Goal: Task Accomplishment & Management: Use online tool/utility

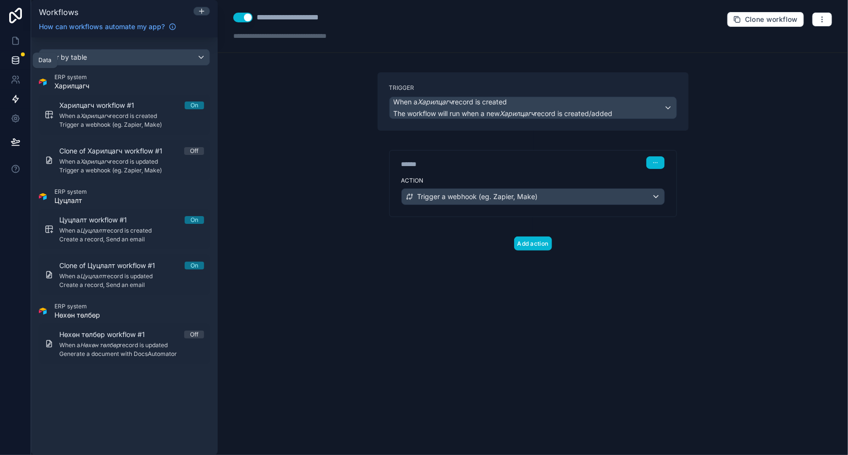
click at [15, 63] on icon at bounding box center [16, 60] width 10 height 10
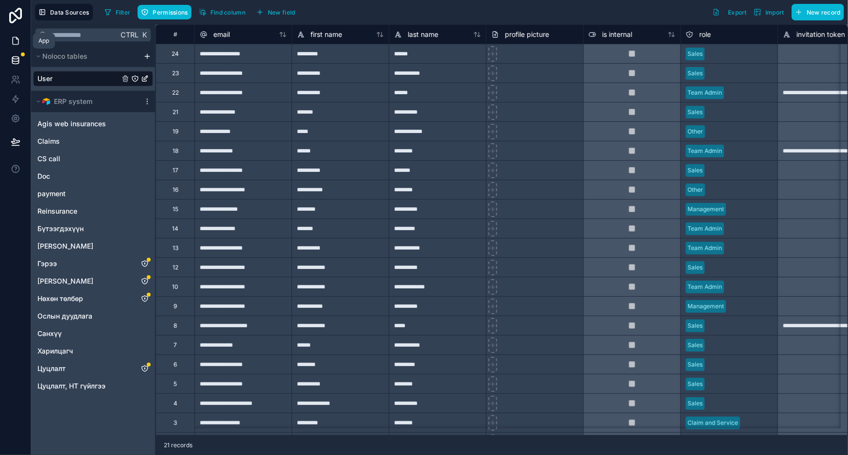
click at [14, 41] on icon at bounding box center [16, 41] width 10 height 10
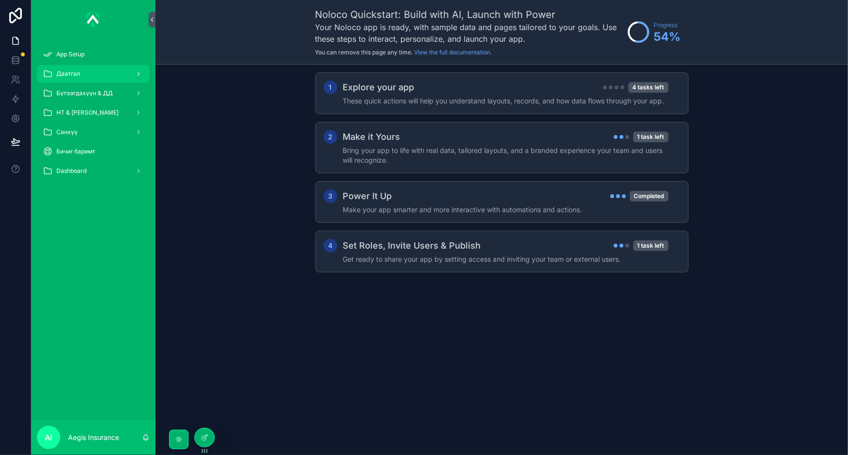
click at [129, 74] on div "Даатгал" at bounding box center [93, 74] width 101 height 16
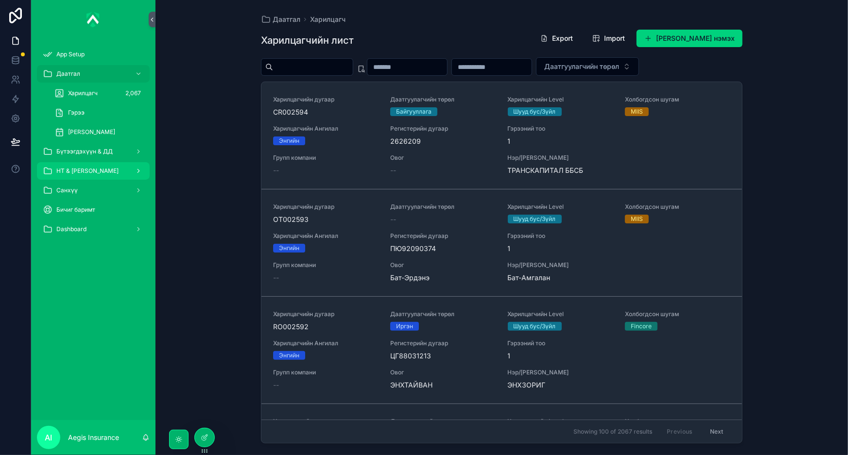
click at [87, 175] on div "НТ & [PERSON_NAME]" at bounding box center [93, 171] width 101 height 16
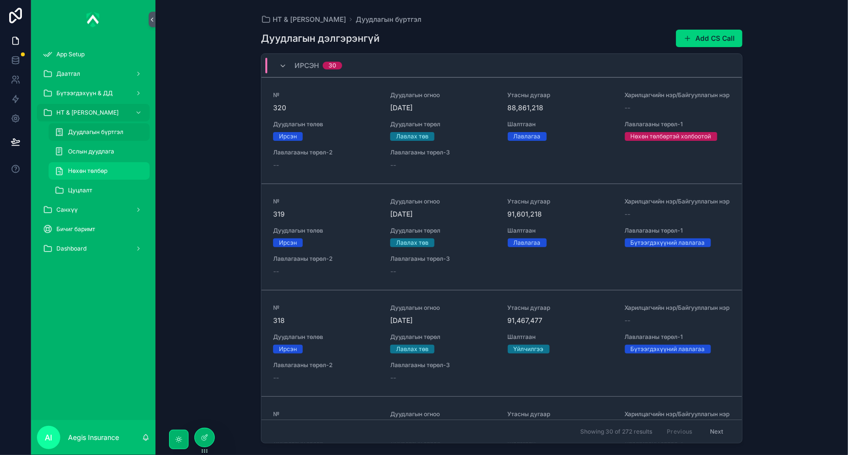
click at [103, 174] on span "Нөхөн төлбөр" at bounding box center [87, 171] width 39 height 8
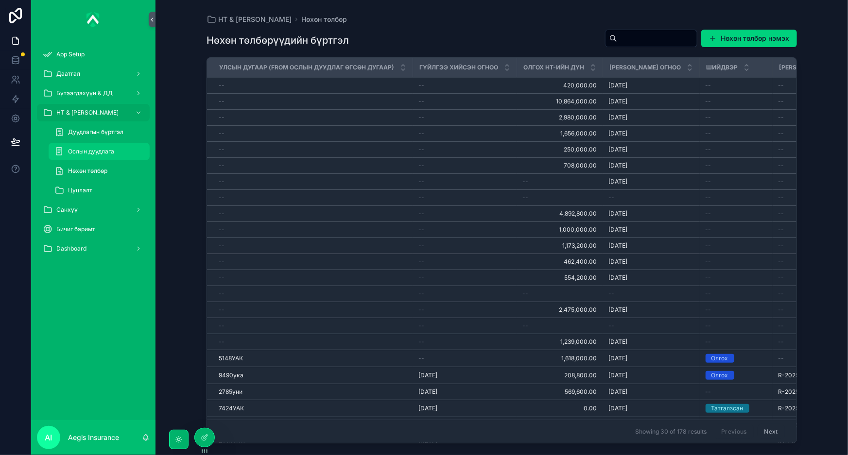
click at [93, 148] on span "Ослын дуудлага" at bounding box center [91, 152] width 46 height 8
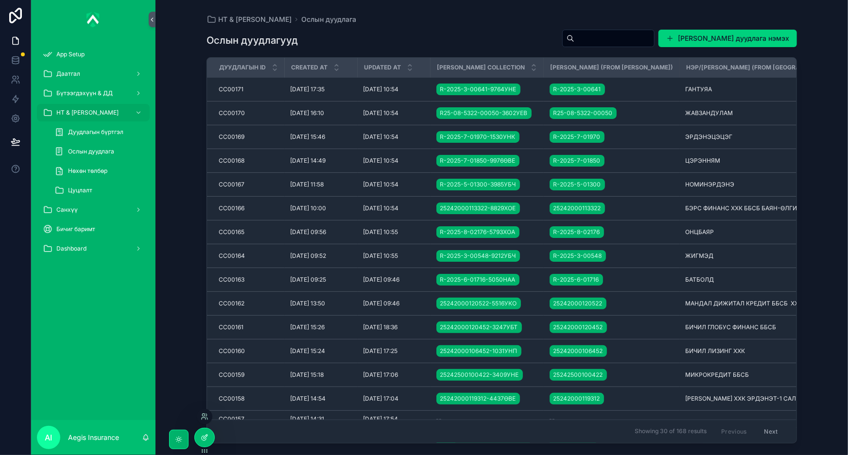
click at [206, 442] on div at bounding box center [204, 437] width 19 height 18
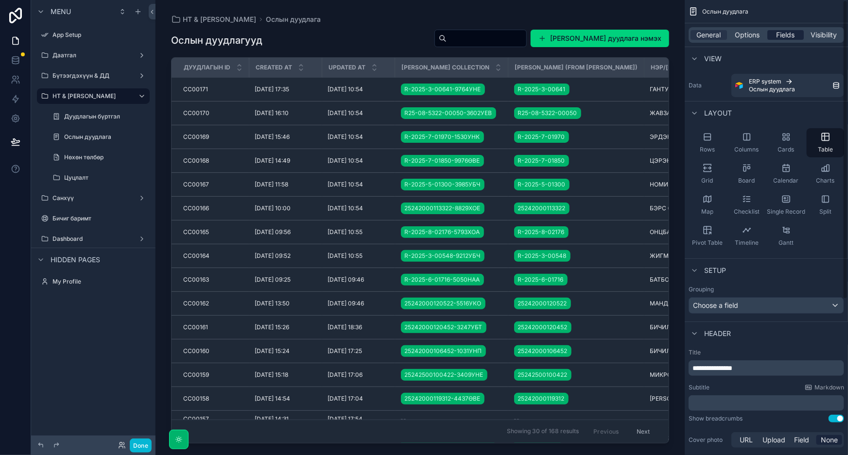
click at [788, 33] on span "Fields" at bounding box center [785, 35] width 18 height 10
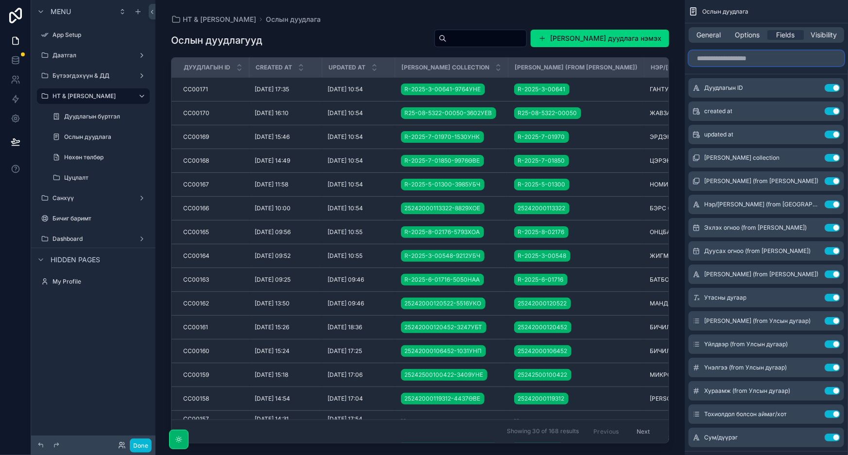
click at [754, 60] on input "scrollable content" at bounding box center [765, 59] width 155 height 16
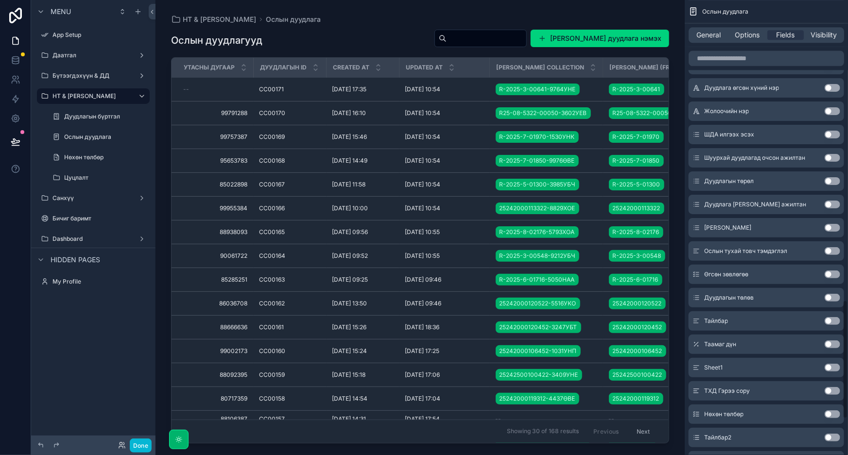
scroll to position [1151, 0]
click at [830, 317] on button "Use setting" at bounding box center [832, 321] width 16 height 8
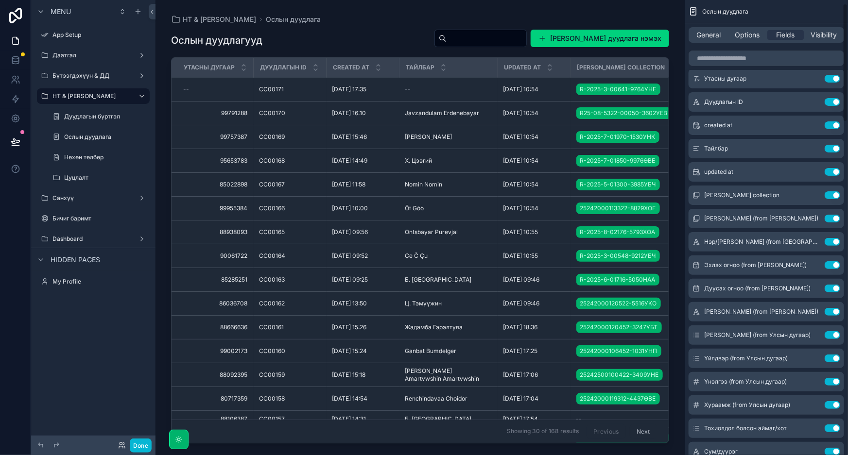
scroll to position [0, 0]
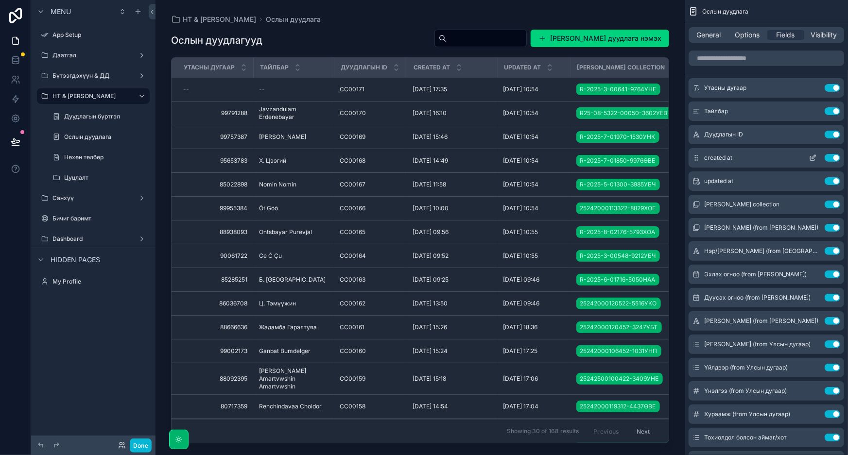
click at [832, 160] on button "Use setting" at bounding box center [832, 158] width 16 height 8
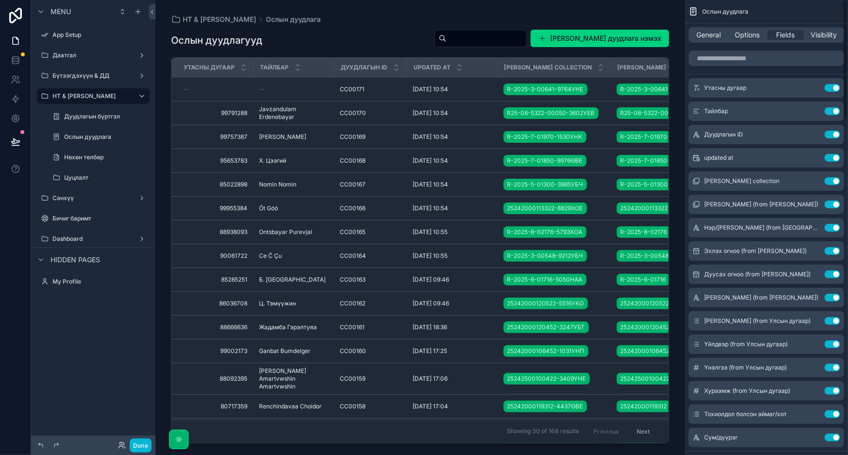
click at [832, 160] on button "Use setting" at bounding box center [832, 158] width 16 height 8
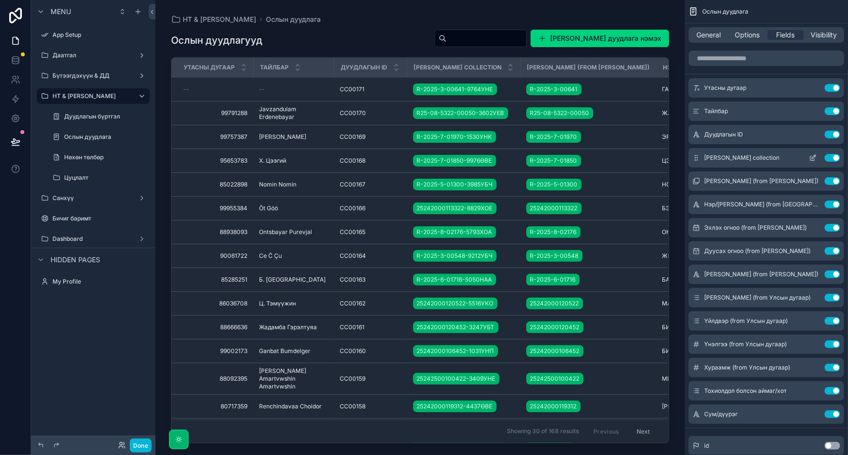
click at [811, 156] on icon "scrollable content" at bounding box center [812, 158] width 4 height 4
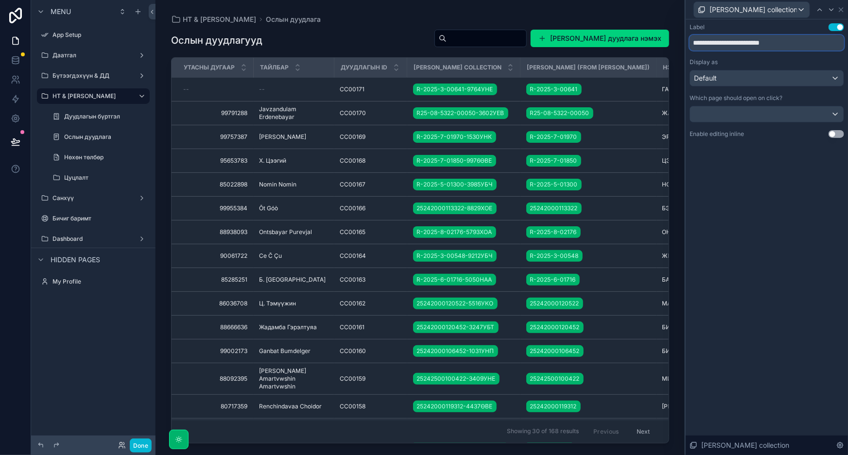
click at [763, 42] on input "**********" at bounding box center [766, 43] width 154 height 16
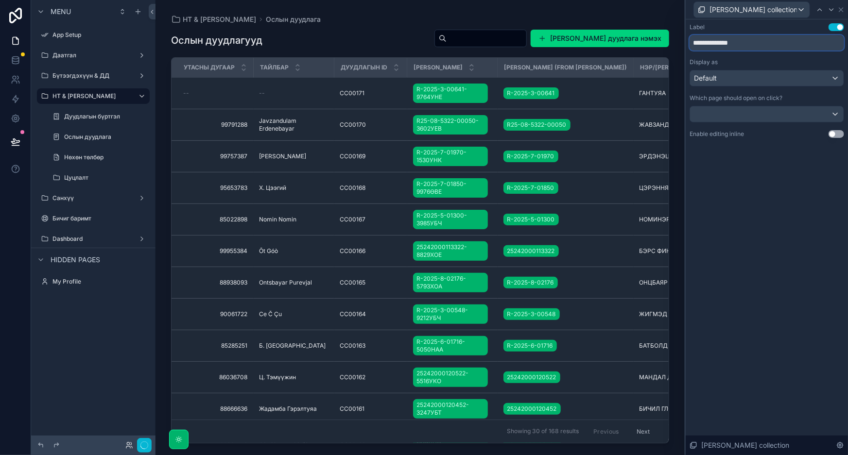
type input "**********"
click at [801, 222] on div "**********" at bounding box center [766, 237] width 162 height 436
click at [839, 11] on icon at bounding box center [841, 10] width 4 height 4
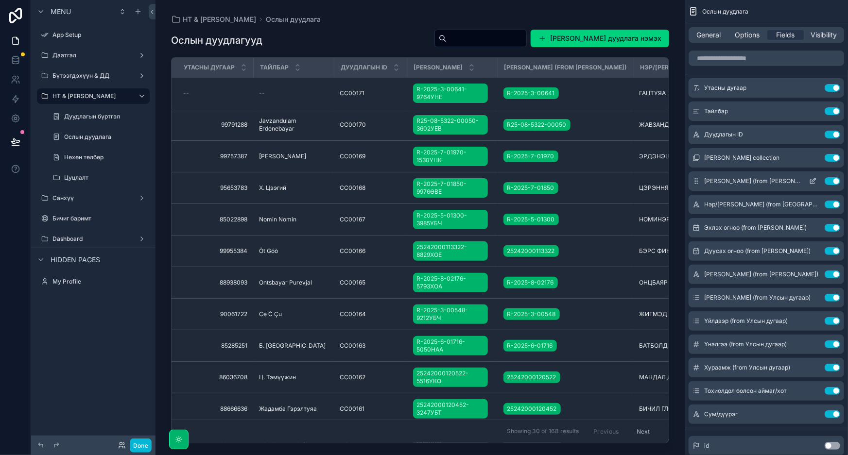
click at [811, 179] on icon "scrollable content" at bounding box center [813, 181] width 8 height 8
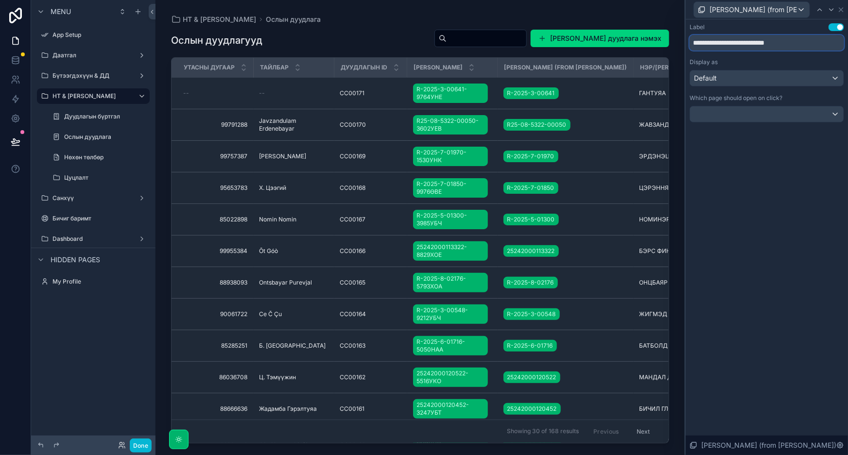
click at [778, 42] on input "**********" at bounding box center [766, 43] width 154 height 16
click at [777, 41] on input "**********" at bounding box center [766, 43] width 154 height 16
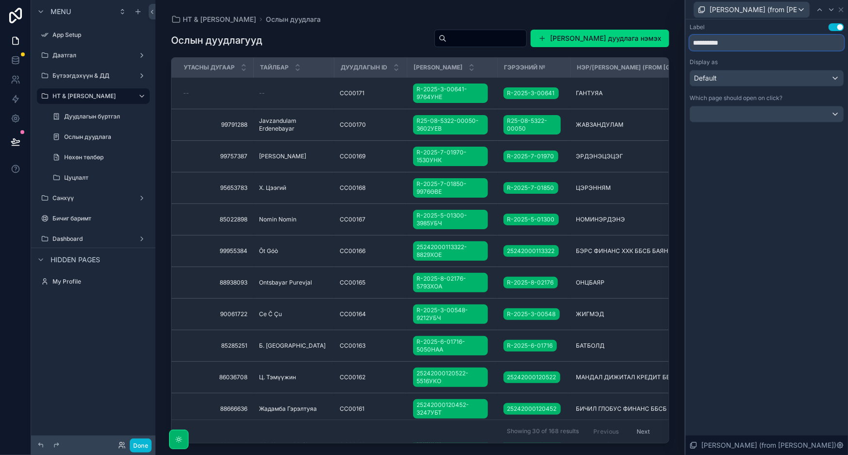
type input "**********"
click at [806, 203] on div "**********" at bounding box center [766, 237] width 162 height 436
click at [841, 11] on icon at bounding box center [841, 10] width 8 height 8
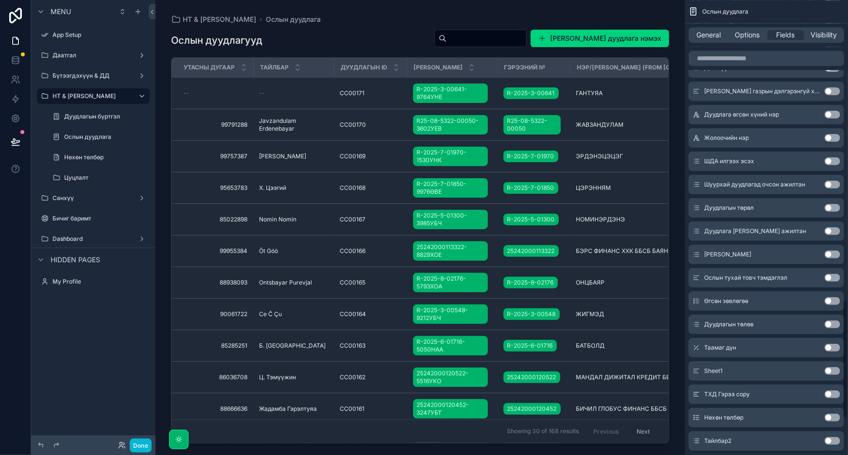
scroll to position [1148, 0]
click at [830, 438] on button "Use setting" at bounding box center [832, 441] width 16 height 8
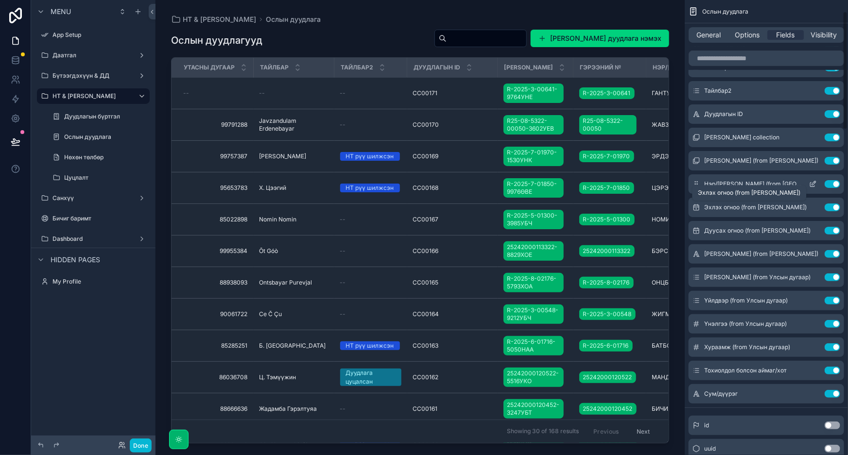
scroll to position [0, 0]
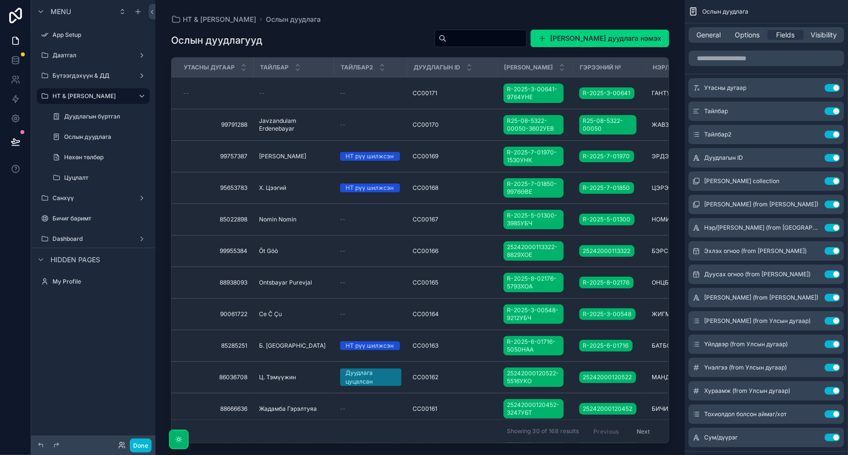
click at [341, 46] on div "scrollable content" at bounding box center [419, 222] width 529 height 444
click at [700, 35] on span "General" at bounding box center [709, 35] width 24 height 10
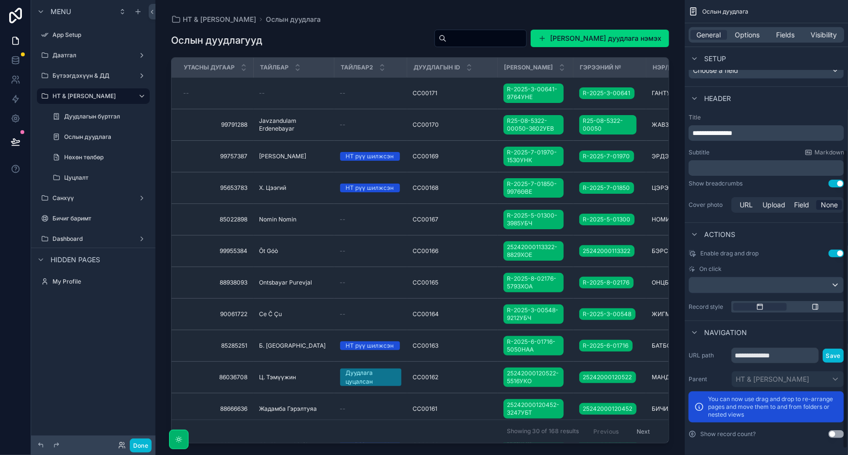
scroll to position [237, 0]
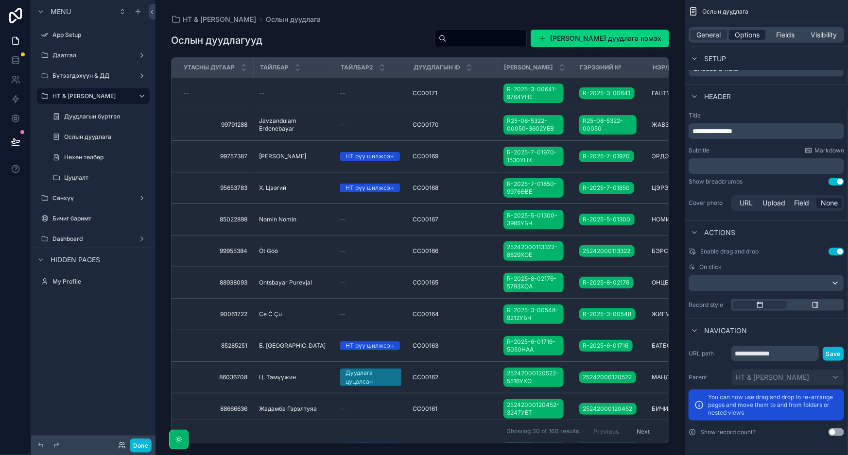
click at [743, 38] on span "Options" at bounding box center [747, 35] width 25 height 10
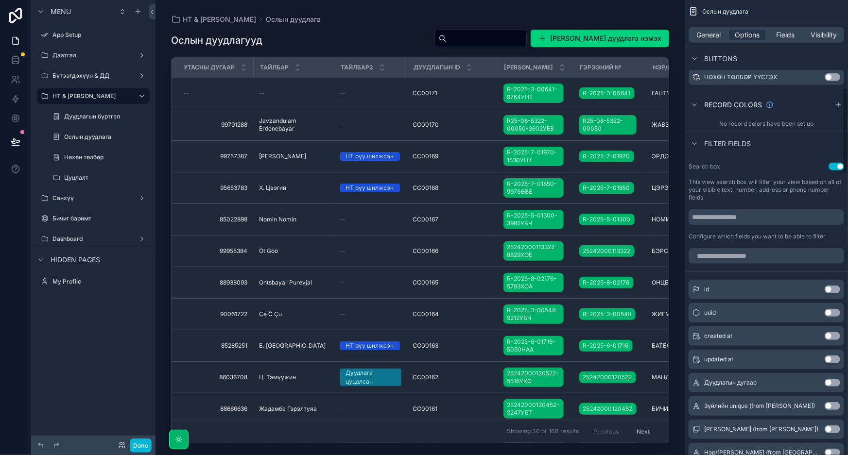
scroll to position [458, 0]
click at [733, 215] on input "scrollable content" at bounding box center [765, 217] width 155 height 16
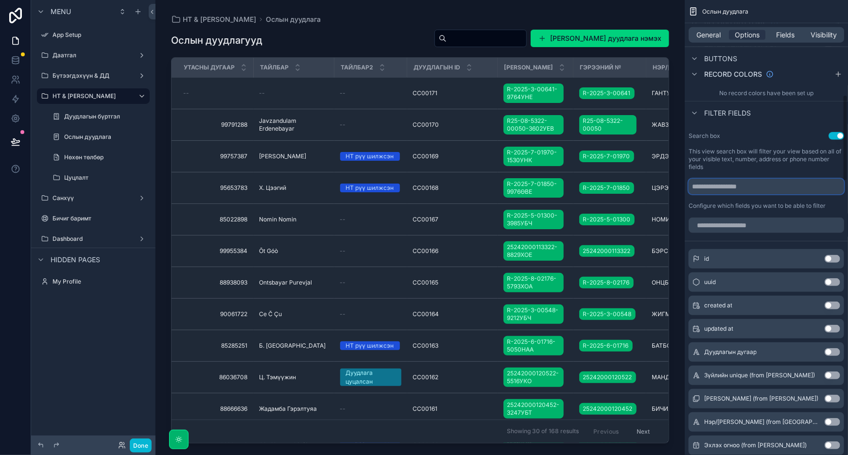
scroll to position [502, 0]
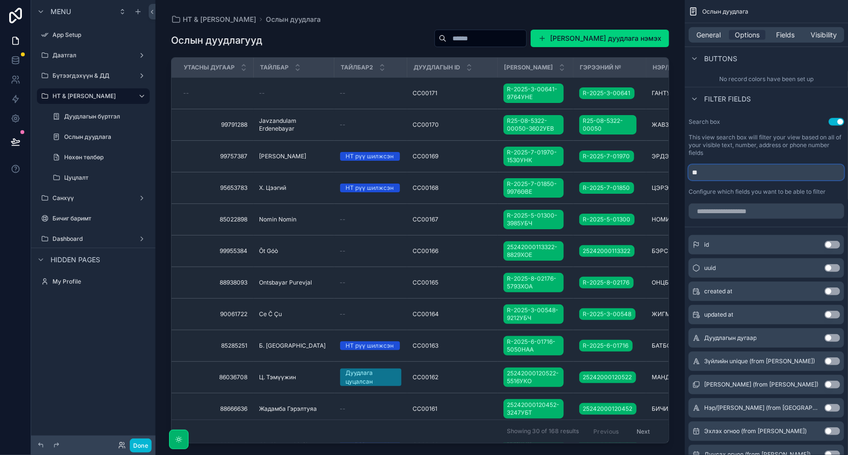
type input "*"
click at [763, 209] on input "scrollable content" at bounding box center [765, 212] width 155 height 16
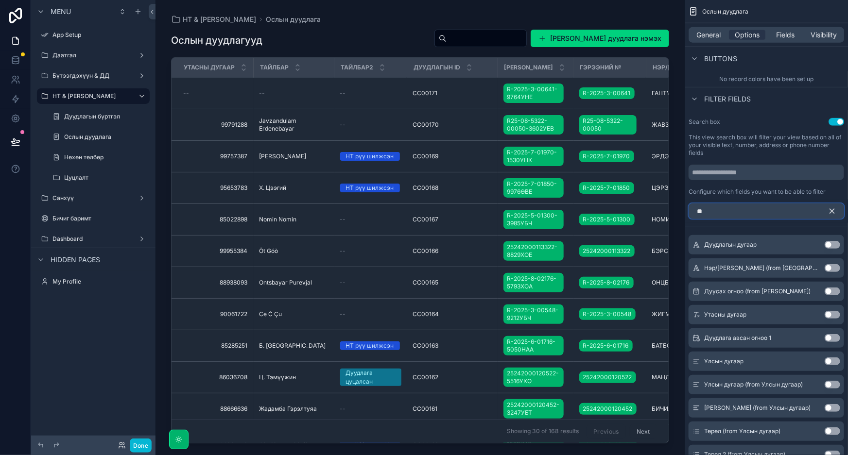
scroll to position [374, 0]
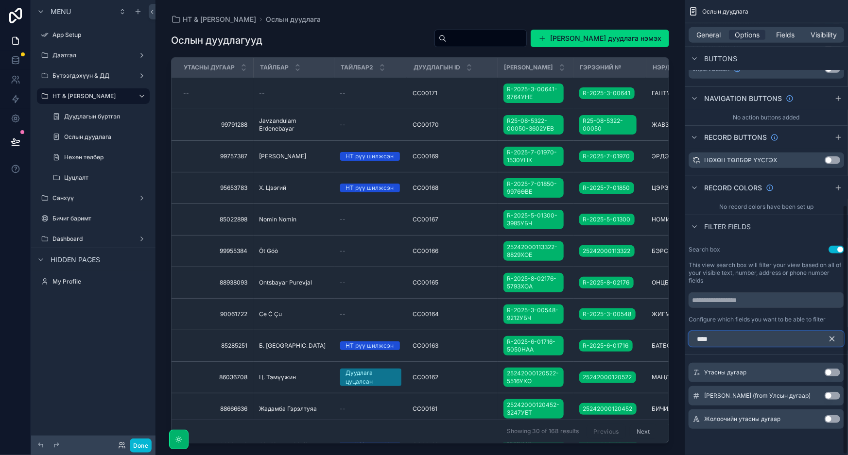
type input "****"
click at [828, 369] on button "Use setting" at bounding box center [832, 373] width 16 height 8
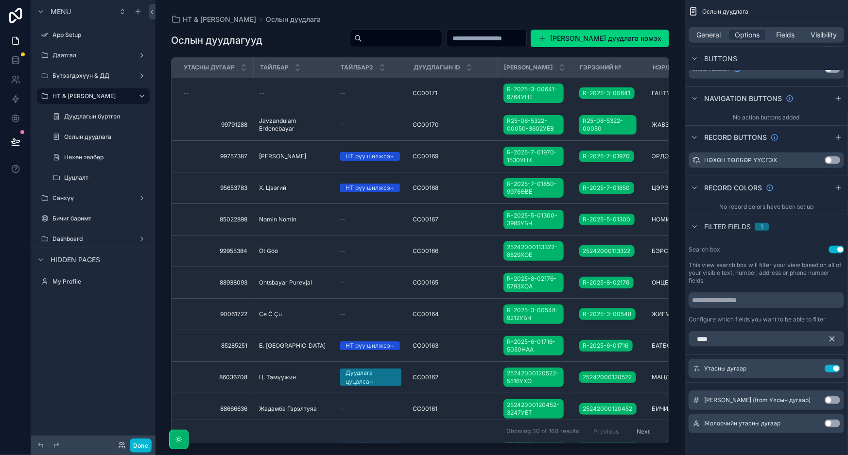
click at [836, 338] on button "scrollable content" at bounding box center [835, 339] width 17 height 16
click at [805, 340] on input "scrollable content" at bounding box center [765, 339] width 155 height 16
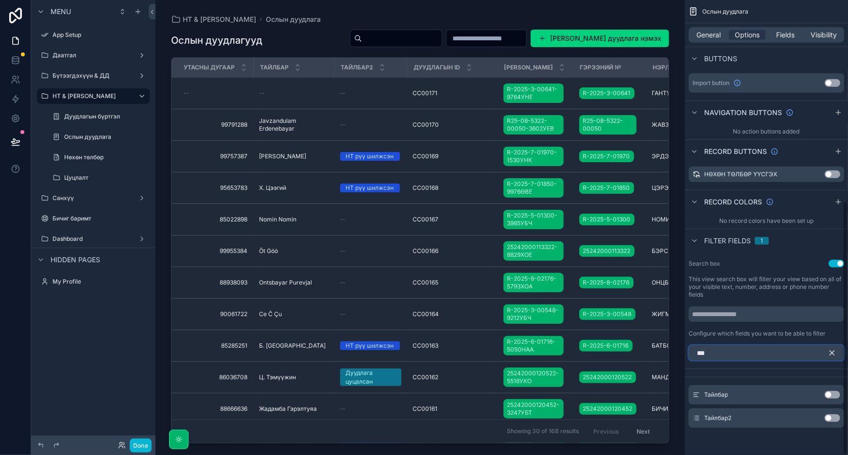
scroll to position [360, 0]
type input "****"
click at [827, 419] on button "Use setting" at bounding box center [832, 419] width 16 height 8
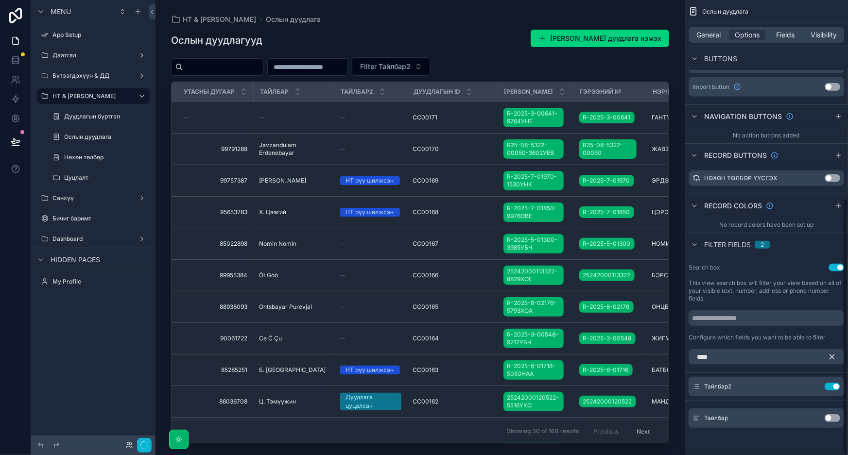
scroll to position [355, 0]
click at [831, 418] on button "Use setting" at bounding box center [832, 419] width 16 height 8
click at [814, 386] on icon "scrollable content" at bounding box center [814, 387] width 4 height 4
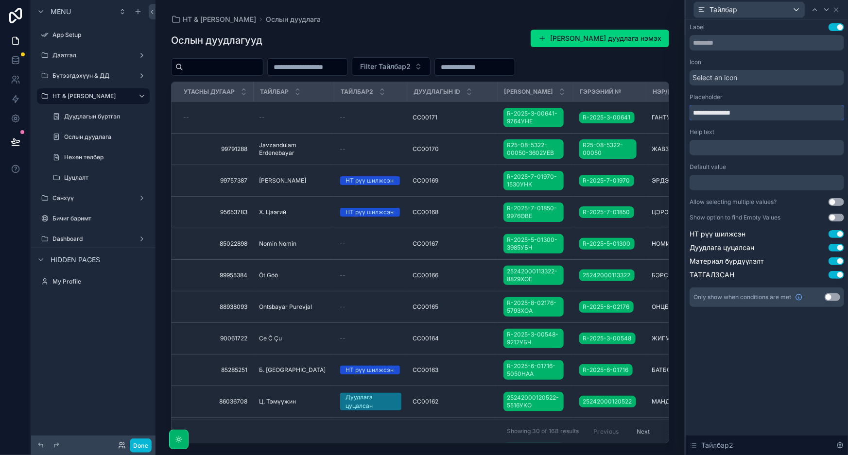
drag, startPoint x: 758, startPoint y: 112, endPoint x: 712, endPoint y: 113, distance: 45.7
click at [712, 113] on input "**********" at bounding box center [766, 113] width 154 height 16
click at [760, 116] on input "**********" at bounding box center [766, 113] width 154 height 16
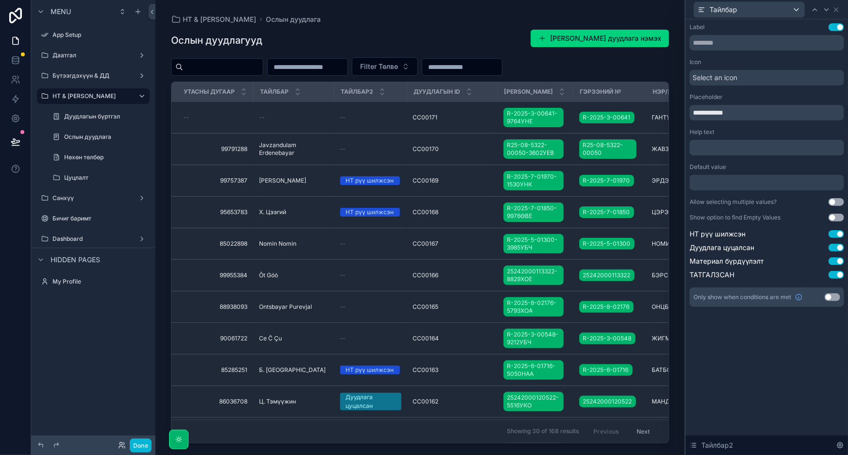
click at [793, 137] on div "Help text ﻿" at bounding box center [766, 141] width 154 height 27
click at [788, 116] on input "**********" at bounding box center [766, 113] width 154 height 16
type input "**********"
click at [812, 98] on div "Placeholder" at bounding box center [766, 97] width 154 height 8
click at [802, 5] on div "Тайлбар" at bounding box center [749, 10] width 111 height 16
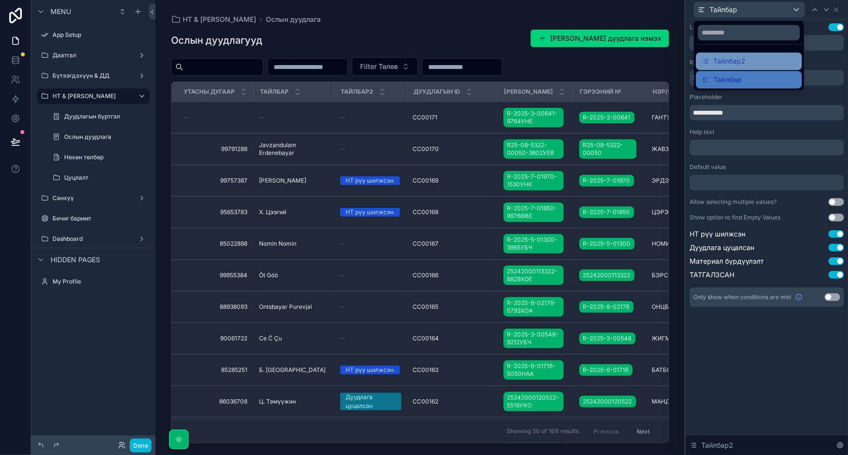
click at [753, 63] on div "Тайлбар2" at bounding box center [749, 61] width 94 height 12
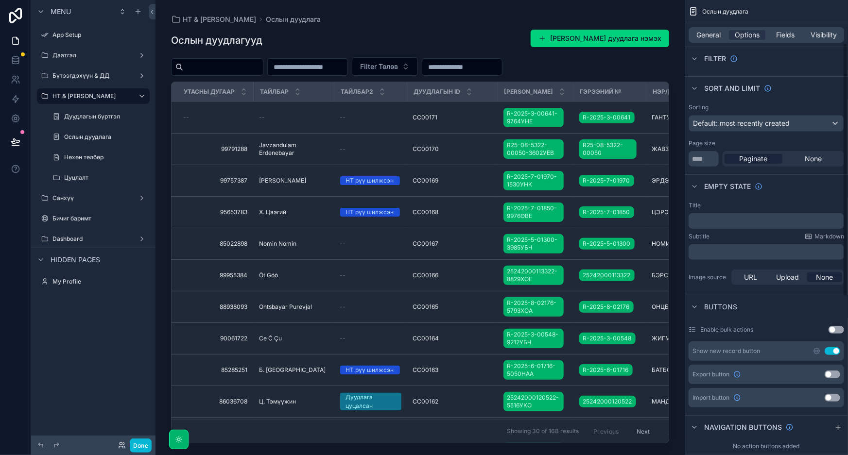
scroll to position [0, 0]
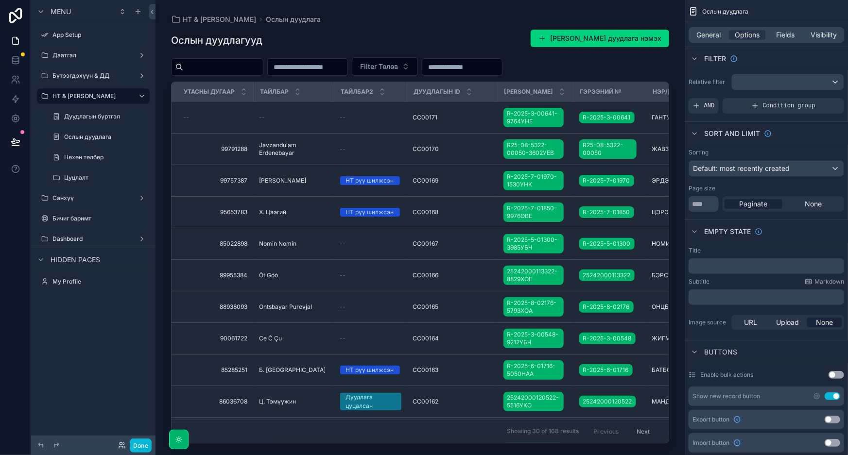
click at [674, 68] on div "НТ & Үйлчилгээ Ослын дуудлага Ослын дуудлагууд Шинэ Ослын дуудлага нэмэх Filter…" at bounding box center [419, 222] width 529 height 444
click at [718, 35] on span "General" at bounding box center [709, 35] width 24 height 10
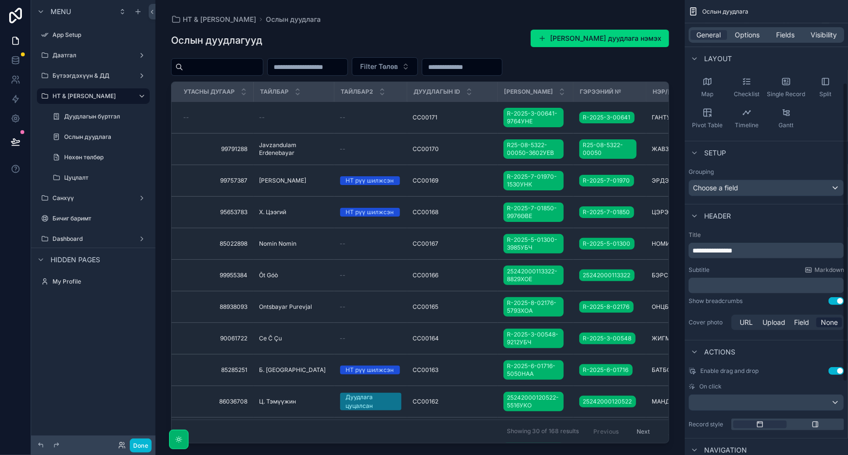
scroll to position [132, 0]
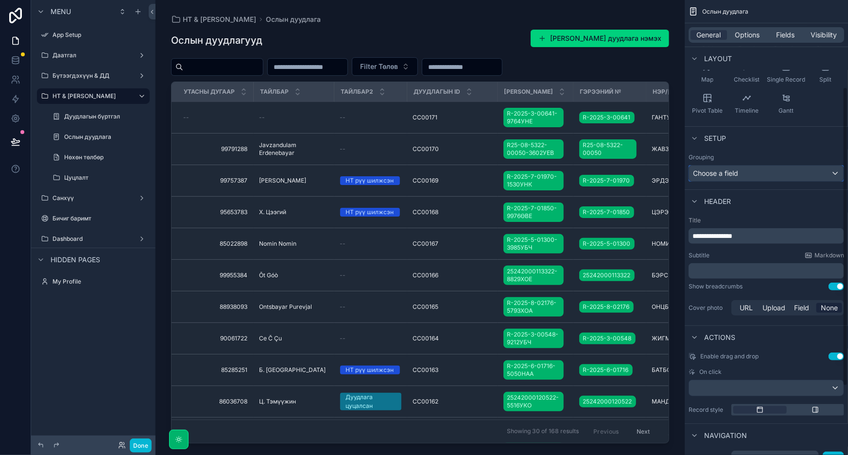
click at [786, 171] on div "Choose a field" at bounding box center [766, 174] width 154 height 16
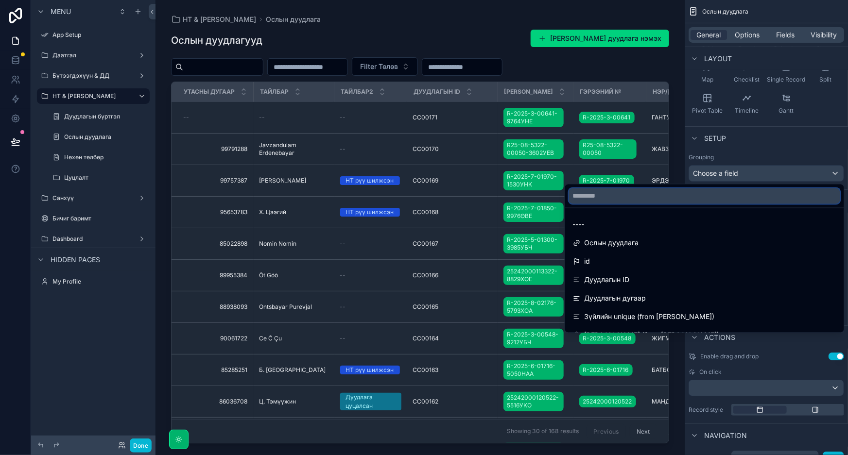
click at [651, 193] on input "text" at bounding box center [704, 196] width 271 height 16
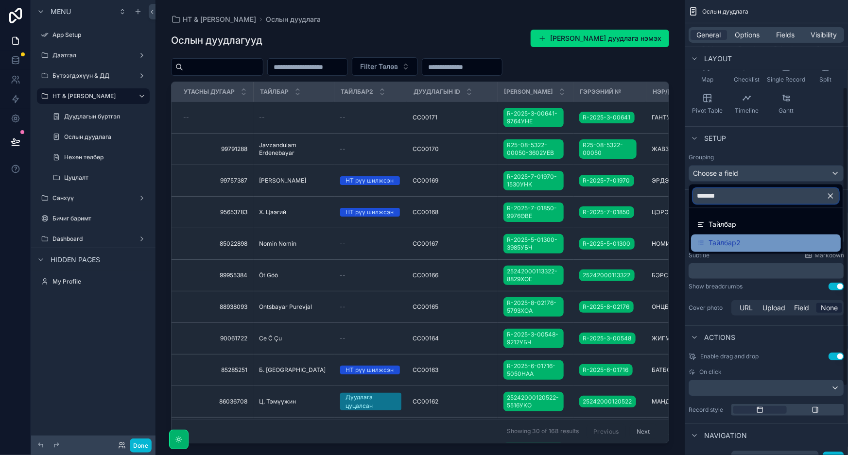
type input "*******"
click at [706, 239] on div "Тайлбар2" at bounding box center [719, 244] width 44 height 12
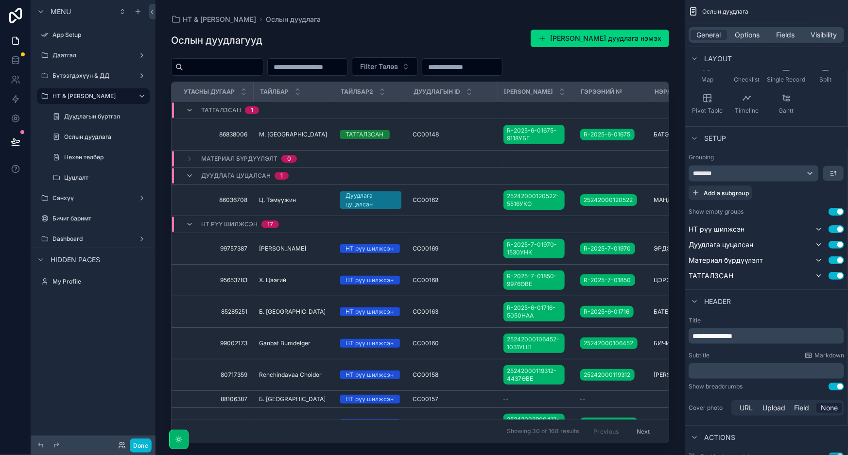
click at [203, 175] on span "Дуудлага цуцалсан" at bounding box center [235, 176] width 69 height 8
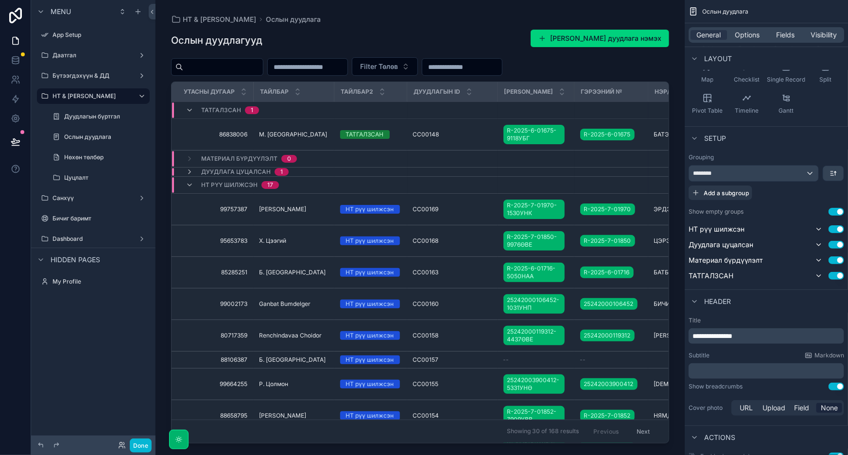
click at [217, 171] on span "Дуудлага цуцалсан" at bounding box center [235, 172] width 69 height 8
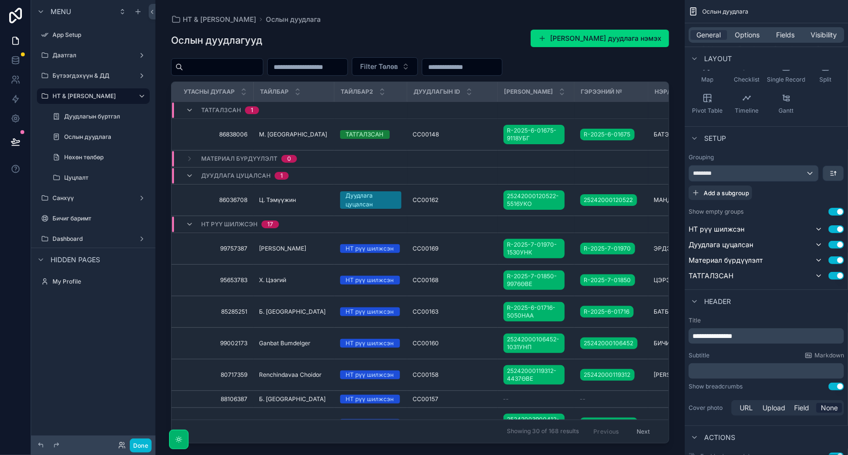
click at [230, 156] on span "Материал бүрдүүлэлт" at bounding box center [239, 159] width 76 height 8
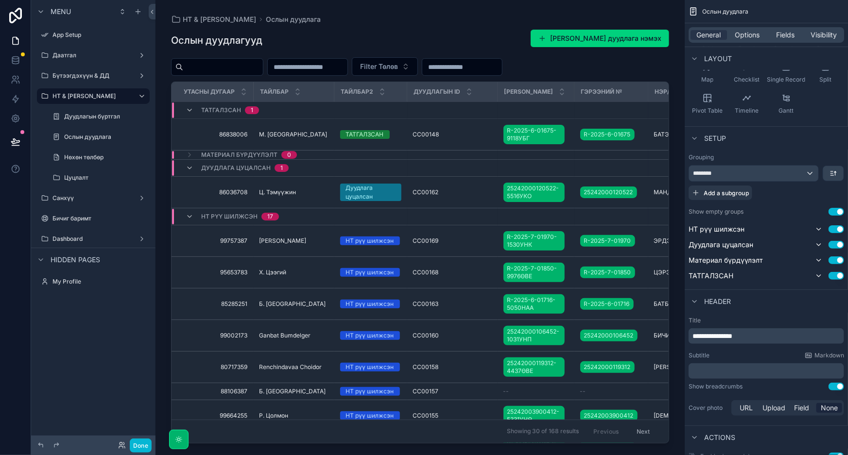
click at [283, 151] on span "0" at bounding box center [289, 155] width 16 height 8
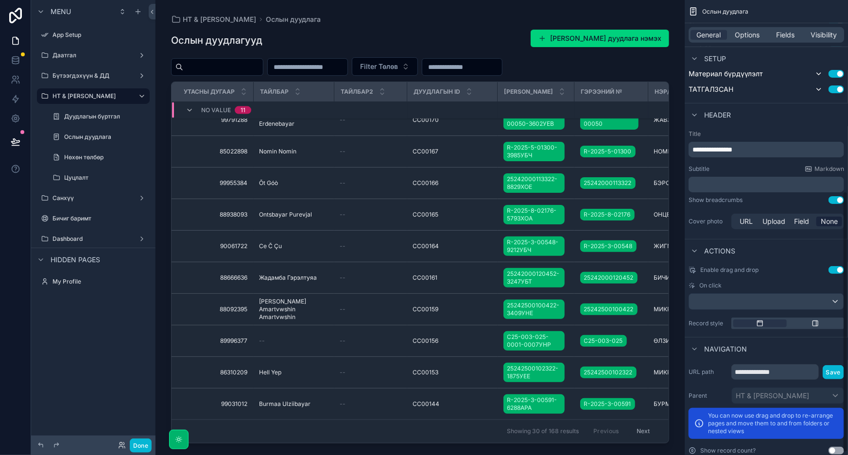
scroll to position [337, 0]
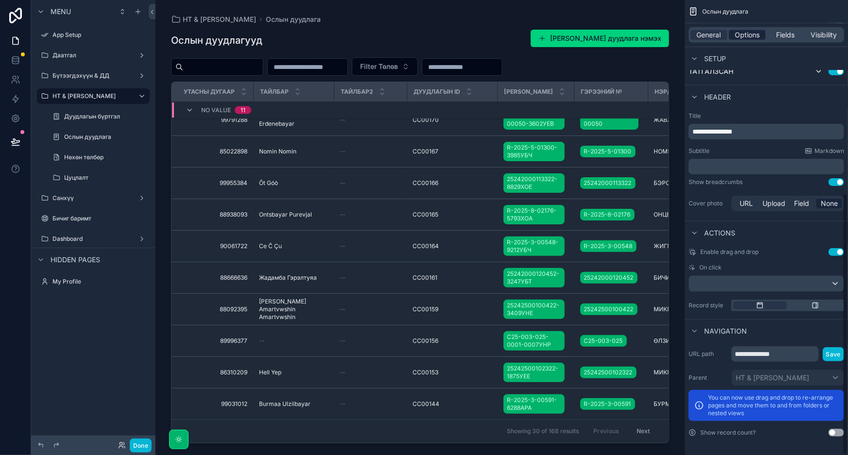
click at [747, 38] on span "Options" at bounding box center [747, 35] width 25 height 10
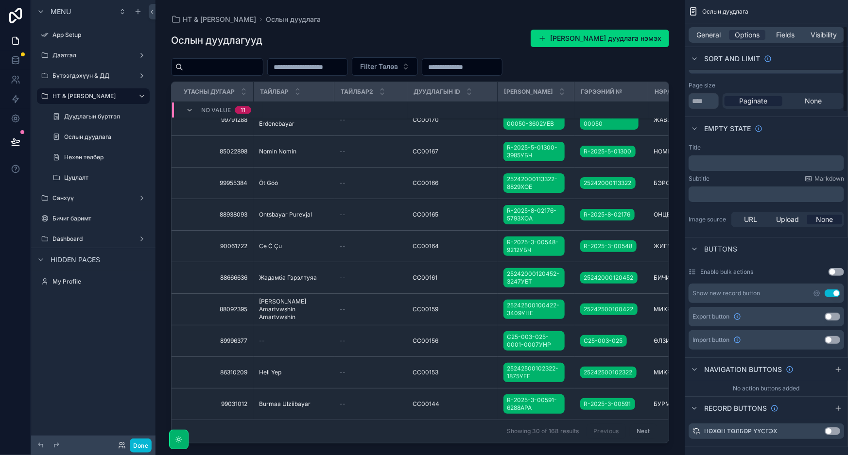
scroll to position [176, 0]
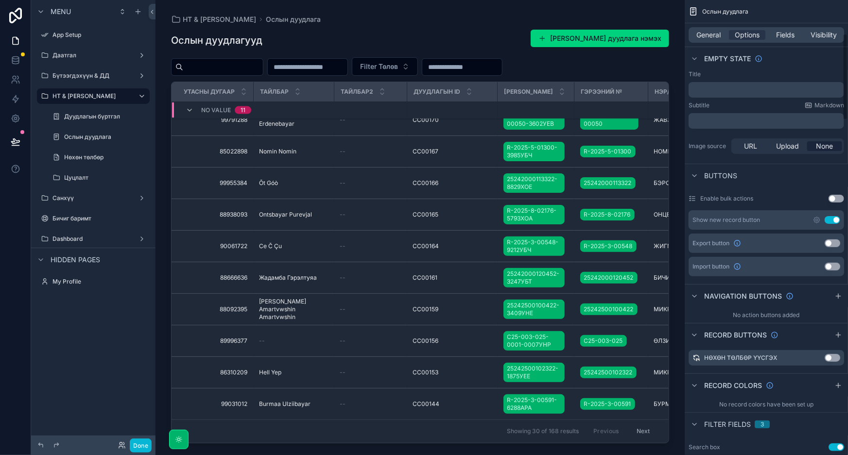
click at [830, 244] on button "Use setting" at bounding box center [832, 244] width 16 height 8
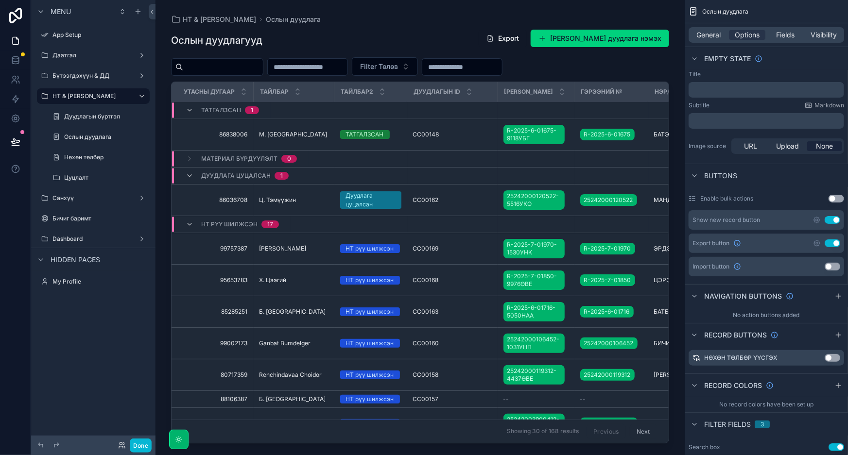
click at [838, 266] on button "Use setting" at bounding box center [832, 267] width 16 height 8
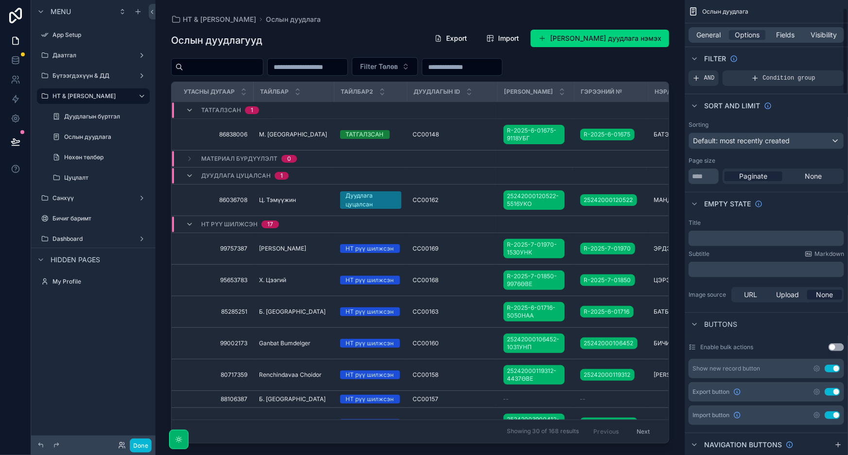
scroll to position [0, 0]
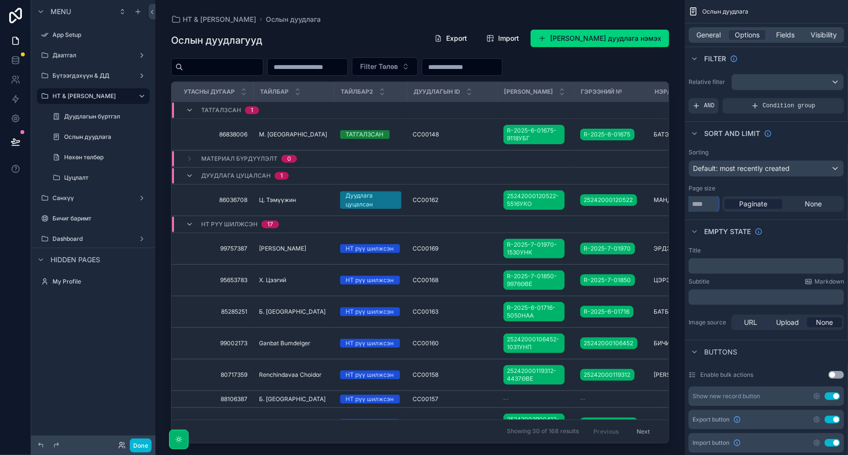
click at [709, 196] on input "**" at bounding box center [703, 204] width 30 height 16
click at [813, 203] on span "None" at bounding box center [813, 204] width 17 height 10
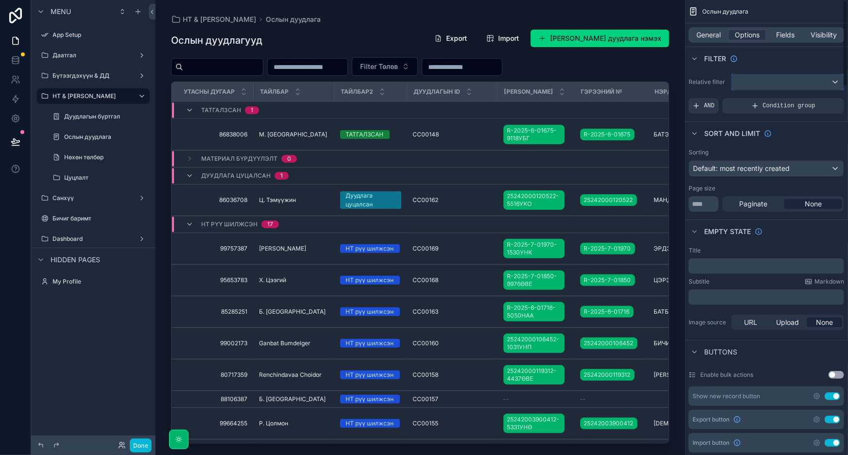
click at [769, 82] on div "scrollable content" at bounding box center [788, 82] width 112 height 16
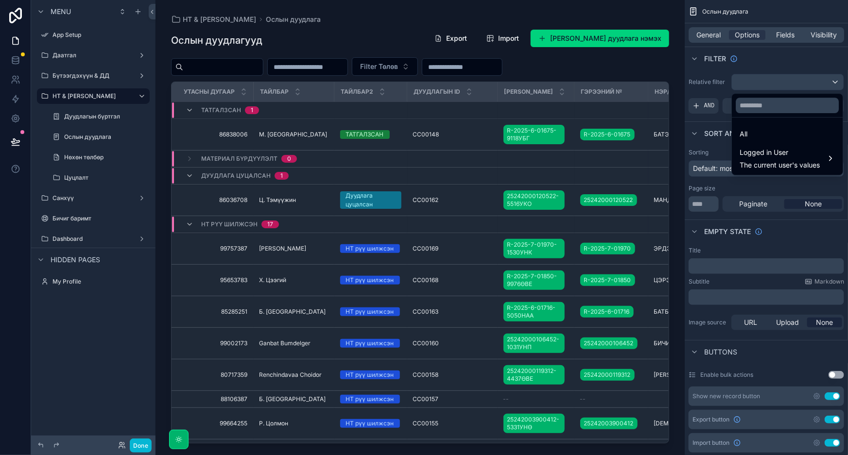
click at [769, 82] on div "scrollable content" at bounding box center [424, 227] width 848 height 455
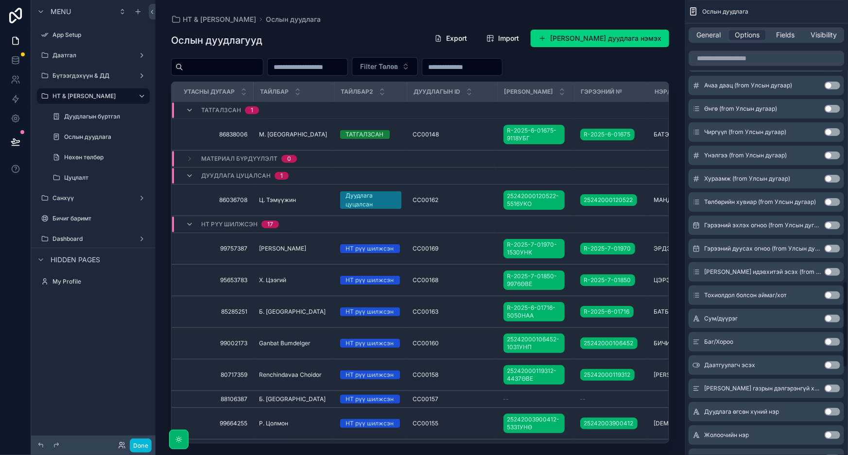
scroll to position [1835, 0]
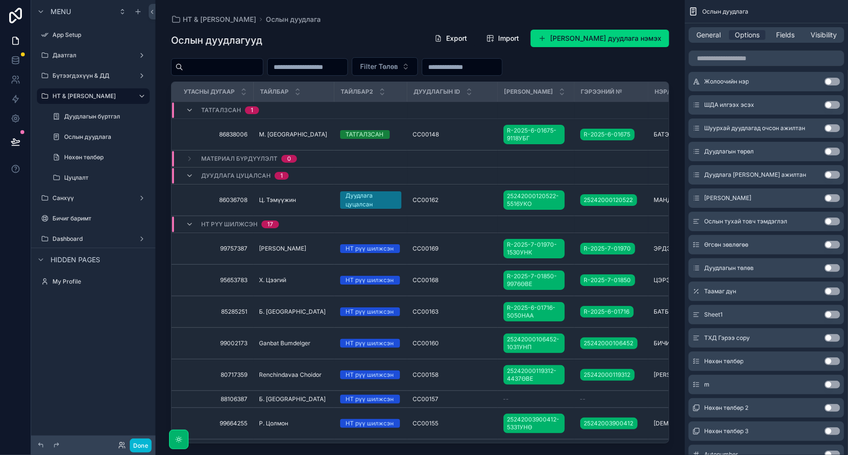
click at [397, 90] on div "Тайлбар2" at bounding box center [370, 92] width 71 height 18
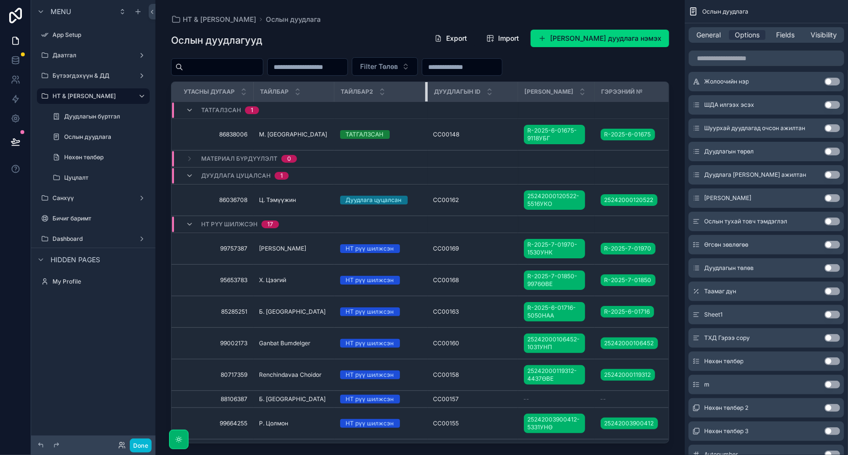
drag, startPoint x: 399, startPoint y: 89, endPoint x: 420, endPoint y: 92, distance: 20.6
click at [425, 92] on div "scrollable content" at bounding box center [427, 91] width 4 height 19
click at [809, 3] on div "Ослын дуудлага" at bounding box center [766, 11] width 163 height 23
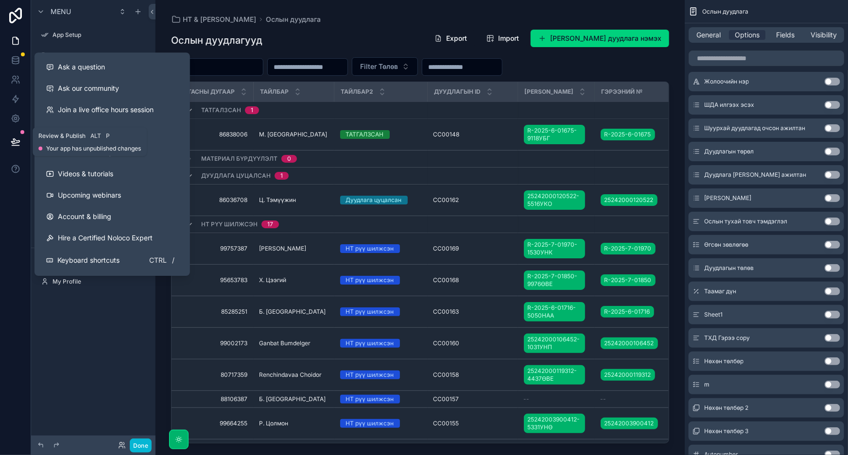
click at [16, 142] on icon at bounding box center [15, 141] width 8 height 5
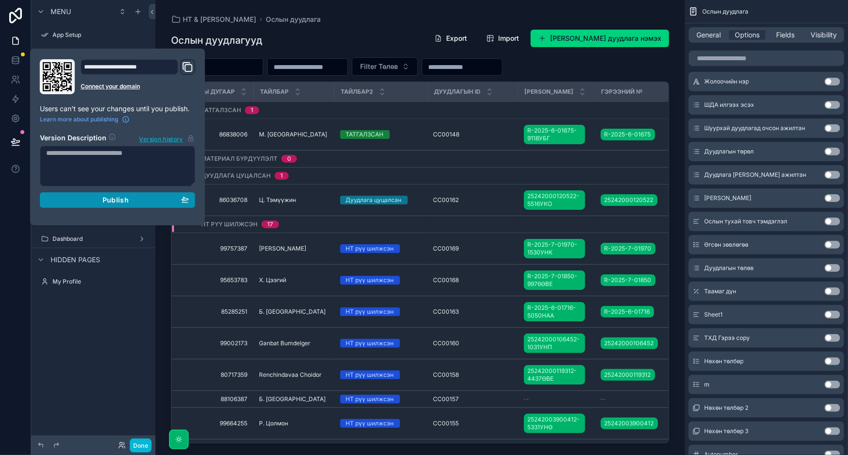
click at [120, 199] on span "Publish" at bounding box center [116, 200] width 26 height 9
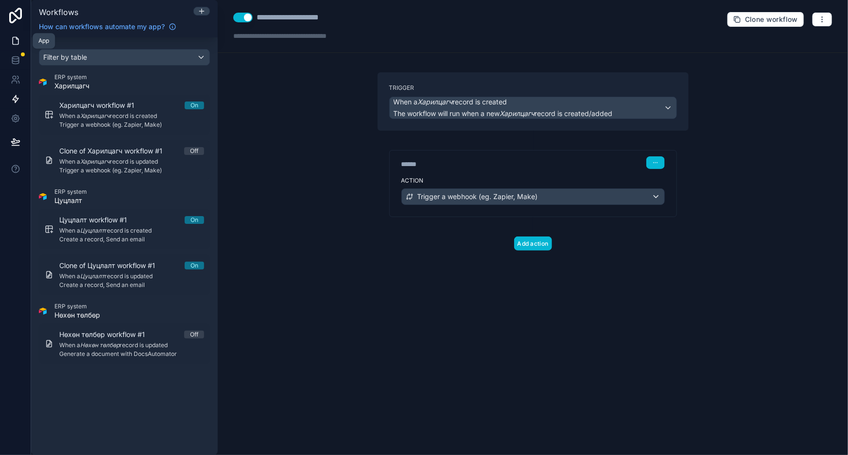
click at [17, 41] on icon at bounding box center [16, 41] width 10 height 10
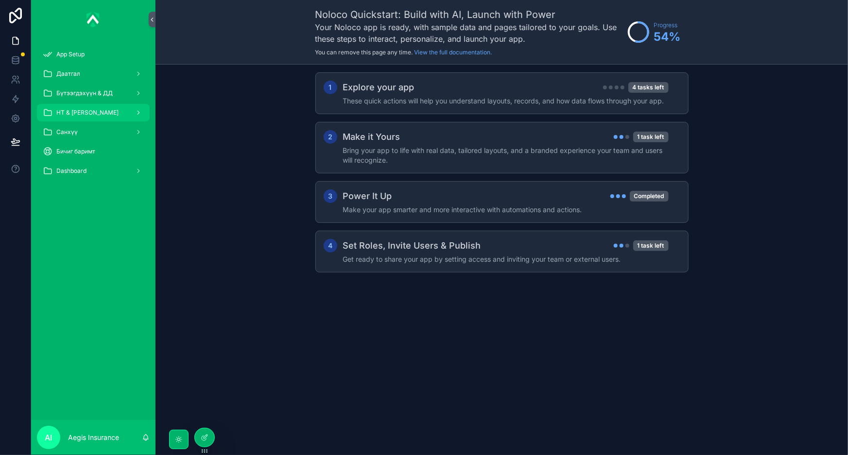
click at [111, 111] on div "НТ & [PERSON_NAME]" at bounding box center [93, 113] width 101 height 16
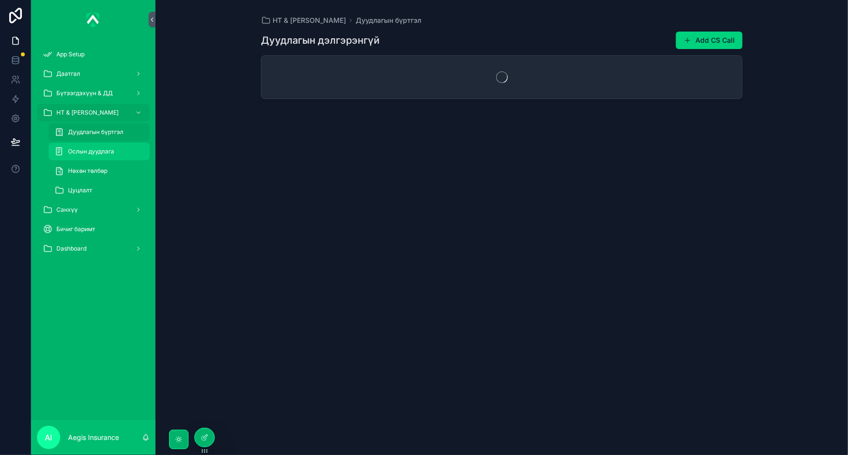
click at [97, 155] on span "Ослын дуудлага" at bounding box center [91, 152] width 46 height 8
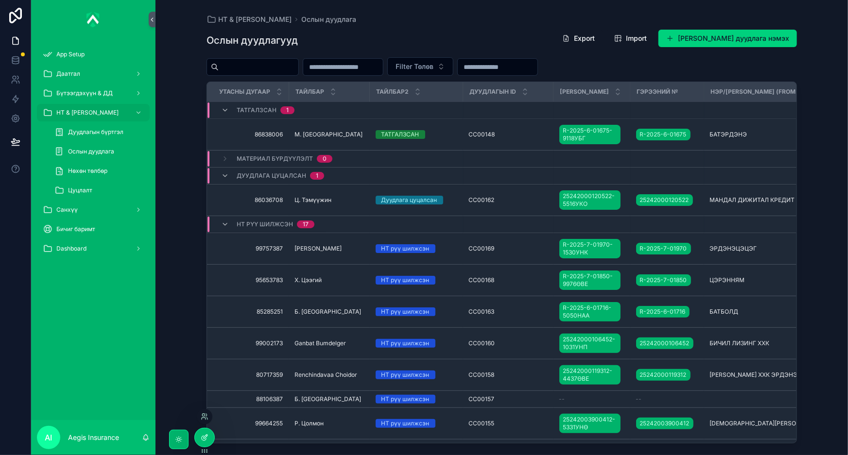
click at [204, 441] on icon at bounding box center [205, 438] width 8 height 8
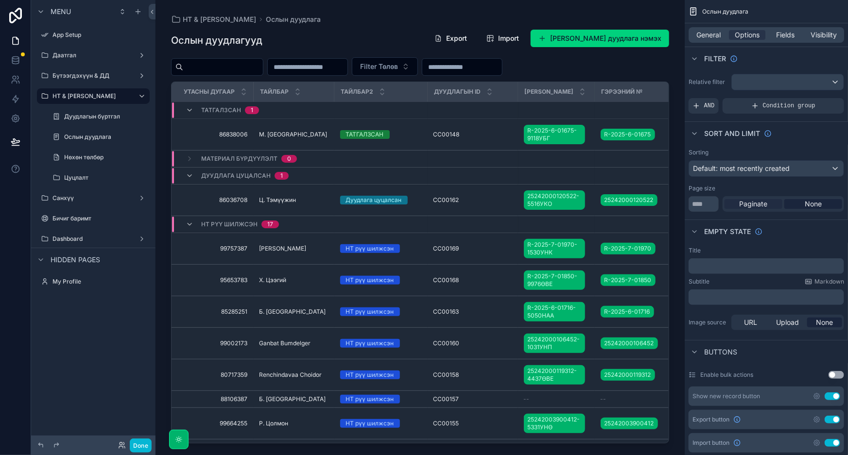
click at [761, 204] on span "Paginate" at bounding box center [753, 204] width 28 height 10
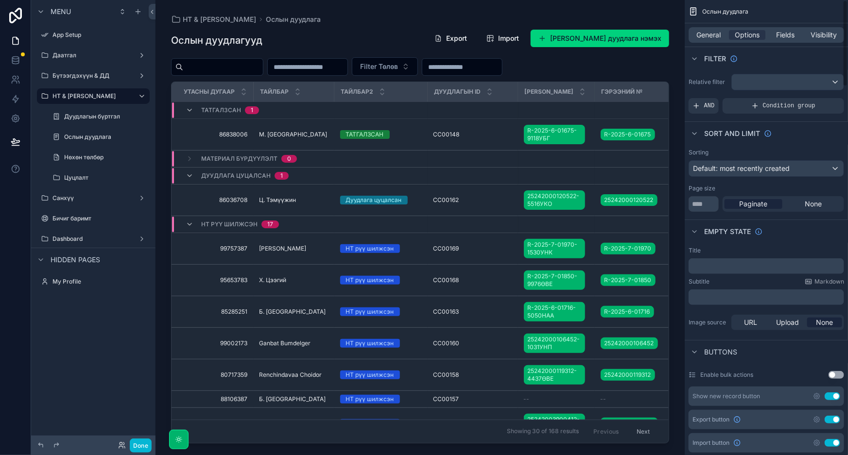
click at [825, 234] on div "Empty state" at bounding box center [766, 231] width 163 height 23
click at [730, 270] on div "﻿" at bounding box center [765, 266] width 155 height 16
click at [739, 265] on p "﻿" at bounding box center [767, 266] width 150 height 8
click at [740, 263] on p "﻿" at bounding box center [767, 266] width 150 height 8
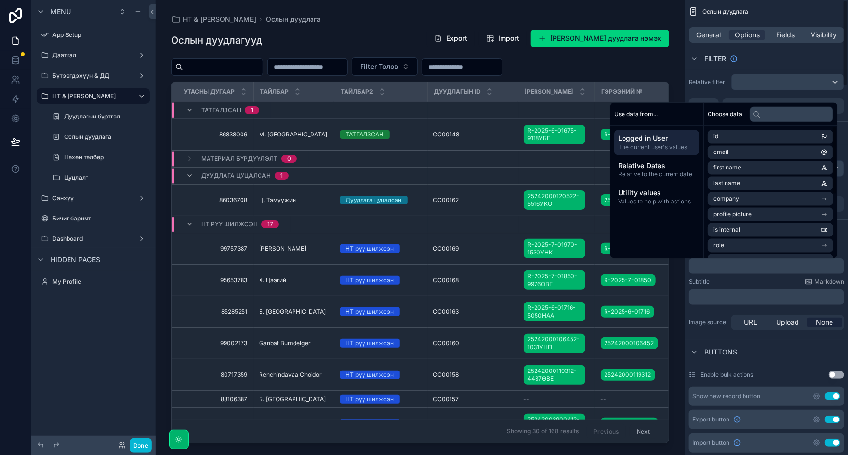
click at [771, 64] on div "Filter" at bounding box center [766, 58] width 163 height 23
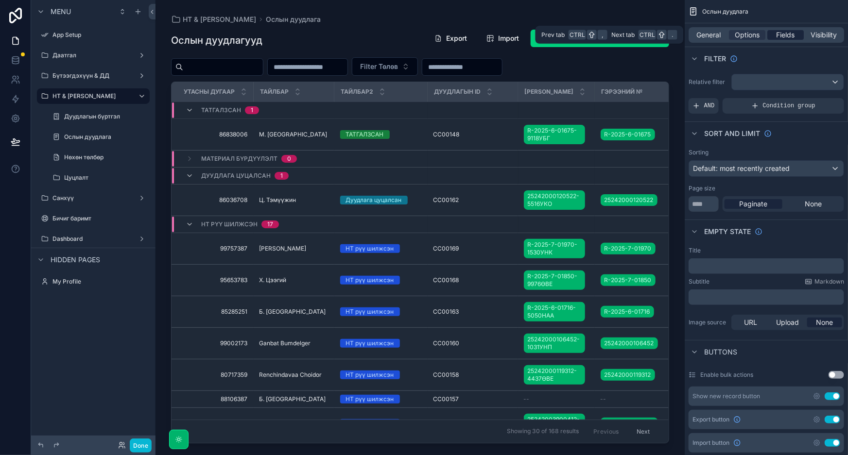
click at [775, 33] on div "Fields" at bounding box center [785, 35] width 36 height 10
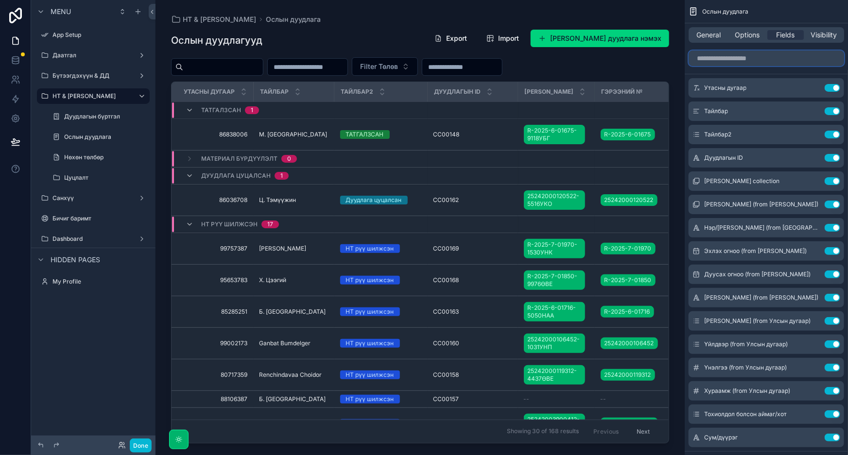
click at [753, 58] on input "scrollable content" at bounding box center [765, 59] width 155 height 16
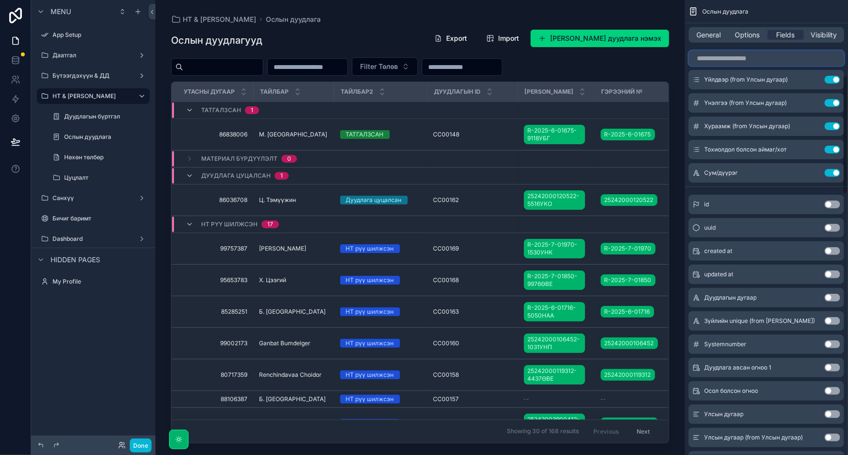
scroll to position [309, 0]
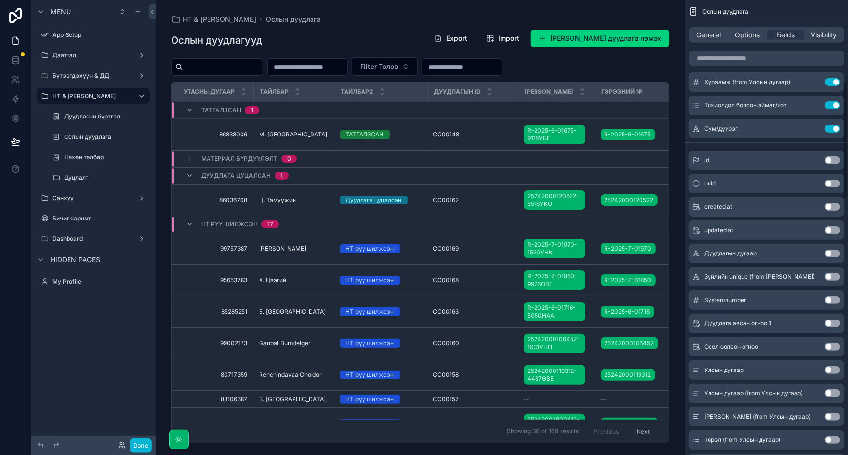
click at [826, 348] on button "Use setting" at bounding box center [832, 347] width 16 height 8
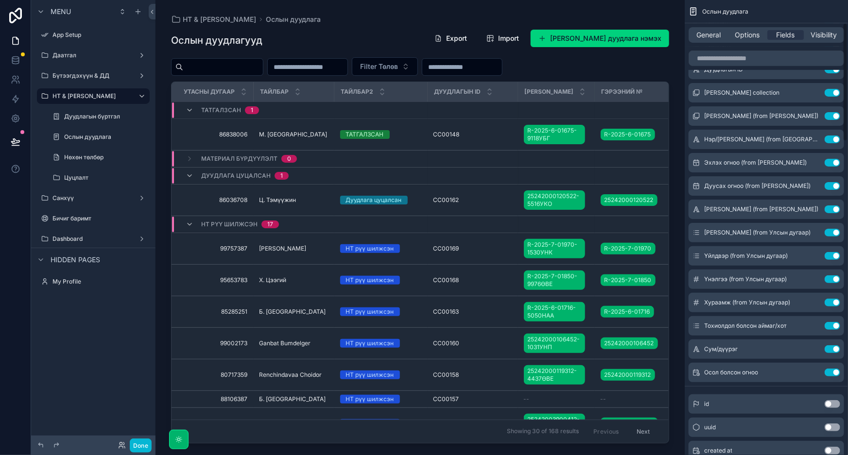
scroll to position [88, 0]
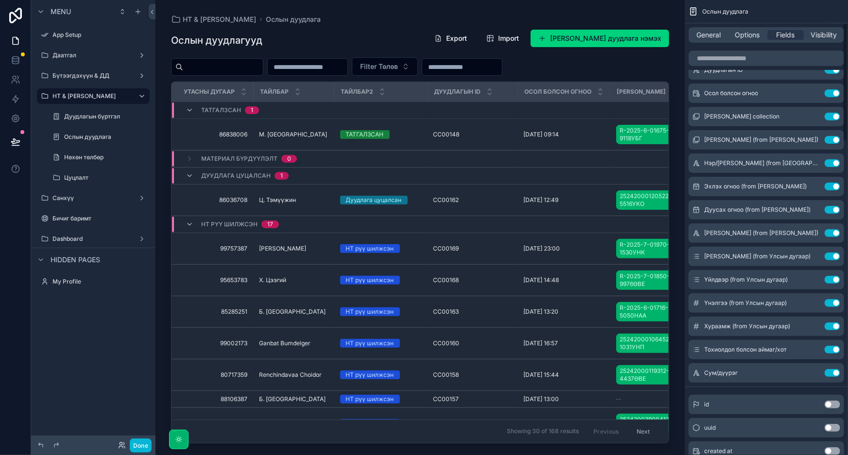
click at [617, 64] on div "scrollable content" at bounding box center [419, 222] width 529 height 444
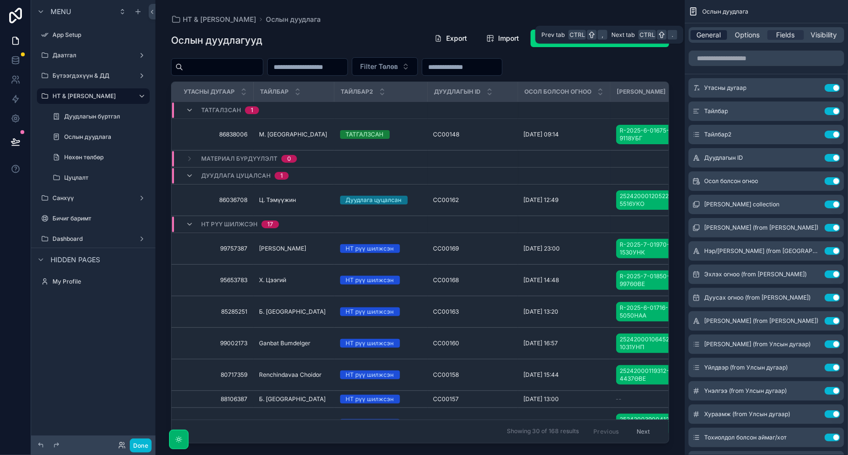
click at [700, 39] on span "General" at bounding box center [709, 35] width 24 height 10
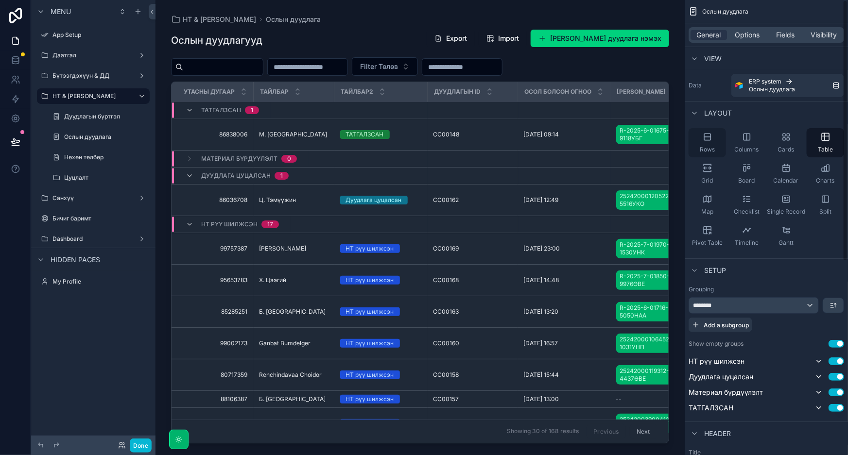
click at [701, 141] on div "Rows" at bounding box center [706, 142] width 37 height 29
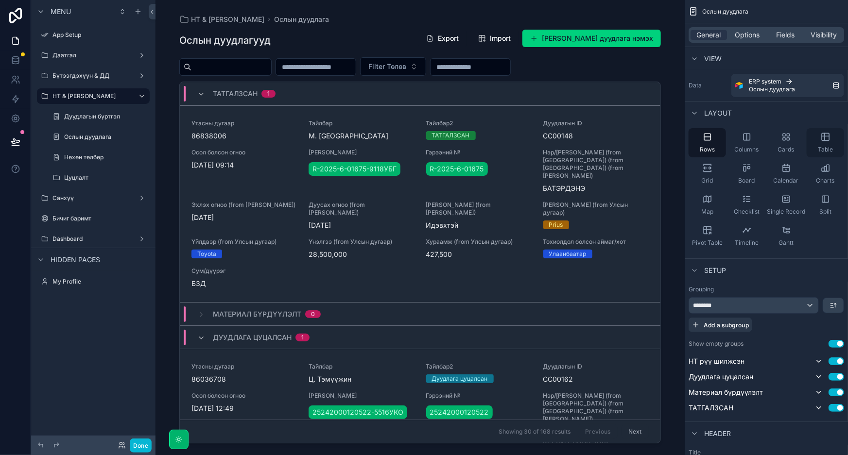
click at [825, 139] on icon "scrollable content" at bounding box center [826, 137] width 10 height 10
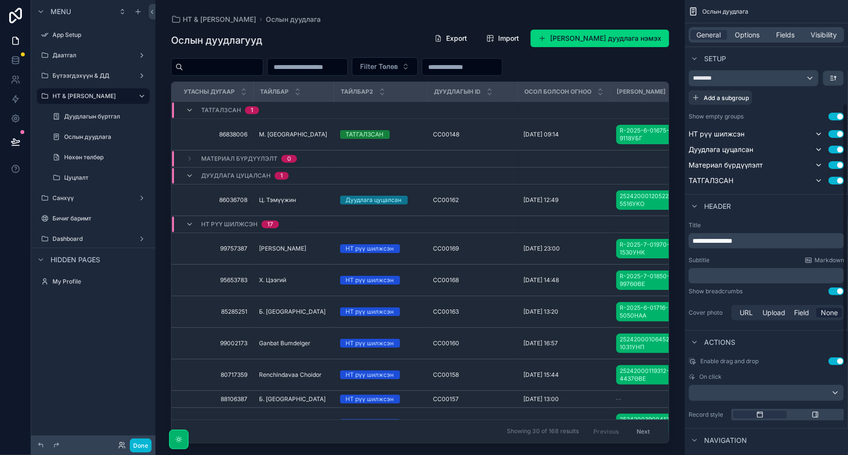
scroll to position [176, 0]
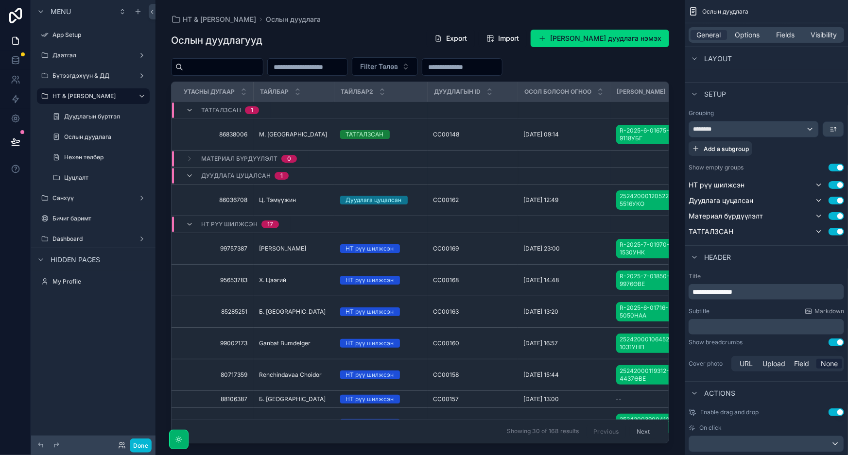
click at [835, 167] on button "Use setting" at bounding box center [836, 168] width 16 height 8
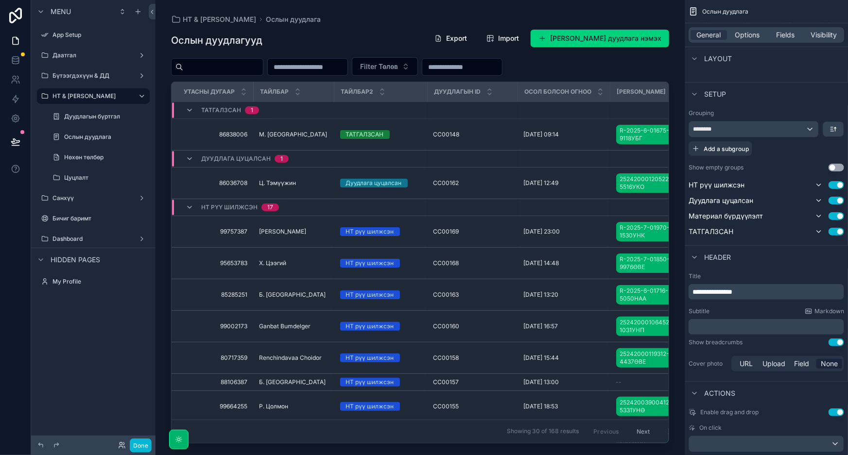
click at [835, 167] on button "Use setting" at bounding box center [836, 168] width 16 height 8
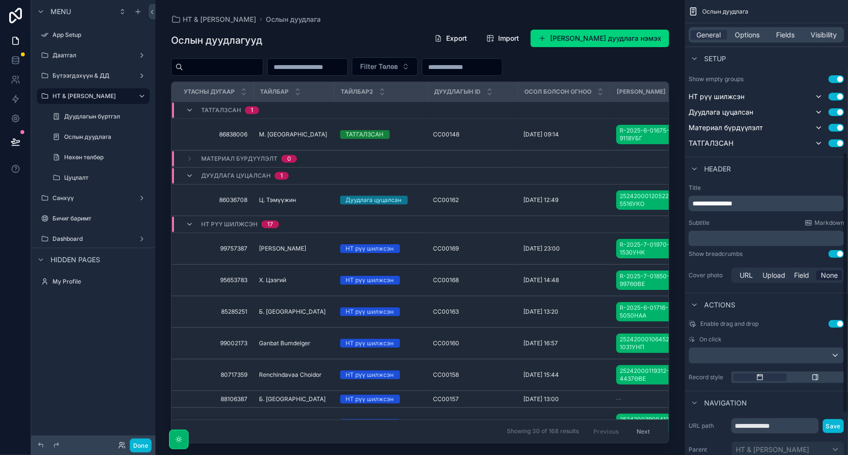
scroll to position [337, 0]
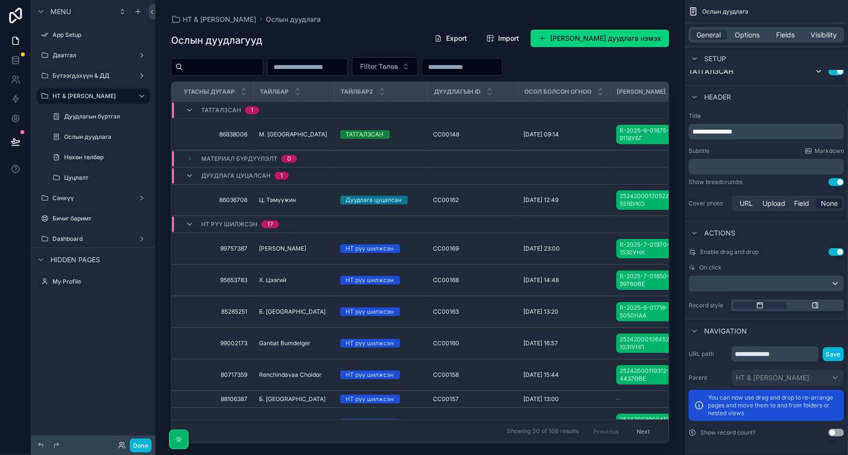
click at [831, 432] on button "Use setting" at bounding box center [836, 433] width 16 height 8
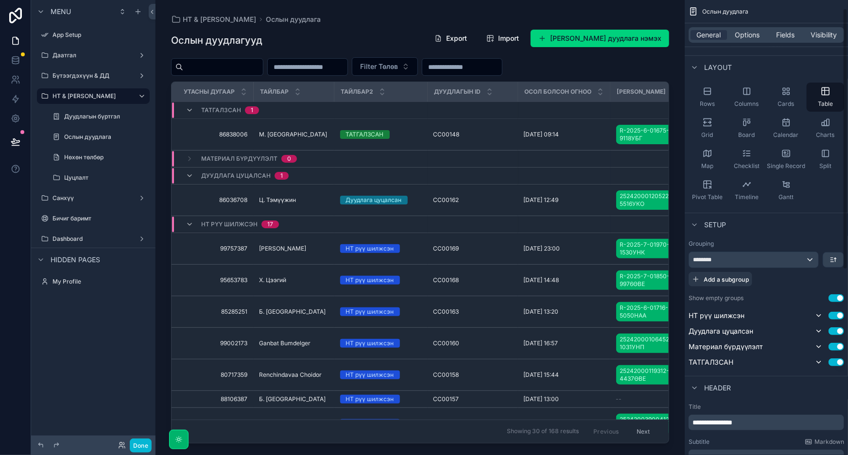
scroll to position [0, 0]
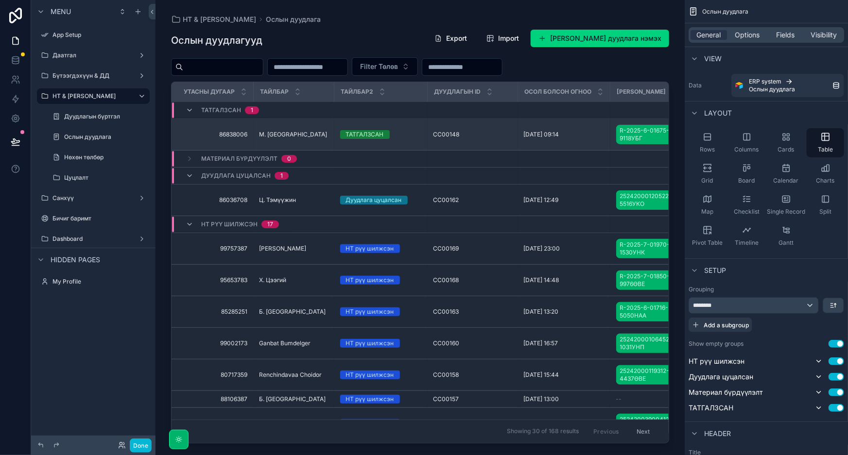
click at [480, 133] on div "CC00148 CC00148" at bounding box center [472, 135] width 79 height 8
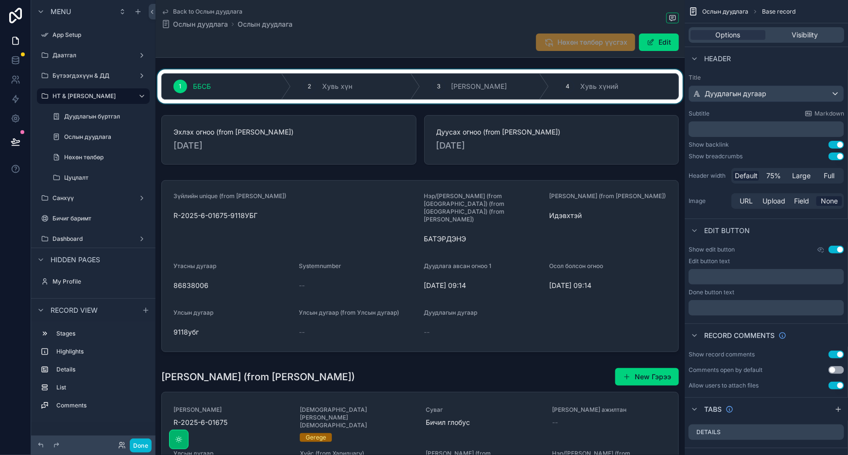
click at [634, 85] on div "scrollable content" at bounding box center [419, 86] width 529 height 34
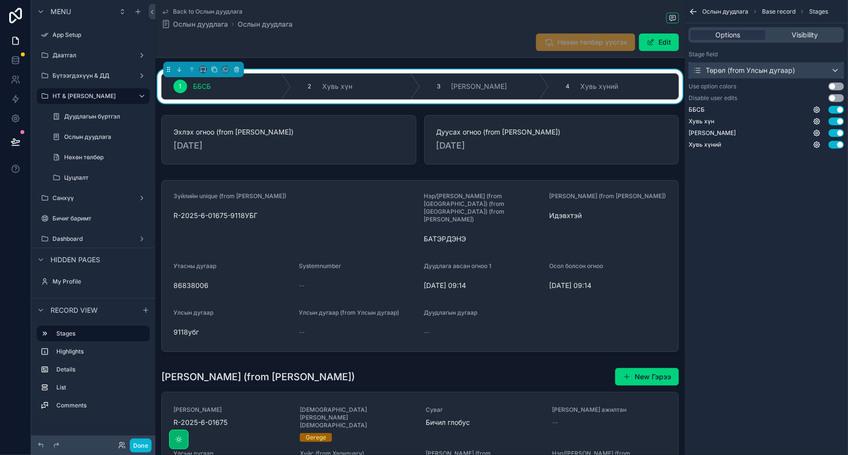
click at [821, 68] on div "Төрөл (from Улсын дугаар)" at bounding box center [766, 71] width 154 height 16
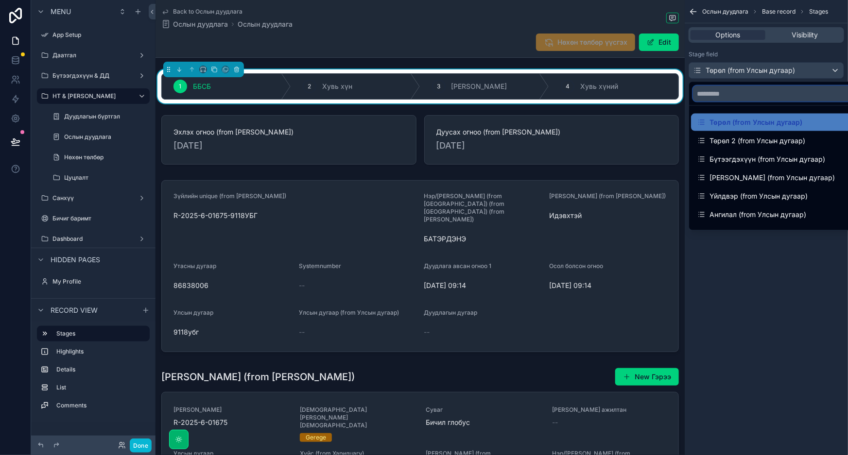
click at [752, 96] on input "text" at bounding box center [793, 94] width 200 height 16
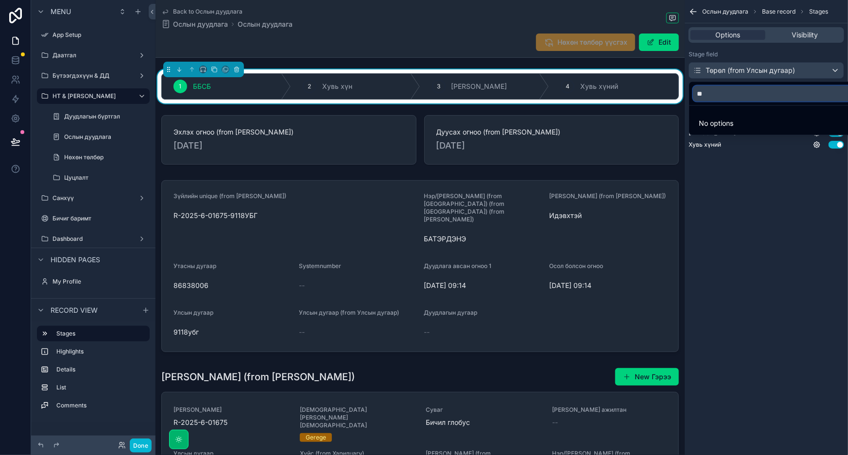
type input "*"
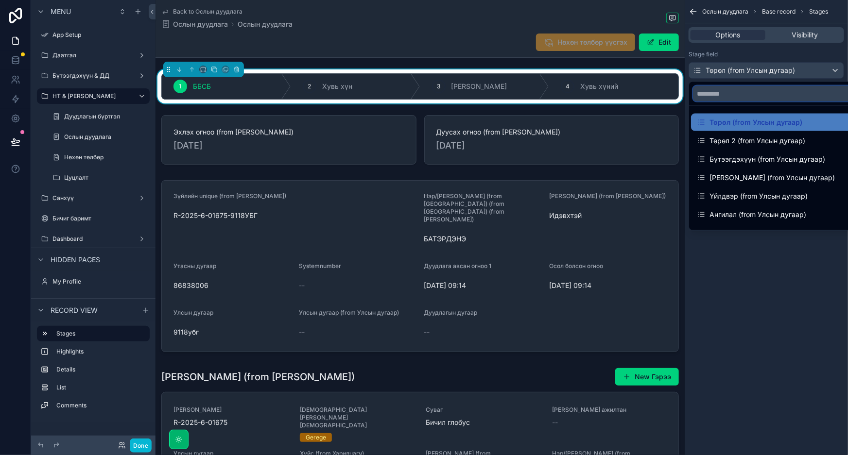
click at [752, 97] on input "text" at bounding box center [793, 94] width 200 height 16
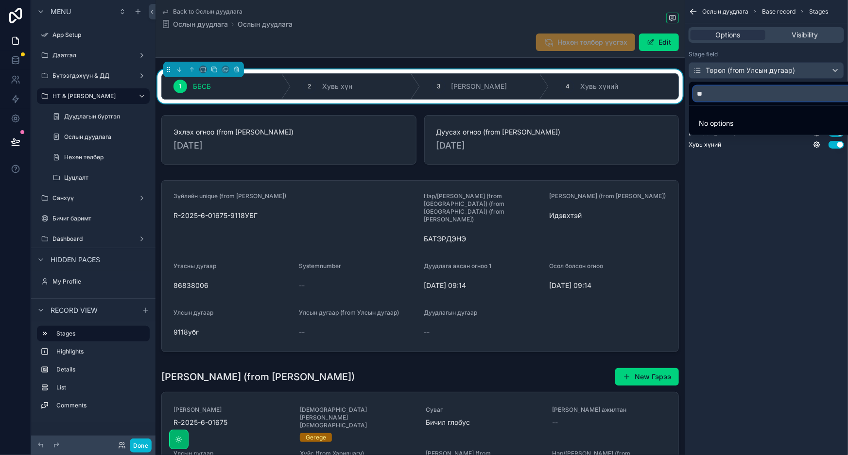
type input "*"
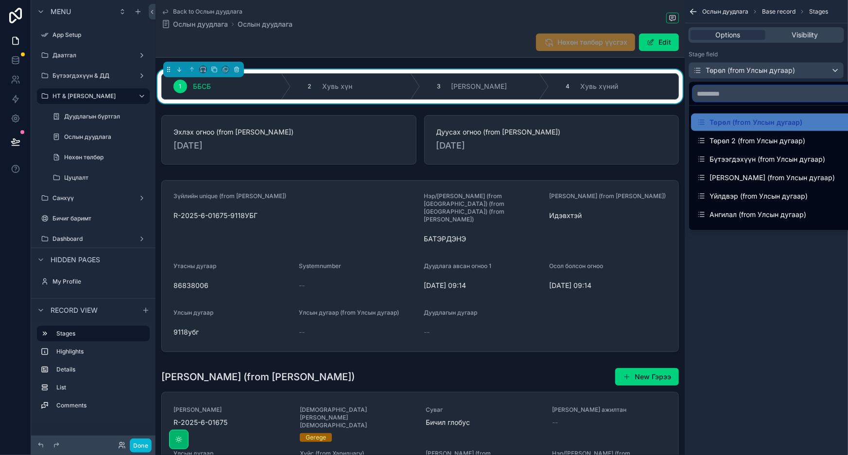
type input "*"
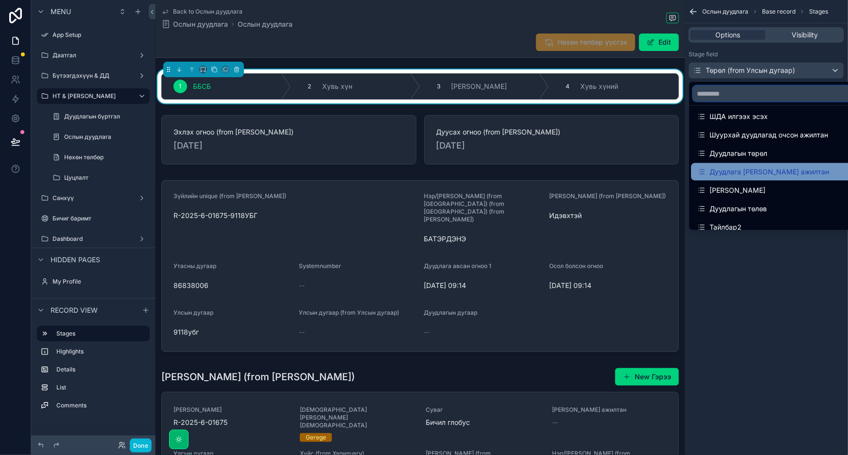
scroll to position [216, 0]
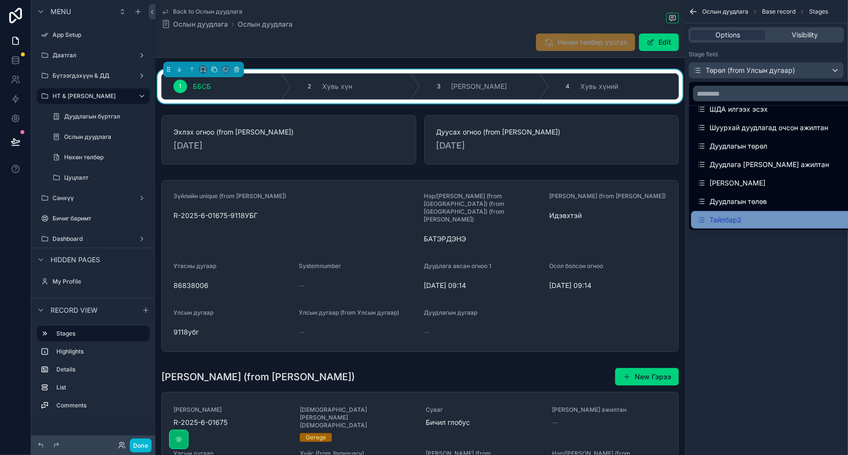
click at [743, 217] on div "Тайлбар2" at bounding box center [793, 220] width 192 height 12
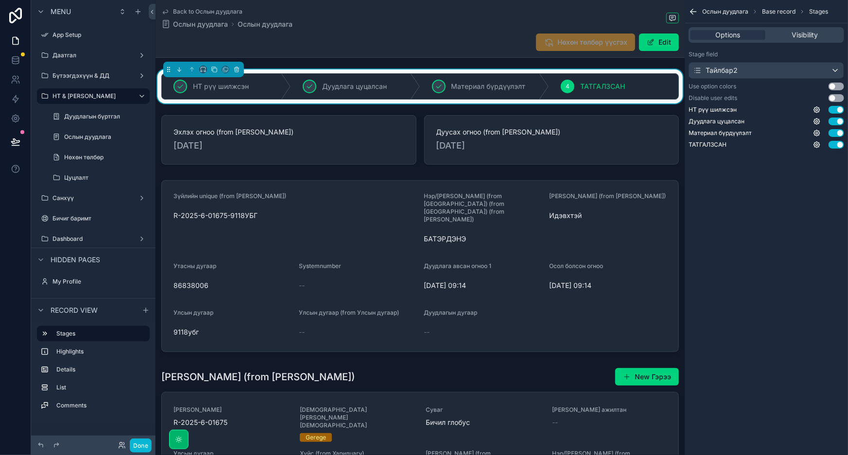
click at [776, 241] on div "Ослын дуудлага Base record Stages Options Visibility Stage field Тайлбар2 Use o…" at bounding box center [766, 227] width 163 height 455
click at [817, 145] on icon "scrollable content" at bounding box center [817, 145] width 8 height 8
click at [804, 190] on div "Ослын дуудлага Base record Stages Options Visibility Stage field Тайлбар2 Use o…" at bounding box center [766, 227] width 163 height 455
drag, startPoint x: 810, startPoint y: 272, endPoint x: 735, endPoint y: 223, distance: 89.6
click at [810, 272] on div "Ослын дуудлага Base record Stages Options Visibility Stage field Тайлбар2 Use o…" at bounding box center [766, 227] width 163 height 455
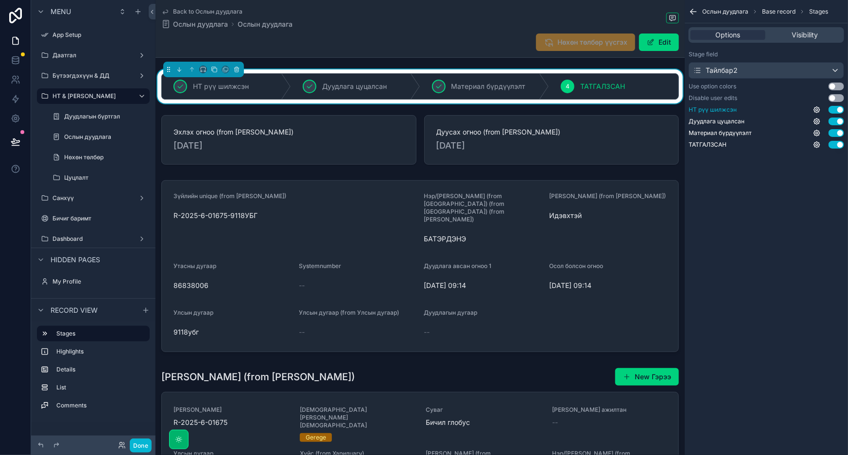
drag, startPoint x: 765, startPoint y: 123, endPoint x: 765, endPoint y: 105, distance: 18.0
click at [765, 106] on div "НТ рүү шилжсэн Use setting Дуудлага цуцалсан Use setting Материал бүрдүүлэлт Us…" at bounding box center [765, 127] width 155 height 43
click at [838, 86] on button "Use setting" at bounding box center [836, 87] width 16 height 8
click at [727, 215] on div "Ослын дуудлага Base record Stages Options Visibility Stage field Тайлбар2 Use o…" at bounding box center [766, 227] width 163 height 455
click at [837, 96] on button "Use setting" at bounding box center [836, 98] width 16 height 8
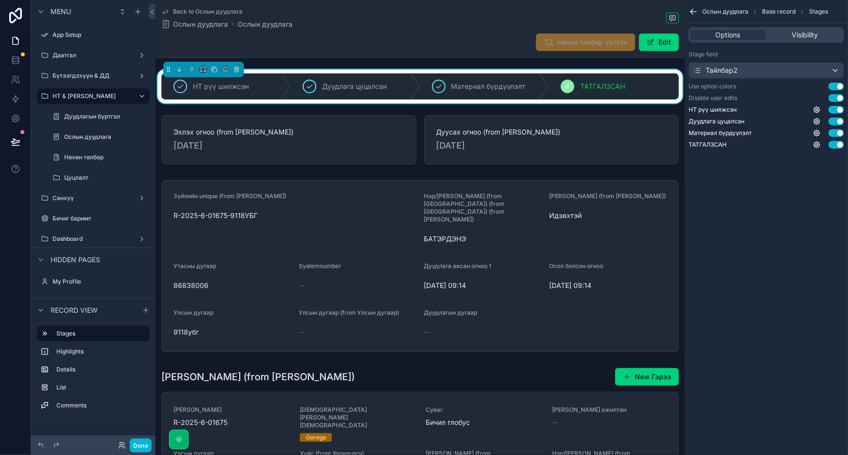
click at [837, 96] on button "Use setting" at bounding box center [836, 98] width 16 height 8
drag, startPoint x: 789, startPoint y: 220, endPoint x: 764, endPoint y: 132, distance: 91.5
click at [789, 219] on div "Ослын дуудлага Base record Stages Options Visibility Stage field Тайлбар2 Use o…" at bounding box center [766, 227] width 163 height 455
click at [773, 6] on div "Ослын дуудлага Base record Stages" at bounding box center [766, 11] width 163 height 23
click at [774, 64] on div "Тайлбар2" at bounding box center [766, 71] width 154 height 16
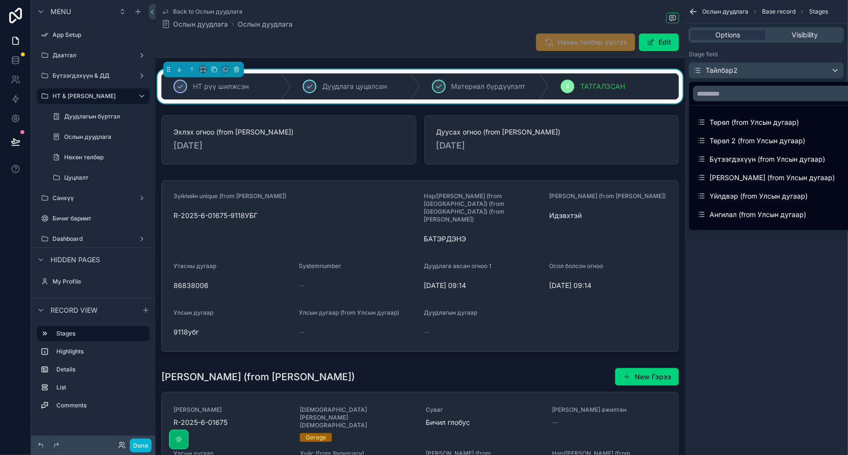
click at [776, 68] on div "scrollable content" at bounding box center [424, 227] width 848 height 455
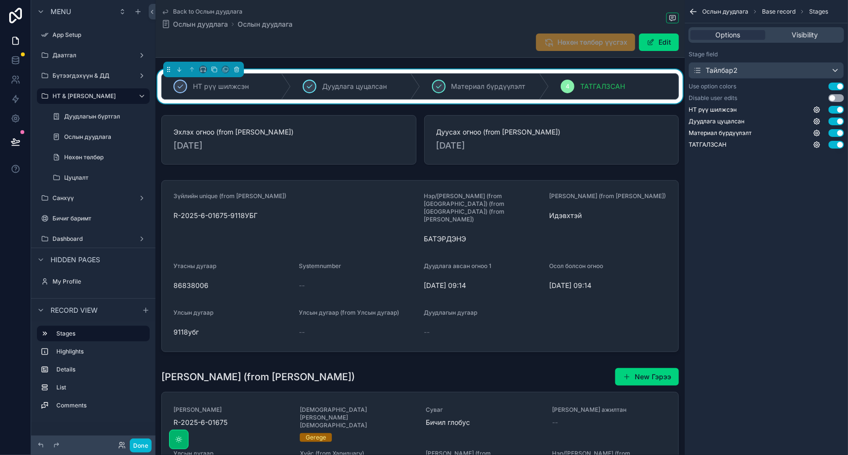
click at [751, 255] on div "Ослын дуудлага Base record Stages Options Visibility Stage field Тайлбар2 Use o…" at bounding box center [766, 227] width 163 height 455
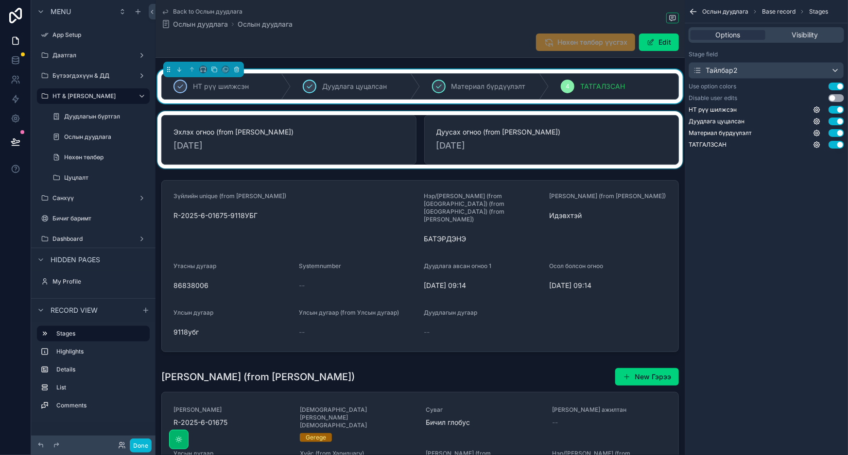
click at [304, 139] on div "scrollable content" at bounding box center [419, 139] width 529 height 57
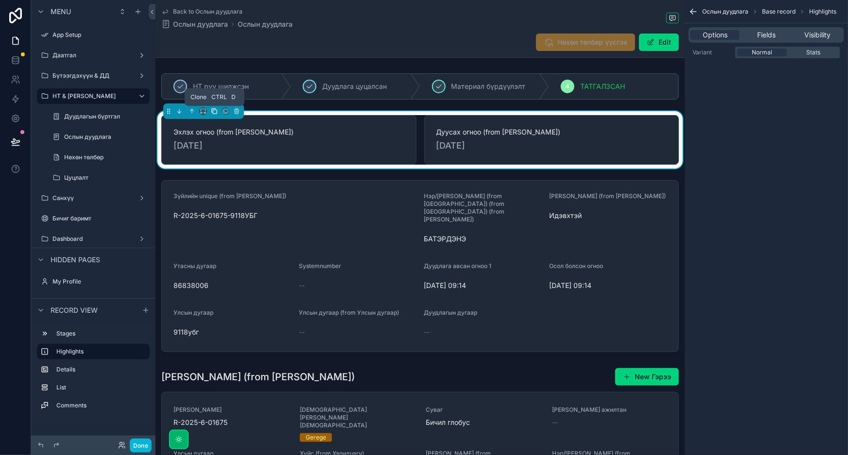
click at [213, 111] on icon "scrollable content" at bounding box center [214, 111] width 7 height 7
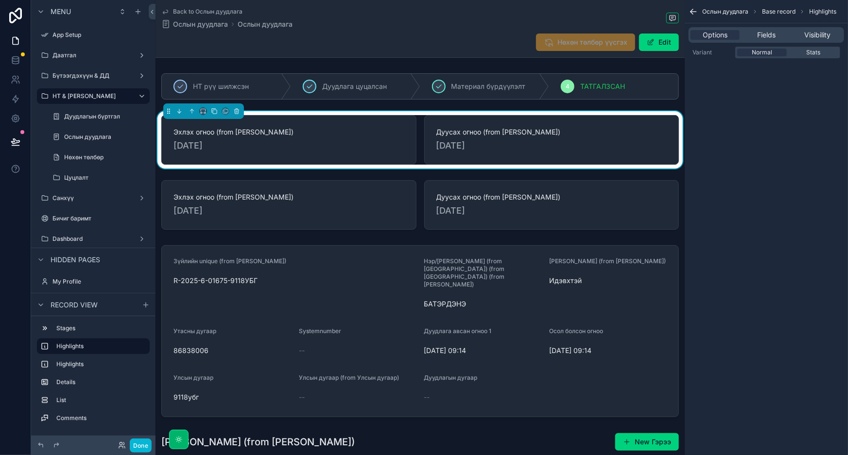
click at [316, 160] on div "Эхлэх огноо (from Зүйлийн мэдээлэл) 21/06/2025" at bounding box center [288, 140] width 255 height 50
click at [770, 84] on div "Ослын дуудлага Base record Highlights Options Fields Visibility Variant Normal …" at bounding box center [766, 227] width 163 height 455
click at [482, 163] on div "Дуусах огноо (from Зүйлийн мэдээлэл) 21/06/2026" at bounding box center [551, 140] width 255 height 50
click at [769, 34] on span "Fields" at bounding box center [766, 35] width 18 height 10
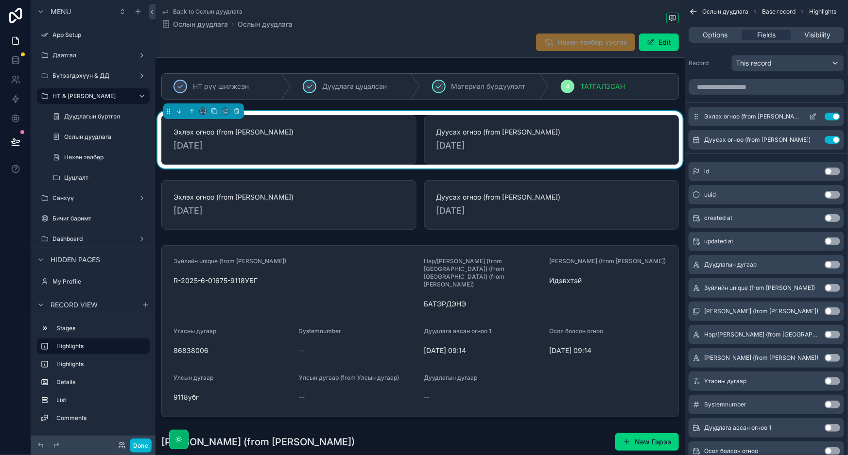
click at [831, 118] on button "Use setting" at bounding box center [832, 117] width 16 height 8
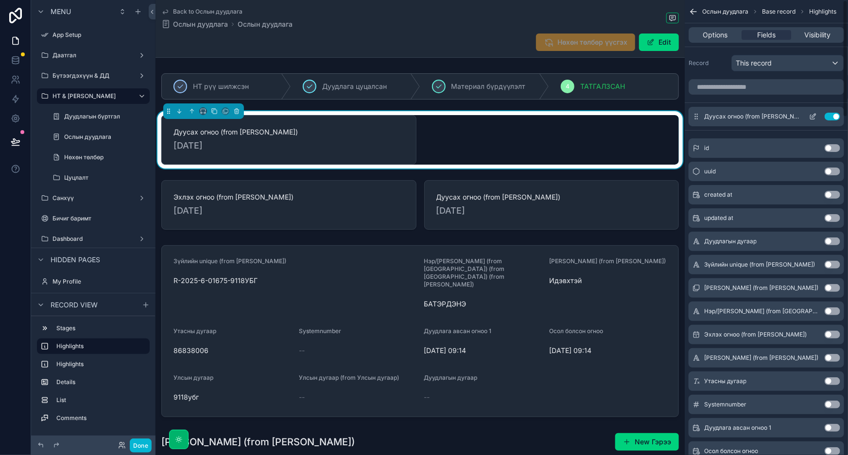
click at [831, 117] on button "Use setting" at bounding box center [832, 117] width 16 height 8
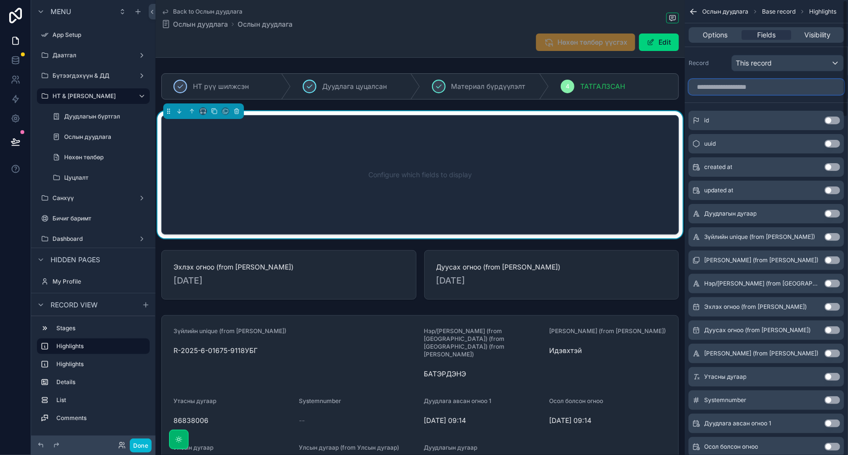
click at [768, 89] on input "scrollable content" at bounding box center [765, 87] width 155 height 16
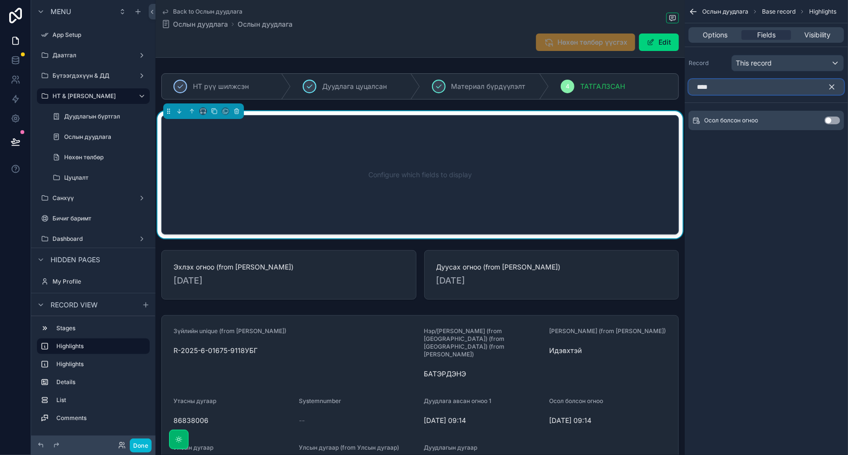
type input "****"
click at [829, 118] on button "Use setting" at bounding box center [832, 121] width 16 height 8
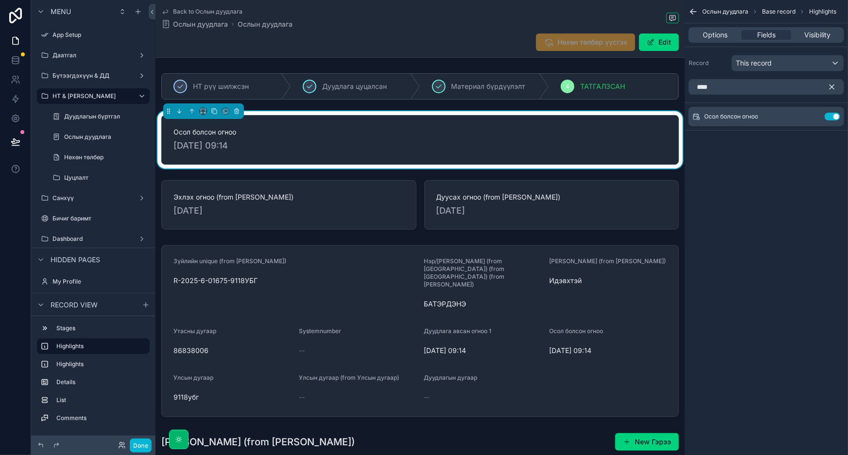
click at [832, 88] on icon "scrollable content" at bounding box center [831, 87] width 9 height 9
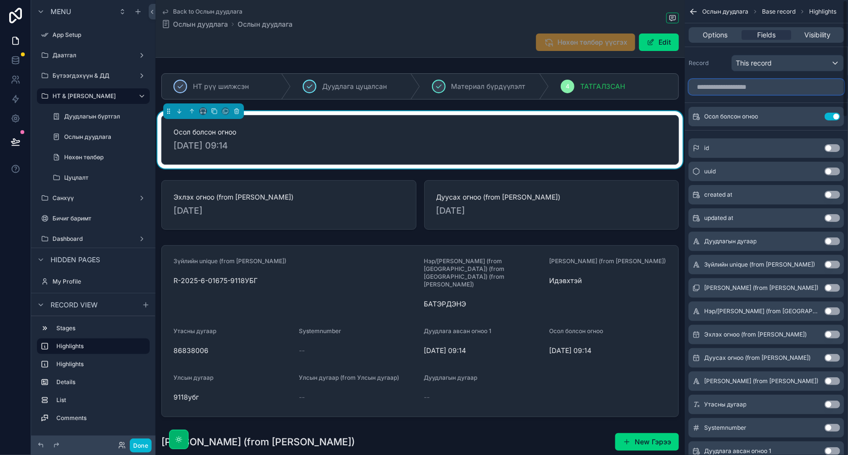
click at [802, 86] on input "scrollable content" at bounding box center [765, 87] width 155 height 16
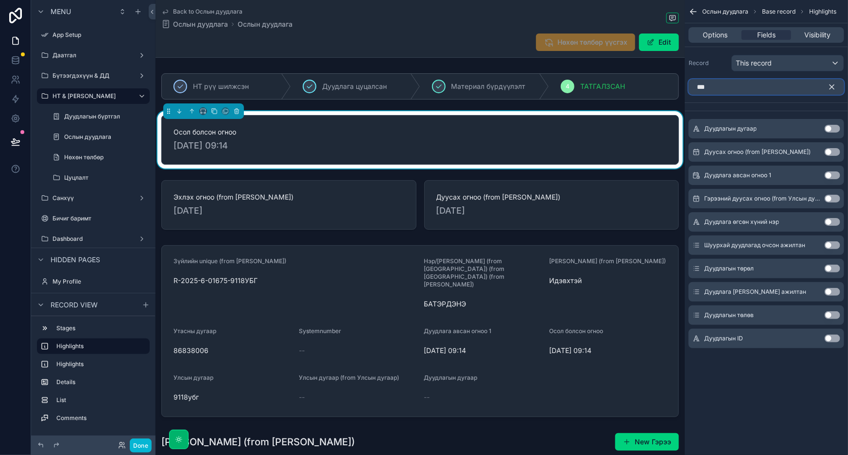
type input "***"
click at [830, 174] on button "Use setting" at bounding box center [832, 175] width 16 height 8
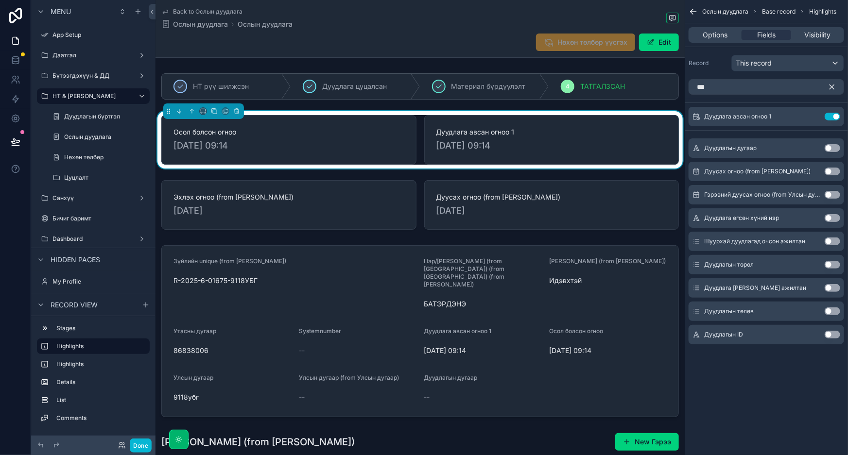
click at [828, 219] on button "Use setting" at bounding box center [832, 218] width 16 height 8
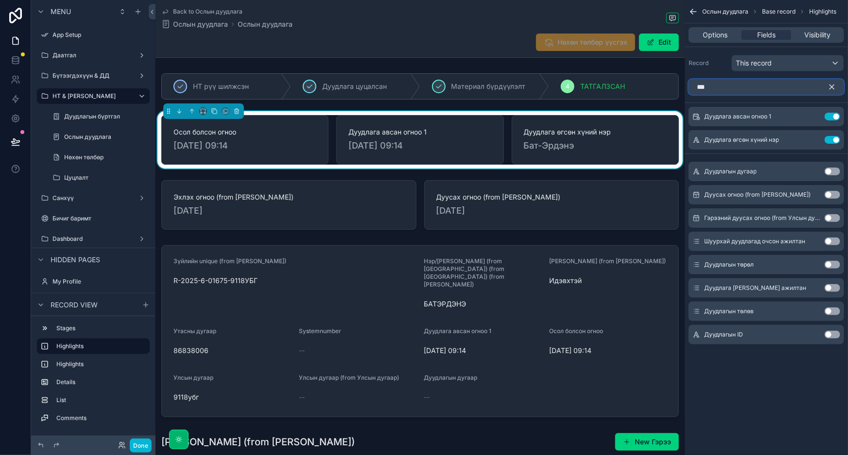
click at [763, 86] on input "***" at bounding box center [765, 87] width 155 height 16
click at [827, 85] on icon "scrollable content" at bounding box center [831, 87] width 9 height 9
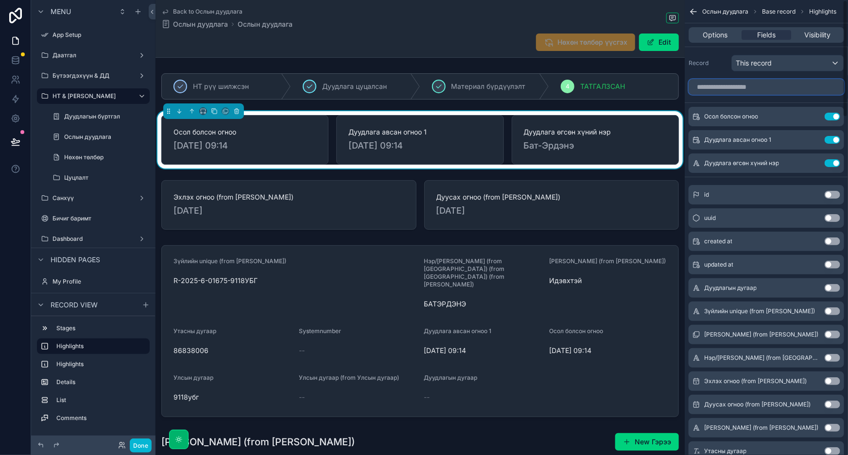
click at [775, 89] on input "scrollable content" at bounding box center [765, 87] width 155 height 16
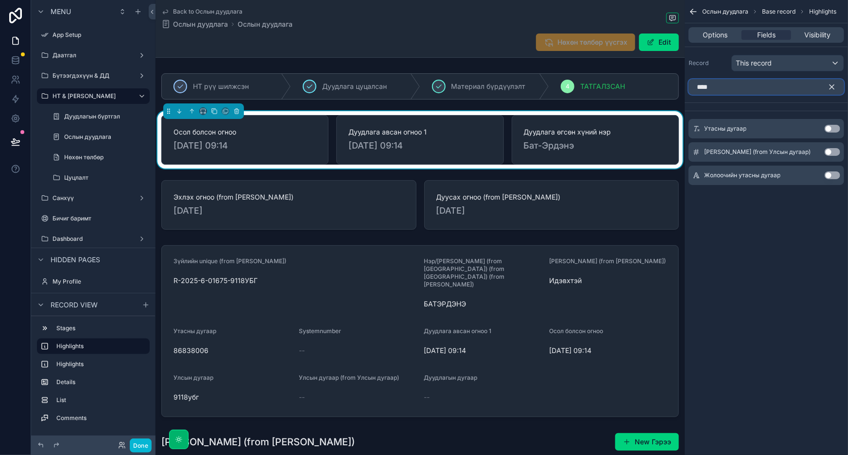
type input "****"
click at [827, 127] on button "Use setting" at bounding box center [832, 129] width 16 height 8
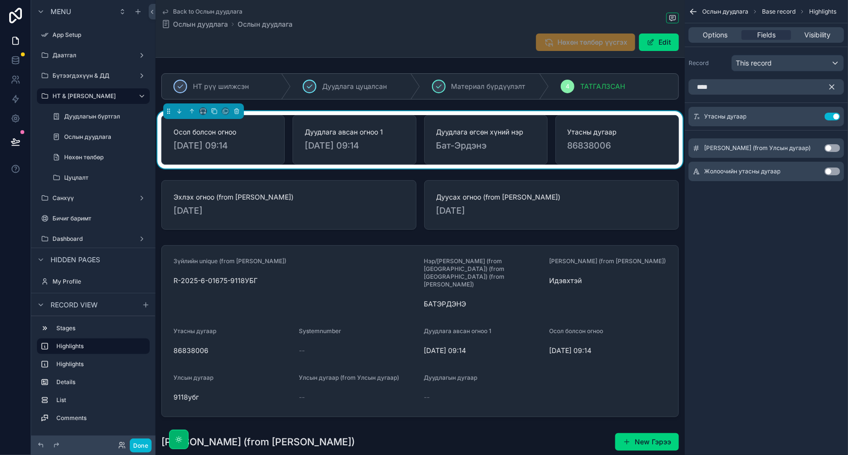
click at [801, 267] on div "Ослын дуудлага Base record Highlights Options Fields Visibility Record This rec…" at bounding box center [766, 227] width 163 height 455
click at [828, 87] on icon "scrollable content" at bounding box center [831, 87] width 9 height 9
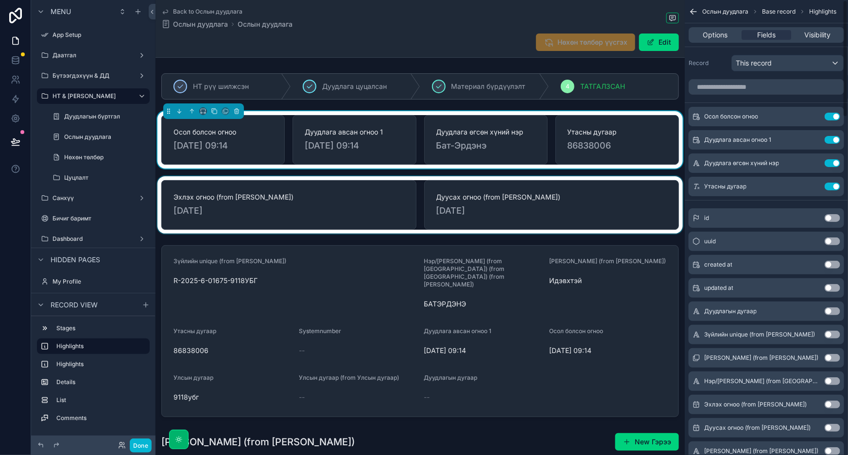
click at [340, 211] on div "scrollable content" at bounding box center [419, 204] width 529 height 57
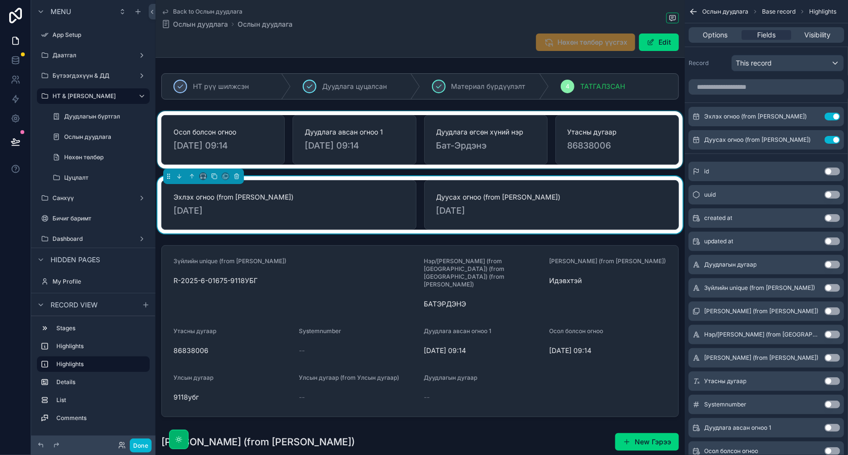
click at [537, 148] on div "scrollable content" at bounding box center [419, 139] width 529 height 57
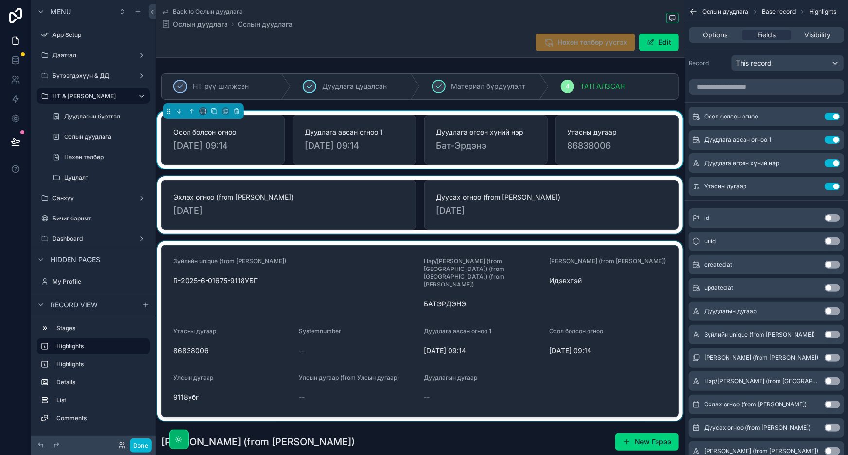
click at [434, 270] on div "scrollable content" at bounding box center [419, 331] width 529 height 180
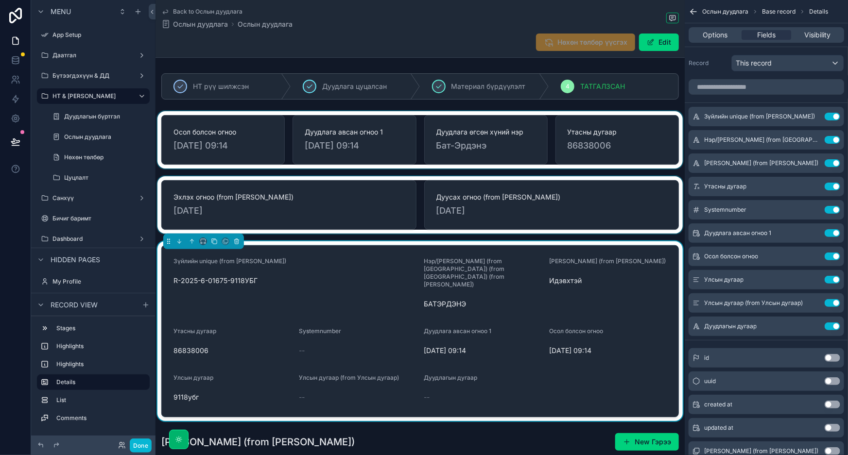
click at [557, 184] on div "scrollable content" at bounding box center [419, 204] width 529 height 57
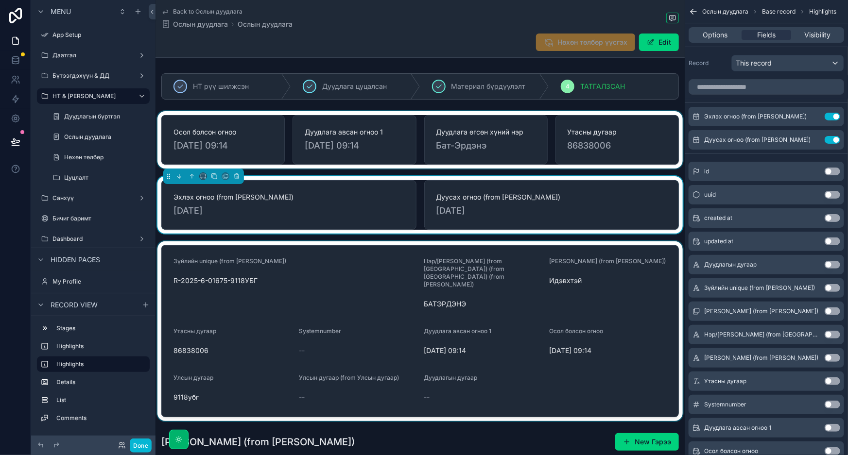
click at [632, 144] on div "scrollable content" at bounding box center [419, 139] width 529 height 57
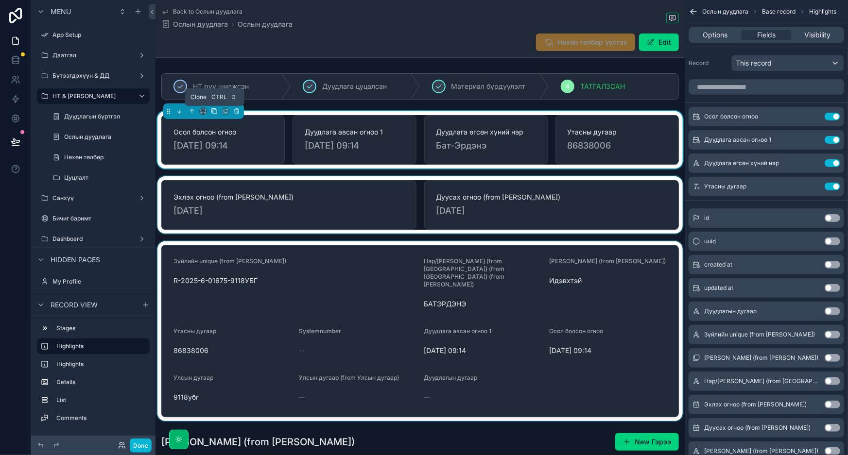
click at [213, 112] on icon "scrollable content" at bounding box center [214, 111] width 7 height 7
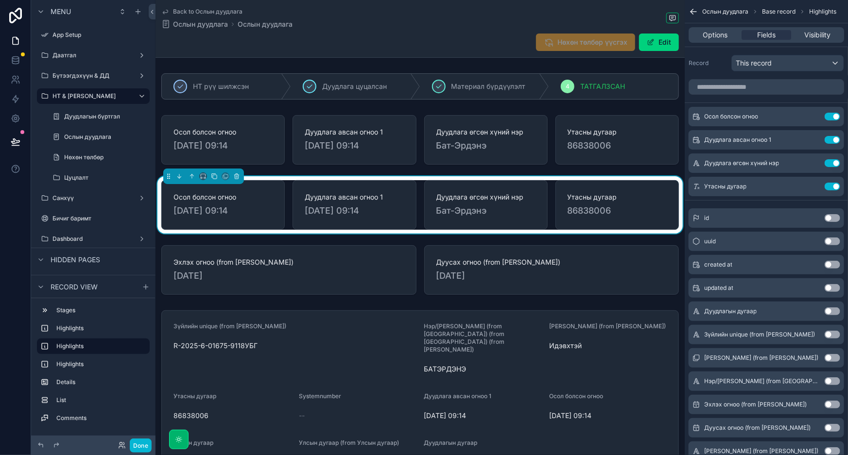
click at [368, 217] on span "29/07/2025 09:14" at bounding box center [354, 211] width 99 height 14
click at [831, 115] on button "Use setting" at bounding box center [832, 117] width 16 height 8
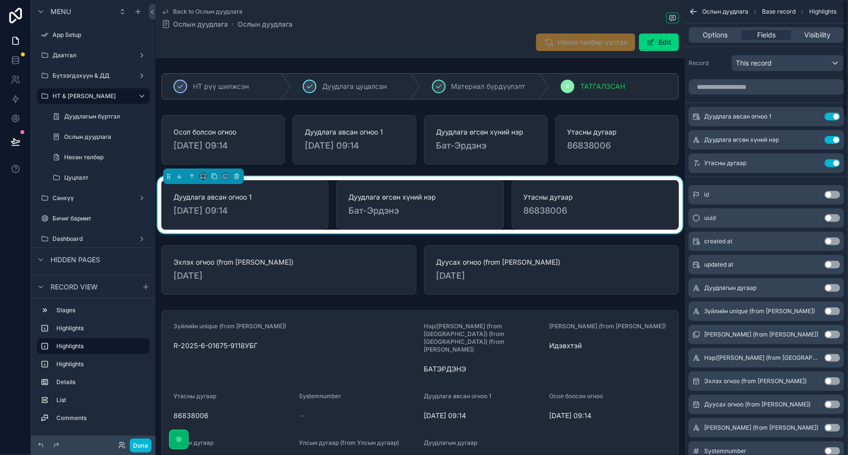
click at [831, 115] on button "Use setting" at bounding box center [832, 117] width 16 height 8
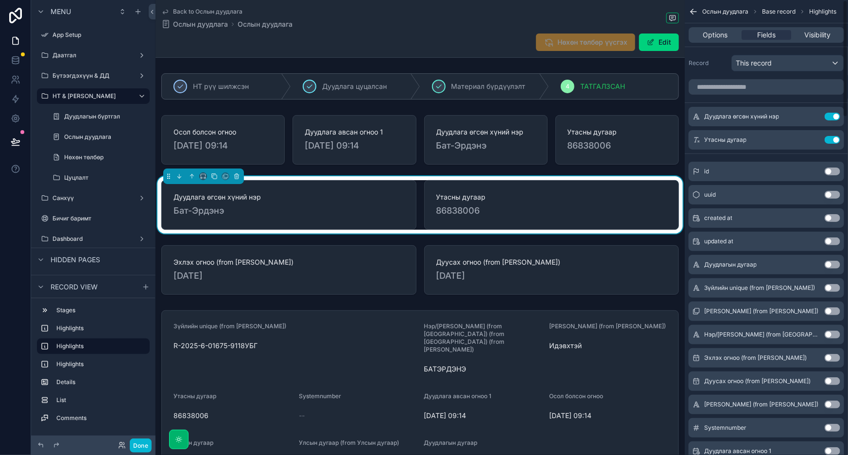
click at [831, 115] on button "Use setting" at bounding box center [832, 117] width 16 height 8
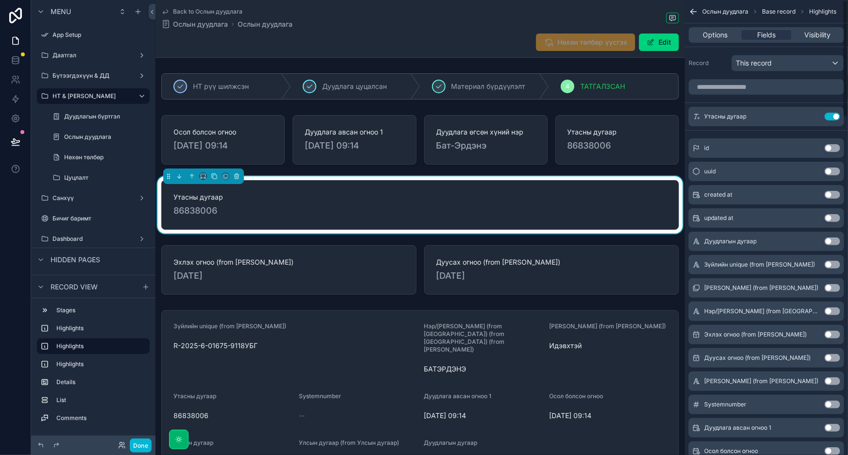
click at [831, 115] on button "Use setting" at bounding box center [832, 117] width 16 height 8
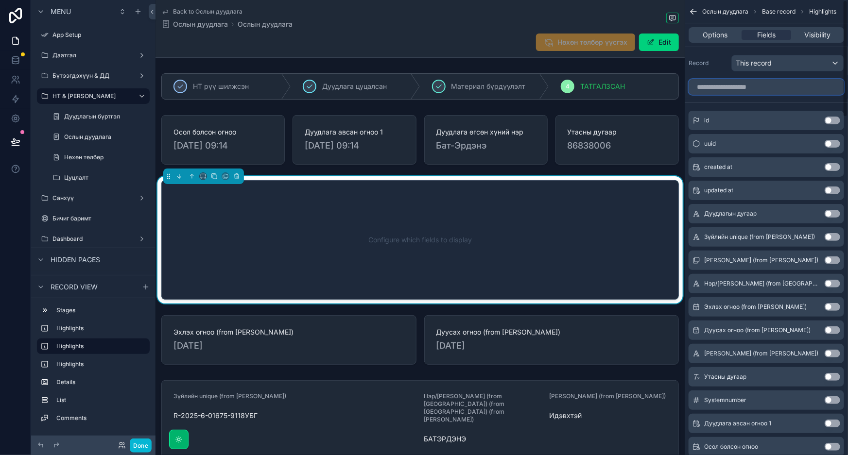
click at [756, 89] on input "scrollable content" at bounding box center [765, 87] width 155 height 16
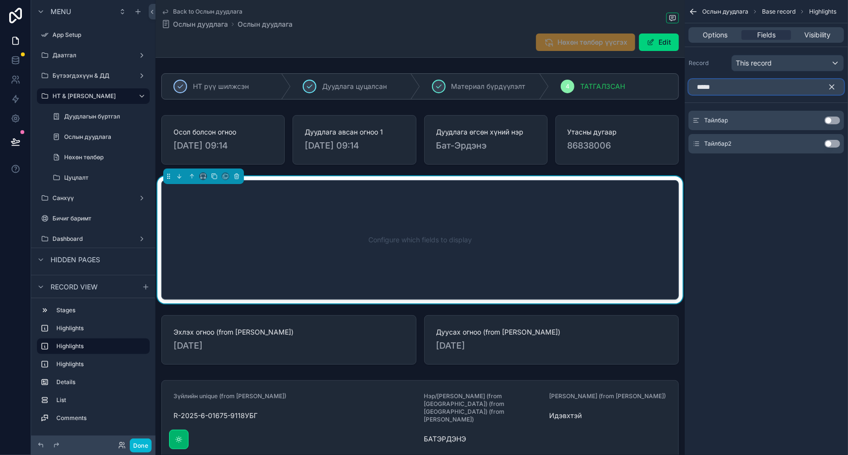
type input "*****"
click at [830, 121] on button "Use setting" at bounding box center [832, 121] width 16 height 8
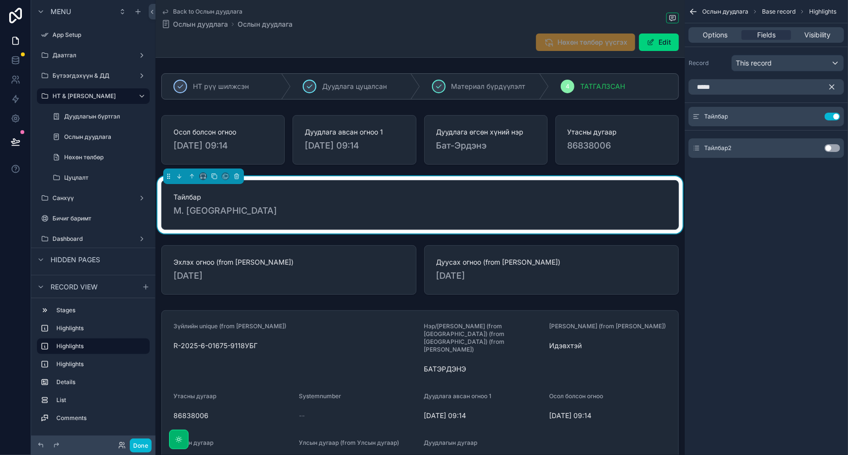
click at [832, 147] on button "Use setting" at bounding box center [832, 148] width 16 height 8
click at [830, 87] on icon "scrollable content" at bounding box center [831, 87] width 9 height 9
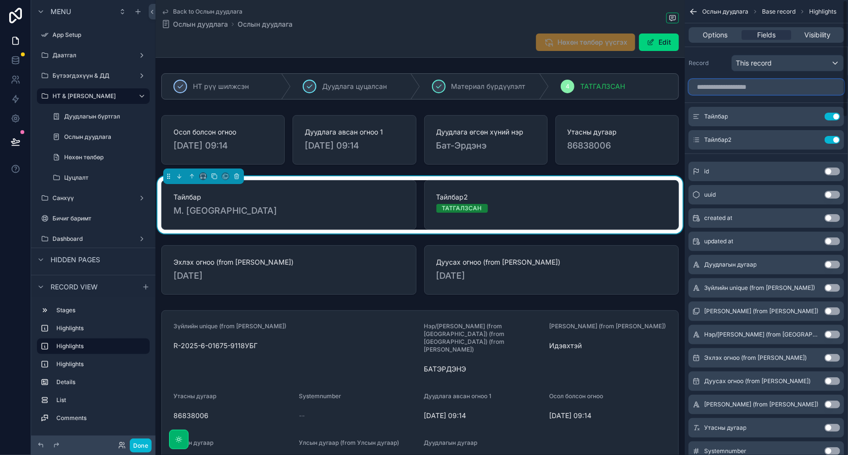
click at [779, 89] on input "scrollable content" at bounding box center [765, 87] width 155 height 16
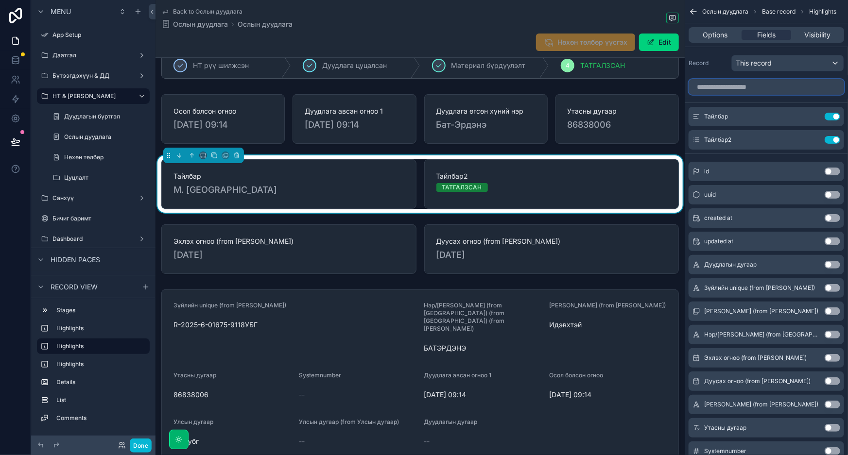
scroll to position [0, 0]
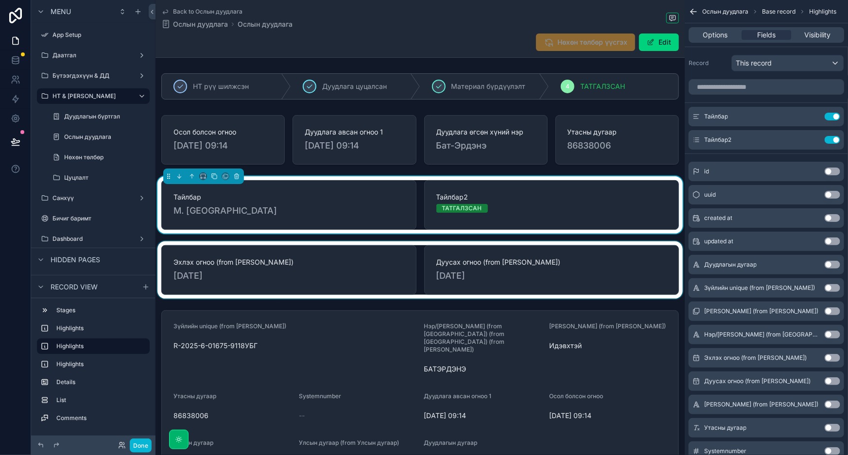
click at [426, 278] on div "scrollable content" at bounding box center [419, 269] width 529 height 57
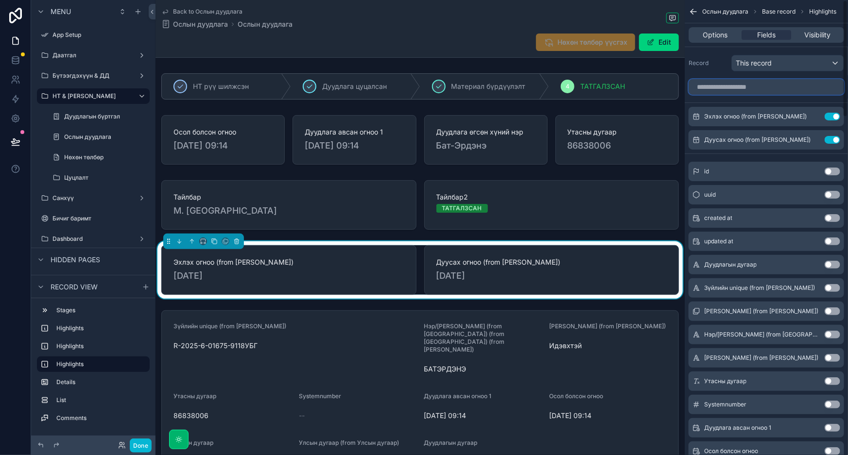
click at [805, 86] on input "scrollable content" at bounding box center [765, 87] width 155 height 16
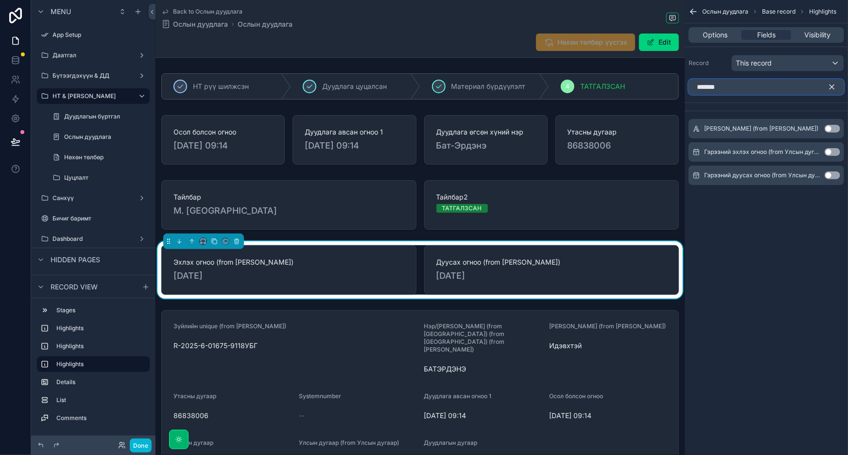
type input "*******"
click at [833, 131] on button "Use setting" at bounding box center [832, 129] width 16 height 8
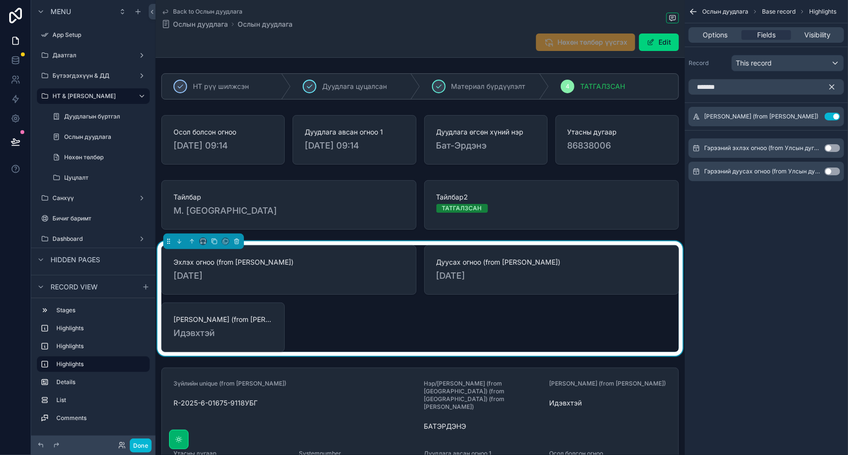
click at [453, 306] on div "Эхлэх огноо (from Зүйлийн мэдээлэл) 21/06/2025 Дуусах огноо (from Зүйлийн мэдээ…" at bounding box center [419, 298] width 517 height 107
click at [527, 311] on div "Эхлэх огноо (from Зүйлийн мэдээлэл) 21/06/2025 Дуусах огноо (from Зүйлийн мэдээ…" at bounding box center [419, 298] width 517 height 107
click at [235, 240] on icon "scrollable content" at bounding box center [236, 241] width 7 height 7
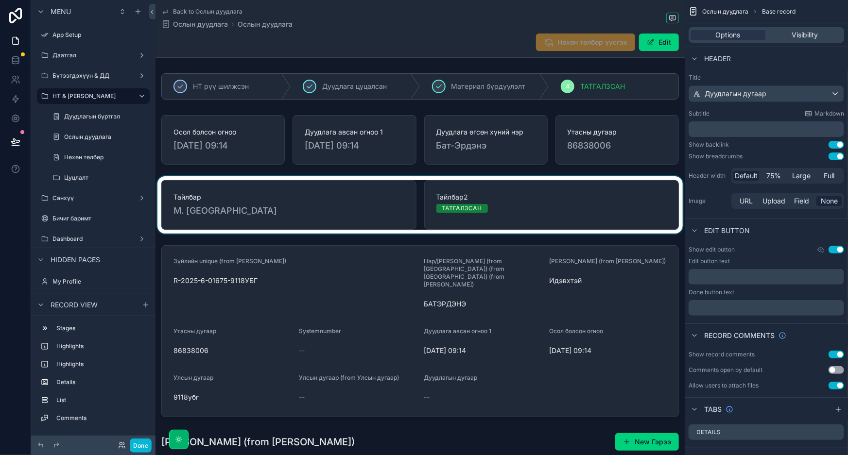
click at [508, 195] on div "scrollable content" at bounding box center [419, 204] width 529 height 57
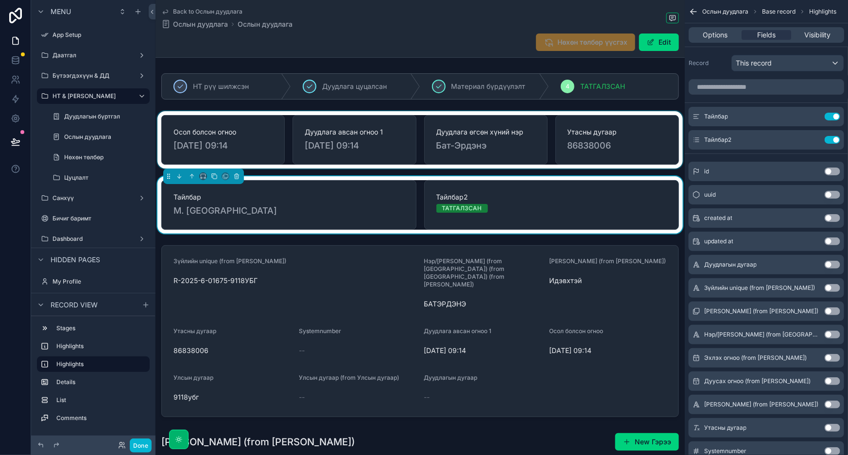
click at [545, 160] on div "scrollable content" at bounding box center [419, 139] width 529 height 57
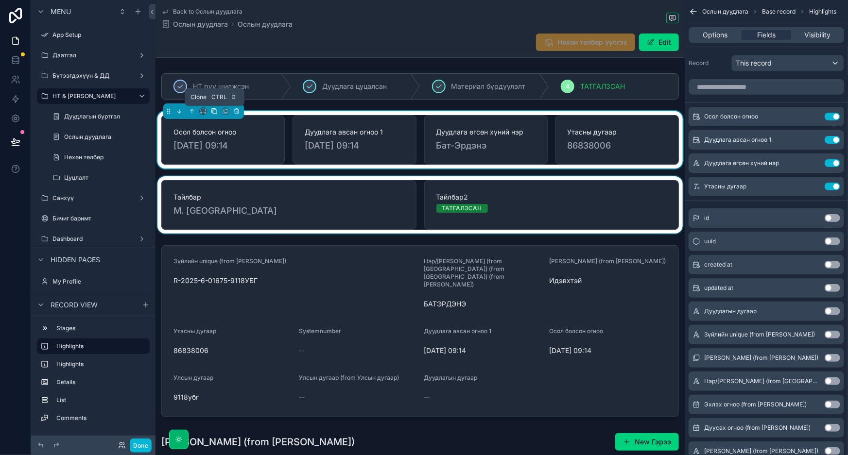
click at [213, 111] on icon "scrollable content" at bounding box center [214, 111] width 7 height 7
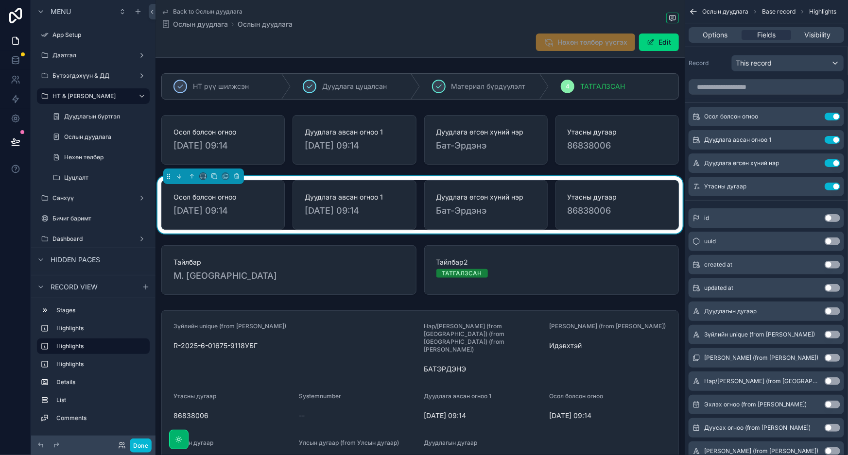
click at [540, 209] on div "Дуудлага өгсөн хүний нэр Бат-Эрдэнэ" at bounding box center [485, 205] width 123 height 50
click at [833, 111] on div "Осол болсон огноо Use setting" at bounding box center [765, 116] width 155 height 19
click at [833, 114] on button "Use setting" at bounding box center [832, 117] width 16 height 8
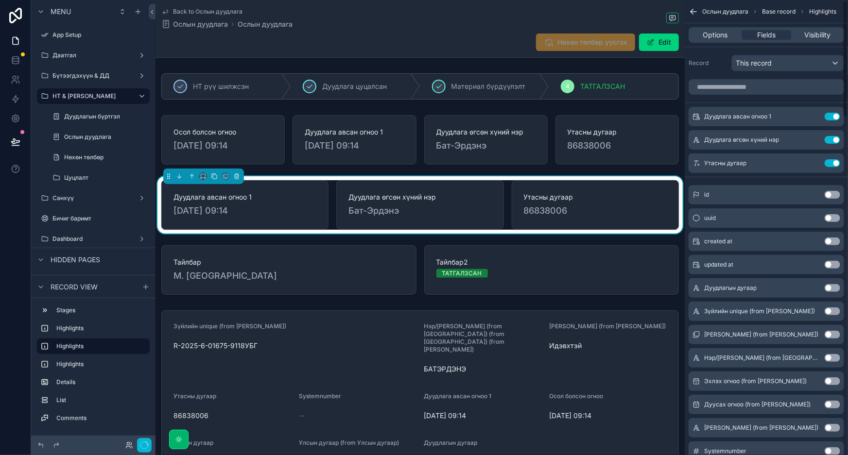
click at [833, 114] on button "Use setting" at bounding box center [832, 117] width 16 height 8
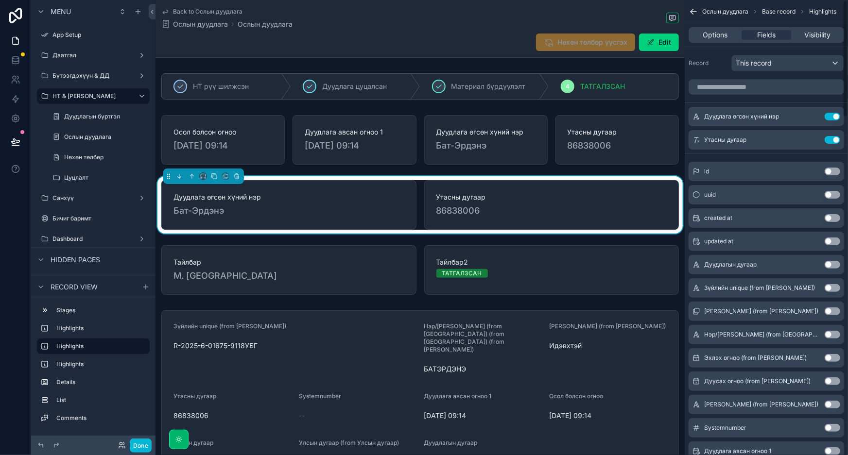
click at [833, 114] on button "Use setting" at bounding box center [832, 117] width 16 height 8
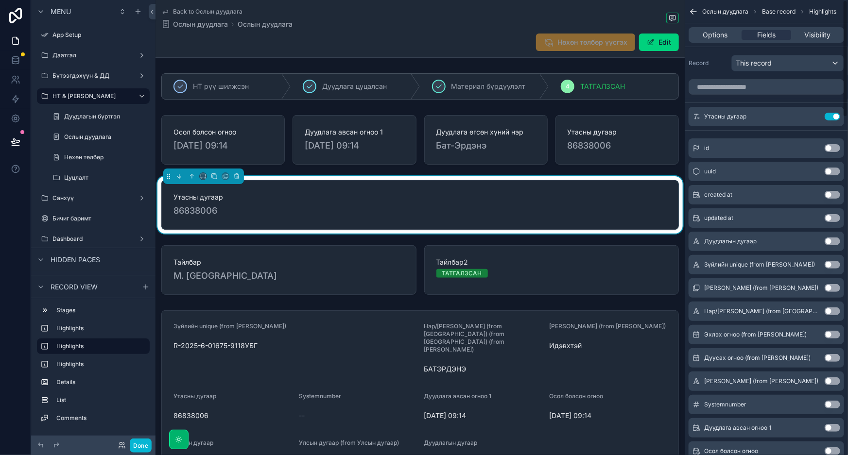
click at [833, 114] on button "Use setting" at bounding box center [832, 117] width 16 height 8
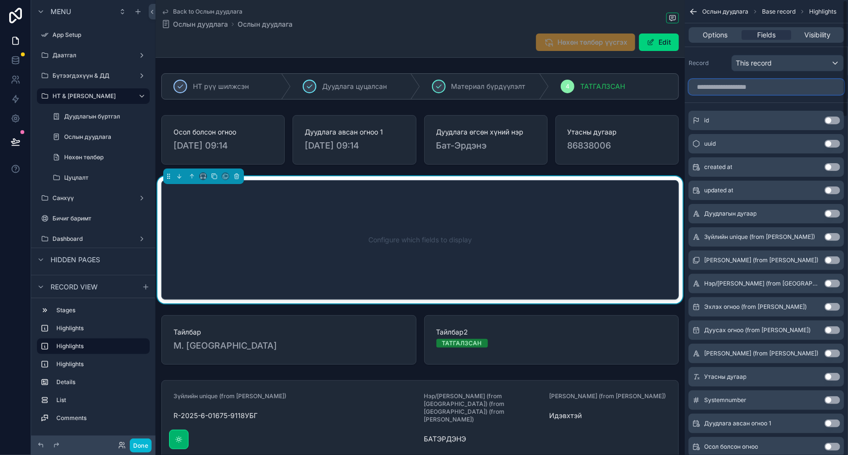
click at [772, 87] on input "scrollable content" at bounding box center [765, 87] width 155 height 16
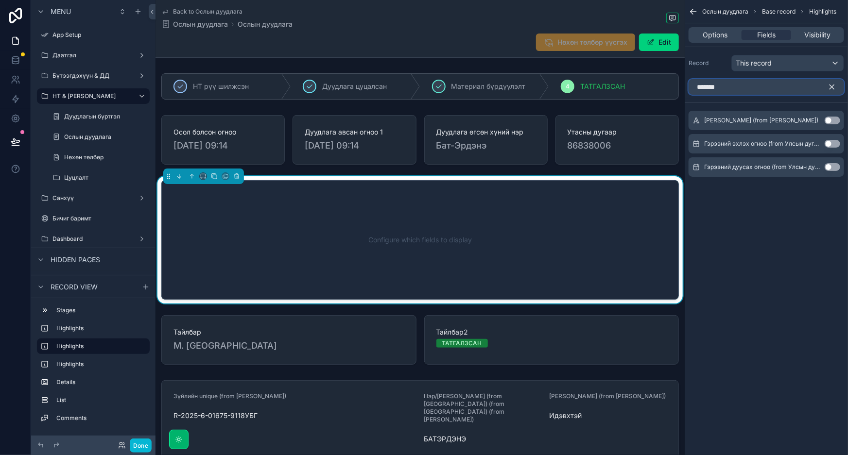
type input "*******"
click at [832, 118] on button "Use setting" at bounding box center [832, 121] width 16 height 8
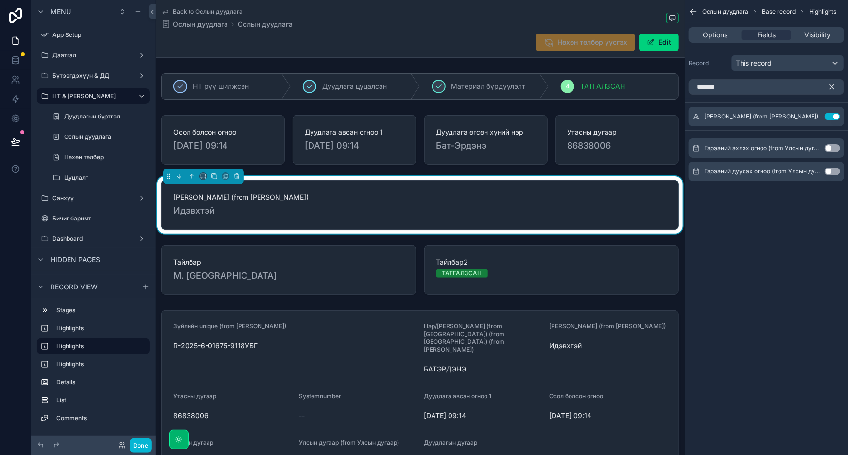
click at [832, 145] on button "Use setting" at bounding box center [832, 148] width 16 height 8
click at [834, 169] on button "Use setting" at bounding box center [832, 172] width 16 height 8
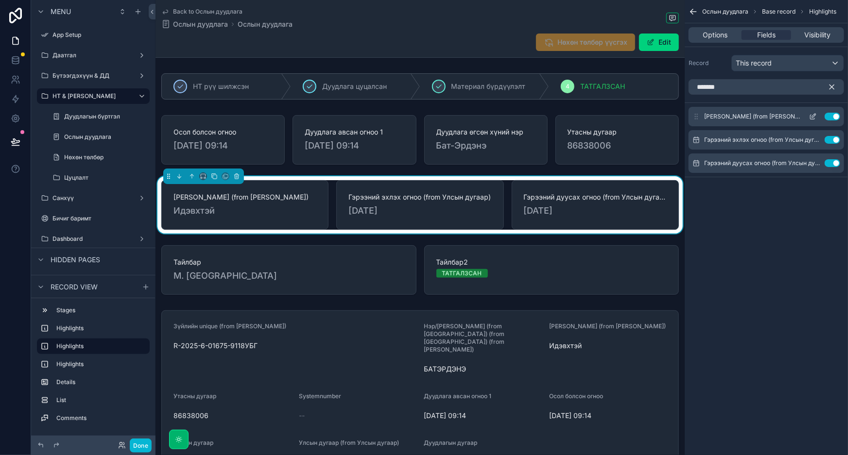
click at [811, 115] on icon "scrollable content" at bounding box center [813, 117] width 8 height 8
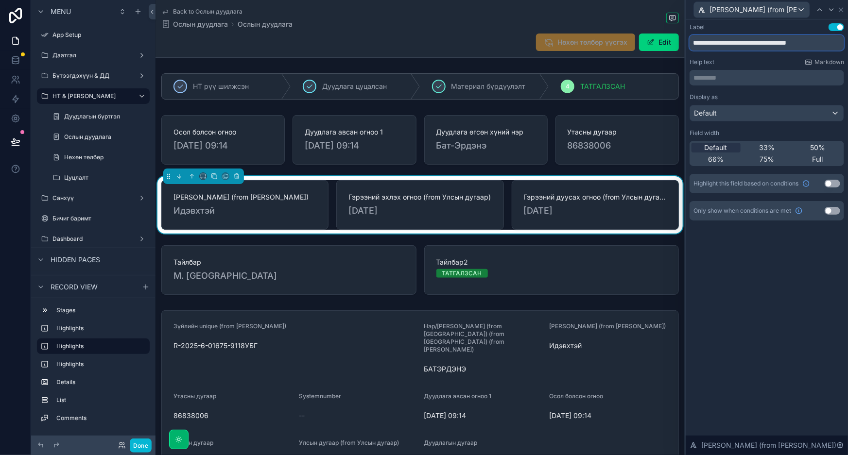
click at [751, 41] on input "**********" at bounding box center [766, 43] width 154 height 16
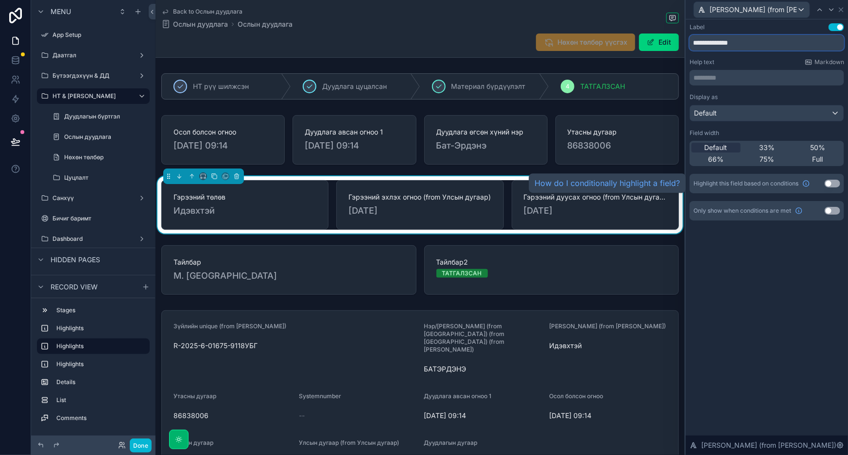
type input "**********"
click at [805, 296] on div "**********" at bounding box center [766, 237] width 162 height 436
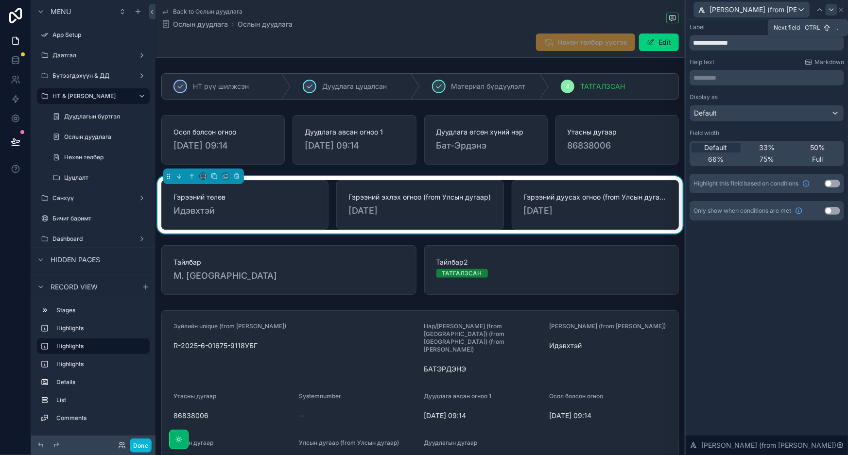
click at [828, 10] on icon at bounding box center [831, 10] width 8 height 8
click at [767, 43] on input "**********" at bounding box center [766, 43] width 154 height 16
type input "**********"
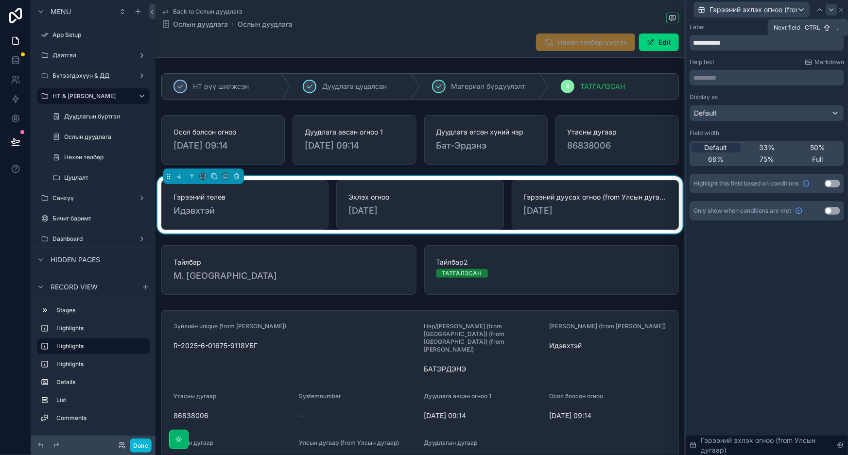
click at [827, 11] on icon at bounding box center [831, 10] width 8 height 8
click at [749, 47] on input "**********" at bounding box center [766, 43] width 154 height 16
type input "*"
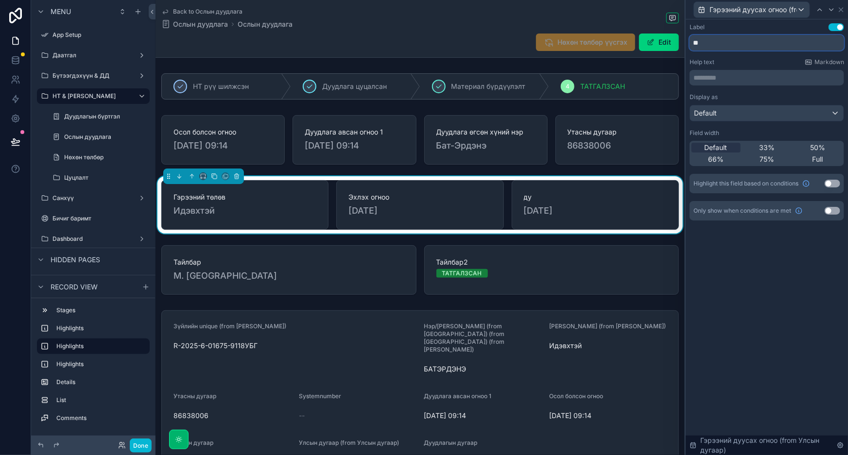
type input "*"
type input "**********"
click at [786, 268] on div "**********" at bounding box center [766, 237] width 162 height 436
click at [840, 10] on icon at bounding box center [841, 10] width 4 height 4
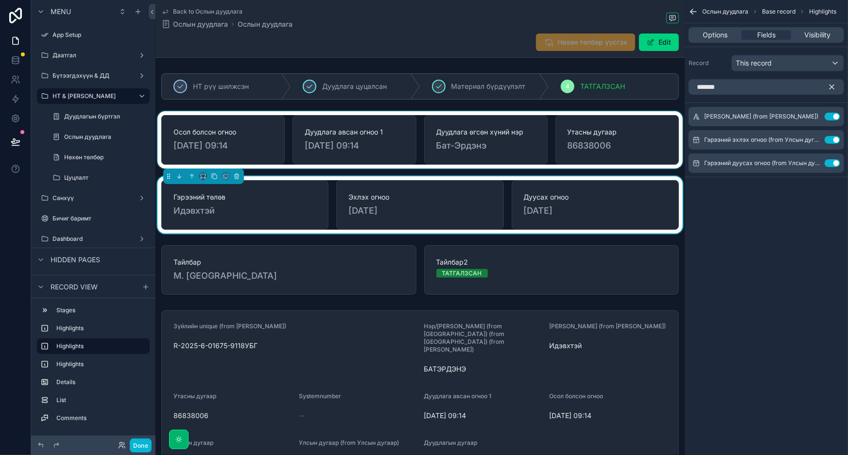
click at [651, 129] on div "scrollable content" at bounding box center [419, 139] width 529 height 57
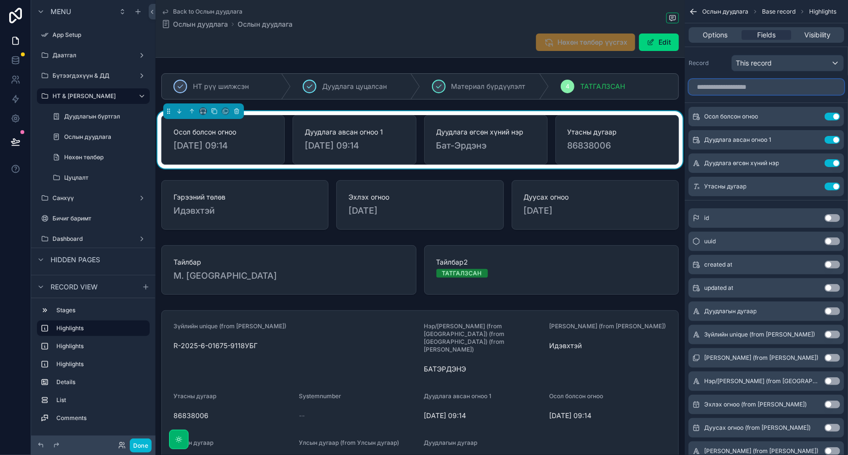
click at [772, 80] on input "scrollable content" at bounding box center [765, 87] width 155 height 16
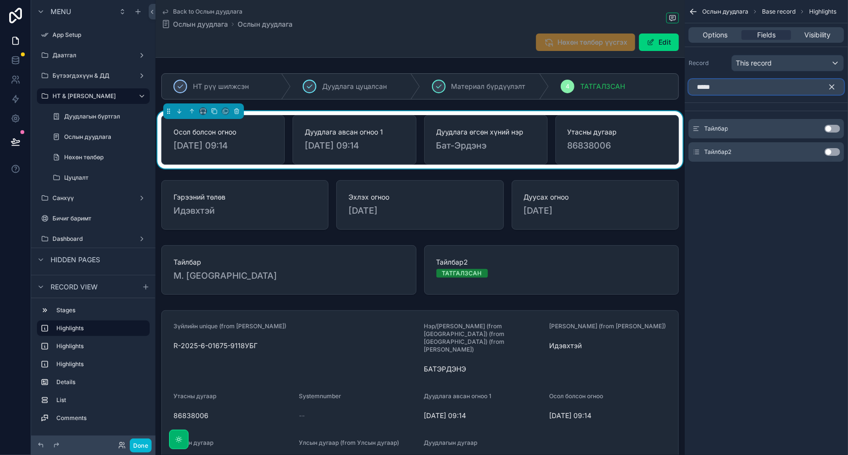
type input "*****"
click at [835, 128] on button "Use setting" at bounding box center [832, 129] width 16 height 8
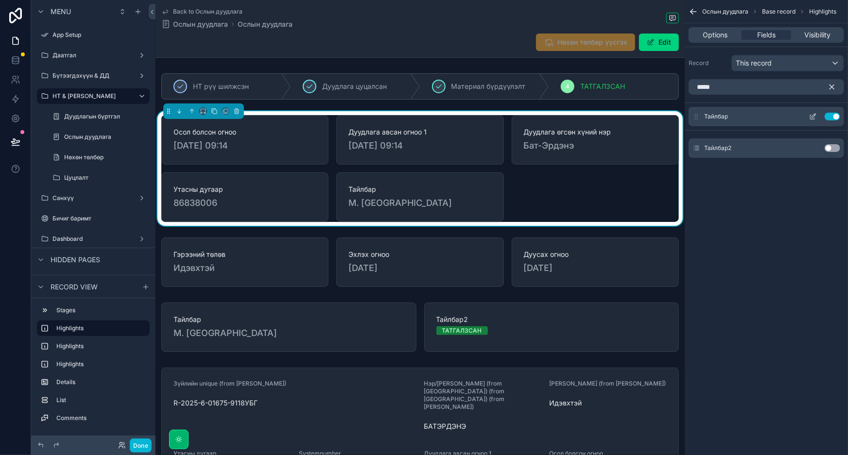
click at [832, 116] on button "Use setting" at bounding box center [832, 117] width 16 height 8
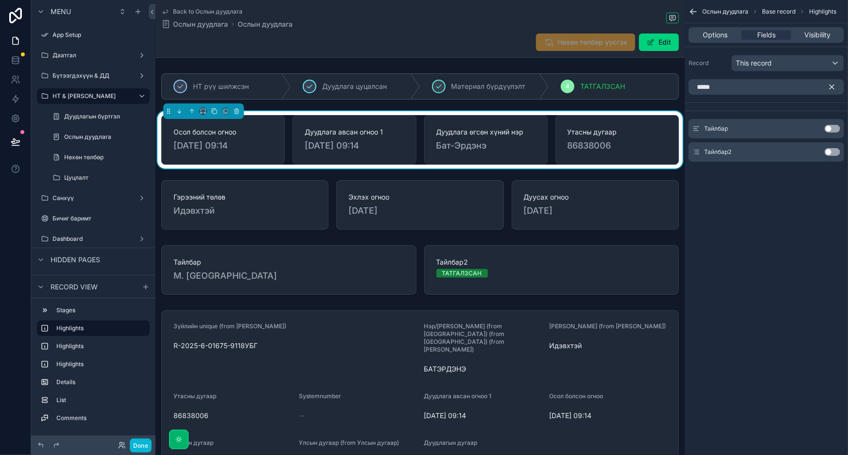
click at [838, 151] on button "Use setting" at bounding box center [832, 152] width 16 height 8
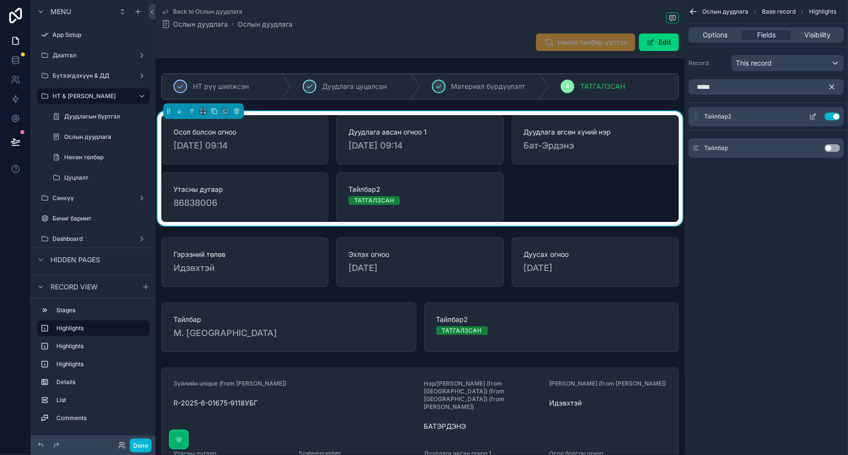
click at [828, 118] on button "Use setting" at bounding box center [832, 117] width 16 height 8
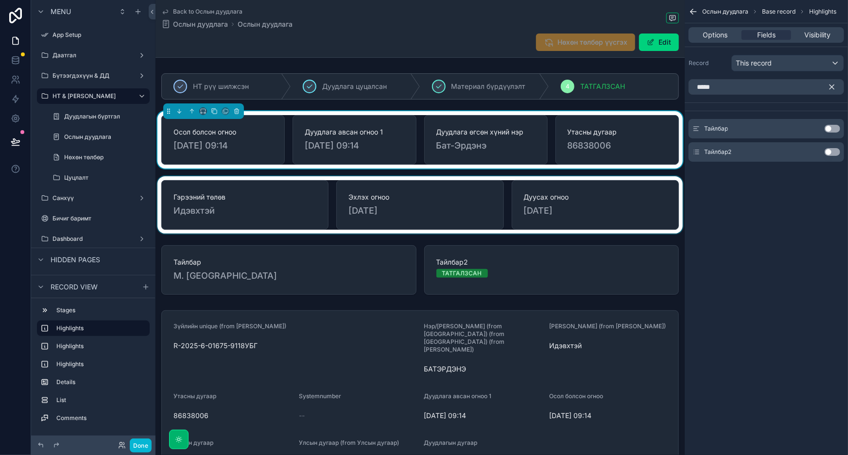
click at [599, 208] on div "scrollable content" at bounding box center [419, 204] width 529 height 57
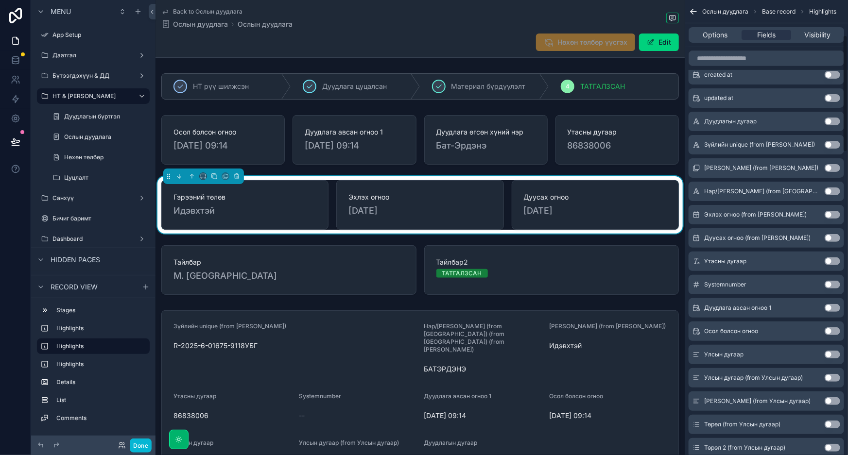
scroll to position [176, 0]
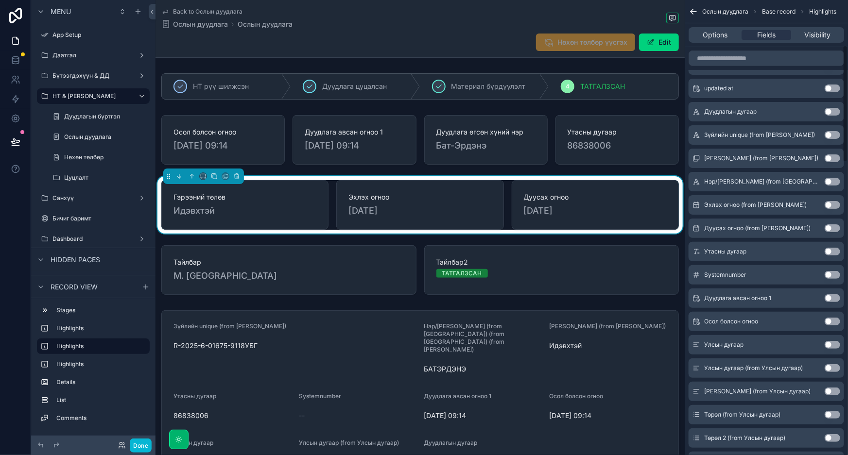
click at [830, 181] on button "Use setting" at bounding box center [832, 182] width 16 height 8
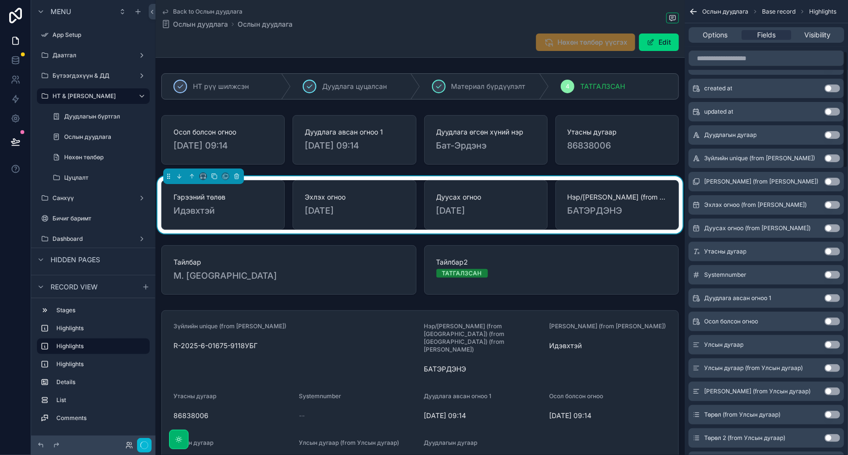
scroll to position [200, 0]
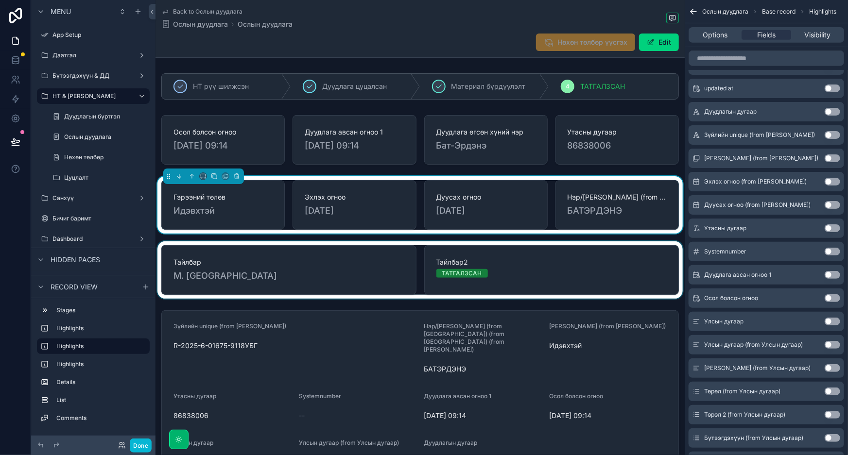
click at [546, 269] on div "scrollable content" at bounding box center [419, 269] width 529 height 57
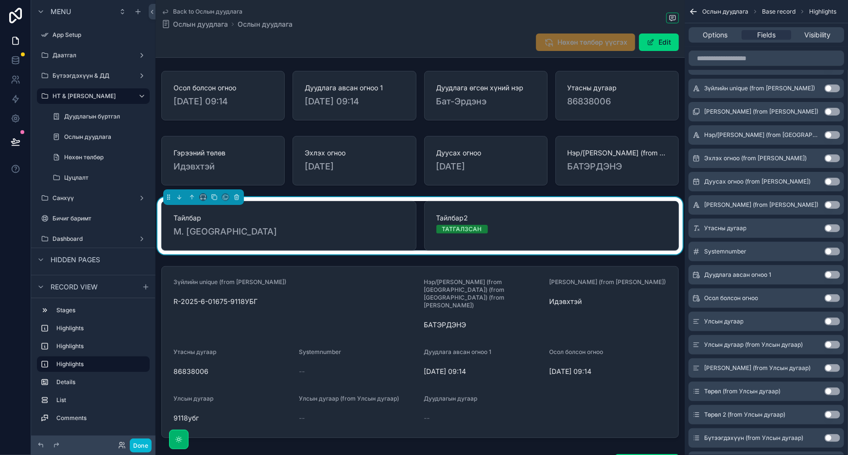
scroll to position [176, 0]
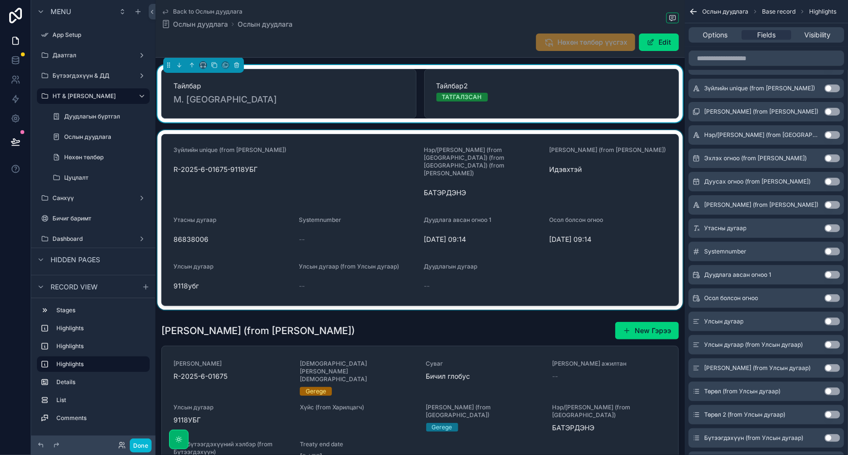
click at [590, 286] on div "scrollable content" at bounding box center [419, 220] width 529 height 180
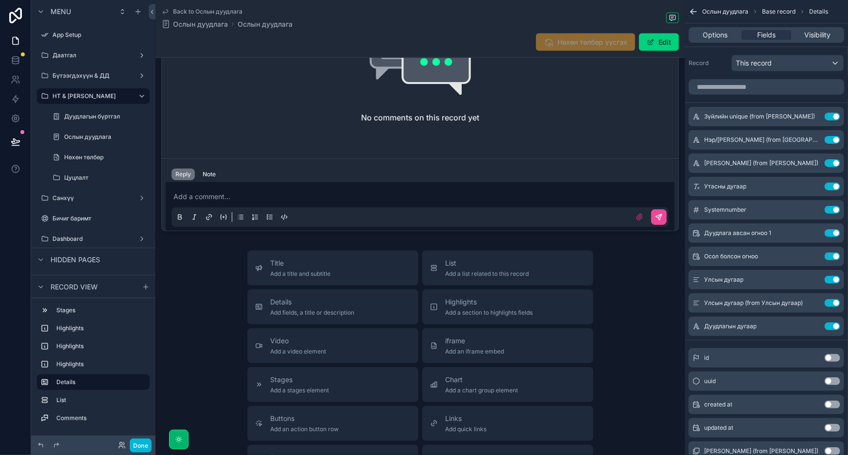
scroll to position [574, 0]
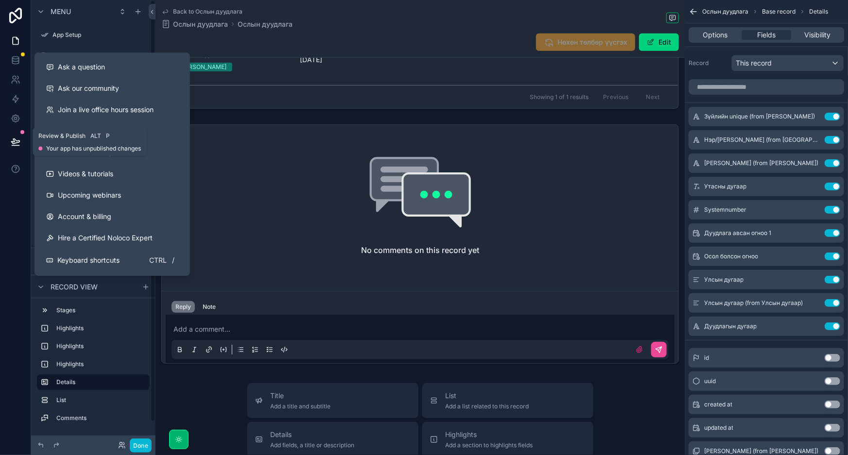
click at [16, 138] on icon at bounding box center [16, 142] width 10 height 10
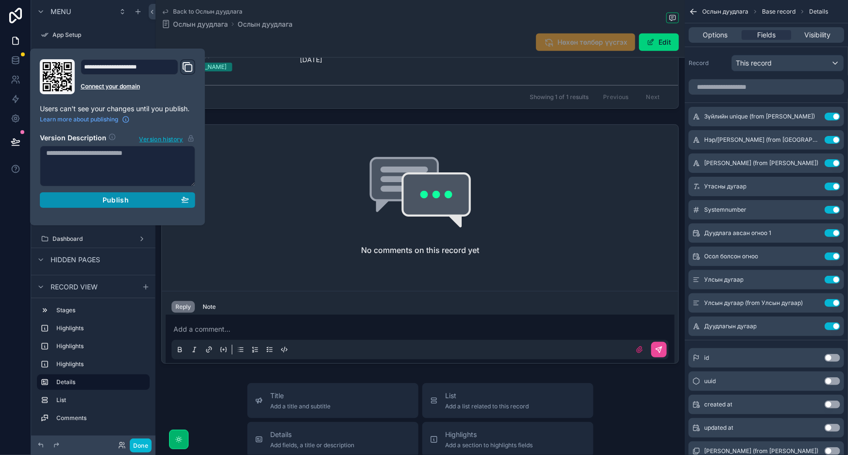
click at [101, 203] on div "Publish" at bounding box center [117, 200] width 143 height 9
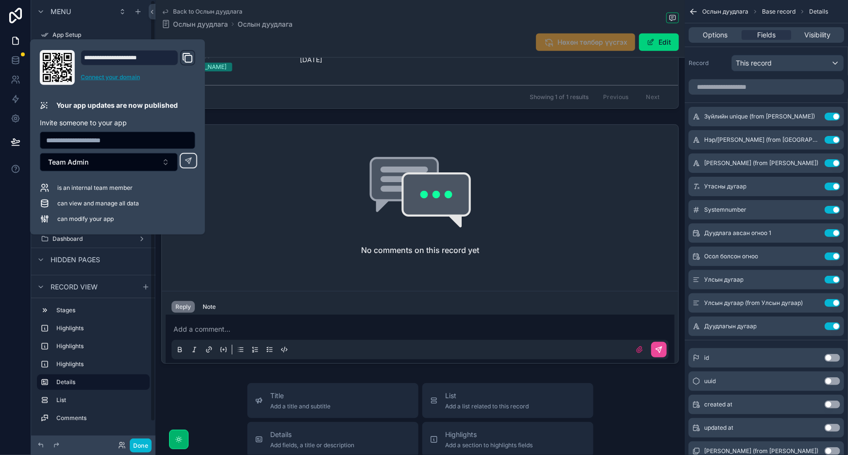
click at [99, 76] on link "Connect your domain" at bounding box center [138, 77] width 115 height 8
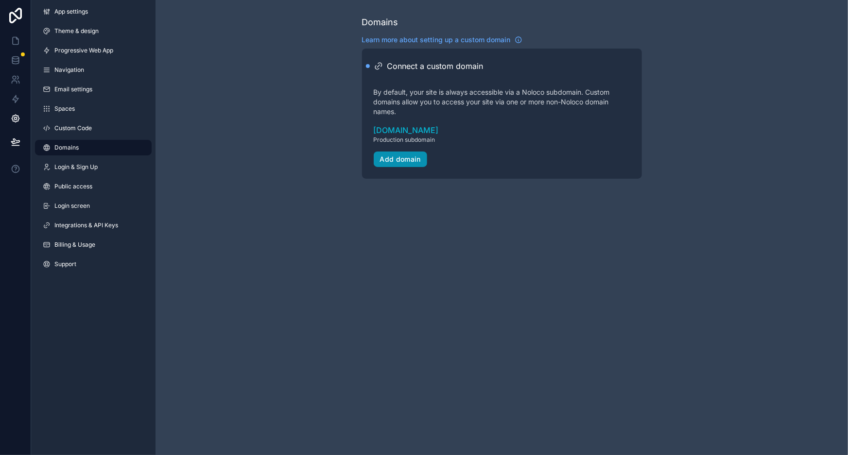
click at [413, 160] on div "Add domain" at bounding box center [400, 159] width 41 height 9
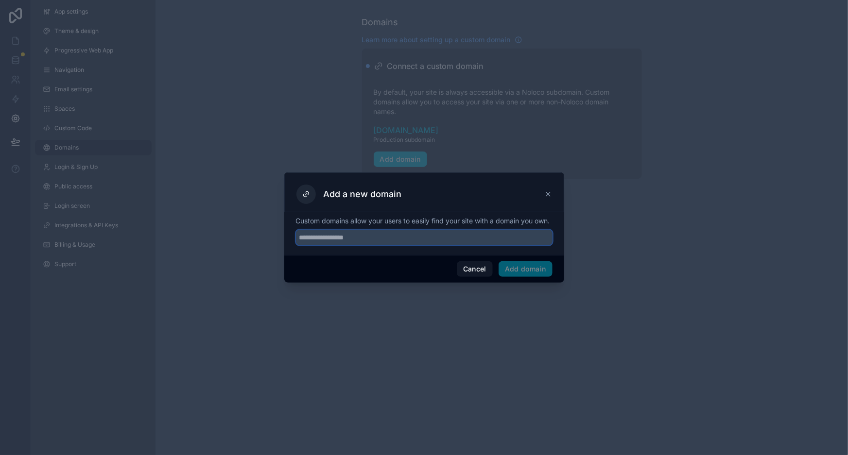
click at [385, 244] on input "text" at bounding box center [424, 238] width 257 height 16
type input "********"
click at [539, 277] on button "Add domain" at bounding box center [525, 269] width 54 height 16
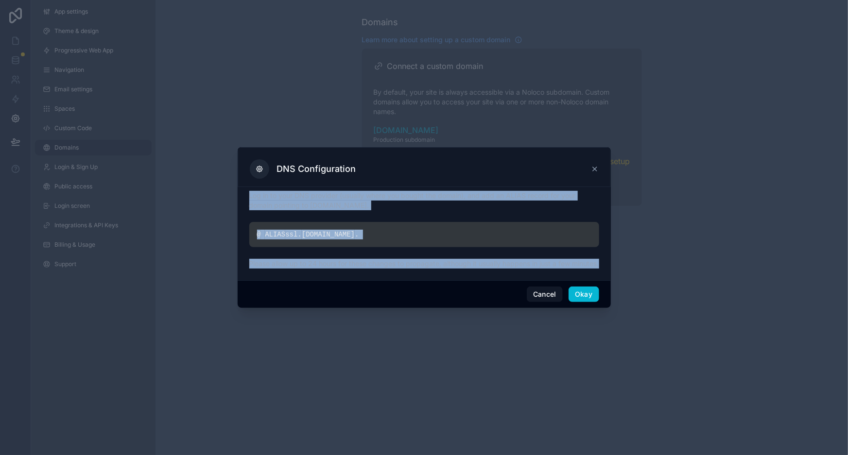
drag, startPoint x: 249, startPoint y: 190, endPoint x: 387, endPoint y: 273, distance: 160.4
click at [387, 273] on div "Log in to your DNS provider (usually where you bought the domain), and add an A…" at bounding box center [424, 232] width 350 height 82
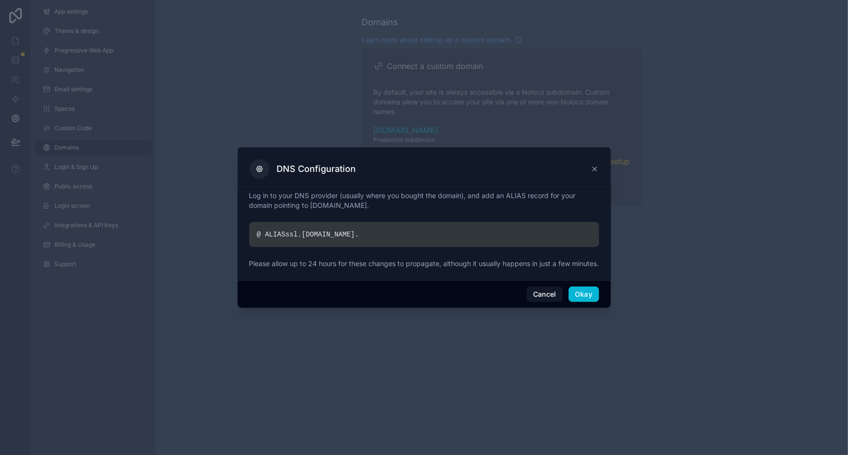
click at [442, 298] on div "Cancel Okay" at bounding box center [424, 294] width 373 height 28
click at [586, 300] on button "Okay" at bounding box center [583, 295] width 30 height 16
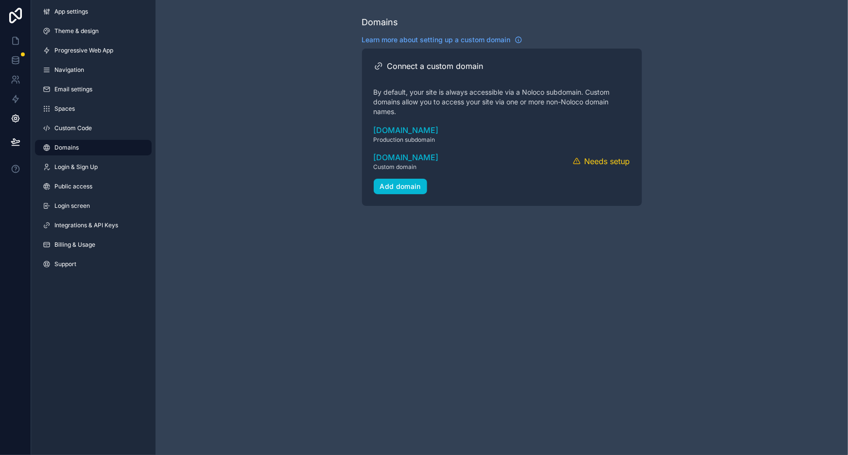
drag, startPoint x: 531, startPoint y: 248, endPoint x: 525, endPoint y: 242, distance: 9.0
click at [532, 248] on div "Domains Learn more about setting up a custom domain Connect a custom domain By …" at bounding box center [501, 227] width 692 height 455
click at [74, 165] on span "Login & Sign Up" at bounding box center [75, 167] width 43 height 8
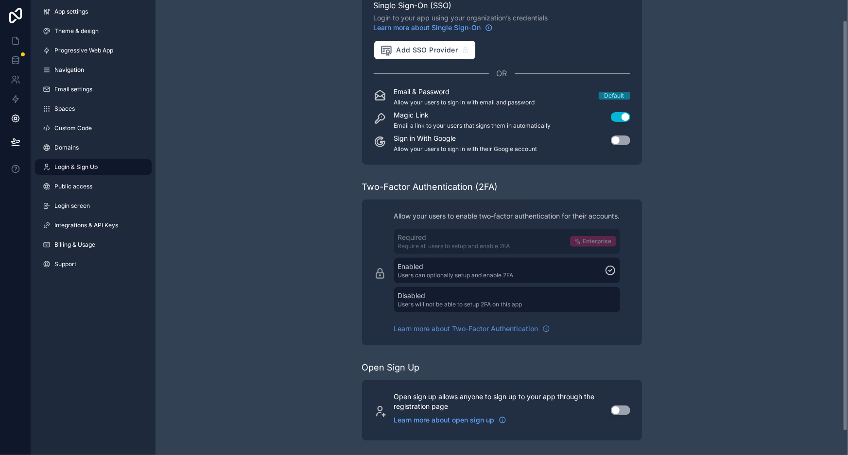
scroll to position [48, 0]
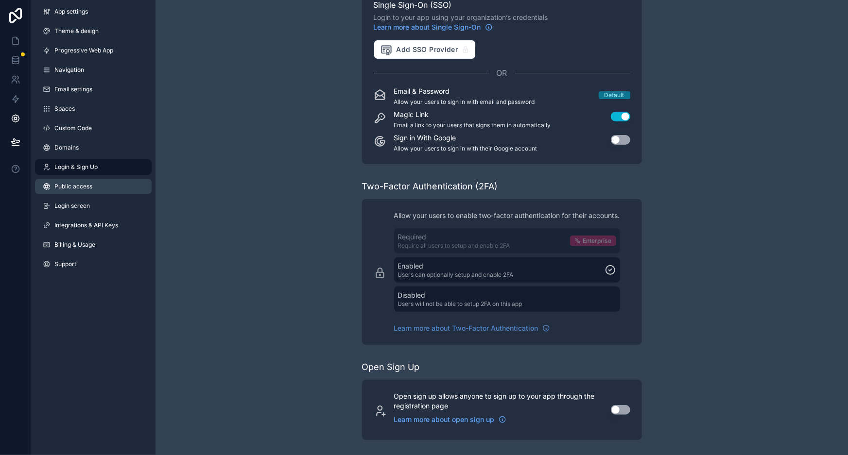
click at [83, 189] on span "Public access" at bounding box center [73, 187] width 38 height 8
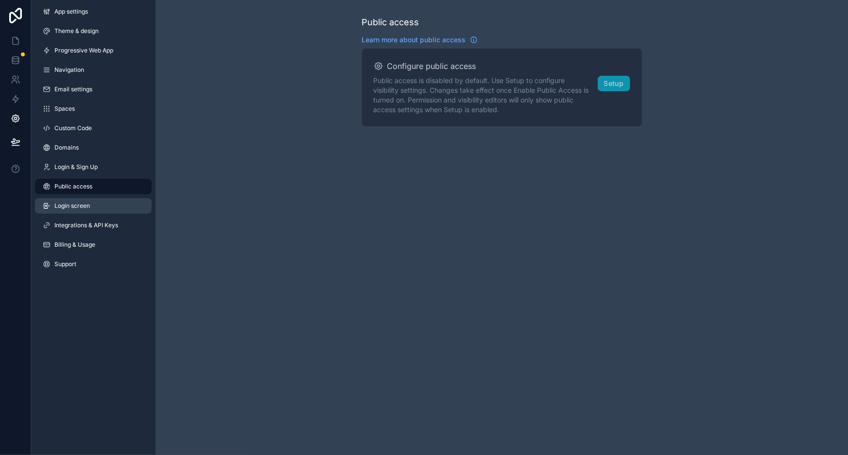
click at [84, 206] on span "Login screen" at bounding box center [71, 206] width 35 height 8
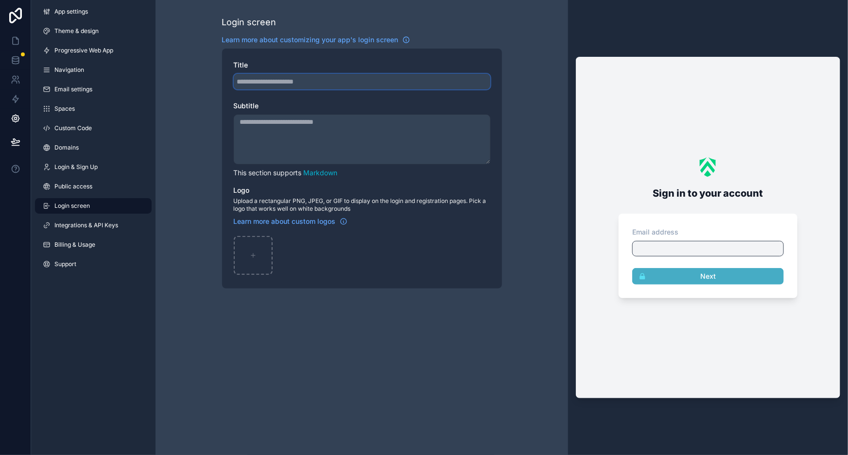
click at [324, 79] on input "Title" at bounding box center [362, 82] width 257 height 16
type input "*"
type input "**********"
click at [330, 134] on textarea "Subtitle" at bounding box center [362, 140] width 257 height 50
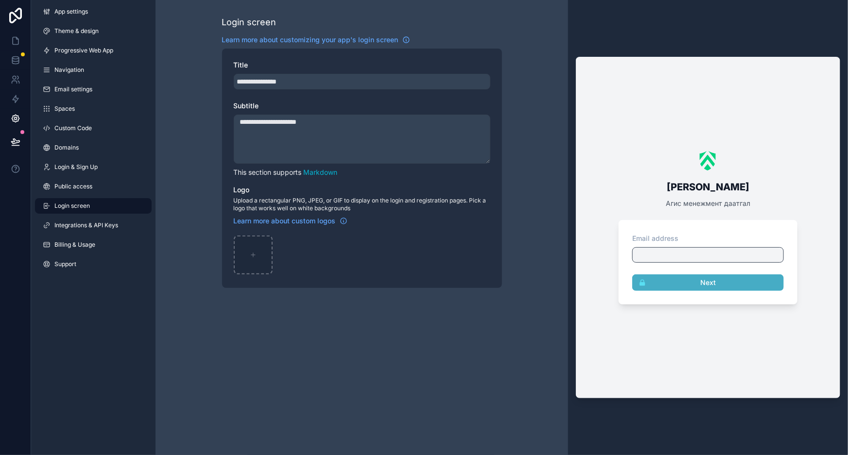
type textarea "**********"
click at [247, 257] on div "scrollable content" at bounding box center [253, 255] width 39 height 39
type input "**********"
click at [319, 175] on link "Markdown" at bounding box center [321, 172] width 34 height 8
click at [437, 352] on div "**********" at bounding box center [361, 227] width 412 height 455
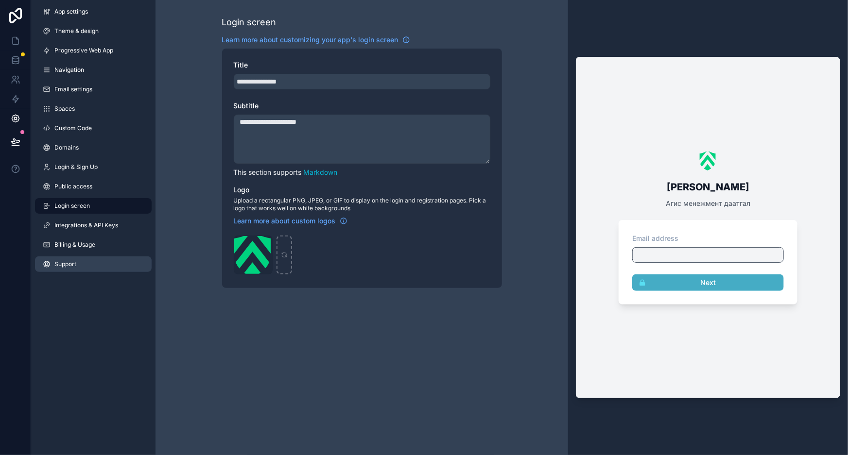
click at [84, 269] on link "Support" at bounding box center [93, 265] width 117 height 16
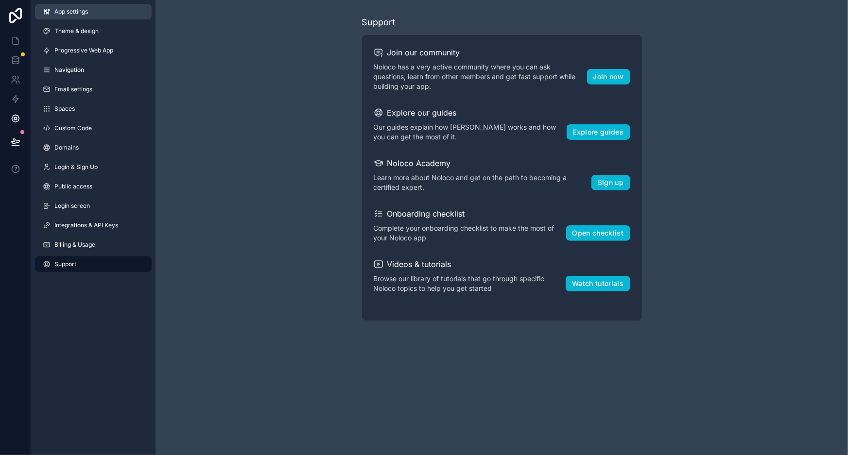
click at [101, 14] on link "App settings" at bounding box center [93, 12] width 117 height 16
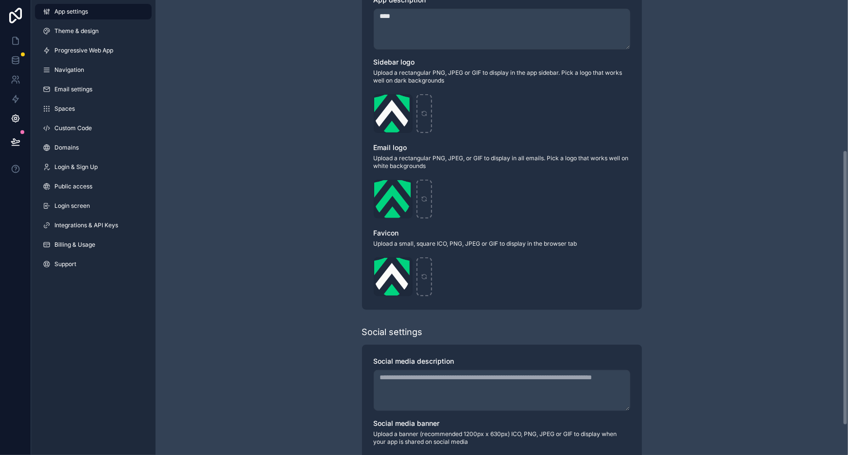
scroll to position [296, 0]
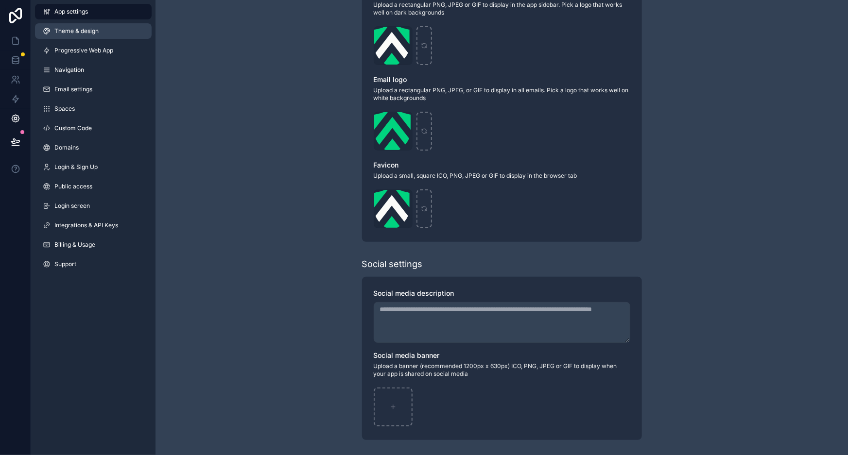
click at [94, 30] on span "Theme & design" at bounding box center [76, 31] width 44 height 8
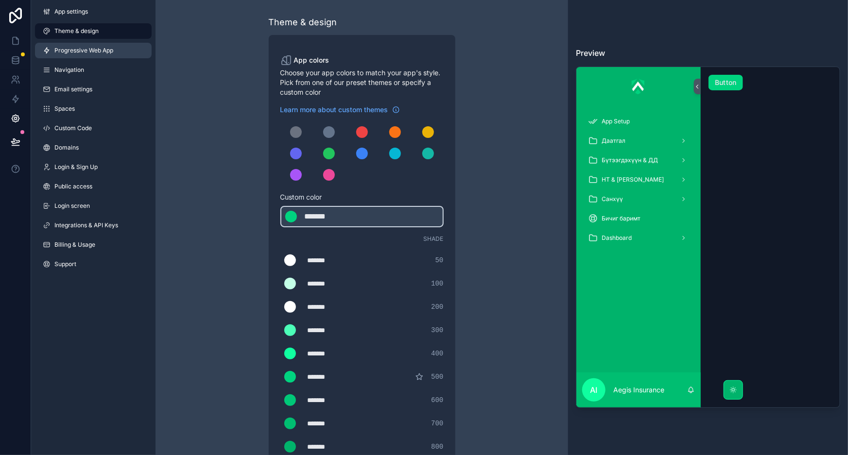
click at [93, 51] on span "Progressive Web App" at bounding box center [83, 51] width 59 height 8
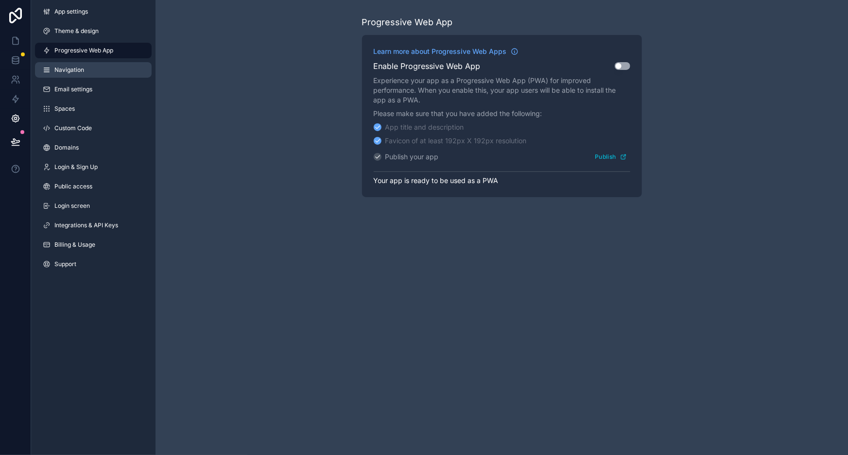
click at [63, 67] on span "Navigation" at bounding box center [69, 70] width 30 height 8
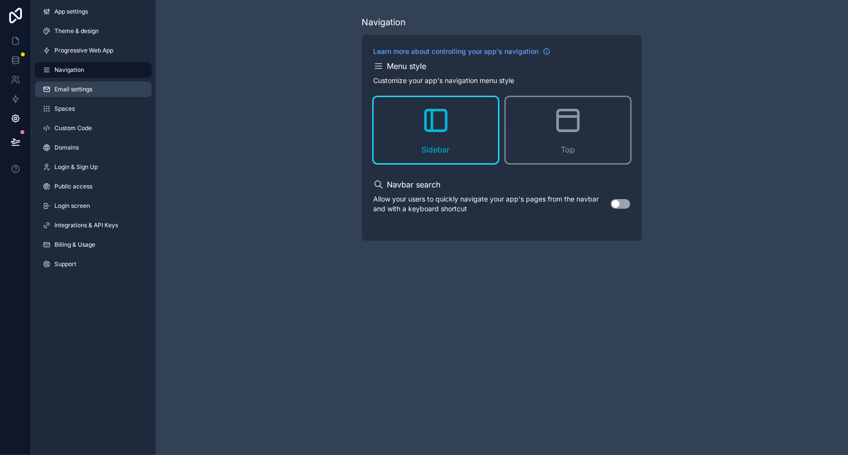
click at [83, 88] on span "Email settings" at bounding box center [73, 90] width 38 height 8
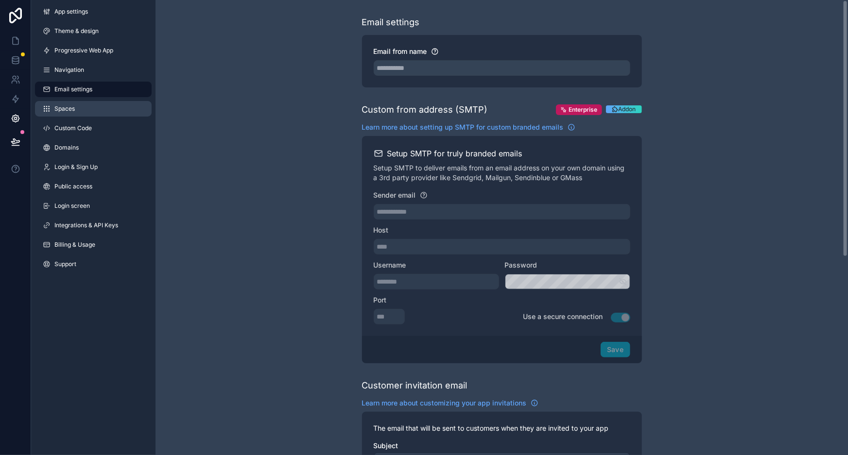
click at [85, 105] on link "Spaces" at bounding box center [93, 109] width 117 height 16
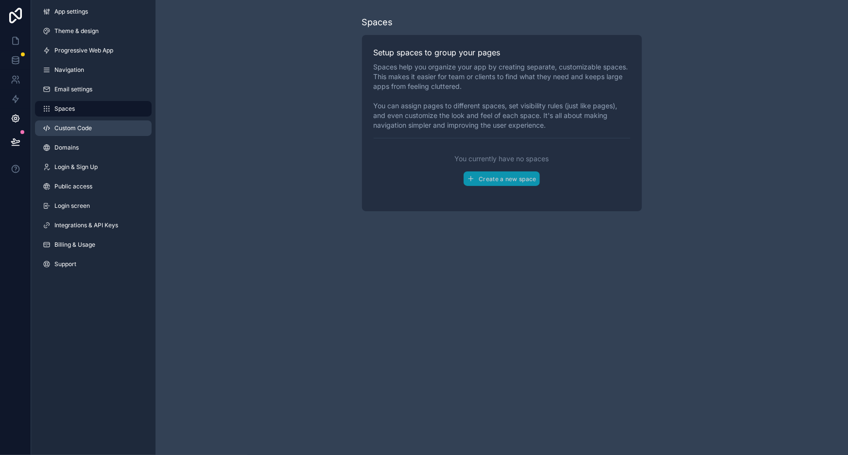
click at [101, 130] on link "Custom Code" at bounding box center [93, 128] width 117 height 16
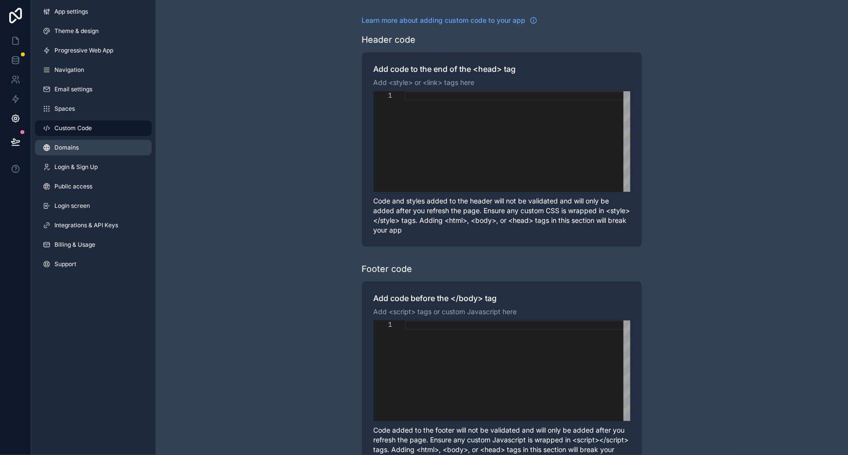
click at [103, 152] on link "Domains" at bounding box center [93, 148] width 117 height 16
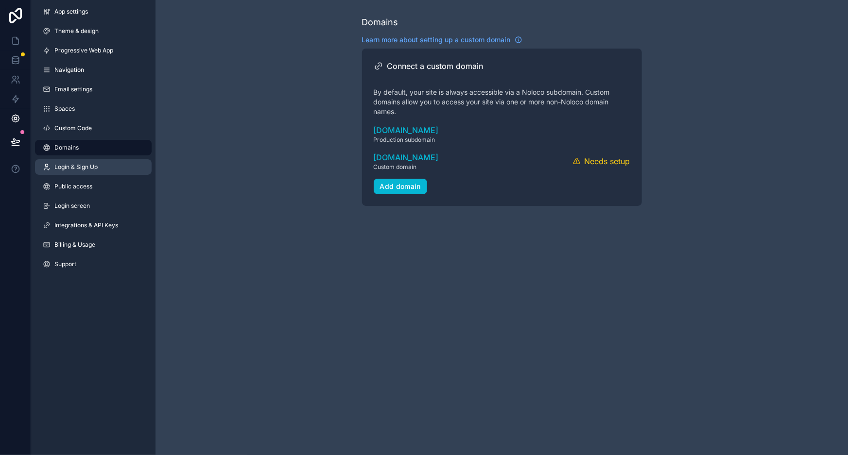
click at [102, 172] on link "Login & Sign Up" at bounding box center [93, 167] width 117 height 16
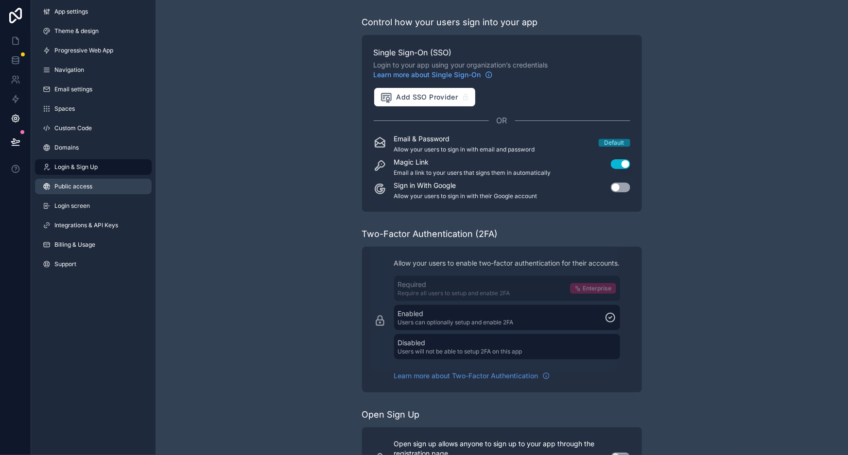
click at [102, 186] on link "Public access" at bounding box center [93, 187] width 117 height 16
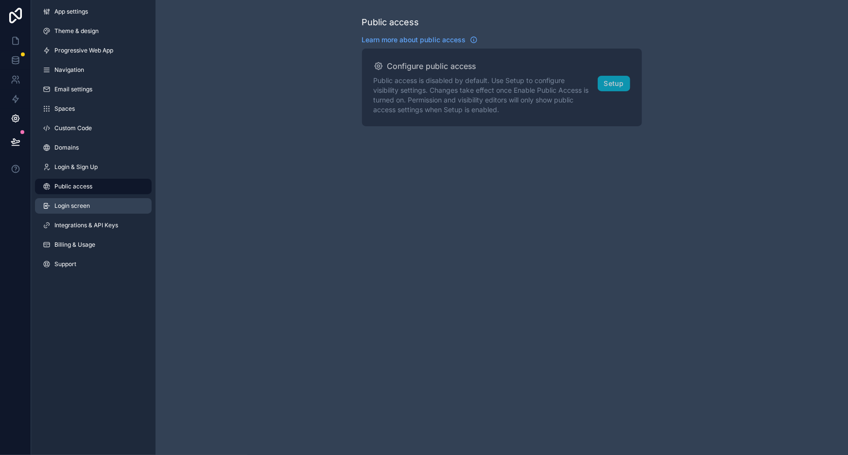
click at [103, 204] on link "Login screen" at bounding box center [93, 206] width 117 height 16
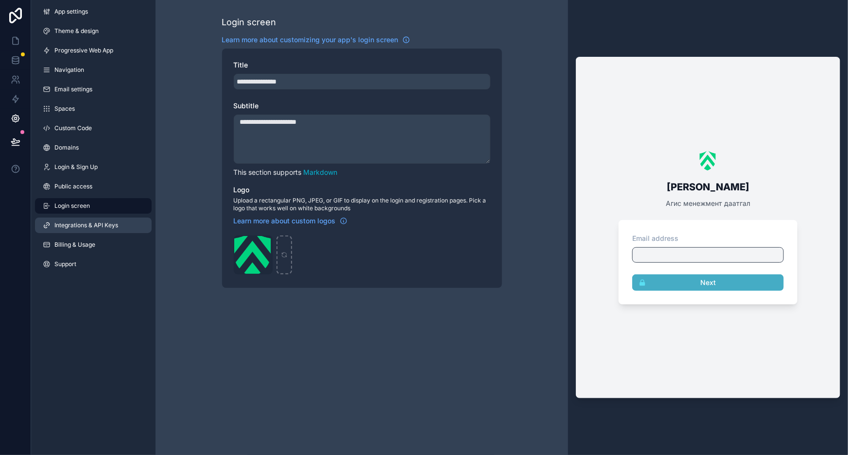
click at [102, 219] on link "Integrations & API Keys" at bounding box center [93, 226] width 117 height 16
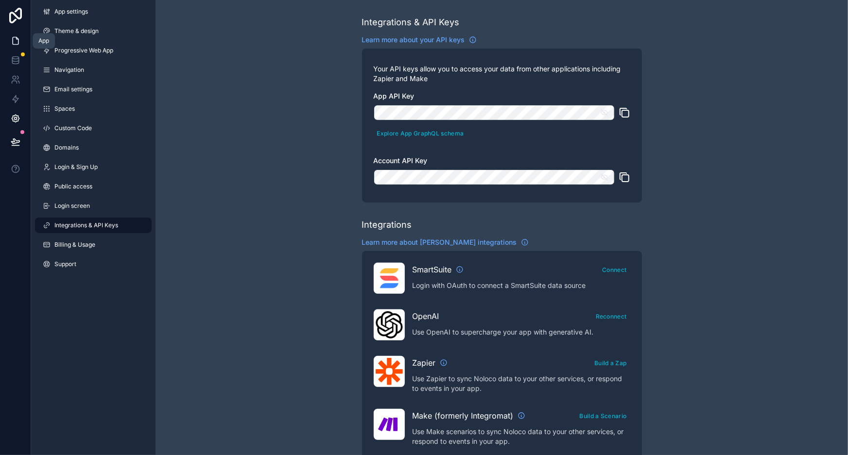
click at [14, 42] on icon at bounding box center [16, 41] width 10 height 10
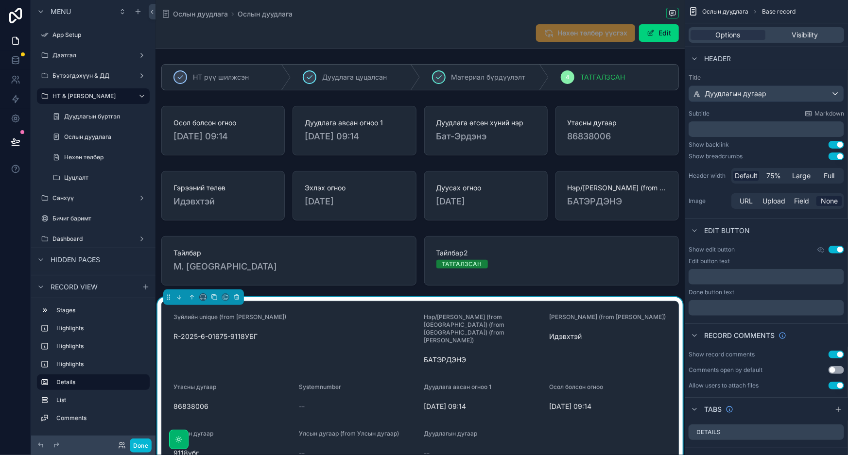
click at [361, 13] on div "Ослын дуудлага Ослын дуудлага" at bounding box center [419, 14] width 517 height 12
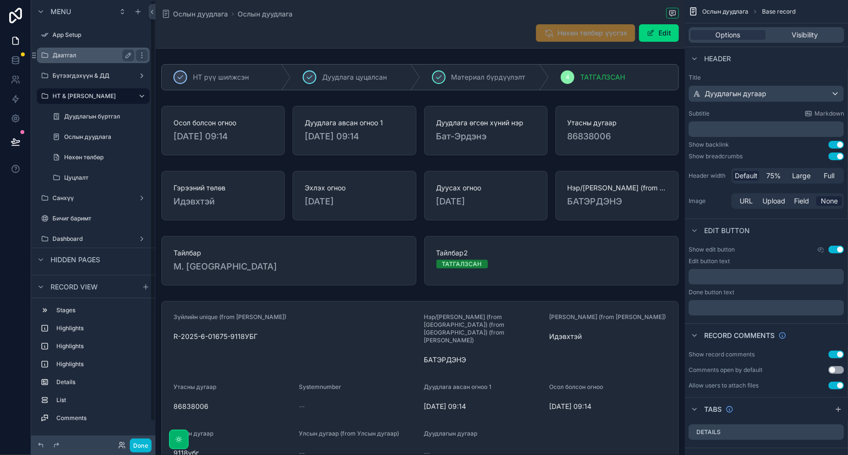
click at [61, 53] on label "Даатгал" at bounding box center [91, 55] width 78 height 8
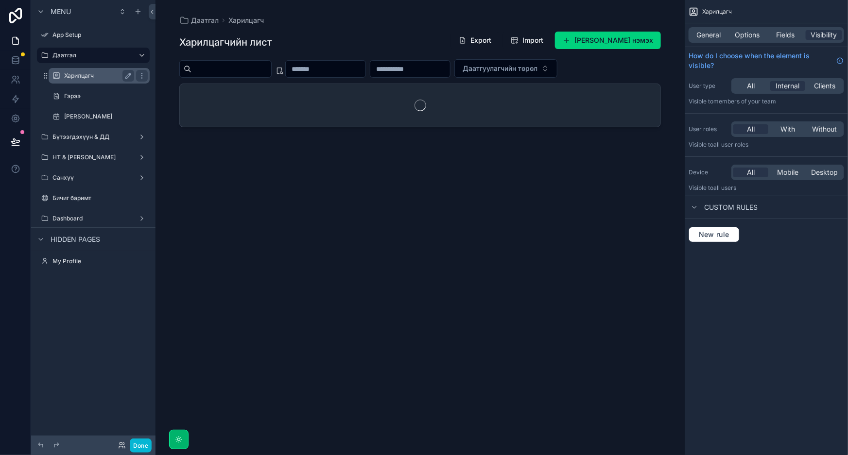
click at [86, 74] on label "Харилцагч" at bounding box center [97, 76] width 66 height 8
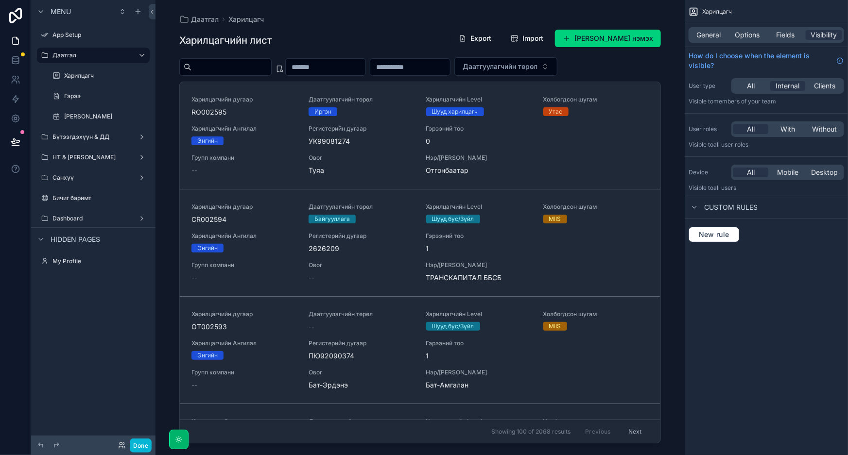
click at [605, 32] on div "scrollable content" at bounding box center [419, 222] width 497 height 444
click at [604, 34] on button "Шинэ харилцагч нэмэх" at bounding box center [608, 38] width 106 height 17
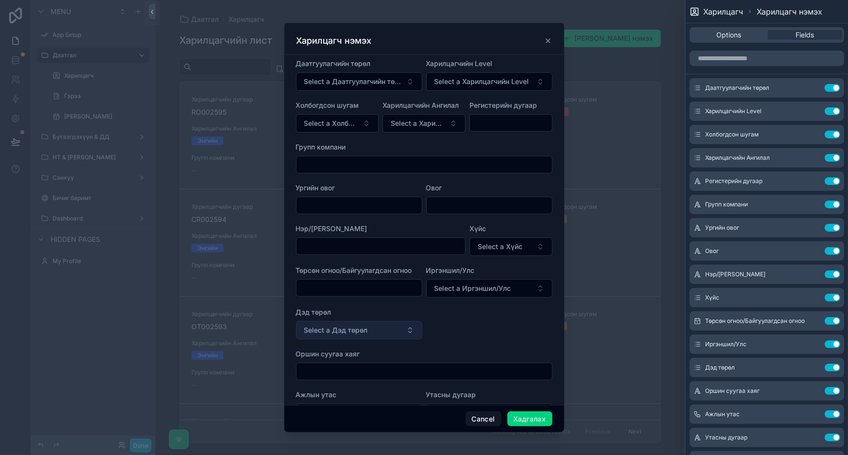
click at [357, 330] on span "Select a Дэд төрөл" at bounding box center [336, 330] width 64 height 10
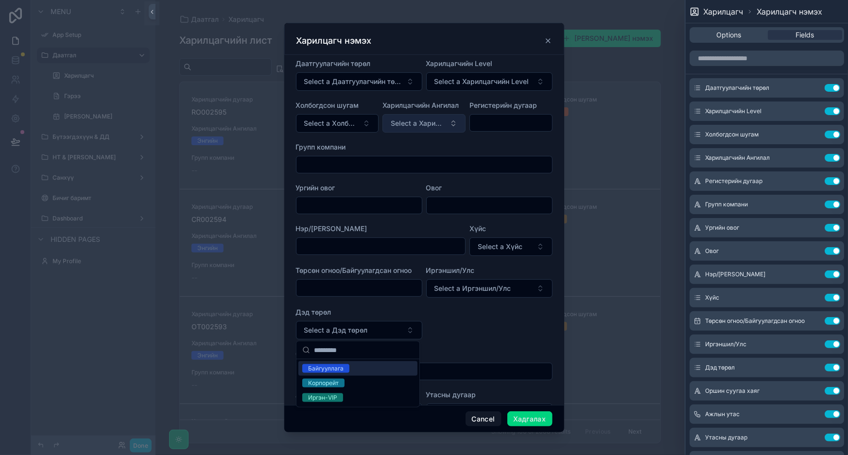
click at [413, 120] on span "Select a Харилцагчийн Ангилал" at bounding box center [418, 124] width 55 height 10
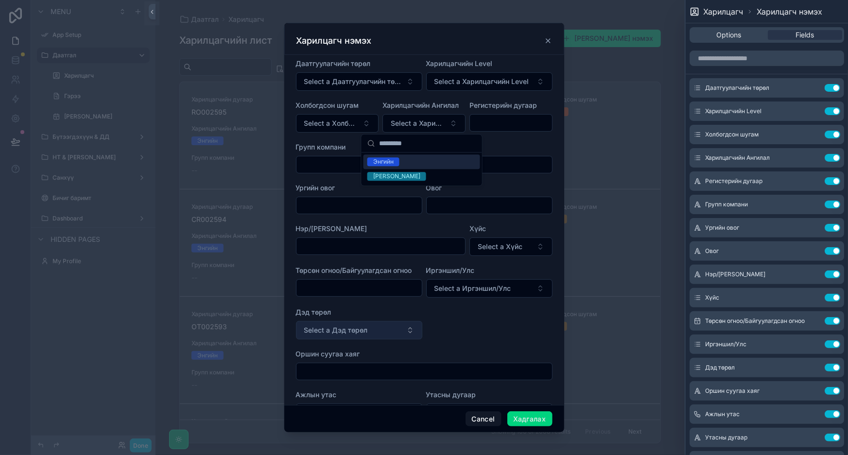
click at [386, 334] on button "Select a Дэд төрөл" at bounding box center [359, 330] width 126 height 18
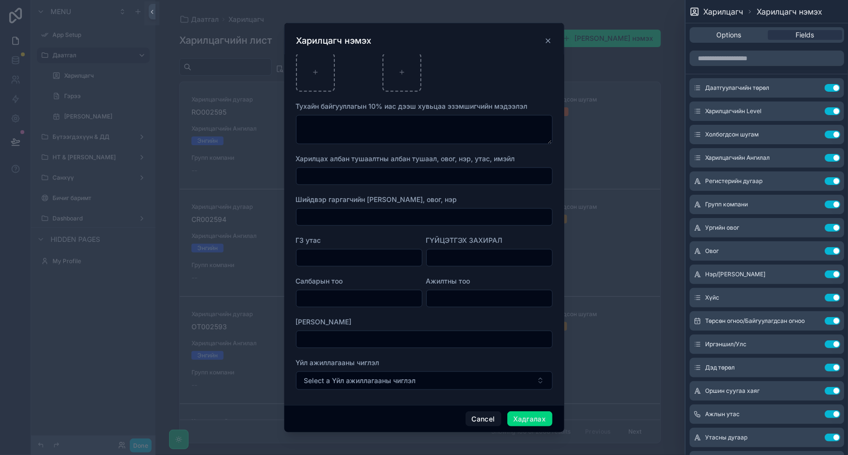
scroll to position [559, 0]
click at [556, 44] on div "Харилцагч нэмэх" at bounding box center [424, 39] width 280 height 32
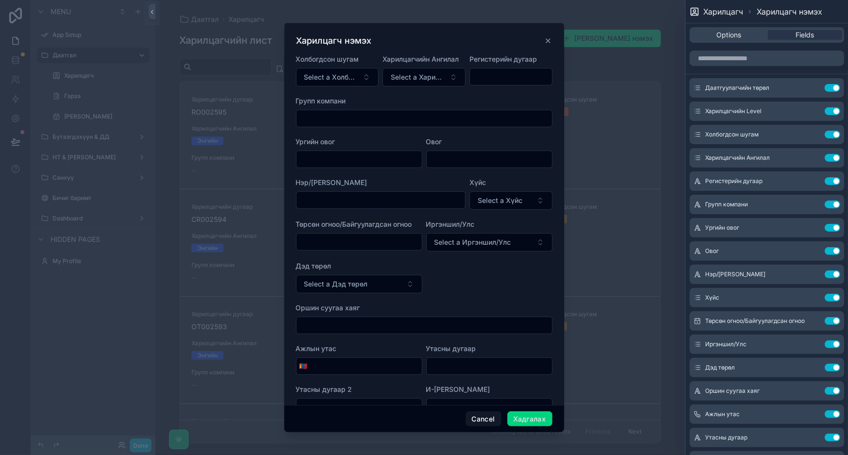
scroll to position [0, 0]
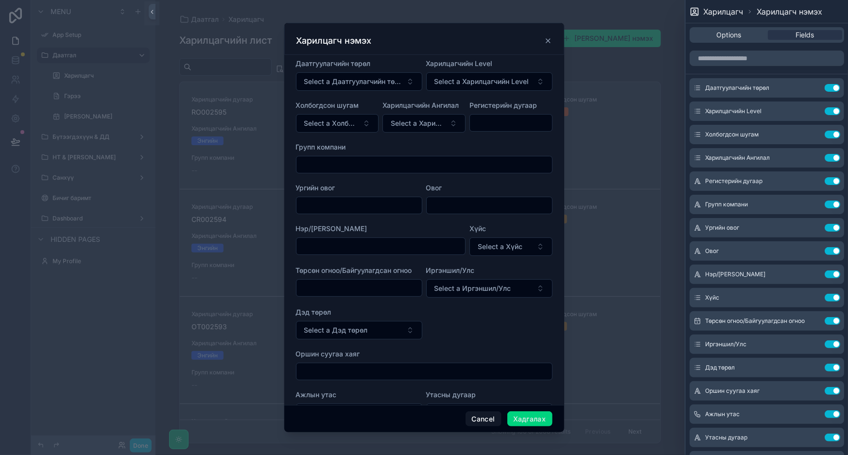
click at [548, 39] on icon "scrollable content" at bounding box center [548, 41] width 8 height 8
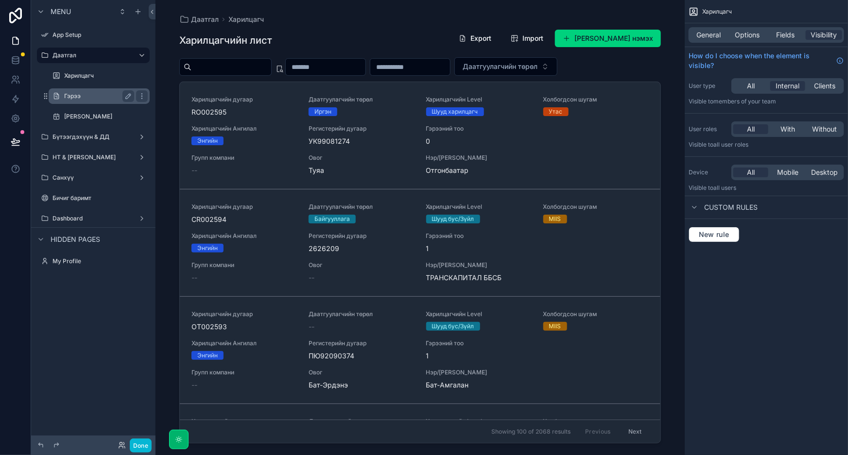
click at [95, 92] on label "Гэрээ" at bounding box center [97, 96] width 66 height 8
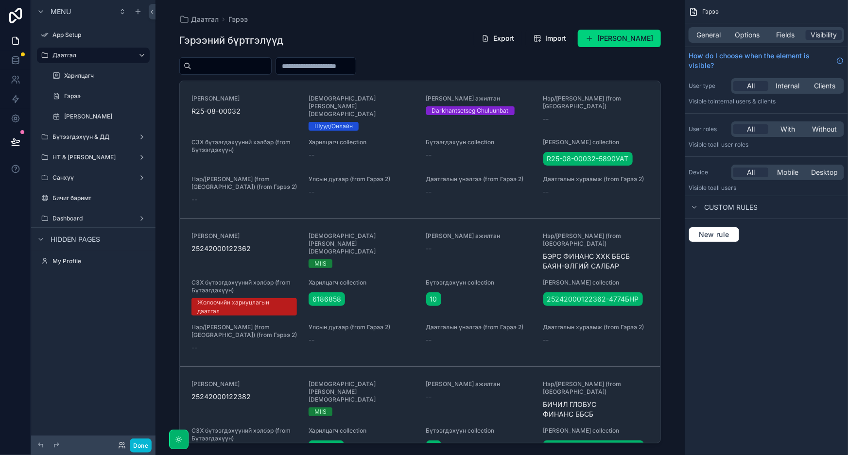
click at [604, 39] on div "scrollable content" at bounding box center [419, 222] width 497 height 444
click at [607, 39] on button "Шинэ гэрээ нэмэх" at bounding box center [619, 38] width 83 height 17
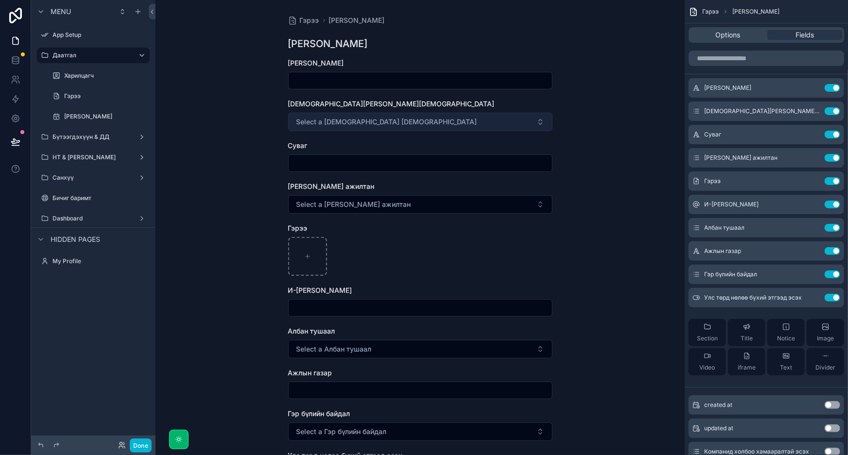
click at [495, 120] on button "Select a Дамжсан суваг" at bounding box center [420, 122] width 264 height 18
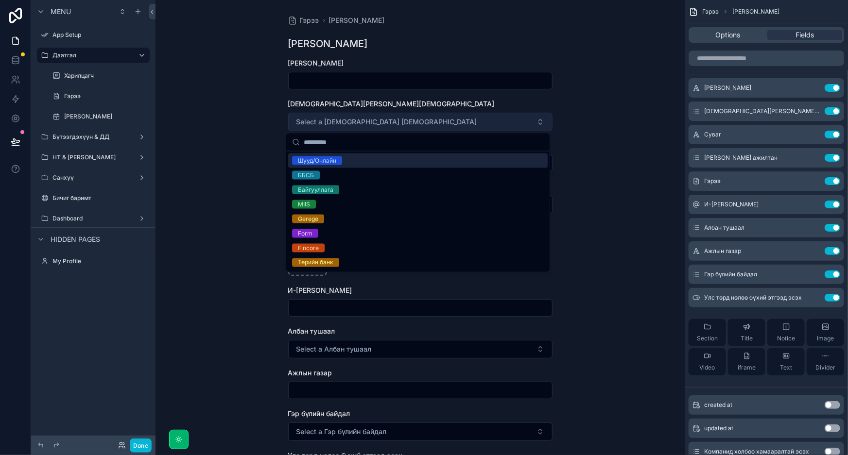
click at [495, 120] on button "Select a Дамжсан суваг" at bounding box center [420, 122] width 264 height 18
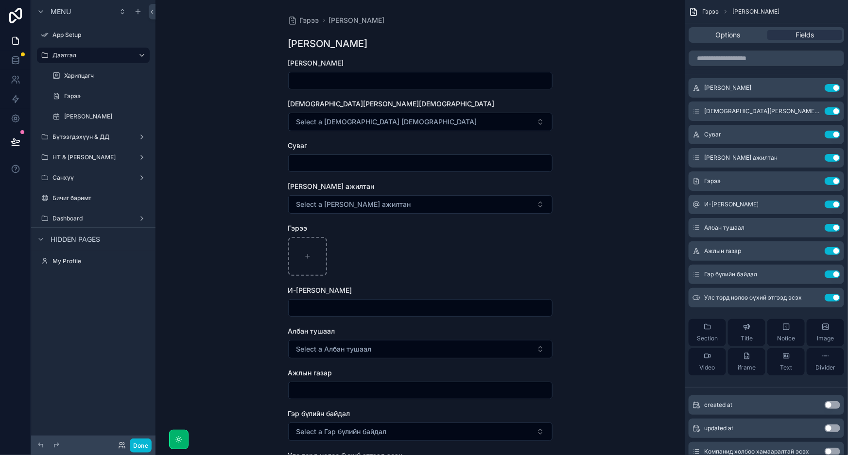
click at [481, 163] on input "scrollable content" at bounding box center [420, 163] width 263 height 14
click at [490, 113] on button "Select a Дамжсан суваг" at bounding box center [420, 122] width 264 height 18
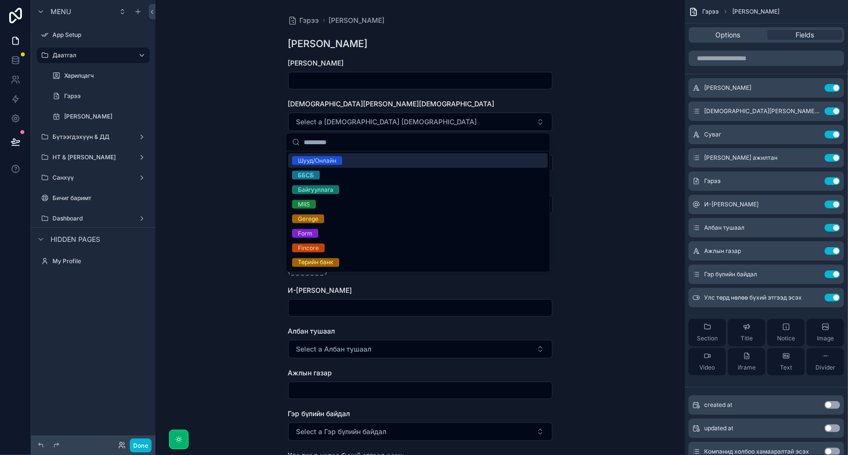
click at [432, 106] on div "Дамжсан суваг" at bounding box center [420, 104] width 264 height 10
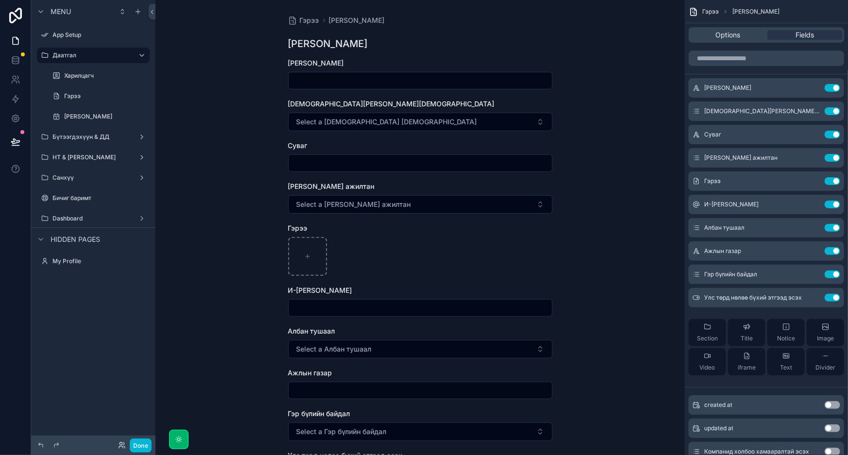
click at [311, 168] on input "scrollable content" at bounding box center [420, 163] width 263 height 14
click at [439, 121] on button "Select a Дамжсан суваг" at bounding box center [420, 122] width 264 height 18
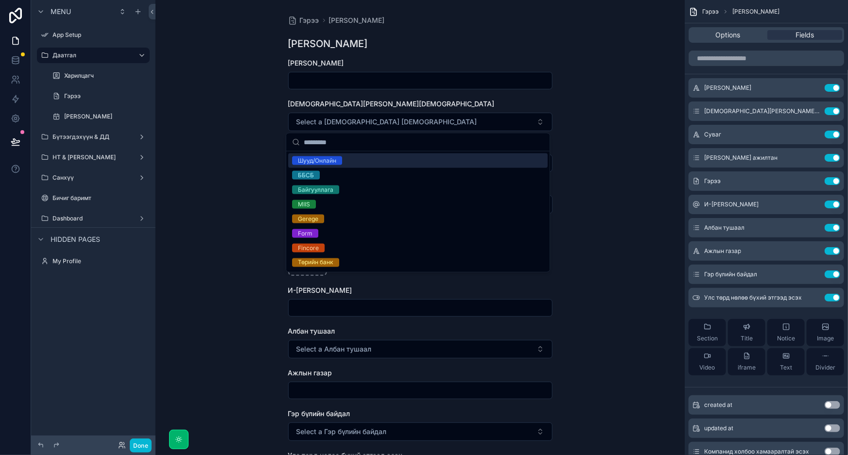
click at [593, 132] on div "Гэрээ Гэрээ нэмэх Гэрээ нэмэх Гэрээний дугаар Дамжсан суваг Select a Дамжсан су…" at bounding box center [419, 227] width 529 height 455
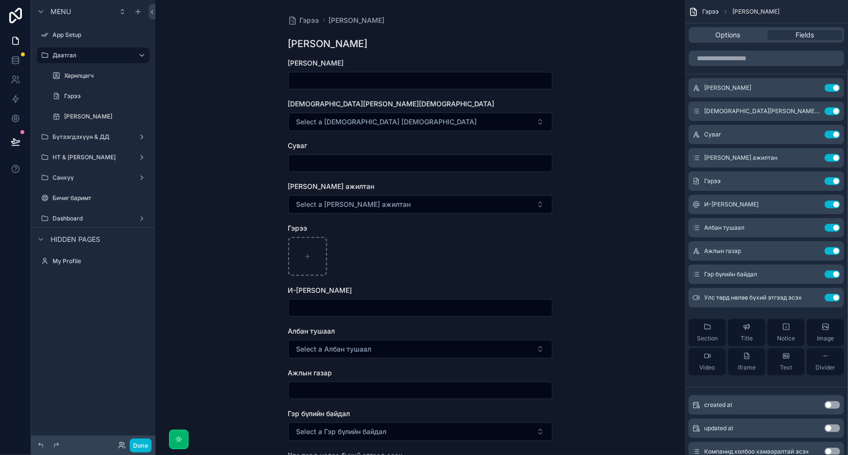
click at [524, 164] on input "scrollable content" at bounding box center [420, 163] width 263 height 14
click at [815, 133] on icon "scrollable content" at bounding box center [814, 134] width 4 height 4
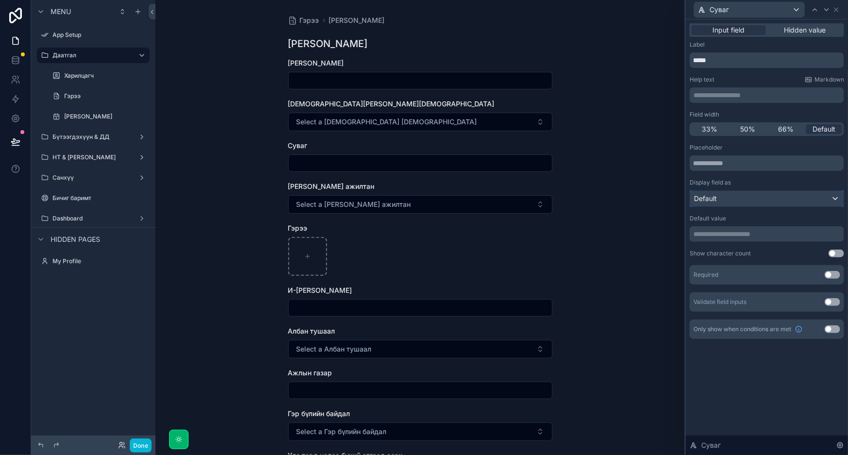
click at [753, 200] on div "Default" at bounding box center [767, 199] width 154 height 16
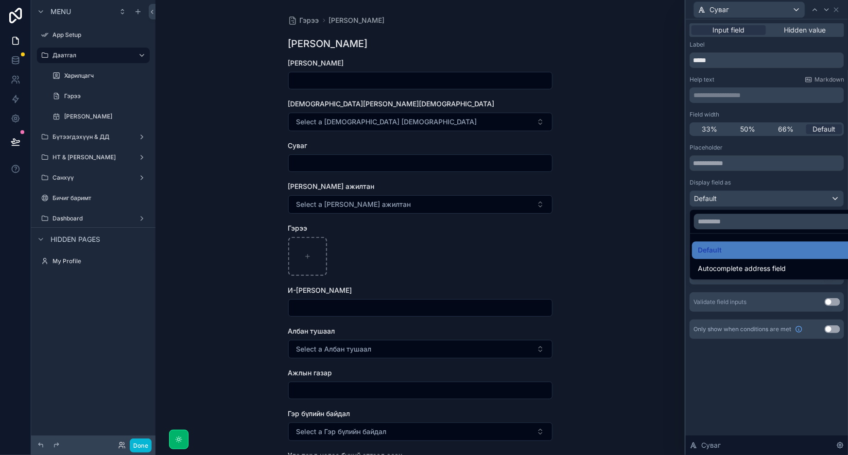
click at [753, 200] on div at bounding box center [766, 227] width 162 height 455
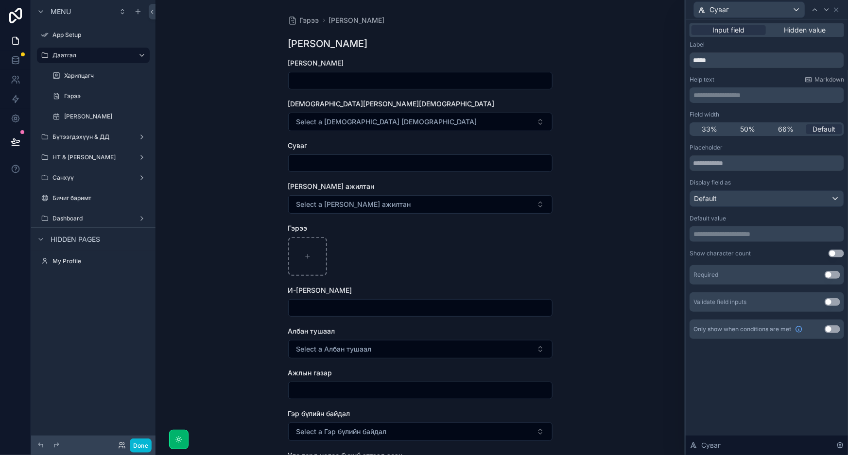
click at [762, 236] on p "**********" at bounding box center [767, 234] width 149 height 10
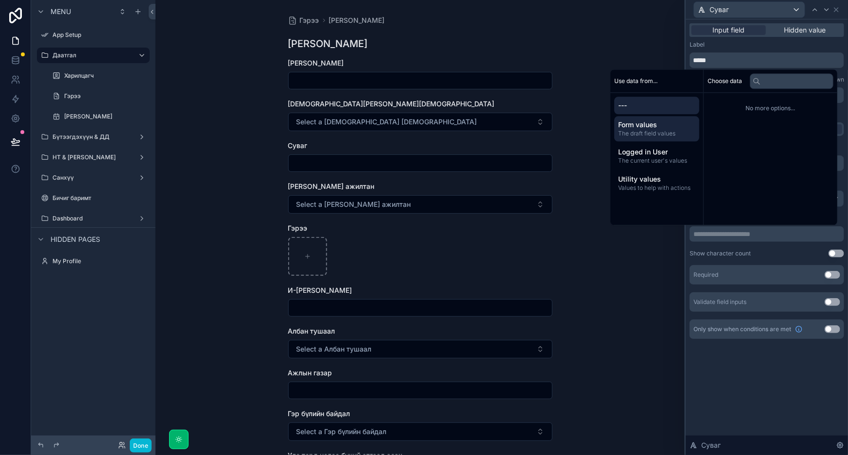
click at [673, 126] on span "Form values" at bounding box center [656, 125] width 77 height 10
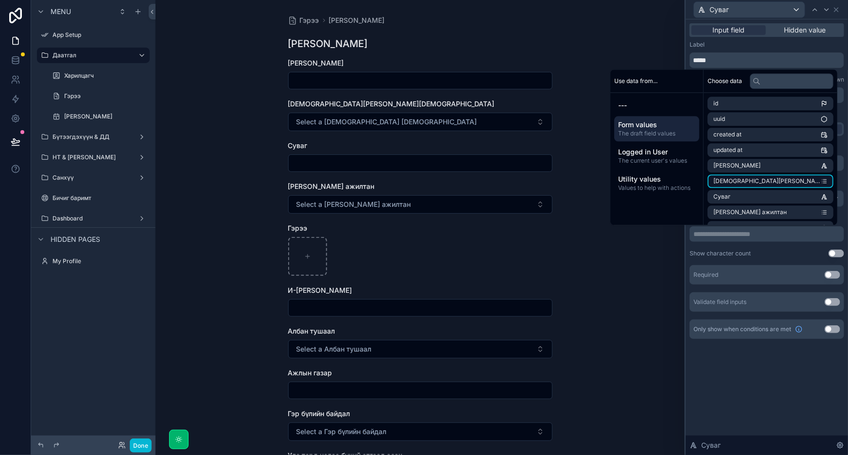
click at [741, 179] on span "Дамжсан суваг" at bounding box center [766, 181] width 107 height 8
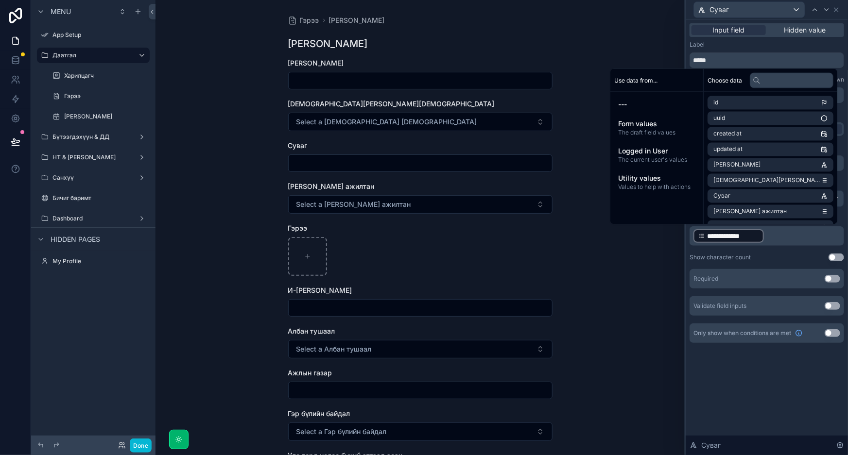
click at [785, 239] on p "**********" at bounding box center [767, 236] width 149 height 16
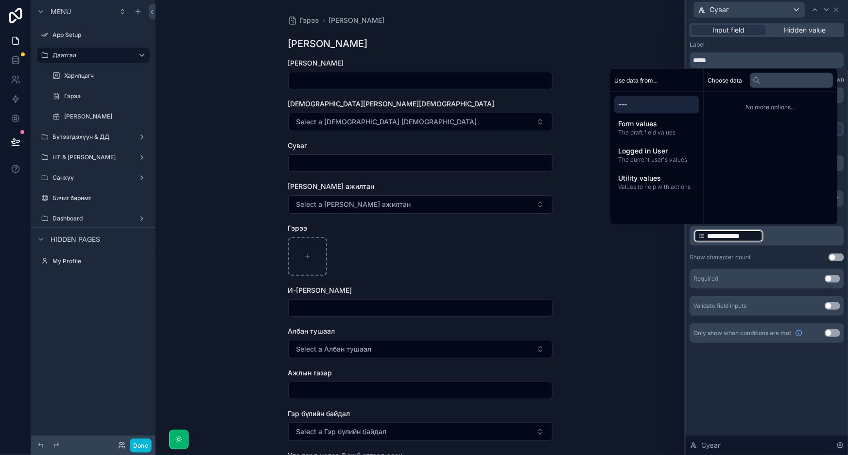
click at [642, 271] on div "Гэрээ Гэрээ нэмэх Гэрээ нэмэх Гэрээний дугаар Дамжсан суваг Select a Дамжсан су…" at bounding box center [419, 227] width 529 height 455
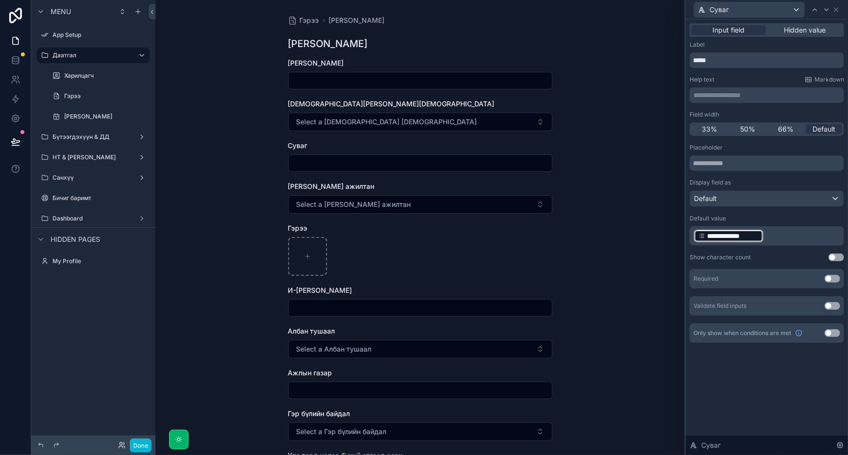
click at [458, 215] on form "Гэрээний дугаар Дамжсан суваг Select a Дамжсан суваг Суваг Гэрээ хийсэн ажилтан…" at bounding box center [420, 312] width 264 height 509
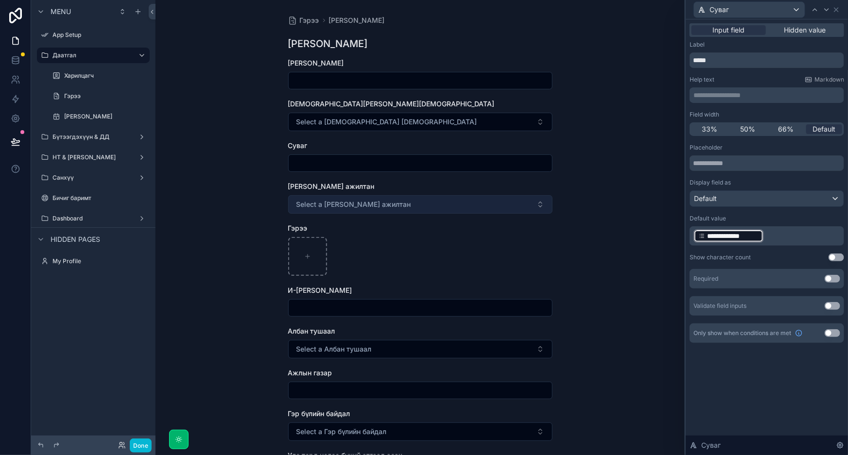
click at [463, 207] on button "Select a Гэрээ хийсэн ажилтан" at bounding box center [420, 204] width 264 height 18
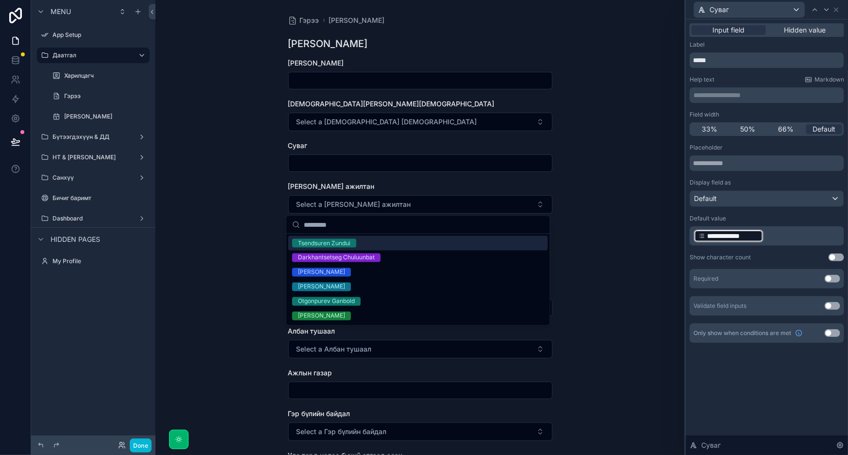
click at [607, 194] on div "Гэрээ Гэрээ нэмэх Гэрээ нэмэх Гэрээний дугаар Дамжсан суваг Select a Дамжсан су…" at bounding box center [419, 227] width 529 height 455
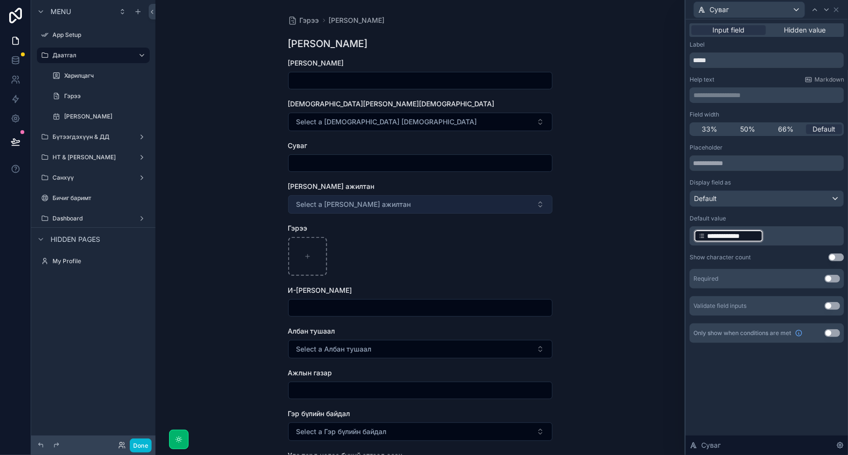
click at [454, 206] on button "Select a Гэрээ хийсэн ажилтан" at bounding box center [420, 204] width 264 height 18
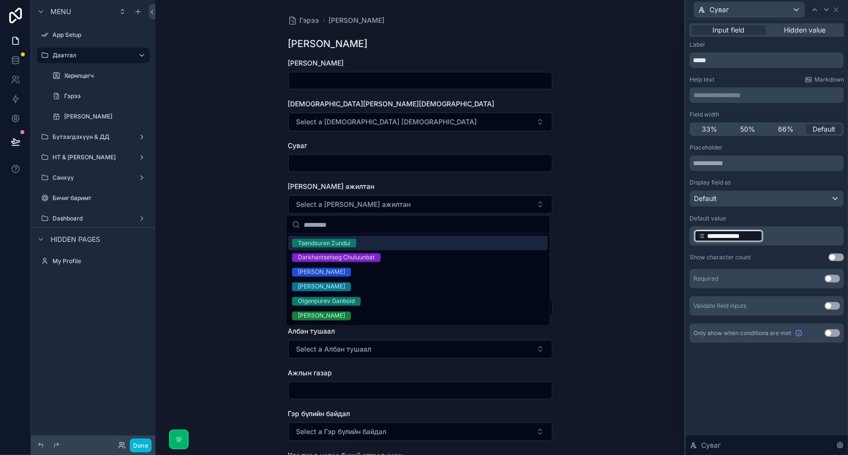
click at [442, 163] on input "scrollable content" at bounding box center [420, 163] width 263 height 14
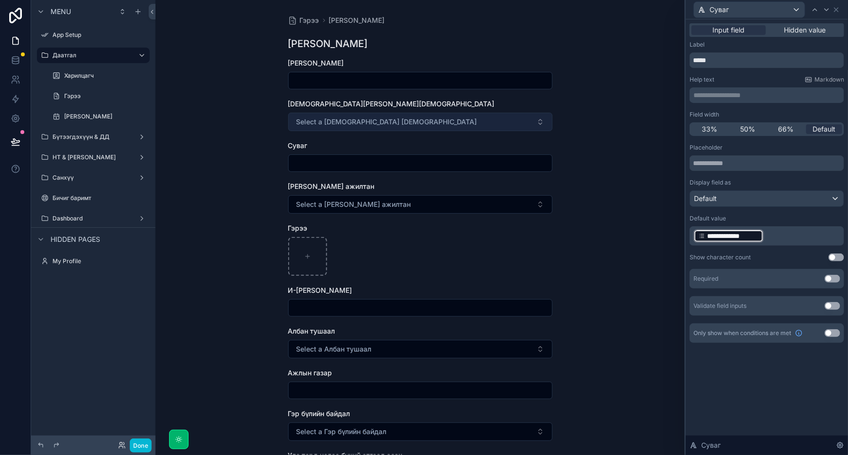
click at [457, 118] on button "Select a Дамжсан суваг" at bounding box center [420, 122] width 264 height 18
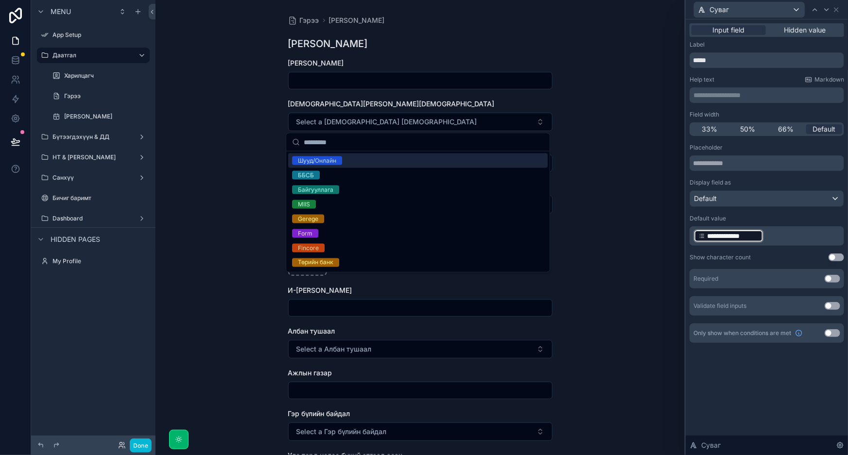
click at [398, 163] on div "Шууд/Онлайн" at bounding box center [417, 161] width 259 height 15
type input "**********"
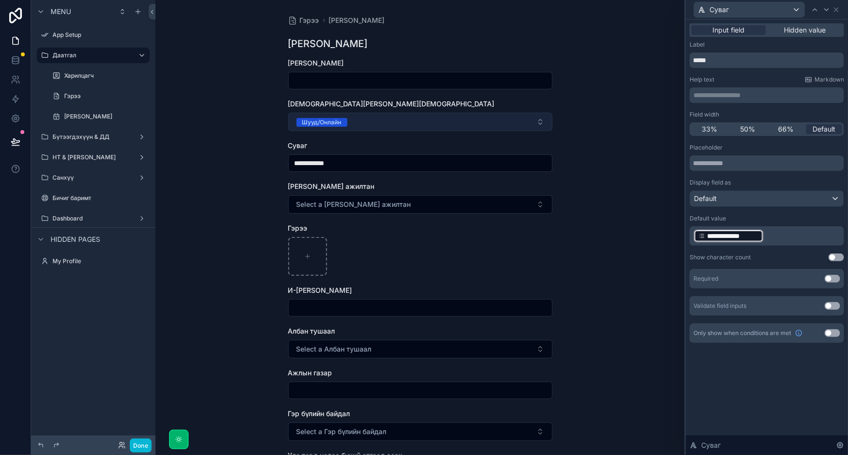
click at [437, 124] on button "Шууд/Онлайн" at bounding box center [420, 122] width 264 height 18
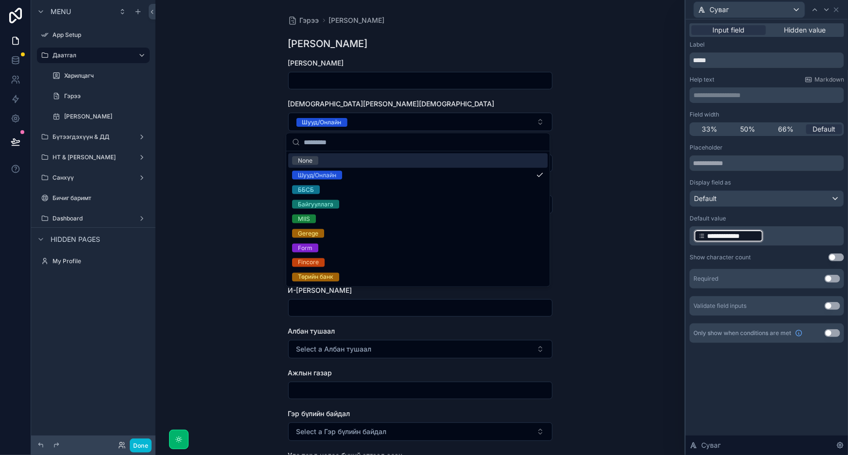
click at [587, 129] on div "**********" at bounding box center [419, 227] width 529 height 455
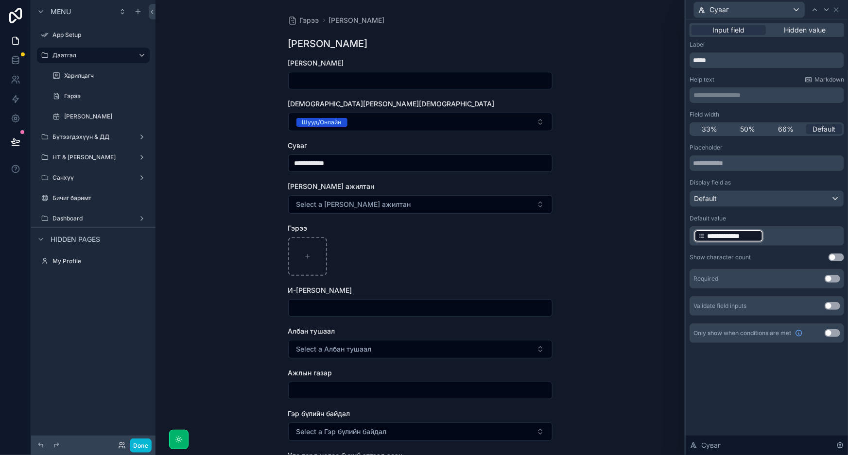
click at [766, 234] on p "**********" at bounding box center [767, 236] width 149 height 16
click at [766, 237] on p "**********" at bounding box center [767, 236] width 149 height 16
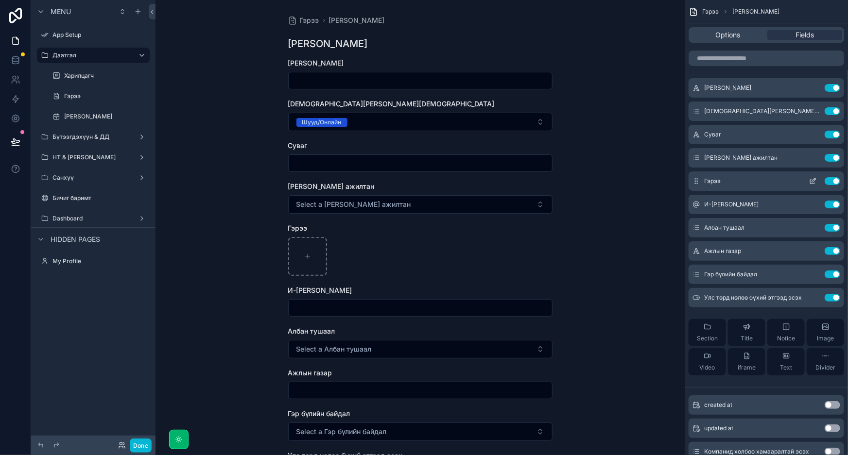
click at [813, 179] on icon "scrollable content" at bounding box center [813, 181] width 8 height 8
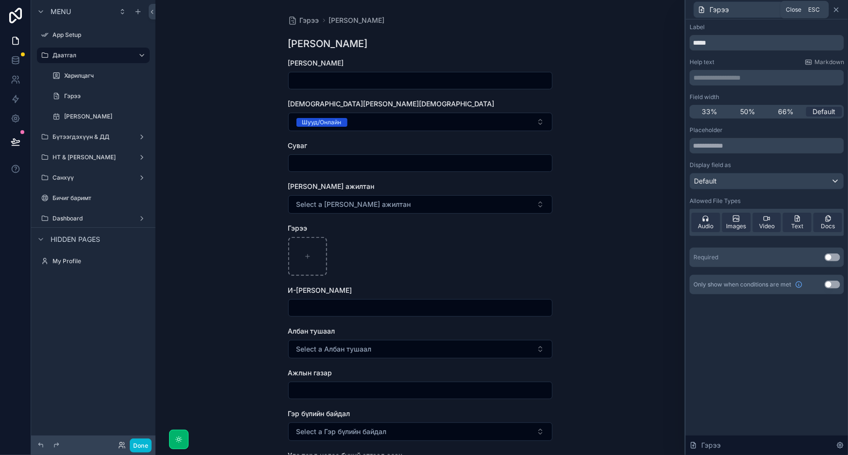
click at [836, 12] on icon at bounding box center [836, 10] width 8 height 8
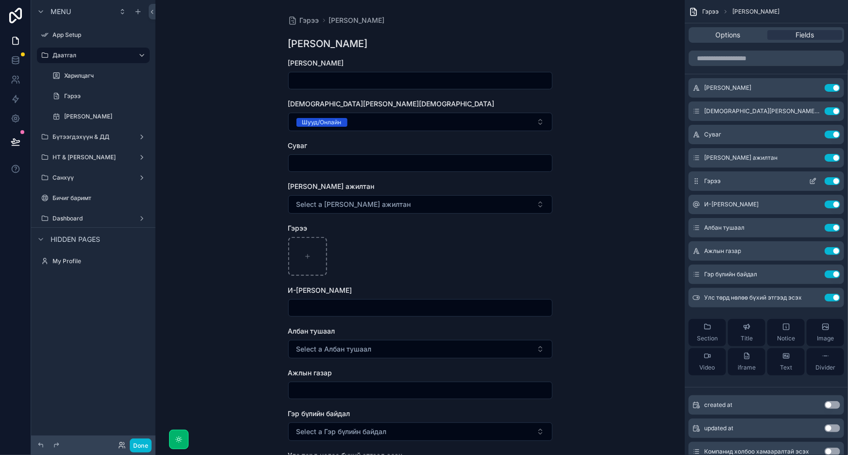
click at [811, 178] on icon "scrollable content" at bounding box center [813, 181] width 8 height 8
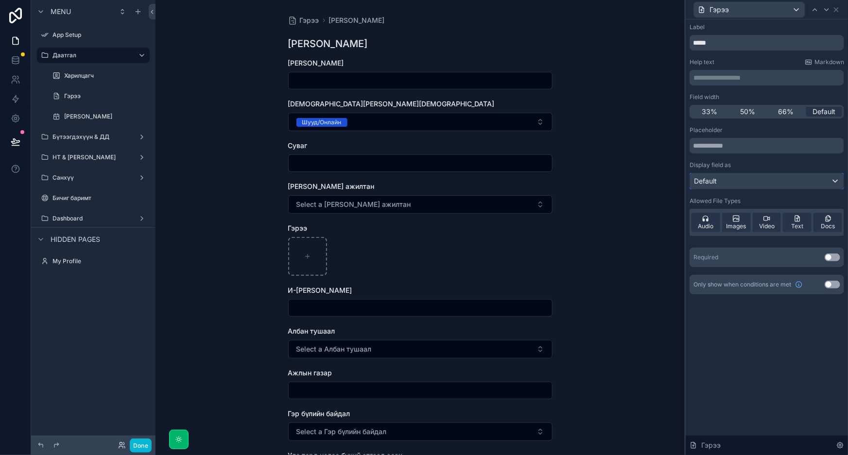
click at [768, 184] on div "Default" at bounding box center [767, 181] width 154 height 16
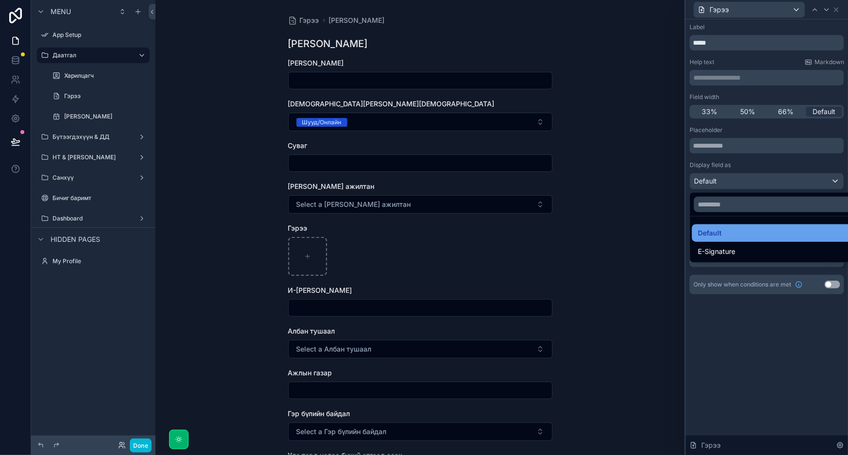
click at [752, 240] on div "Default" at bounding box center [778, 232] width 172 height 17
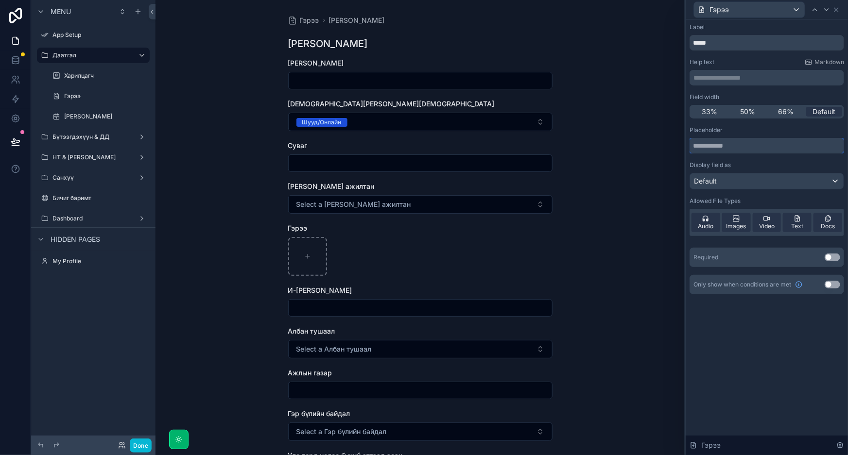
click at [750, 140] on input "text" at bounding box center [766, 146] width 154 height 16
click at [532, 164] on input "scrollable content" at bounding box center [420, 163] width 263 height 14
click at [768, 3] on div "Гэрээ" at bounding box center [749, 10] width 111 height 16
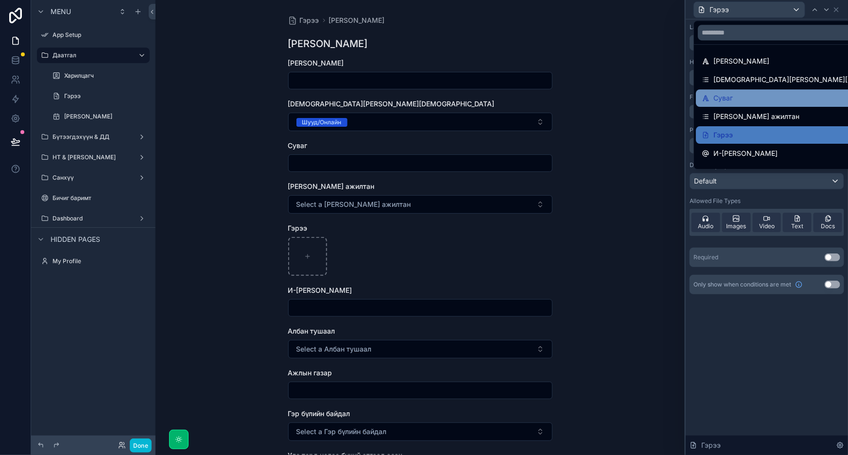
click at [741, 92] on div "Суваг" at bounding box center [811, 98] width 219 height 12
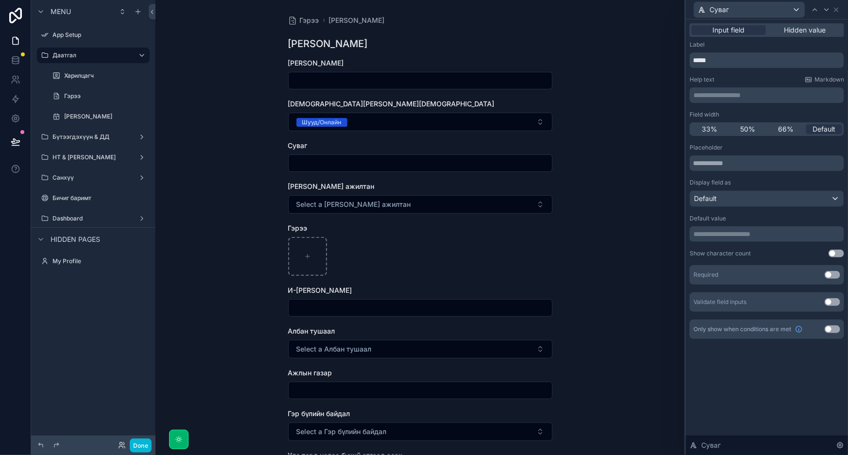
click at [735, 236] on p "**********" at bounding box center [767, 234] width 149 height 10
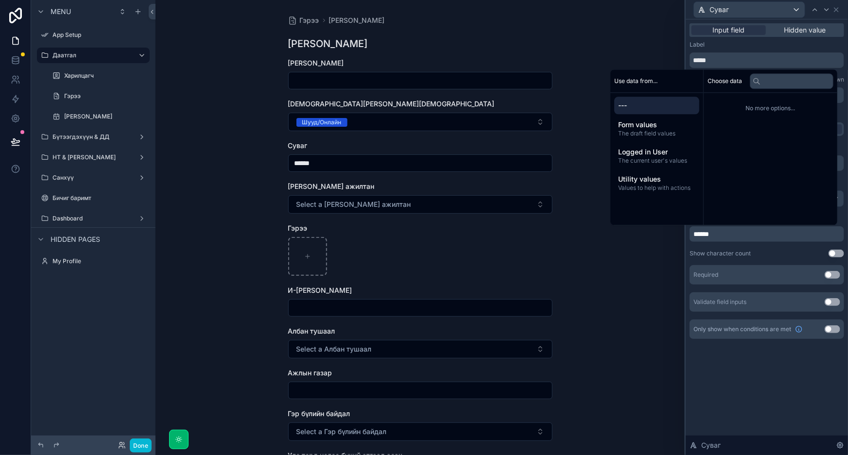
click at [622, 295] on div "Гэрээ Гэрээ нэмэх Гэрээ нэмэх Гэрээний дугаар Дамжсан суваг Шууд/Онлайн Суваг *…" at bounding box center [419, 227] width 529 height 455
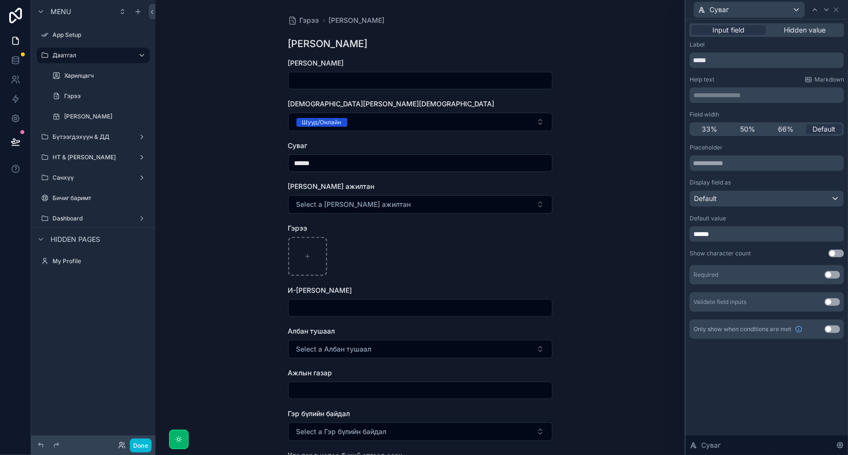
click at [667, 147] on div "Гэрээ Гэрээ нэмэх Гэрээ нэмэх Гэрээний дугаар Дамжсан суваг Шууд/Онлайн Суваг *…" at bounding box center [419, 227] width 529 height 455
click at [488, 83] on input "scrollable content" at bounding box center [420, 81] width 263 height 14
click at [620, 62] on div "Гэрээ Гэрээ нэмэх Гэрээ нэмэх Гэрээний дугаар Дамжсан суваг Шууд/Онлайн Суваг *…" at bounding box center [419, 227] width 529 height 455
click at [437, 77] on input "scrollable content" at bounding box center [420, 81] width 263 height 14
click at [587, 71] on div "Гэрээ Гэрээ нэмэх Гэрээ нэмэх Гэрээний дугаар Дамжсан суваг Шууд/Онлайн Суваг *…" at bounding box center [419, 227] width 529 height 455
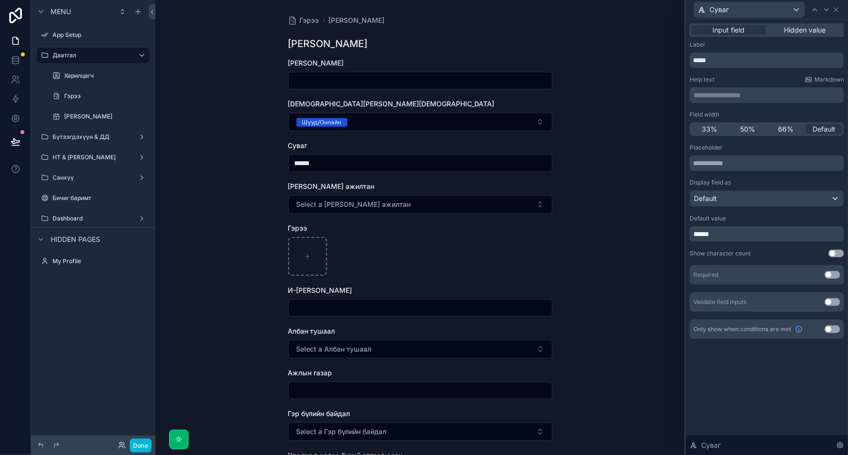
click at [539, 81] on input "scrollable content" at bounding box center [420, 81] width 263 height 14
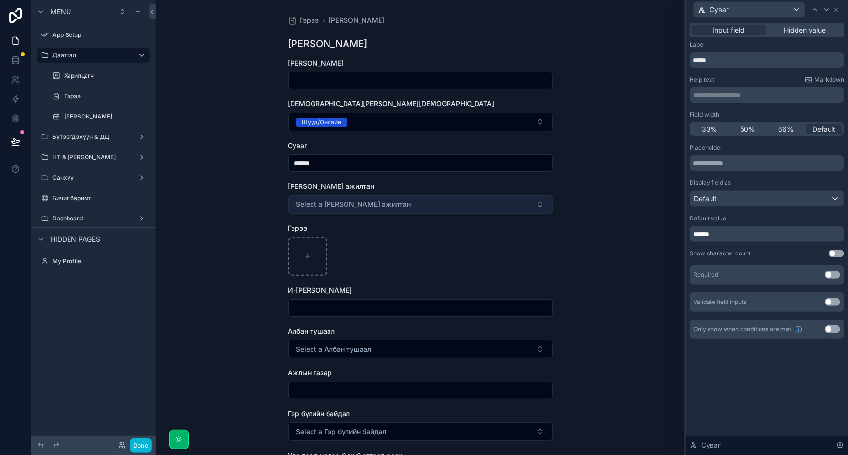
click at [443, 210] on button "Select a Гэрээ хийсэн ажилтан" at bounding box center [420, 204] width 264 height 18
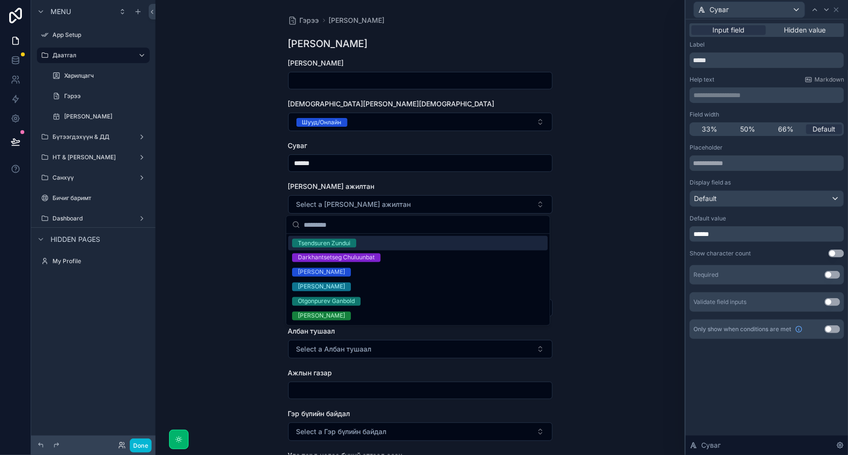
click at [586, 204] on div "Гэрээ Гэрээ нэмэх Гэрээ нэмэх Гэрээний дугаар Дамжсан суваг Шууд/Онлайн Суваг *…" at bounding box center [419, 227] width 529 height 455
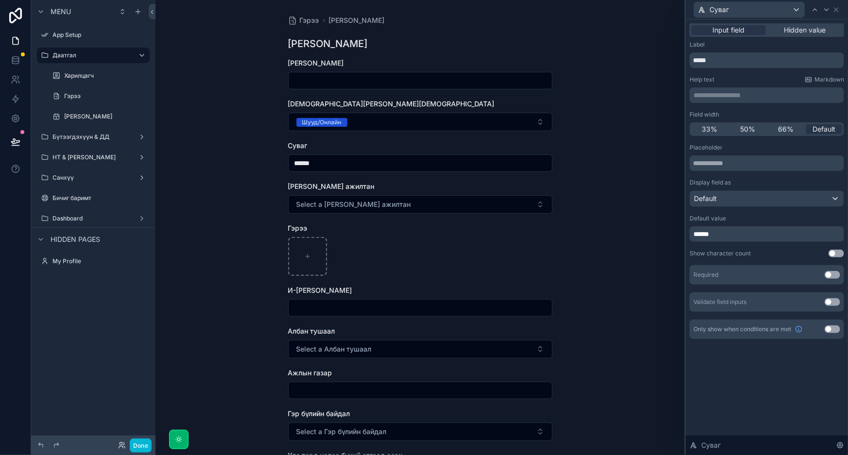
click at [438, 213] on form "Гэрээний дугаар Дамжсан суваг Шууд/Онлайн Суваг ****** Гэрээ хийсэн ажилтан Sel…" at bounding box center [420, 312] width 264 height 509
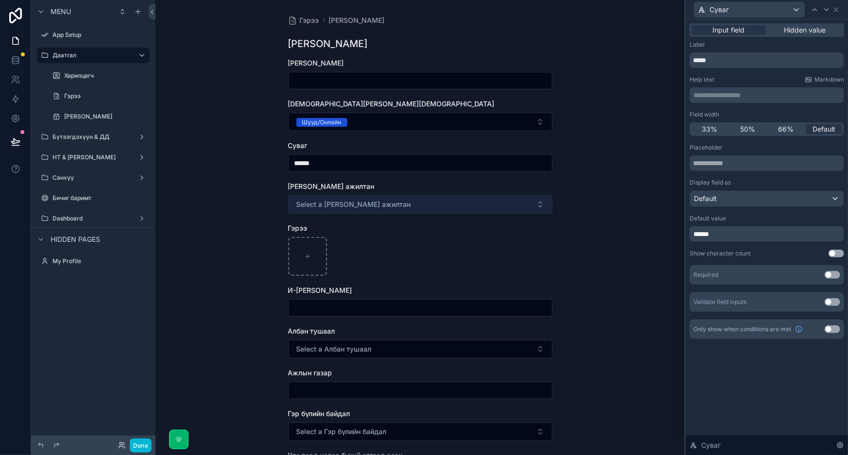
click at [445, 209] on button "Select a Гэрээ хийсэн ажилтан" at bounding box center [420, 204] width 264 height 18
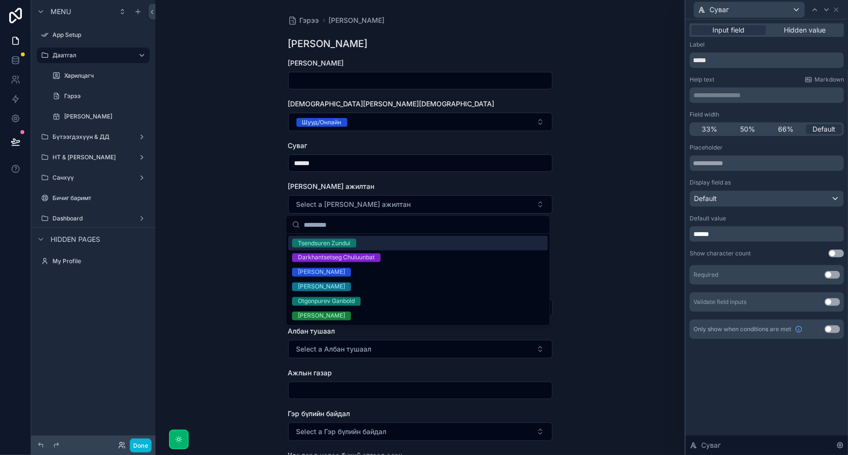
click at [598, 188] on div "Гэрээ Гэрээ нэмэх Гэрээ нэмэх Гэрээний дугаар Дамжсан суваг Шууд/Онлайн Суваг *…" at bounding box center [419, 227] width 529 height 455
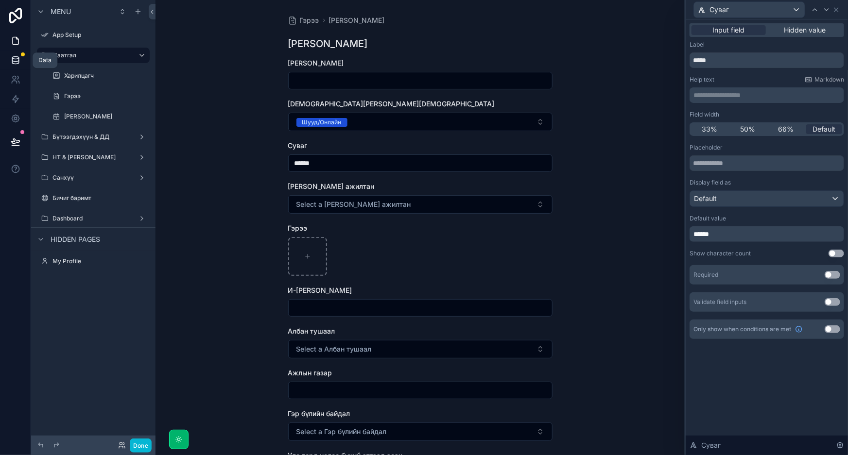
click at [14, 57] on icon at bounding box center [16, 60] width 10 height 10
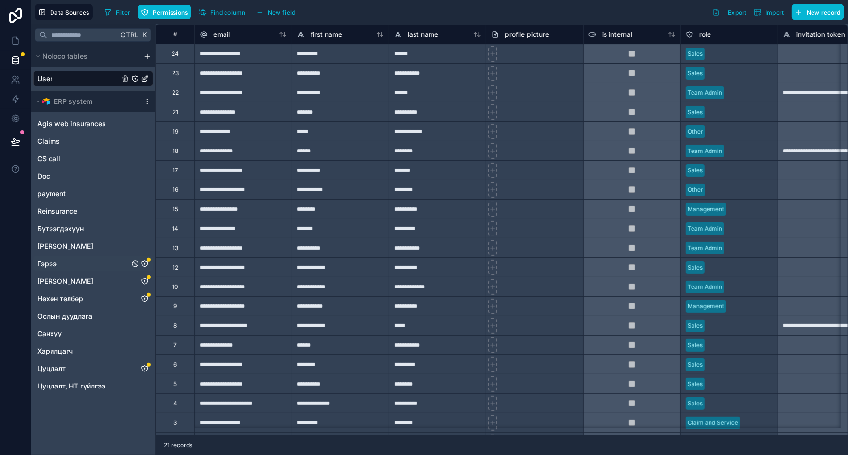
click at [60, 263] on div "Гэрээ" at bounding box center [93, 264] width 120 height 16
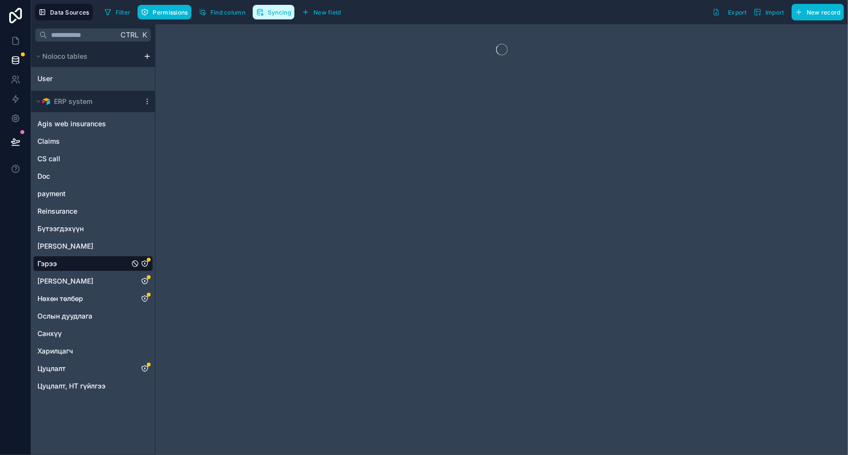
click at [265, 10] on button "Syncing" at bounding box center [274, 12] width 42 height 15
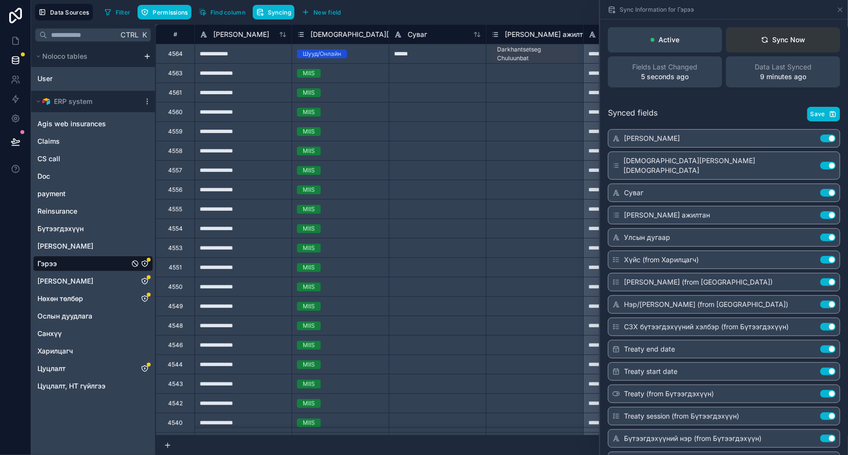
click at [768, 39] on div "Sync Now" at bounding box center [783, 40] width 45 height 10
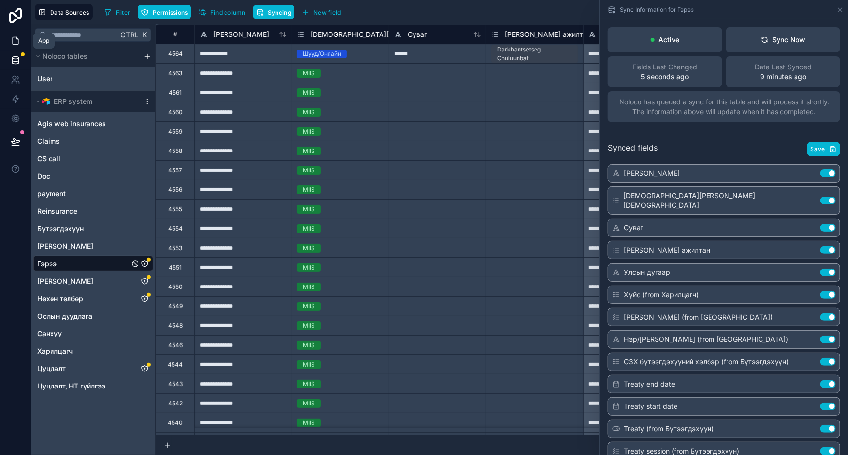
click at [12, 44] on icon at bounding box center [16, 41] width 10 height 10
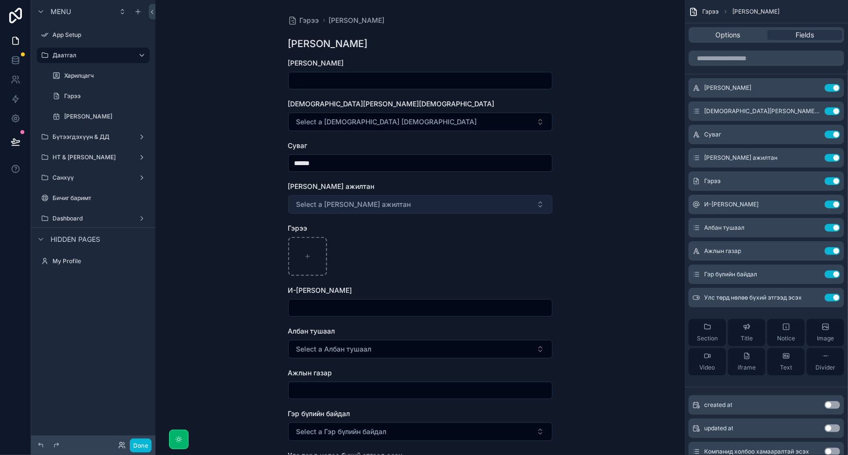
click at [403, 206] on button "Select a Гэрээ хийсэн ажилтан" at bounding box center [420, 204] width 264 height 18
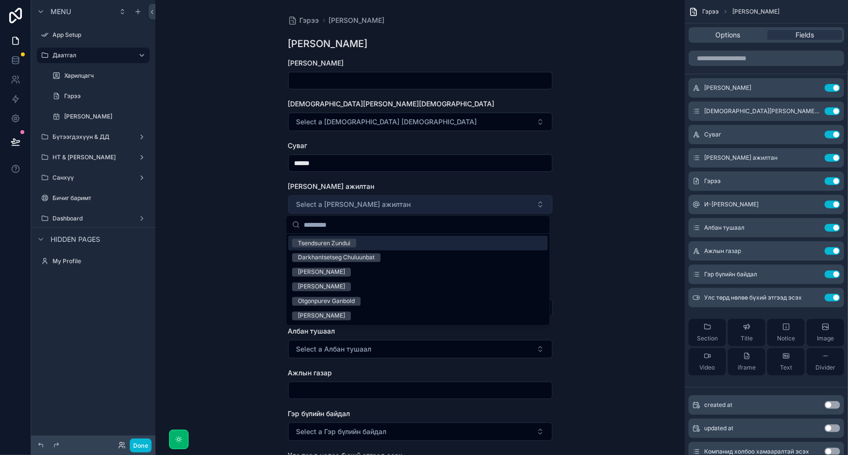
click at [403, 206] on button "Select a Гэрээ хийсэн ажилтан" at bounding box center [420, 204] width 264 height 18
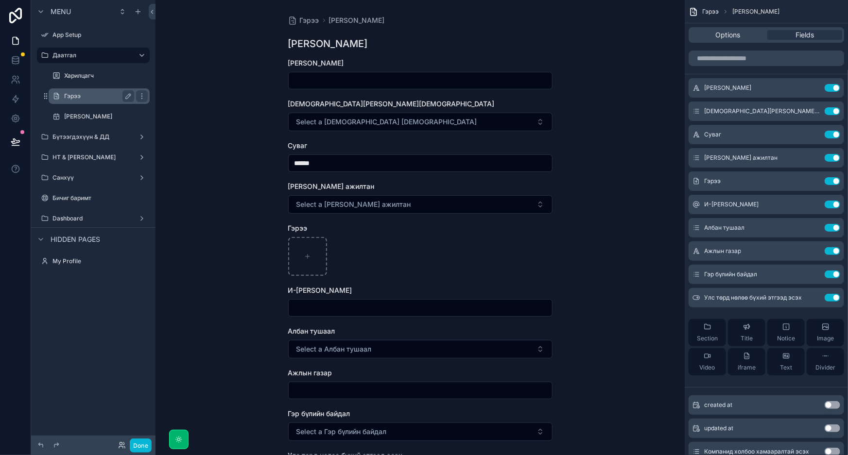
click at [73, 94] on label "Гэрээ" at bounding box center [97, 96] width 66 height 8
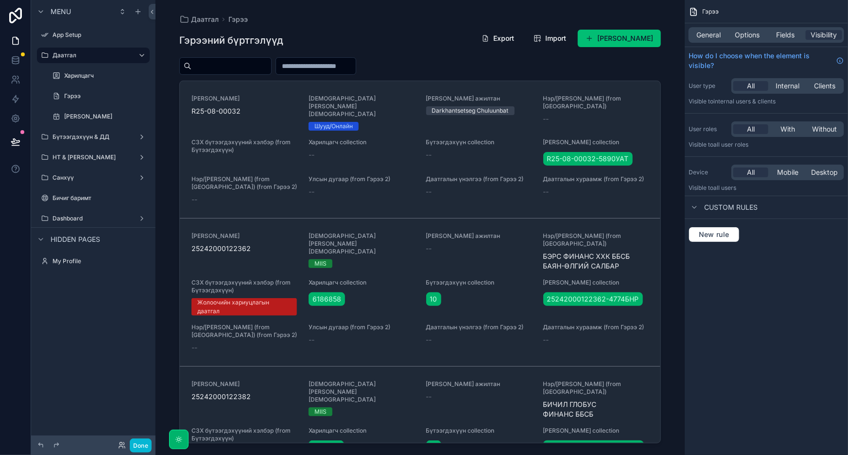
click at [637, 35] on button "Шинэ гэрээ нэмэх" at bounding box center [619, 38] width 83 height 17
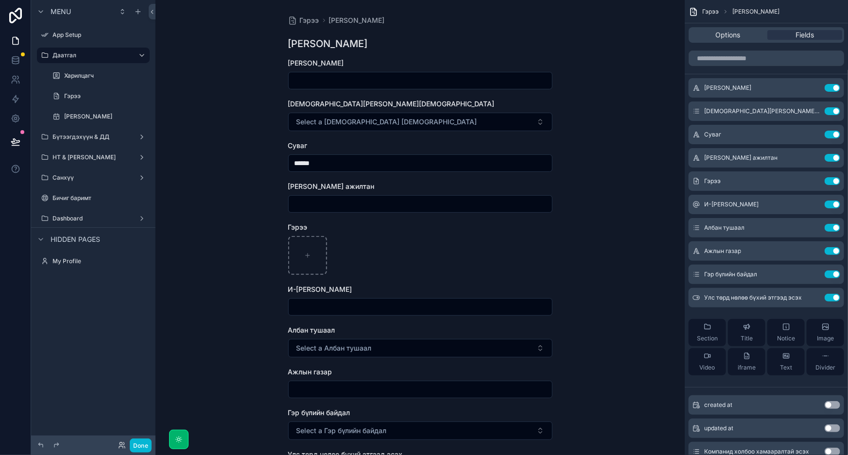
click at [521, 205] on input "scrollable content" at bounding box center [420, 204] width 263 height 14
click at [811, 155] on icon "scrollable content" at bounding box center [813, 158] width 8 height 8
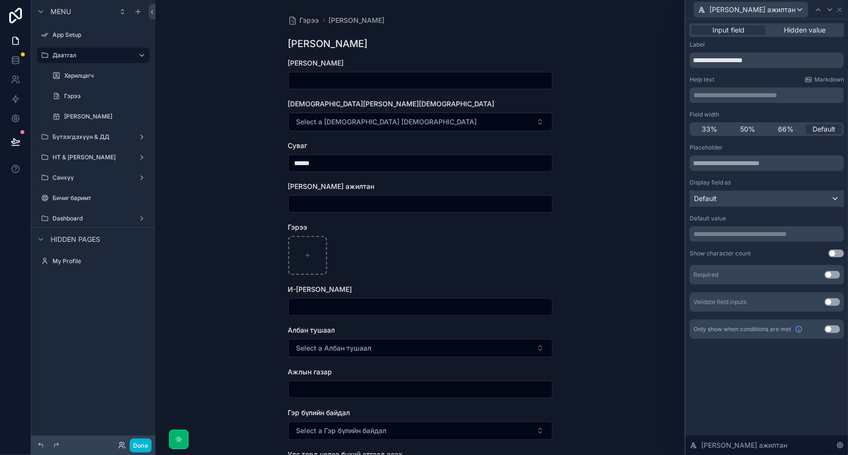
click at [750, 196] on div "Default" at bounding box center [767, 199] width 154 height 16
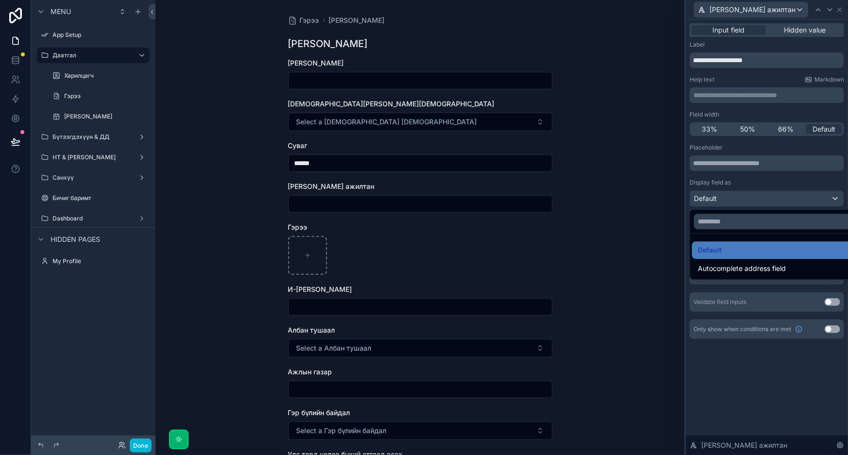
click at [738, 254] on div "Default" at bounding box center [778, 250] width 160 height 12
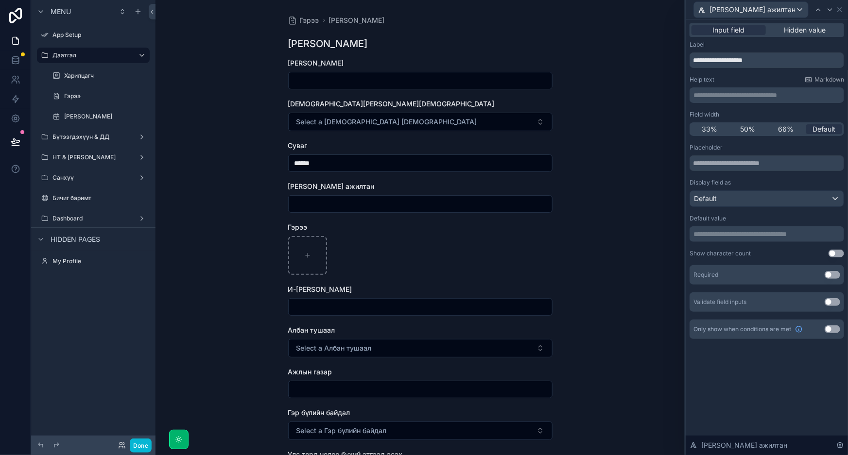
click at [737, 237] on p "**********" at bounding box center [767, 234] width 149 height 10
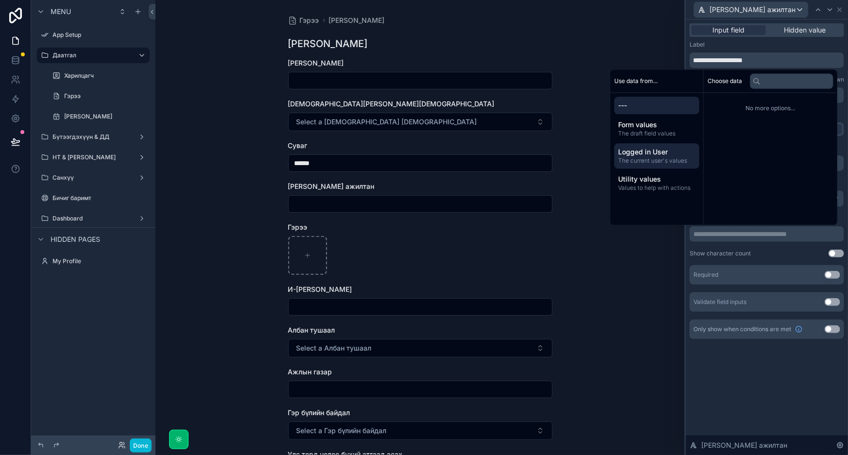
click at [653, 150] on span "Logged in User" at bounding box center [656, 152] width 77 height 10
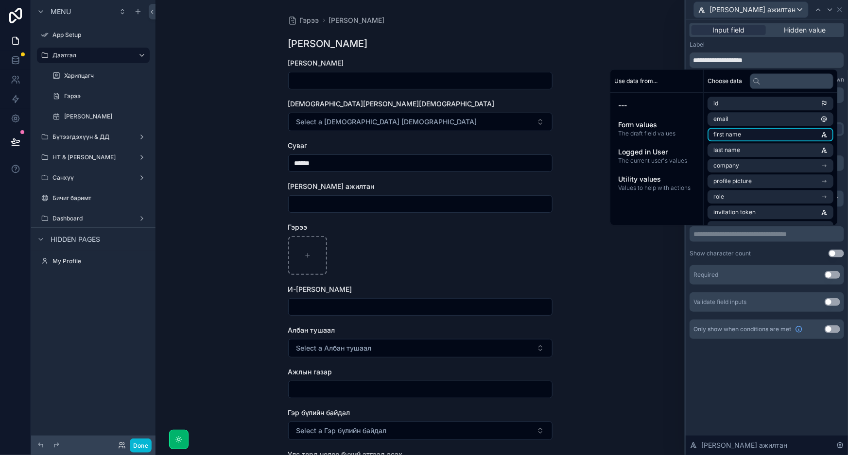
click at [731, 137] on span "first name" at bounding box center [727, 135] width 28 height 8
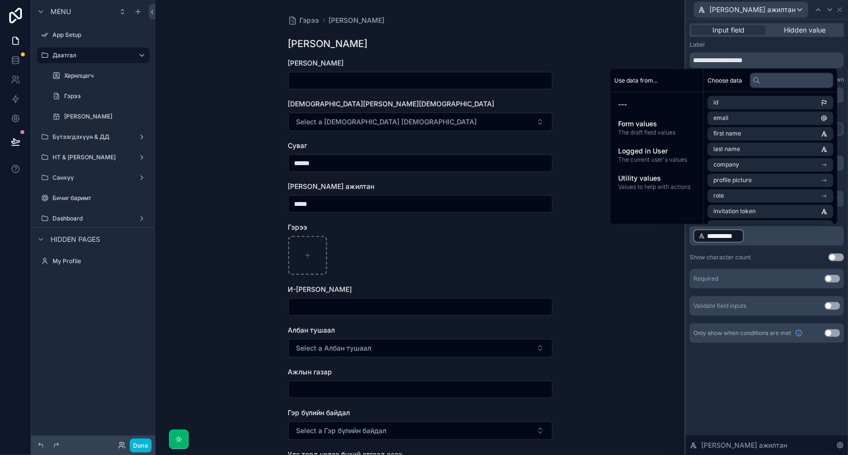
click at [787, 242] on p "**********" at bounding box center [767, 236] width 149 height 16
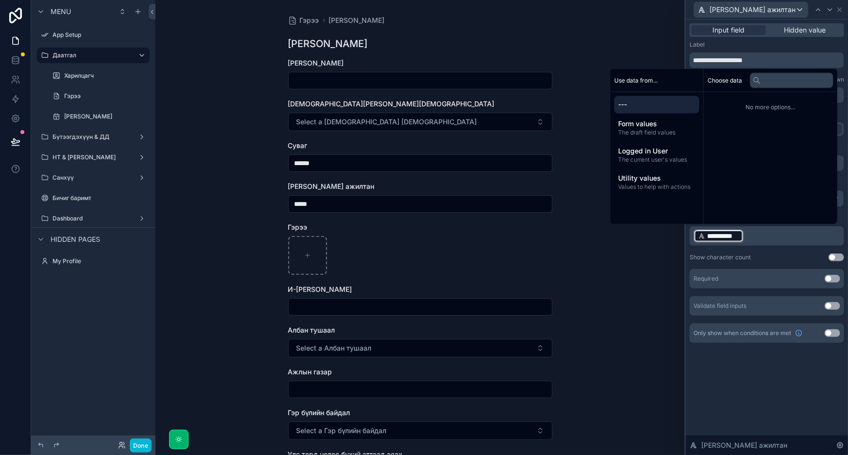
click at [785, 238] on p "**********" at bounding box center [767, 236] width 149 height 16
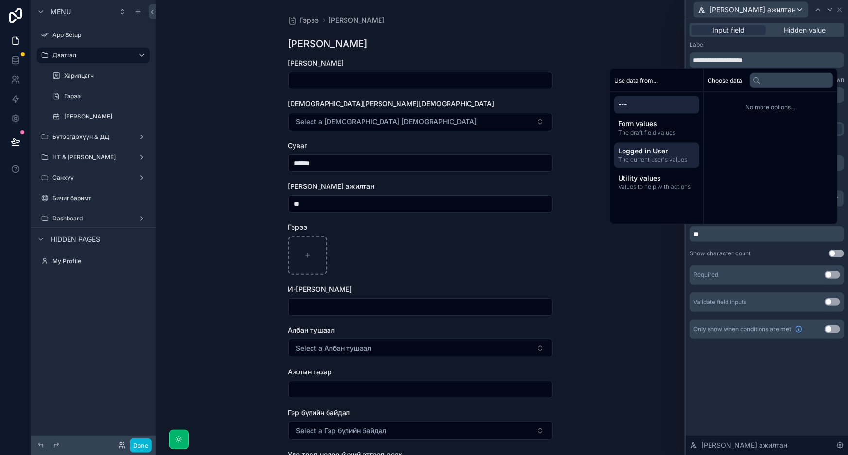
click at [642, 159] on span "The current user's values" at bounding box center [656, 160] width 77 height 8
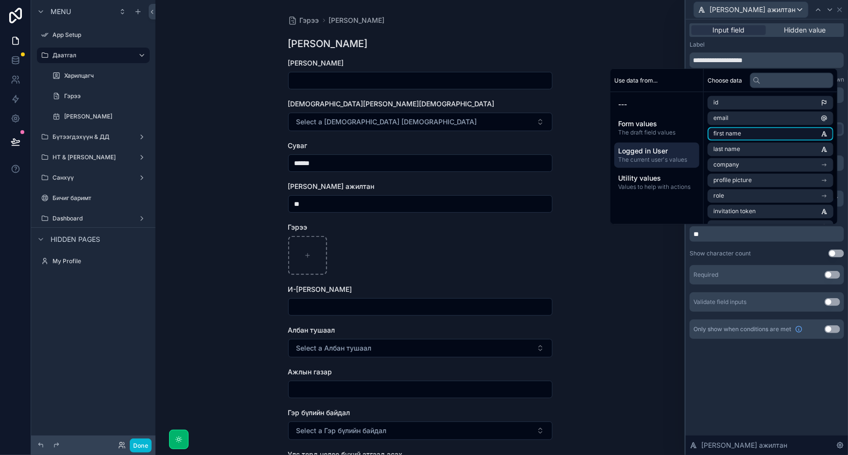
click at [742, 137] on li "first name" at bounding box center [770, 134] width 126 height 14
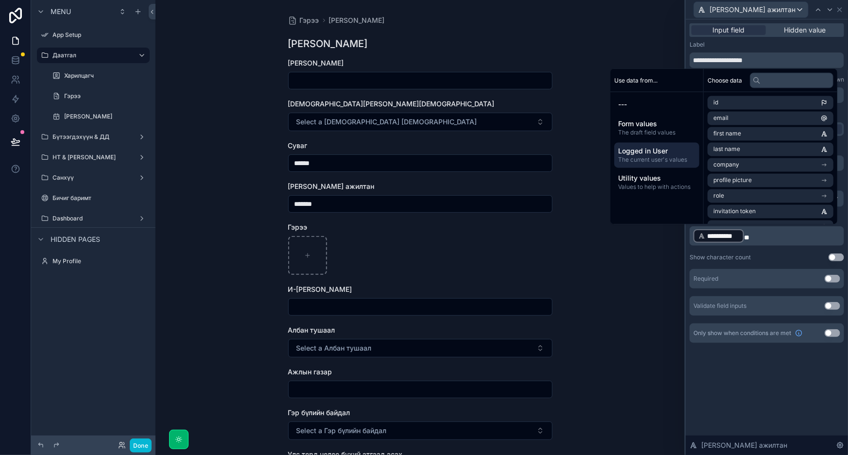
click at [778, 235] on p "**********" at bounding box center [767, 236] width 149 height 16
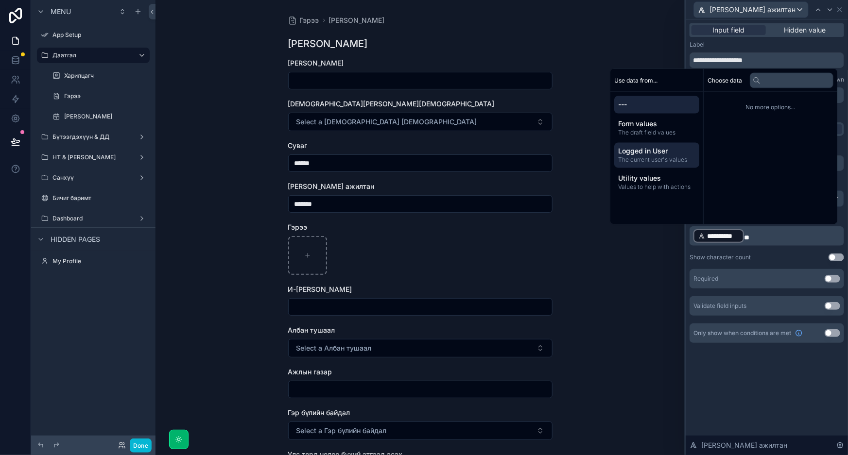
click at [650, 152] on span "Logged in User" at bounding box center [656, 152] width 77 height 10
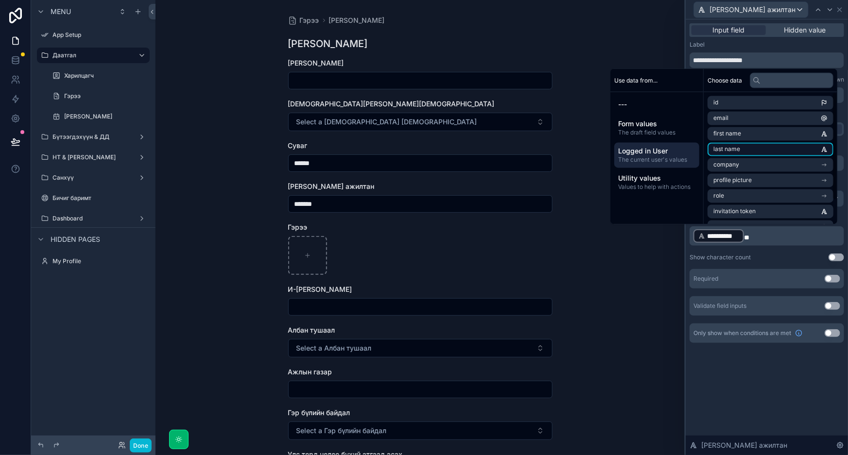
click at [743, 151] on li "last name" at bounding box center [770, 150] width 126 height 14
click at [635, 277] on div "**********" at bounding box center [419, 227] width 529 height 455
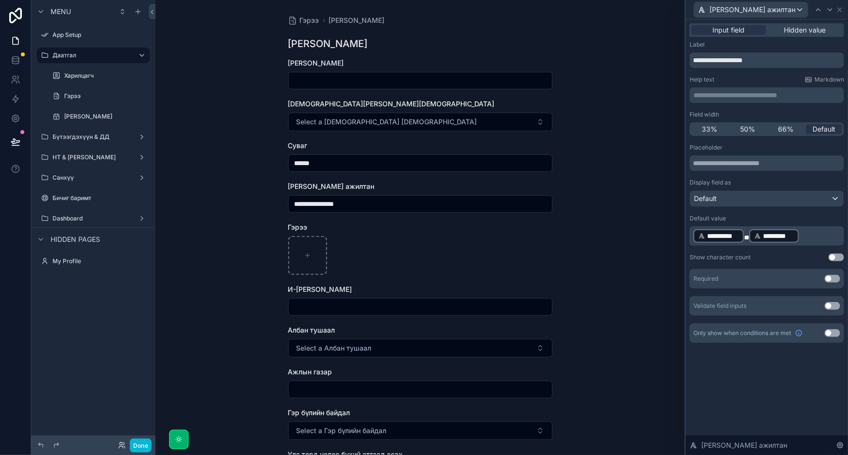
click at [480, 204] on input "**********" at bounding box center [420, 204] width 263 height 14
click at [597, 244] on div "**********" at bounding box center [419, 227] width 529 height 455
click at [14, 139] on icon at bounding box center [16, 142] width 10 height 10
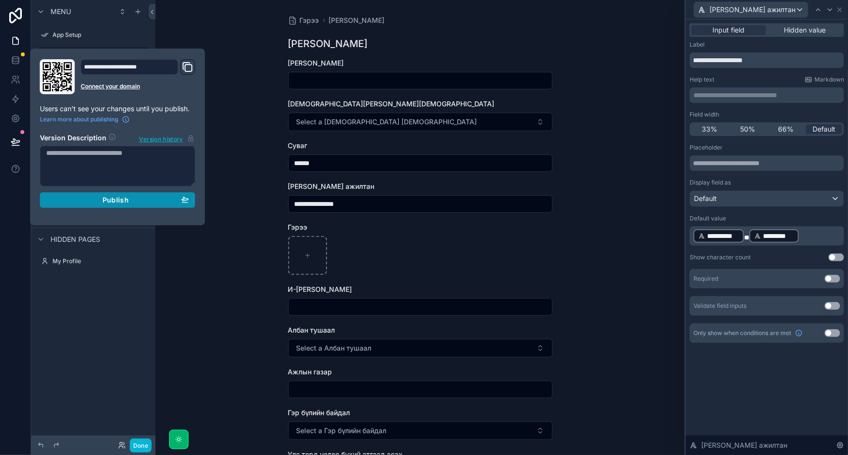
click at [98, 204] on button "Publish" at bounding box center [117, 200] width 155 height 16
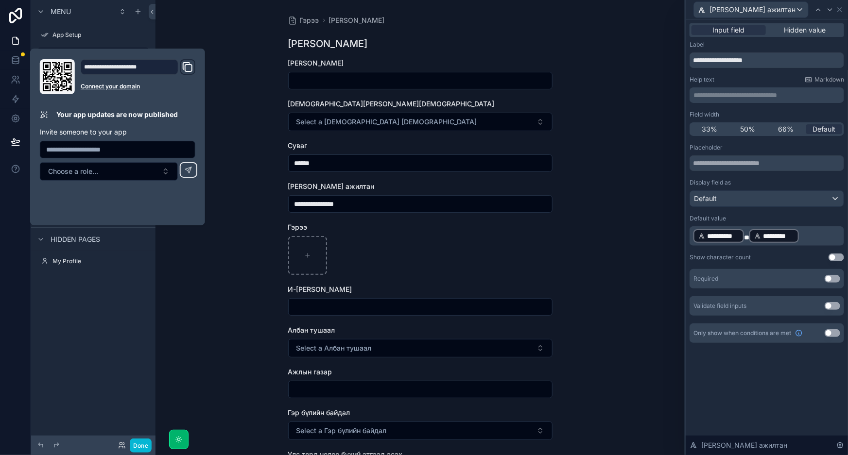
click at [243, 257] on div "**********" at bounding box center [419, 227] width 529 height 455
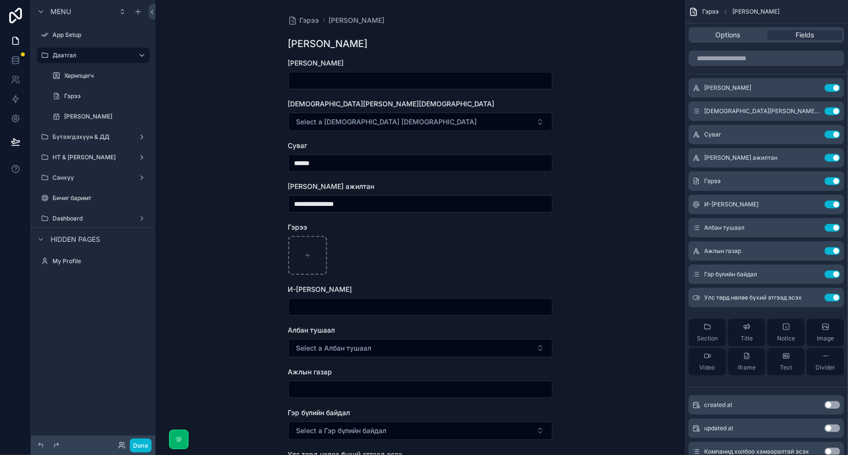
click at [548, 245] on div "scrollable content" at bounding box center [420, 255] width 264 height 39
click at [373, 205] on input "**********" at bounding box center [420, 204] width 263 height 14
click at [665, 280] on div "**********" at bounding box center [419, 227] width 529 height 455
click at [339, 306] on input "scrollable content" at bounding box center [420, 307] width 263 height 14
click at [429, 316] on form "**********" at bounding box center [420, 312] width 264 height 508
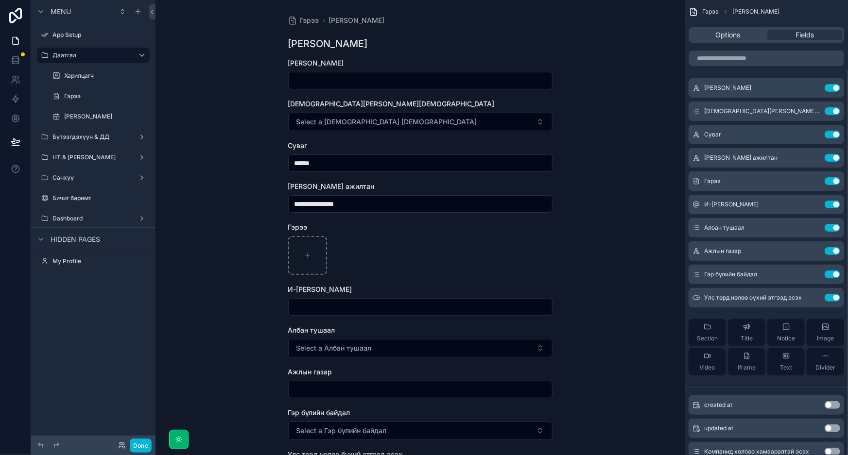
click at [441, 307] on input "scrollable content" at bounding box center [420, 307] width 263 height 14
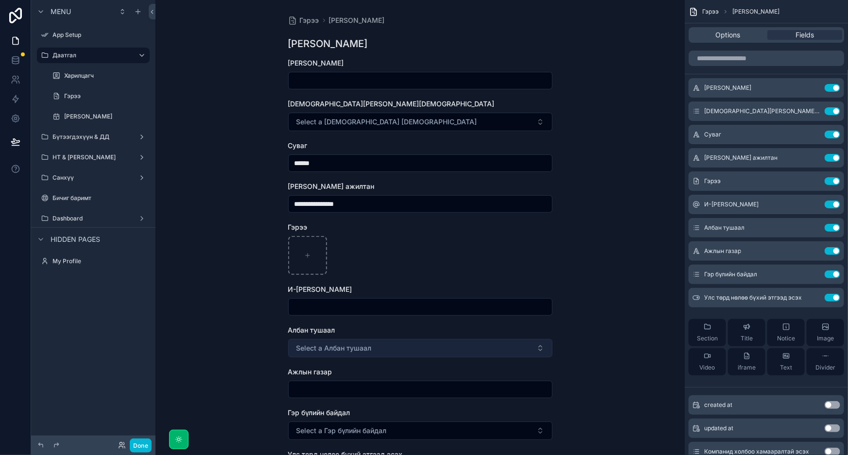
click at [364, 355] on button "Select a Албан тушаал" at bounding box center [420, 348] width 264 height 18
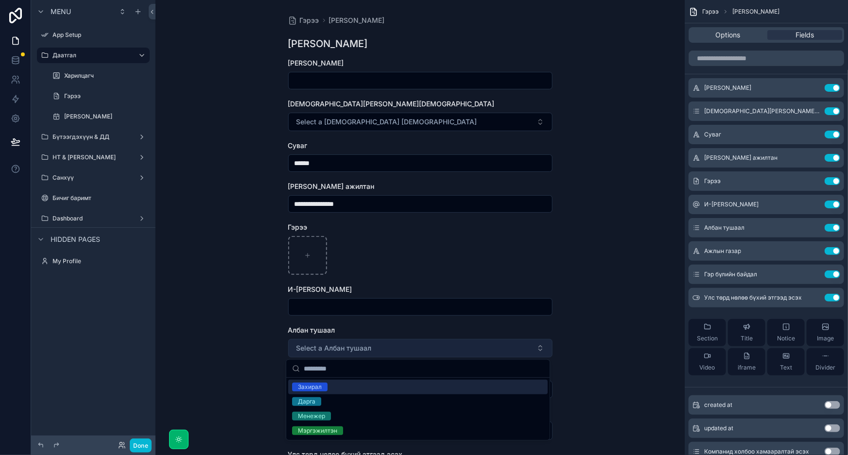
click at [376, 350] on button "Select a Албан тушаал" at bounding box center [420, 348] width 264 height 18
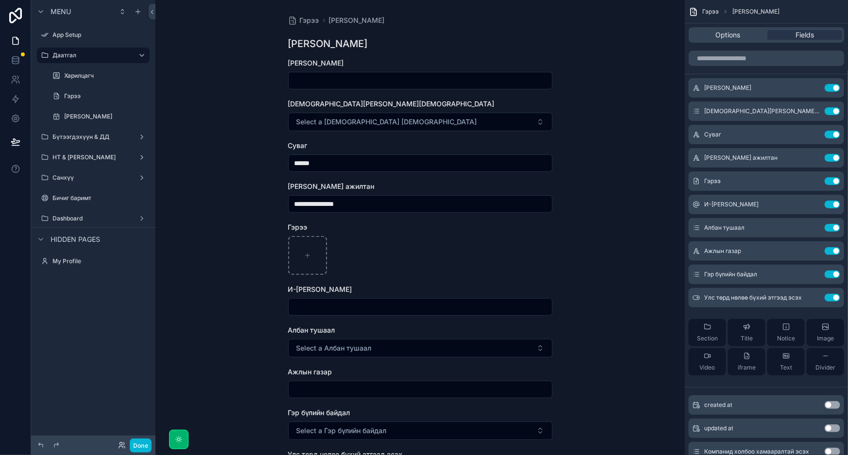
click at [474, 239] on div "scrollable content" at bounding box center [420, 255] width 264 height 39
click at [439, 306] on input "scrollable content" at bounding box center [420, 307] width 263 height 14
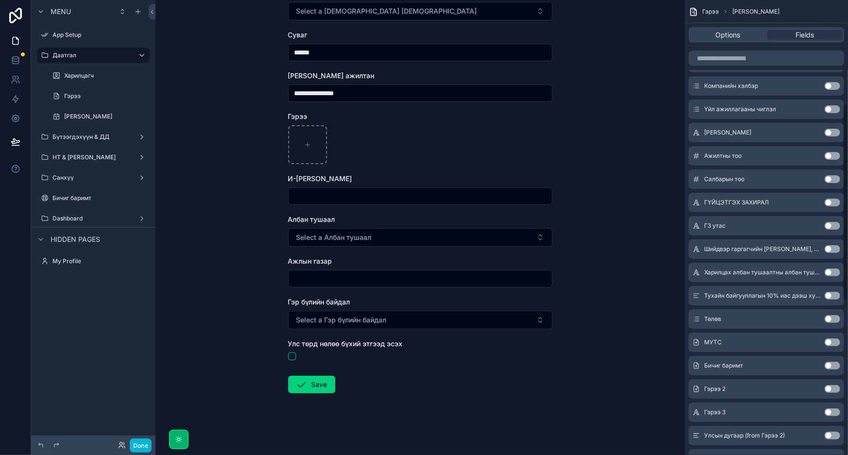
scroll to position [239, 0]
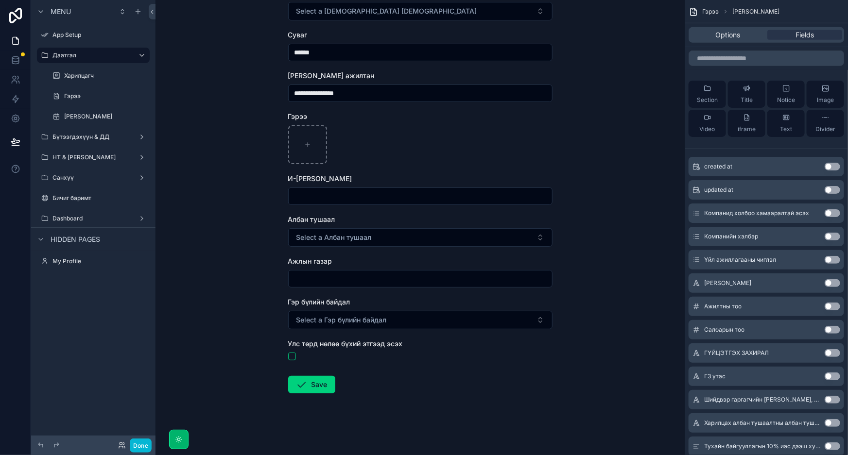
click at [833, 212] on button "Use setting" at bounding box center [832, 213] width 16 height 8
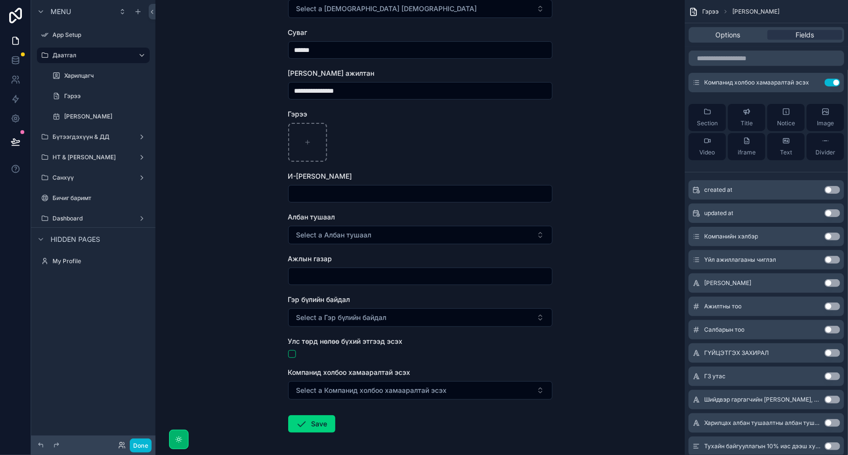
scroll to position [152, 0]
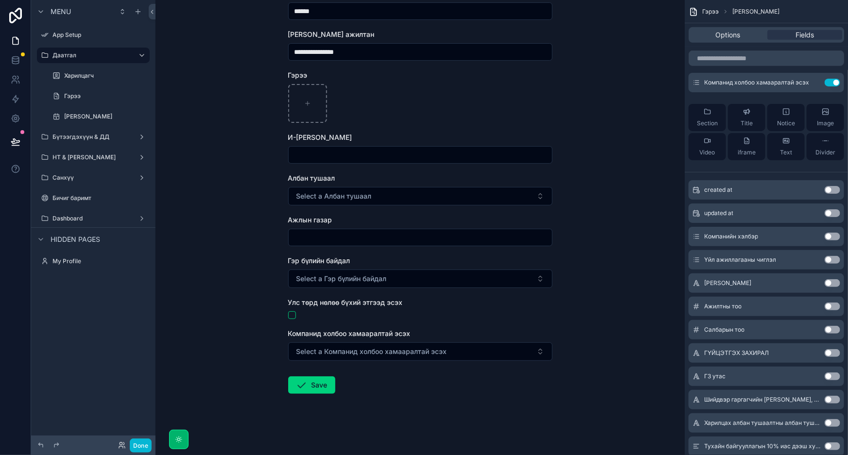
click at [495, 364] on form "**********" at bounding box center [420, 181] width 264 height 550
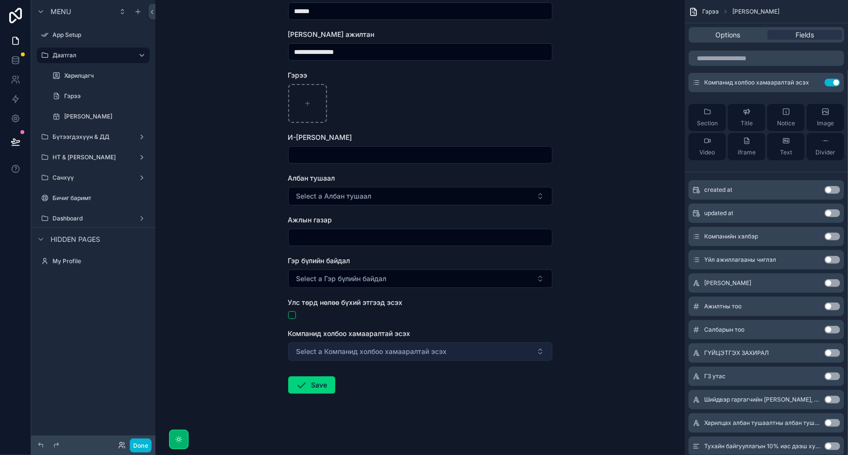
click at [500, 354] on button "Select a Компанид холбоо хамааралтай эсэх" at bounding box center [420, 352] width 264 height 18
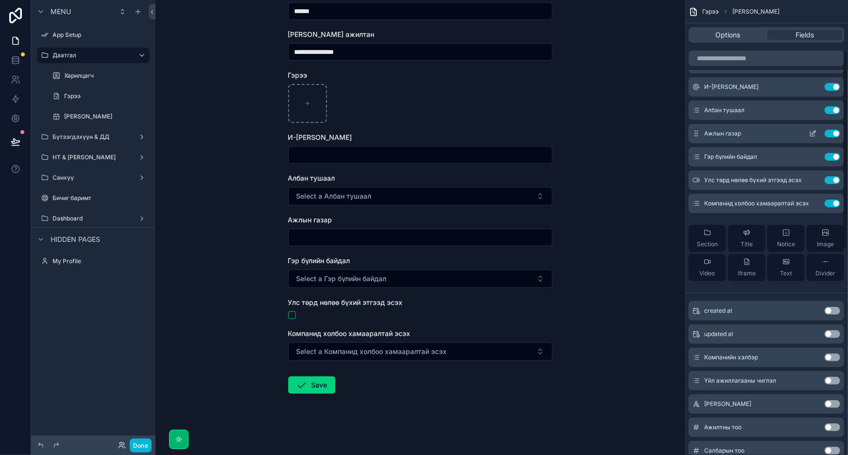
scroll to position [0, 0]
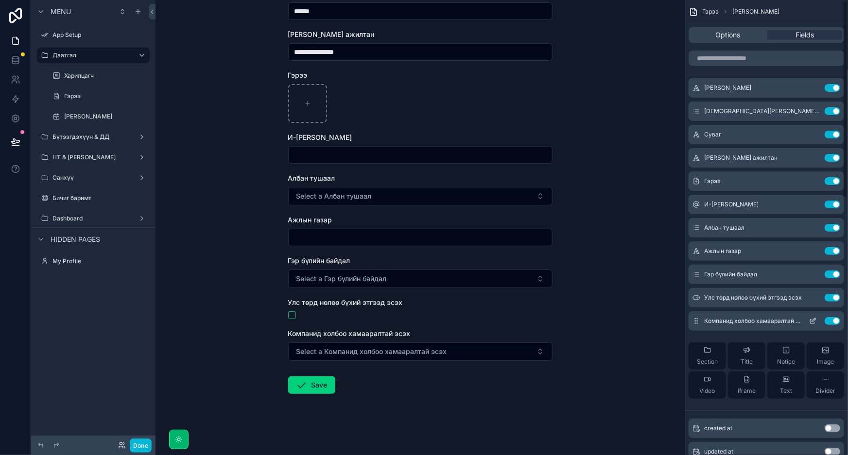
click at [830, 320] on button "Use setting" at bounding box center [832, 321] width 16 height 8
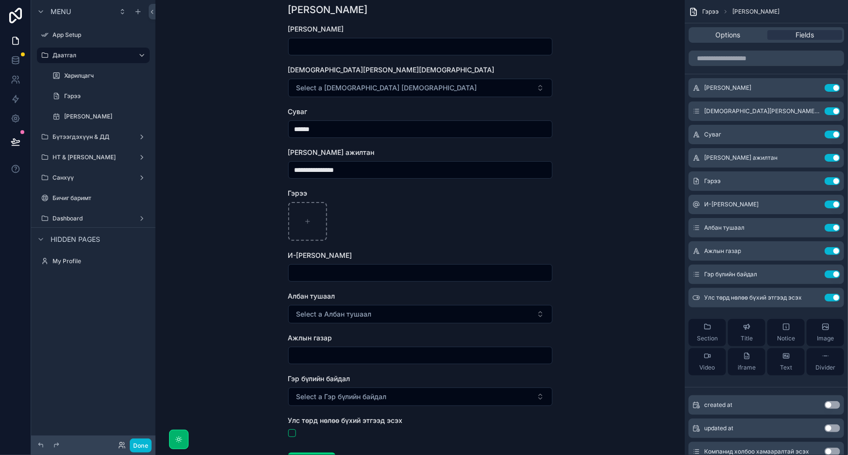
scroll to position [111, 0]
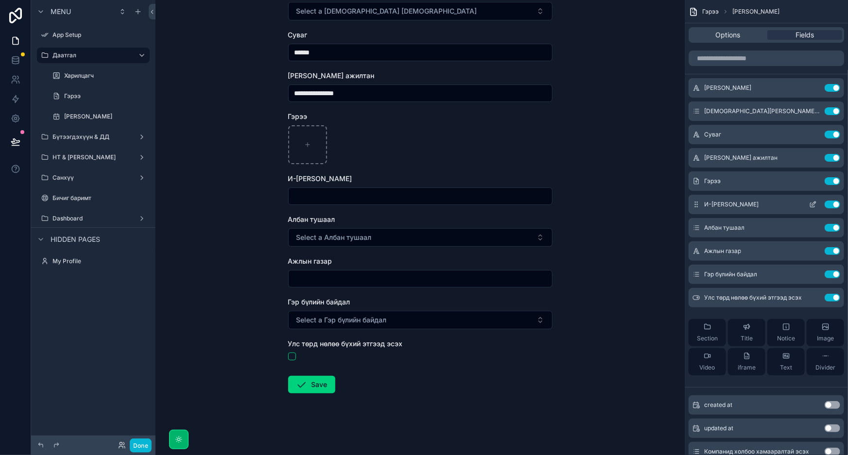
click at [831, 203] on button "Use setting" at bounding box center [832, 205] width 16 height 8
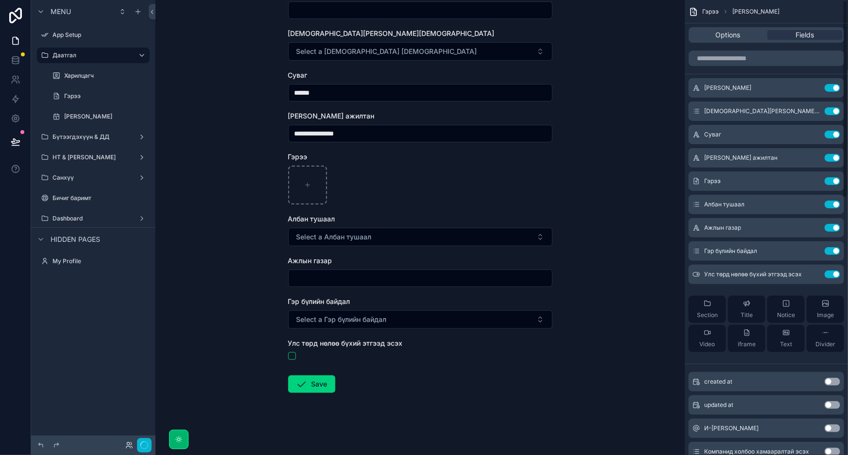
scroll to position [0, 0]
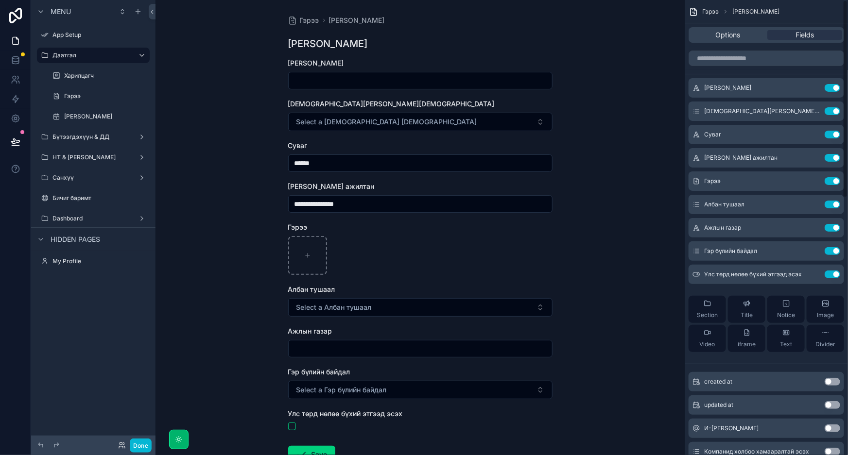
click at [831, 203] on button "Use setting" at bounding box center [832, 205] width 16 height 8
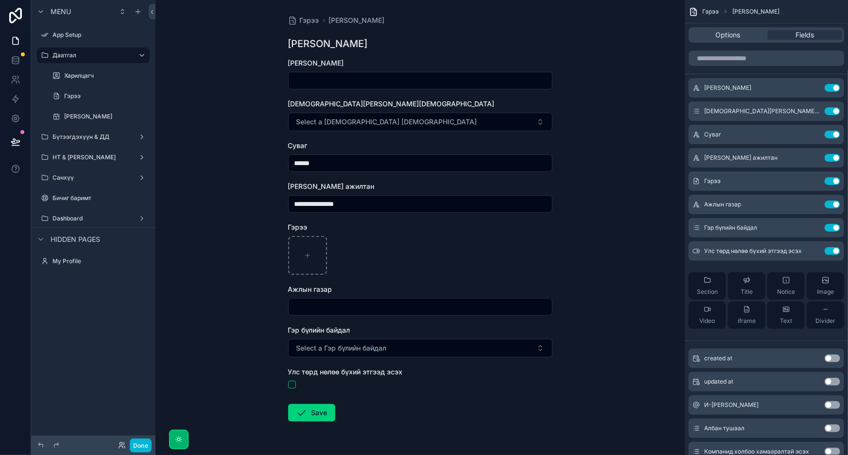
click at [831, 203] on button "Use setting" at bounding box center [832, 205] width 16 height 8
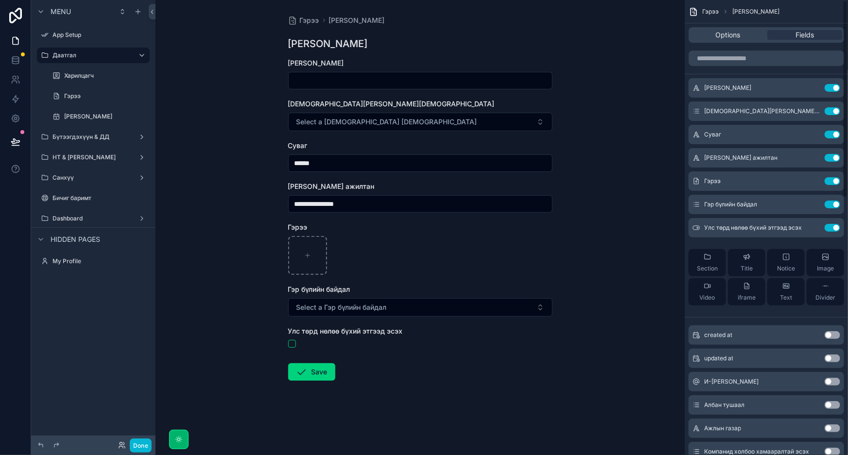
click at [831, 203] on button "Use setting" at bounding box center [832, 205] width 16 height 8
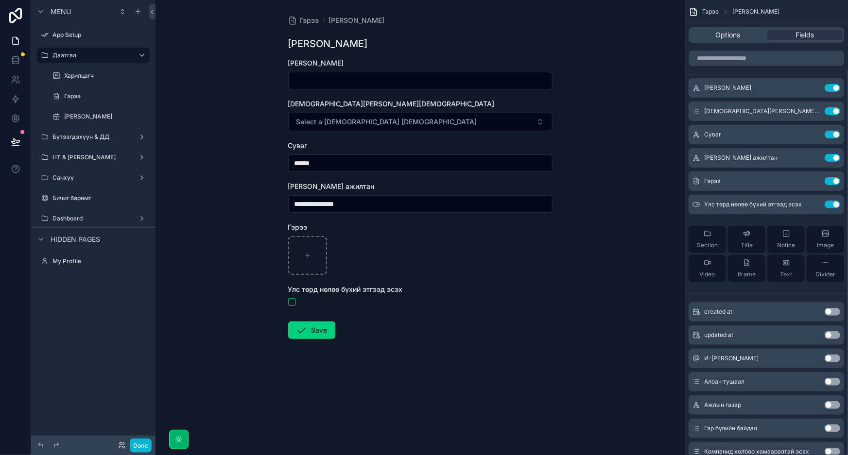
click at [831, 203] on button "Use setting" at bounding box center [832, 205] width 16 height 8
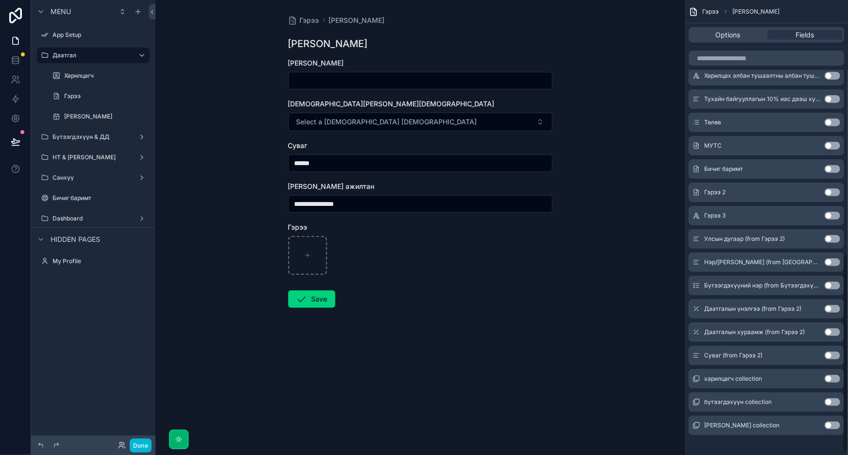
scroll to position [592, 0]
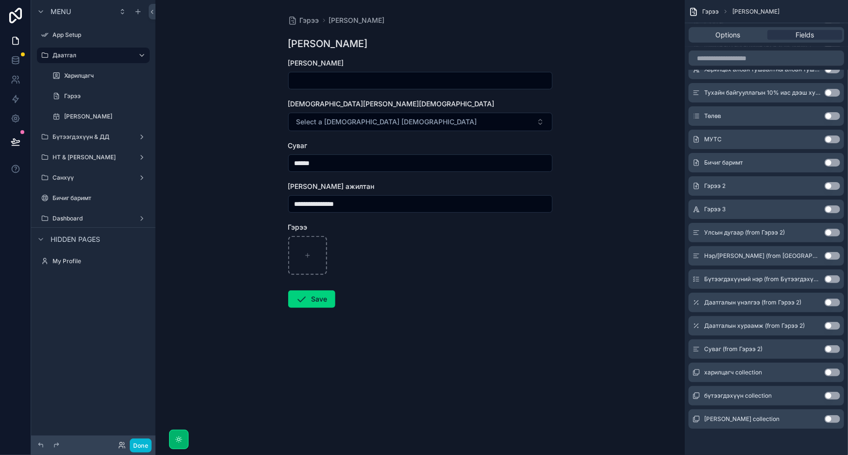
click at [830, 279] on button "Use setting" at bounding box center [832, 279] width 16 height 8
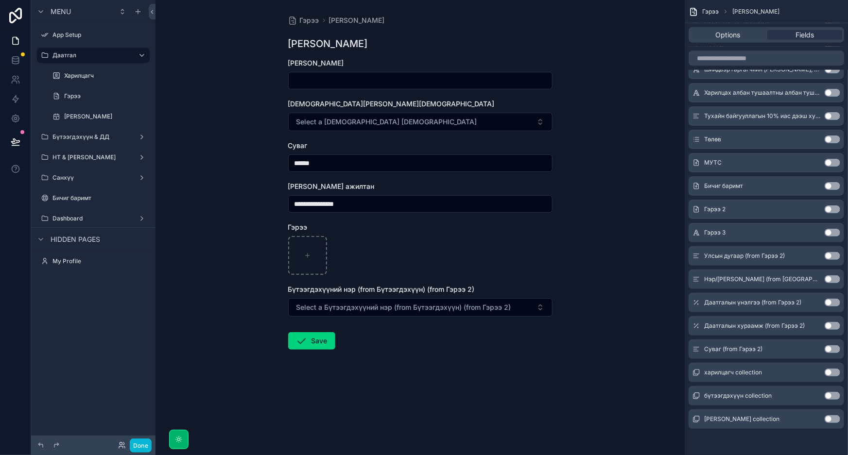
click at [831, 278] on button "Use setting" at bounding box center [832, 279] width 16 height 8
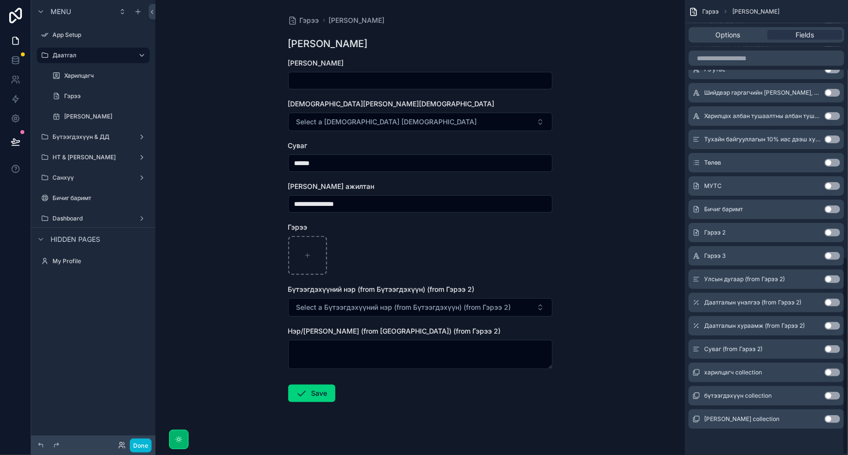
click at [829, 301] on button "Use setting" at bounding box center [832, 303] width 16 height 8
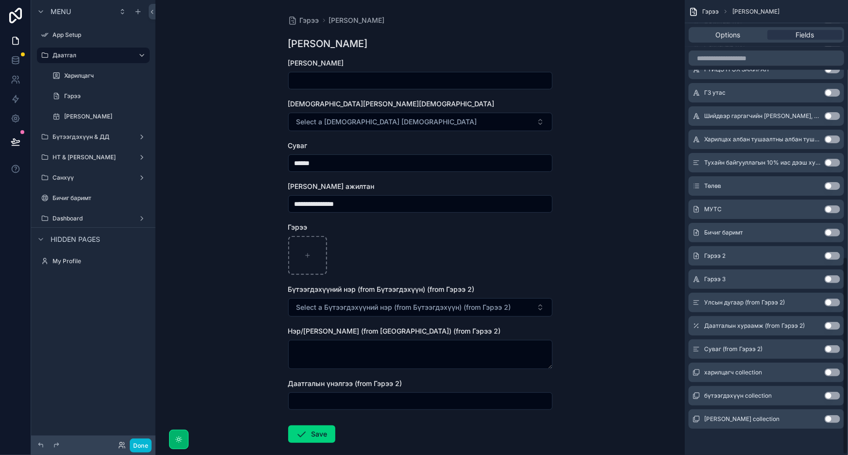
click at [830, 323] on button "Use setting" at bounding box center [832, 326] width 16 height 8
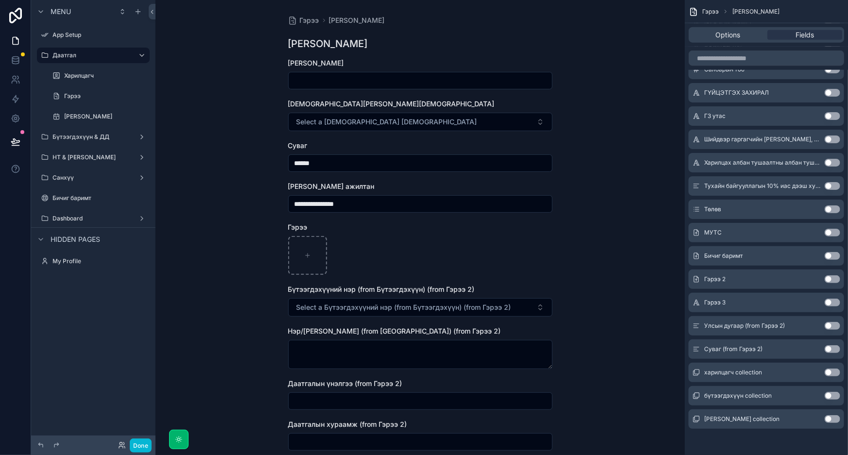
click at [830, 348] on button "Use setting" at bounding box center [832, 349] width 16 height 8
click at [826, 371] on button "Use setting" at bounding box center [832, 373] width 16 height 8
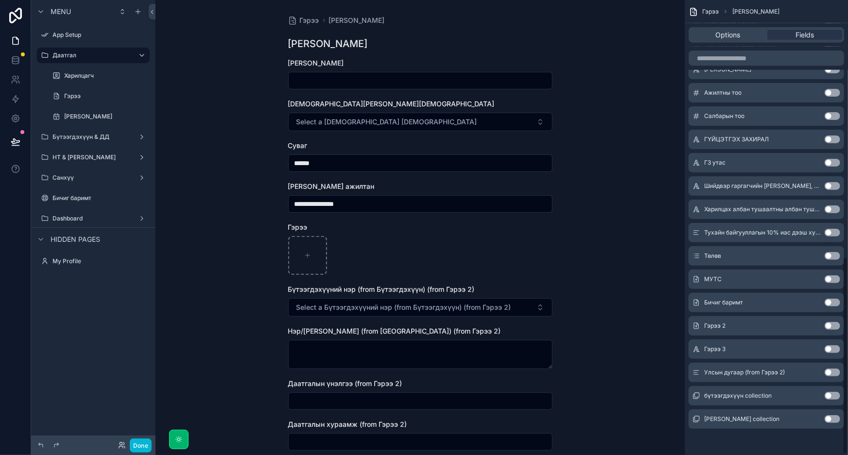
click at [828, 397] on button "Use setting" at bounding box center [832, 396] width 16 height 8
click at [836, 417] on button "Use setting" at bounding box center [832, 419] width 16 height 8
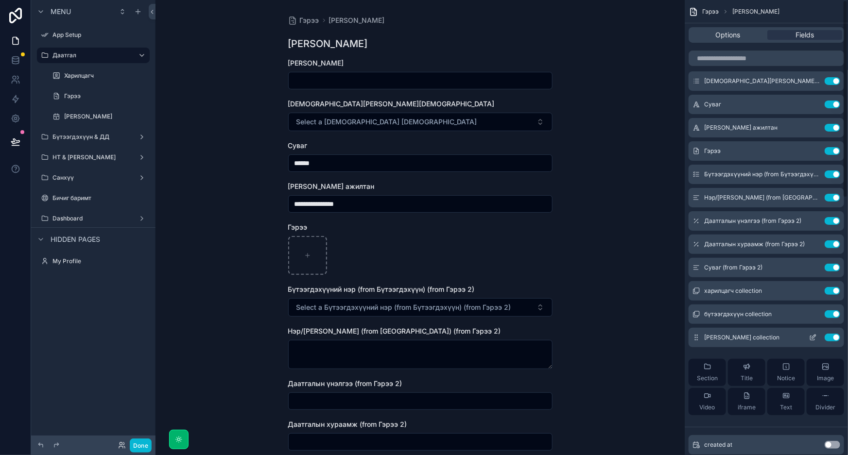
scroll to position [0, 0]
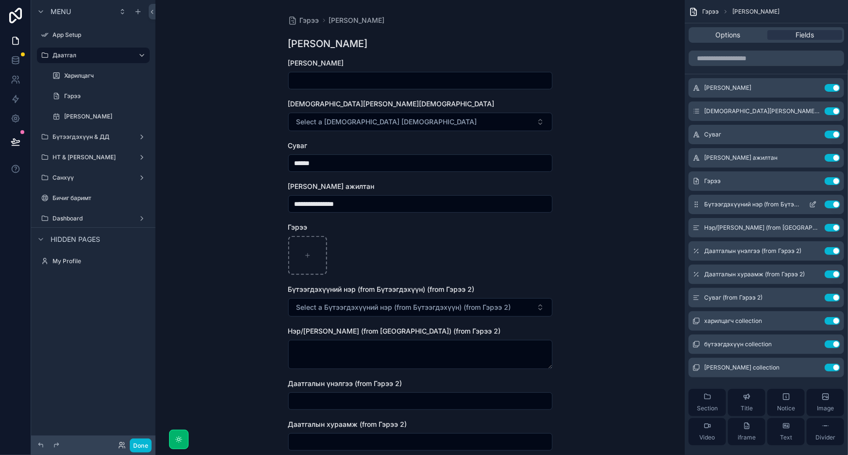
click at [826, 206] on button "Use setting" at bounding box center [832, 205] width 16 height 8
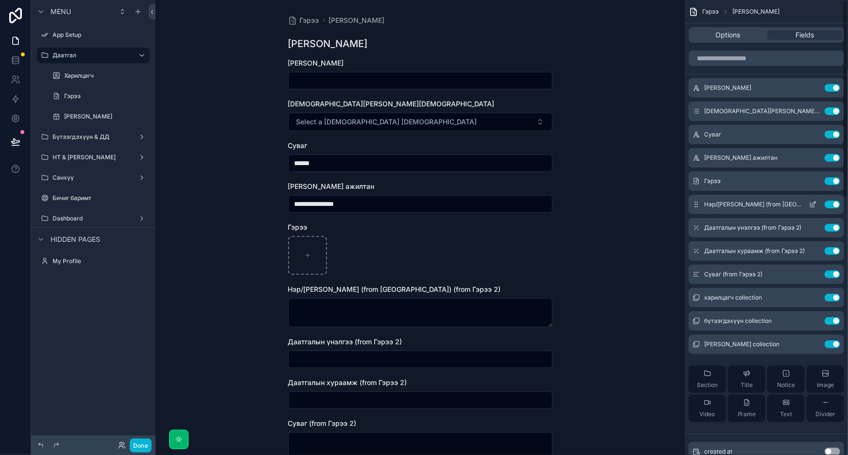
click at [832, 204] on button "Use setting" at bounding box center [832, 205] width 16 height 8
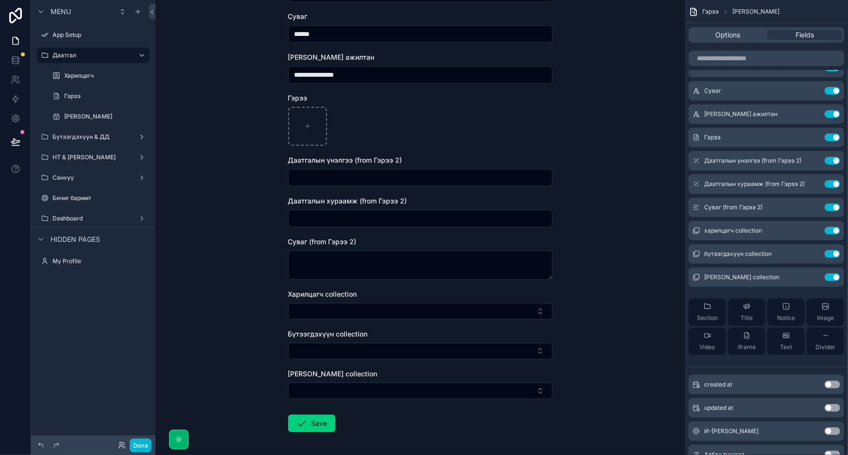
scroll to position [168, 0]
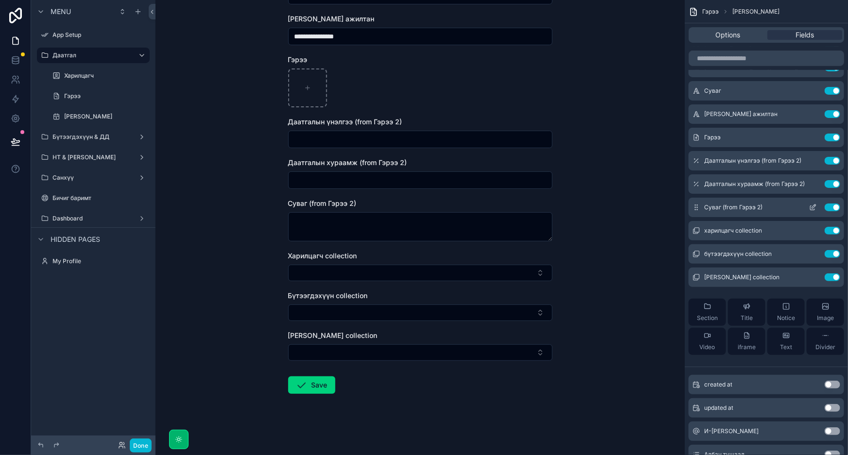
click at [828, 206] on button "Use setting" at bounding box center [832, 208] width 16 height 8
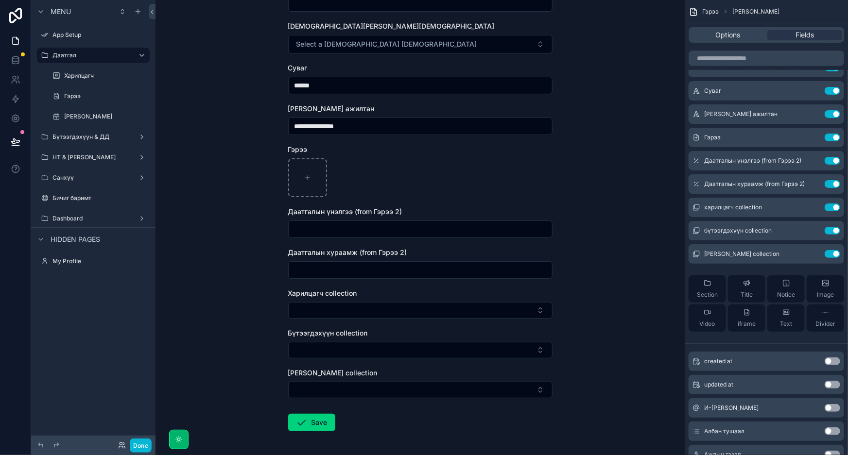
scroll to position [116, 0]
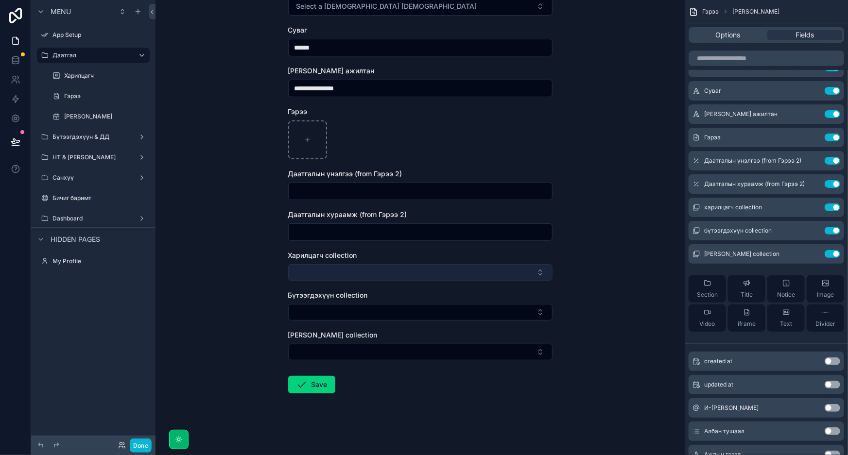
click at [425, 276] on button "Select Button" at bounding box center [420, 272] width 264 height 17
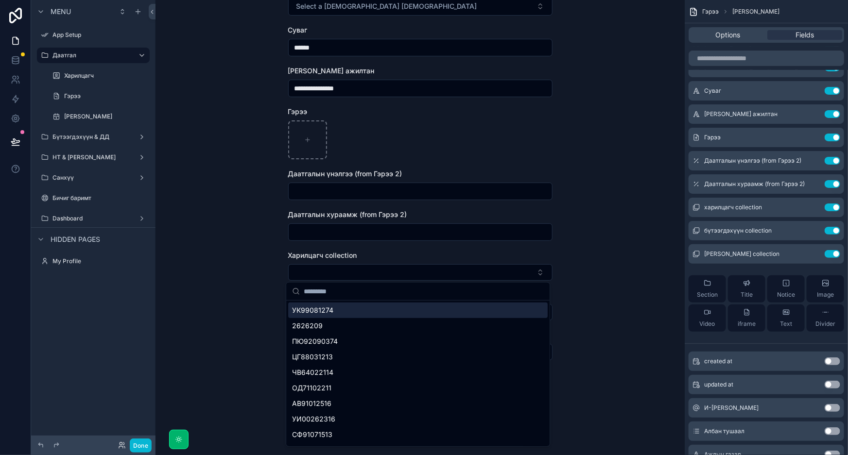
click at [591, 268] on div "**********" at bounding box center [419, 111] width 529 height 455
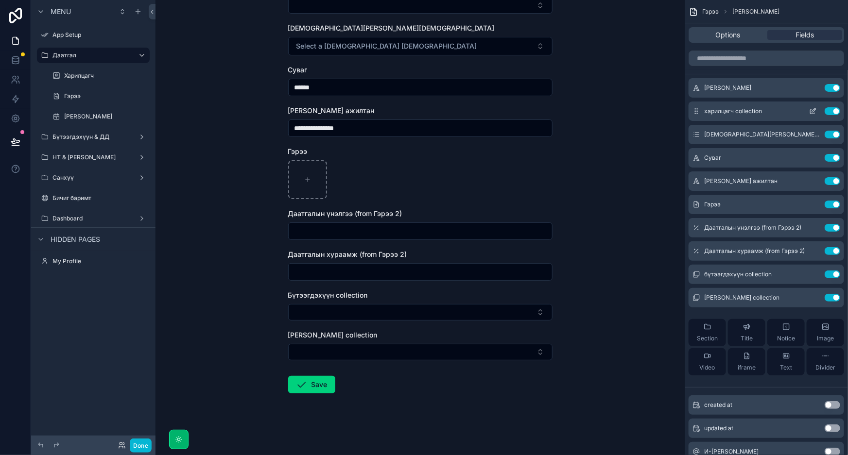
scroll to position [0, 0]
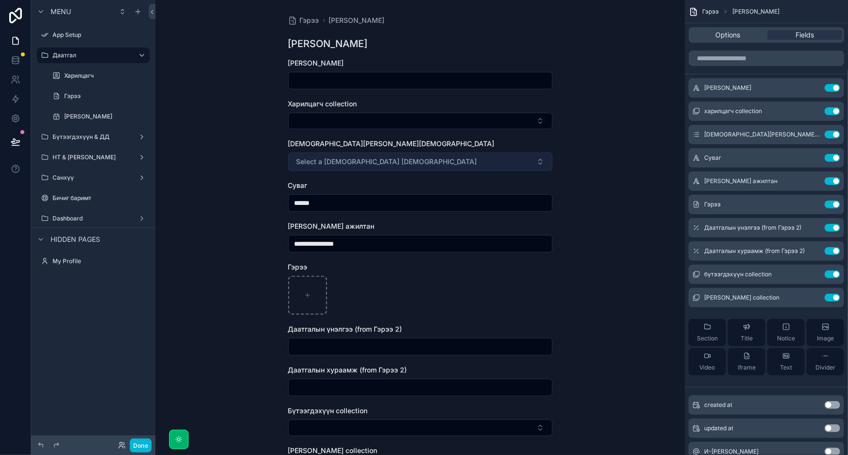
click at [444, 160] on button "Select a Дамжсан суваг" at bounding box center [420, 162] width 264 height 18
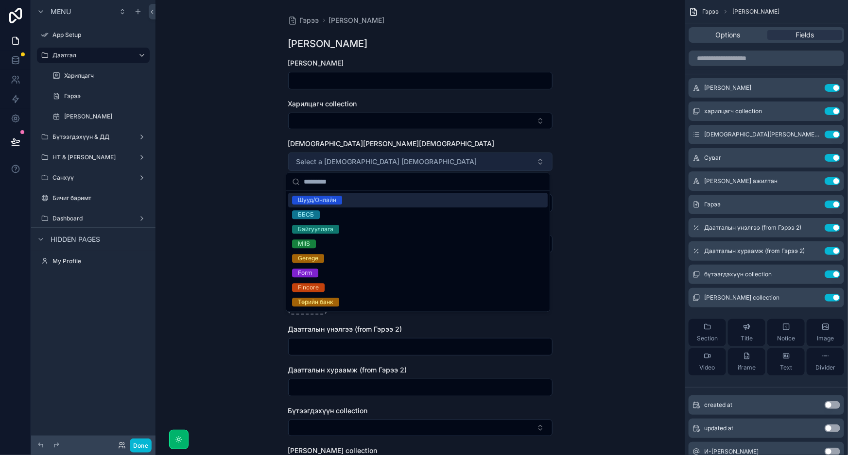
click at [444, 160] on button "Select a Дамжсан суваг" at bounding box center [420, 162] width 264 height 18
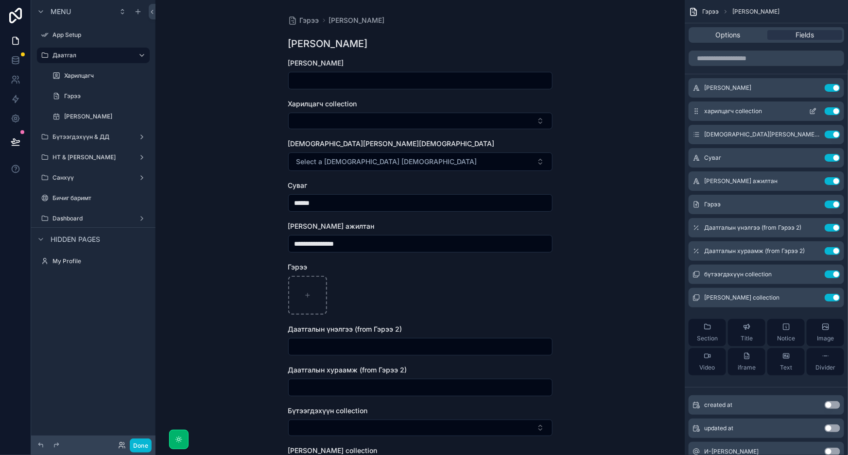
click at [744, 107] on span "харилцагч collection" at bounding box center [733, 111] width 58 height 8
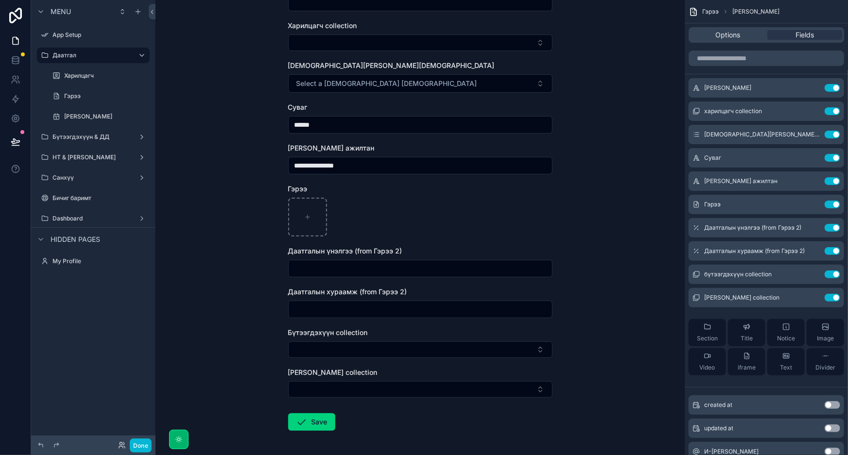
scroll to position [116, 0]
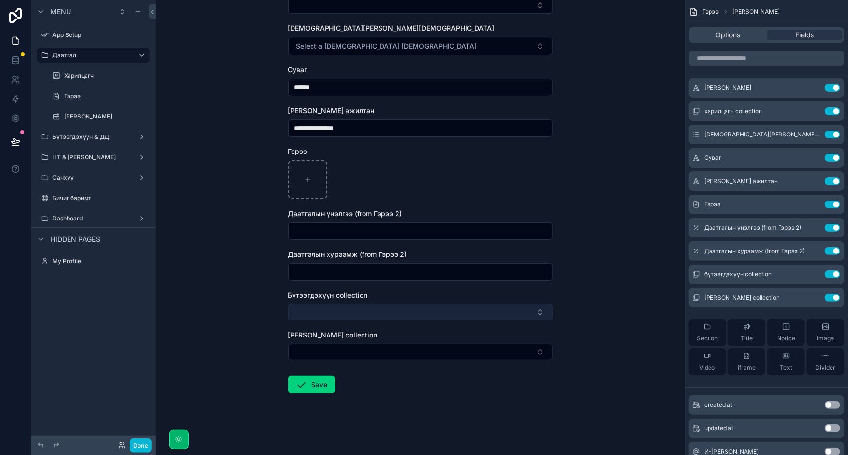
click at [351, 312] on button "Select Button" at bounding box center [420, 312] width 264 height 17
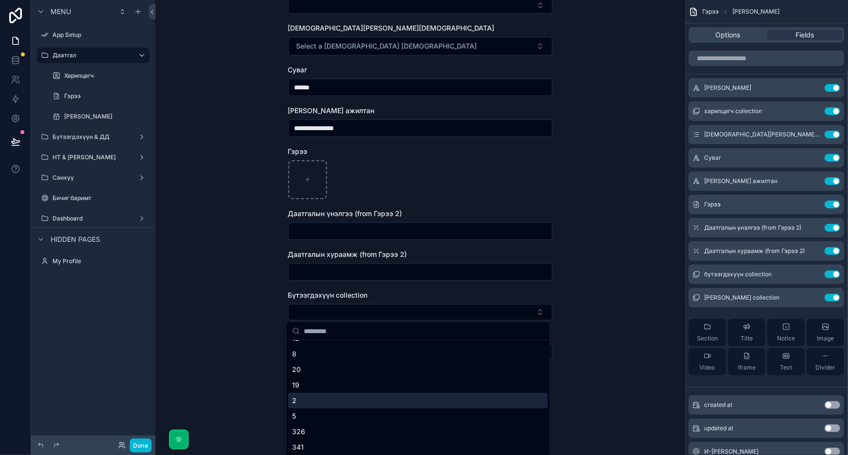
scroll to position [448, 0]
click at [16, 56] on icon at bounding box center [16, 60] width 10 height 10
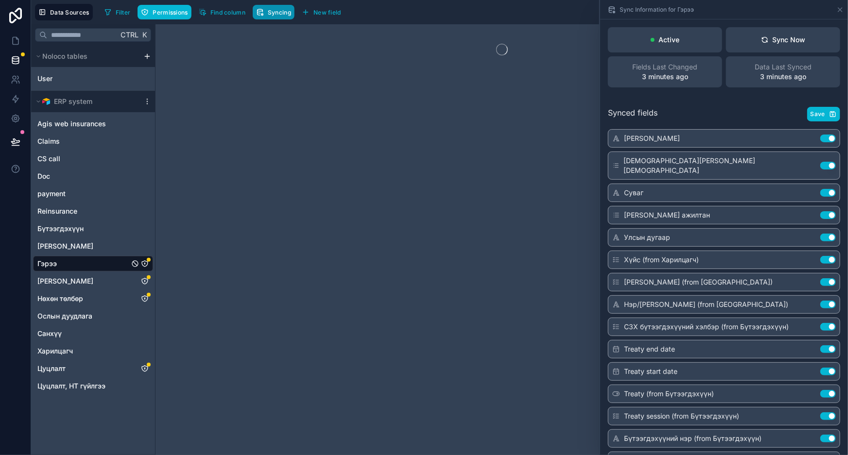
click at [281, 8] on button "Syncing" at bounding box center [274, 12] width 42 height 15
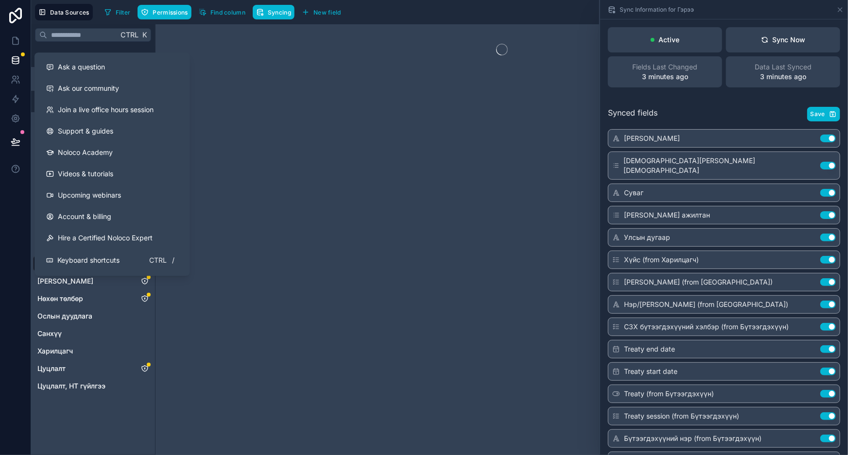
drag, startPoint x: 349, startPoint y: 204, endPoint x: 328, endPoint y: 207, distance: 21.1
click at [350, 204] on div at bounding box center [501, 239] width 692 height 431
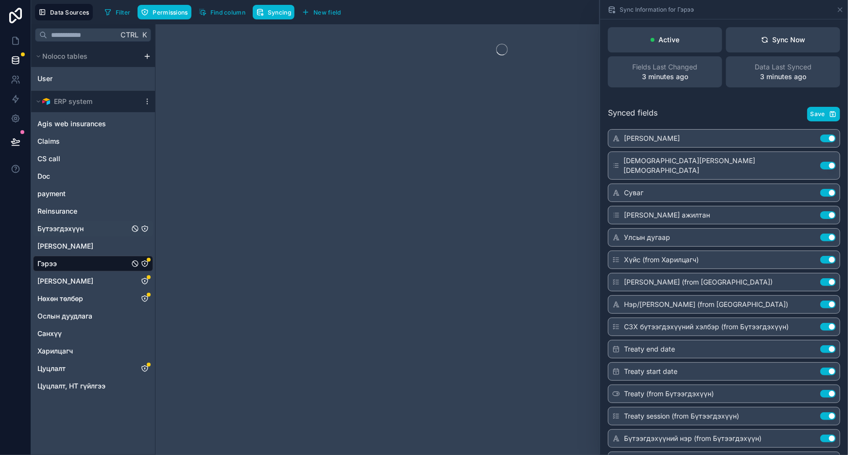
click at [71, 231] on span "Бүтээгдэхүүн" at bounding box center [60, 229] width 46 height 10
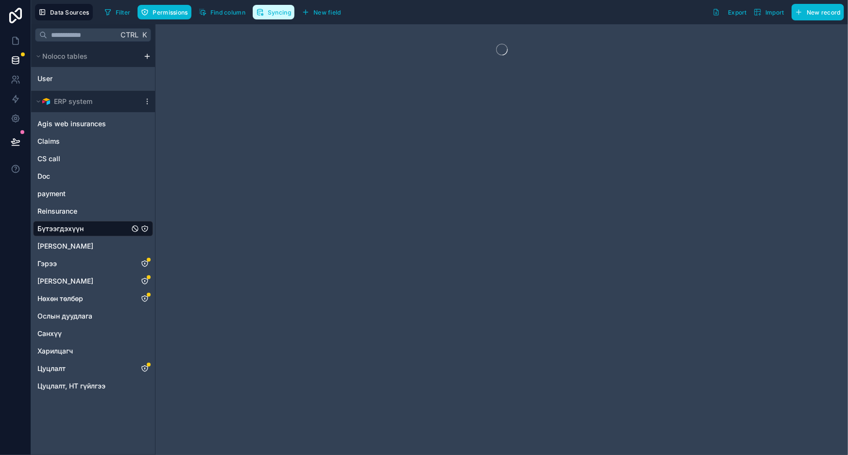
click at [272, 5] on button "Syncing" at bounding box center [274, 12] width 42 height 15
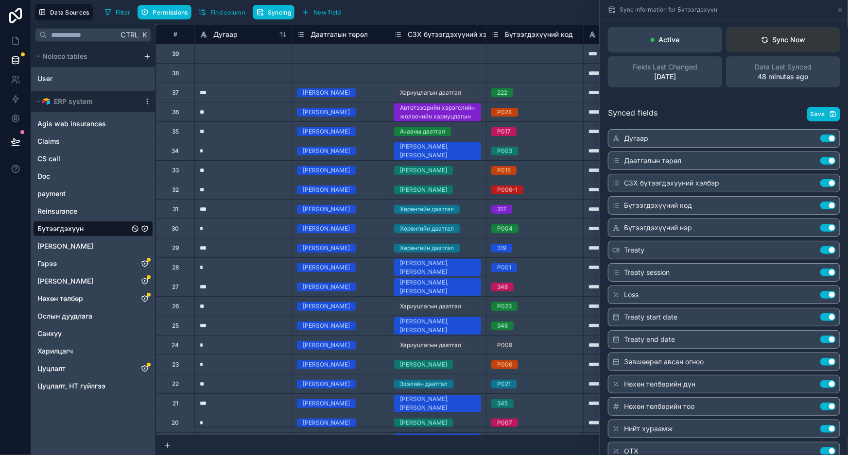
click at [796, 40] on div "Sync Now" at bounding box center [783, 40] width 45 height 10
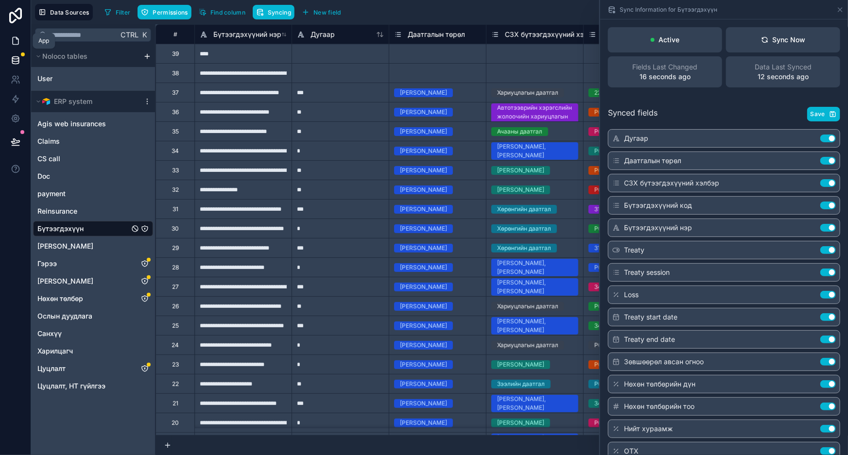
click at [17, 44] on icon at bounding box center [16, 40] width 6 height 7
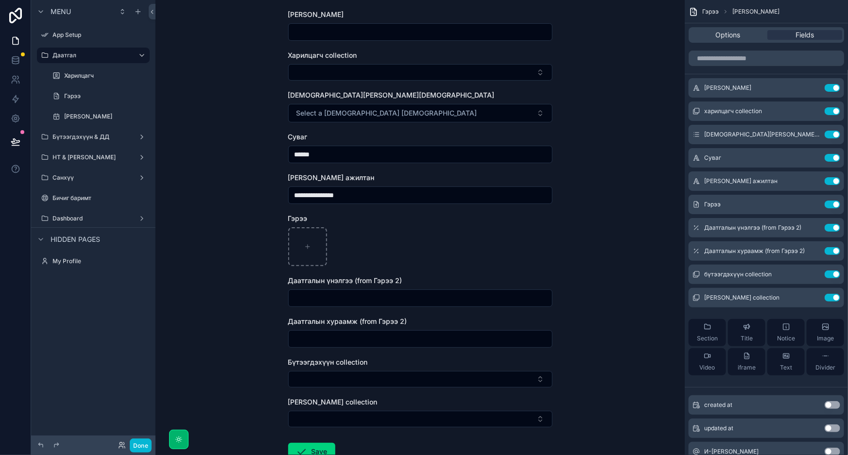
scroll to position [116, 0]
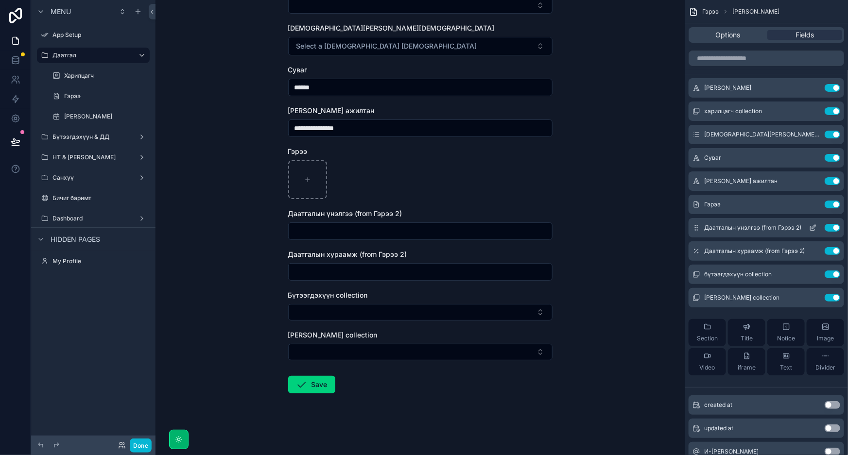
click at [811, 227] on icon "scrollable content" at bounding box center [813, 228] width 8 height 8
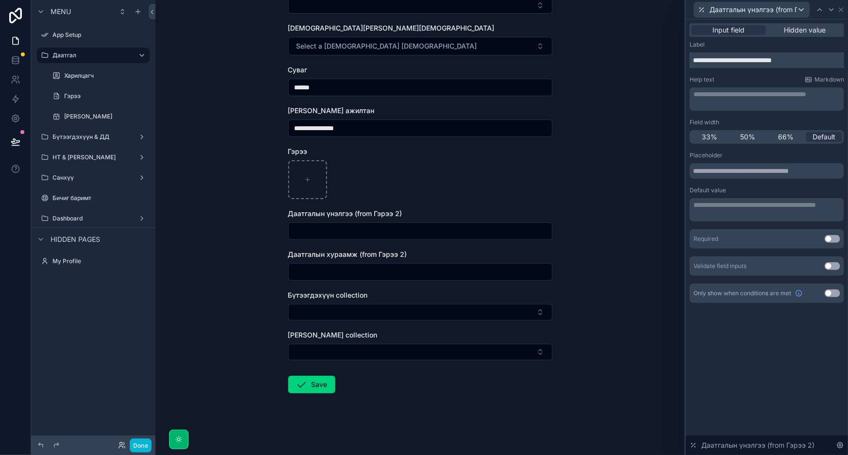
drag, startPoint x: 831, startPoint y: 58, endPoint x: 759, endPoint y: 66, distance: 71.8
click at [759, 66] on input "**********" at bounding box center [766, 60] width 154 height 16
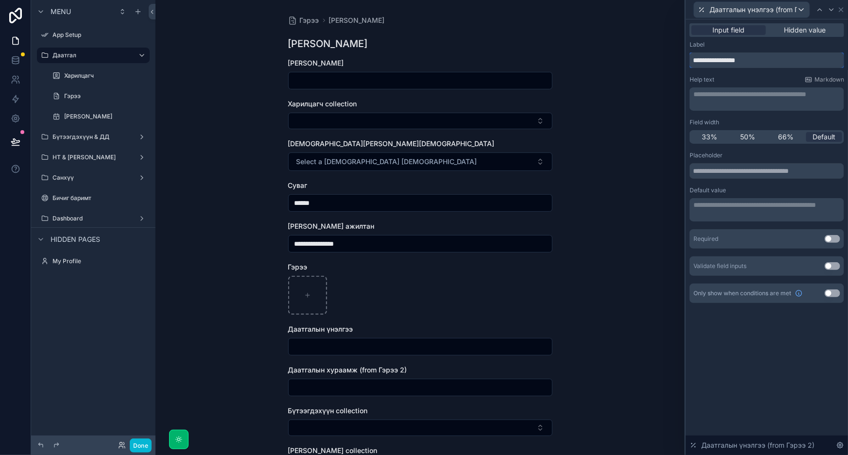
type input "**********"
click at [641, 147] on div "**********" at bounding box center [419, 227] width 529 height 455
click at [842, 11] on icon at bounding box center [841, 10] width 8 height 8
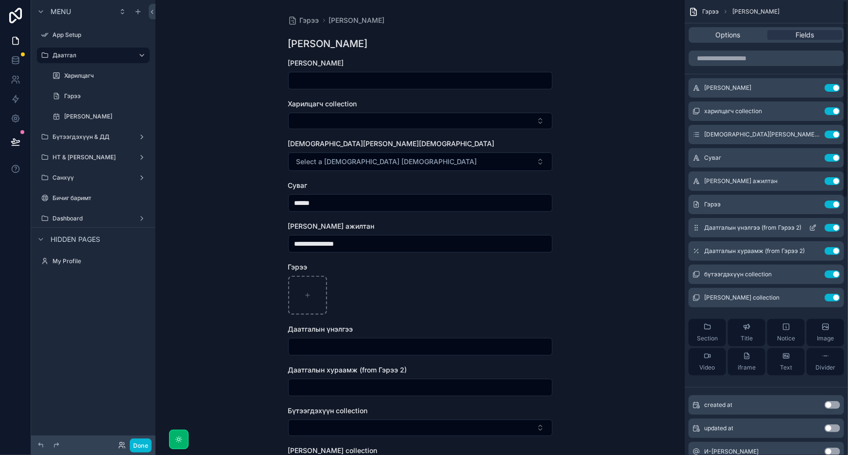
click at [827, 227] on button "Use setting" at bounding box center [832, 228] width 16 height 8
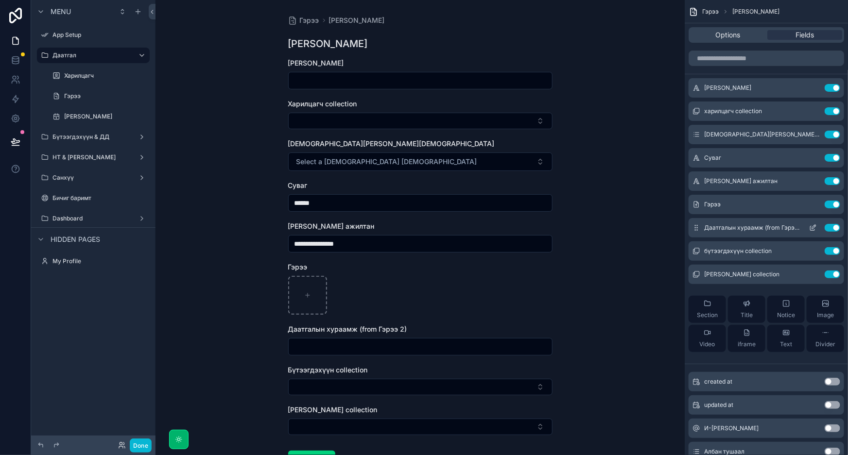
click at [830, 228] on button "Use setting" at bounding box center [832, 228] width 16 height 8
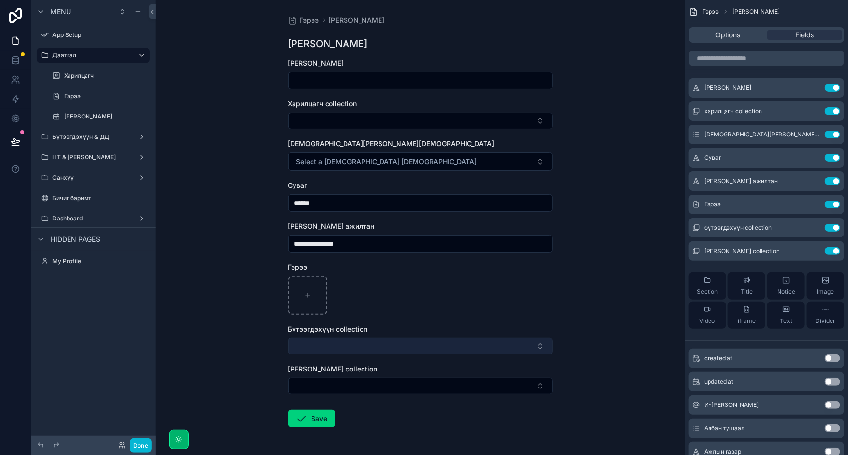
click at [469, 342] on button "Select Button" at bounding box center [420, 346] width 264 height 17
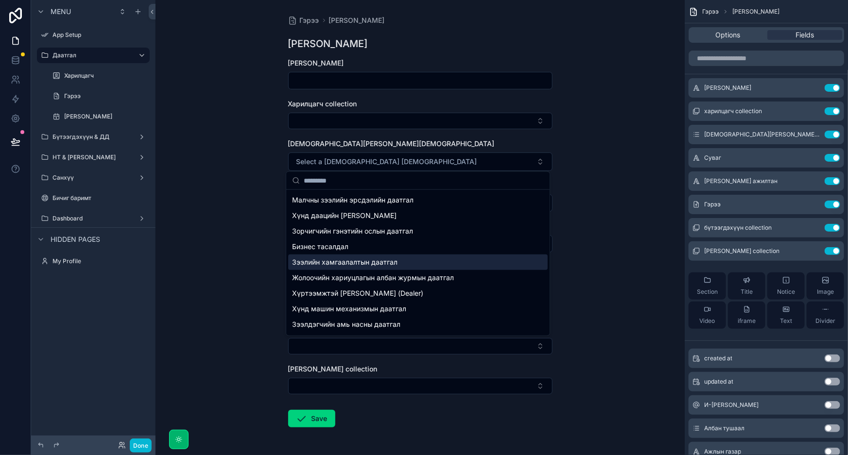
scroll to position [184, 0]
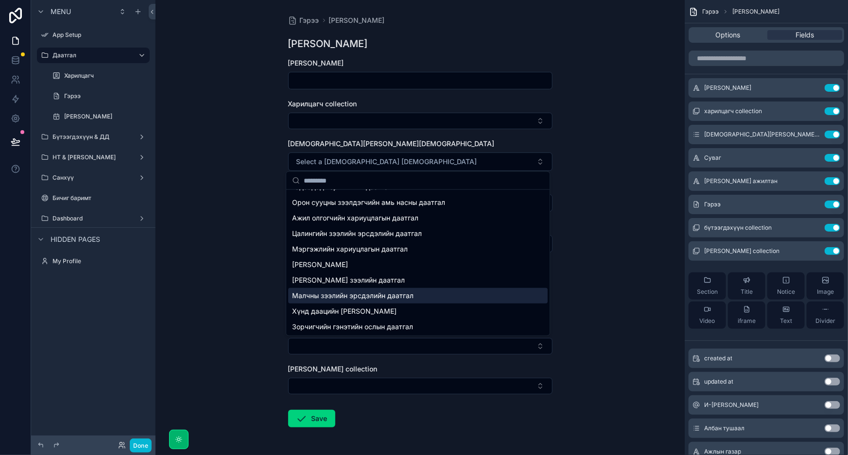
click at [637, 287] on div "**********" at bounding box center [419, 227] width 529 height 455
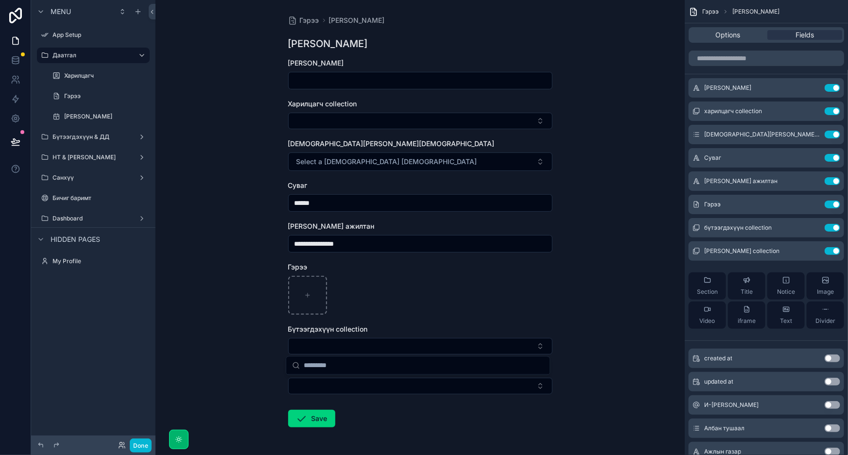
scroll to position [0, 0]
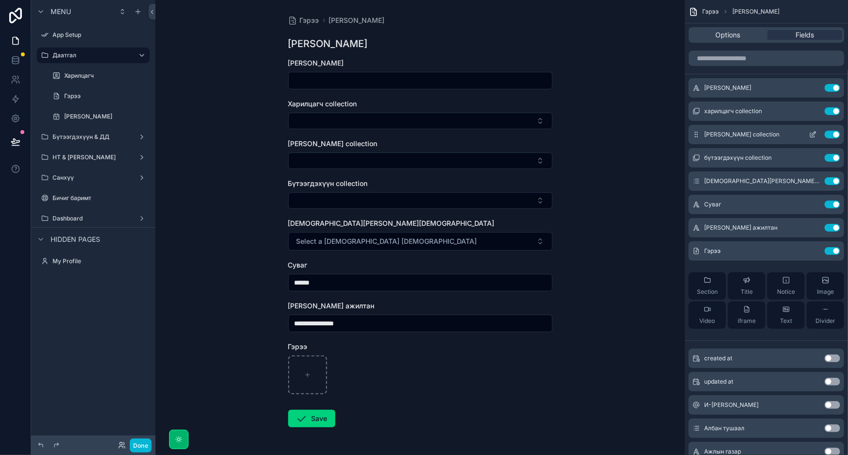
click at [830, 132] on button "Use setting" at bounding box center [832, 135] width 16 height 8
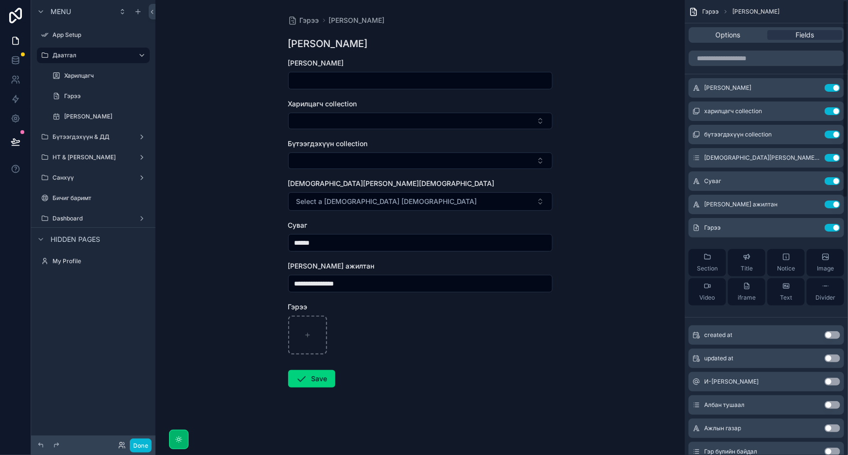
click at [599, 301] on div "**********" at bounding box center [419, 227] width 529 height 455
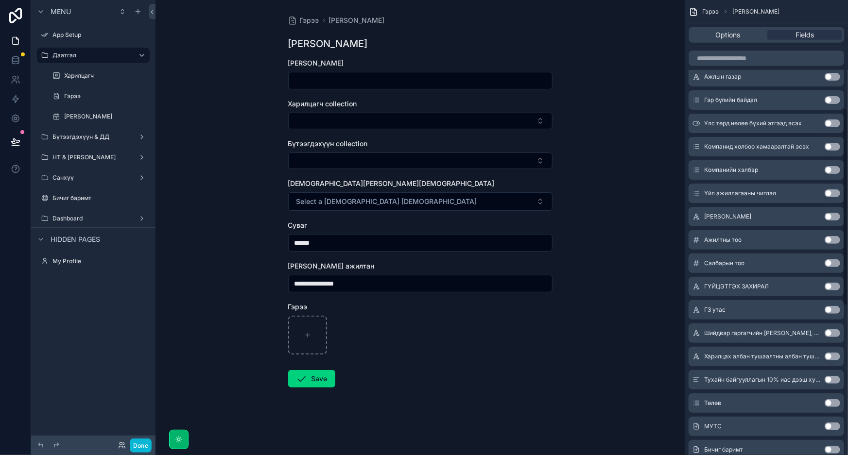
scroll to position [353, 0]
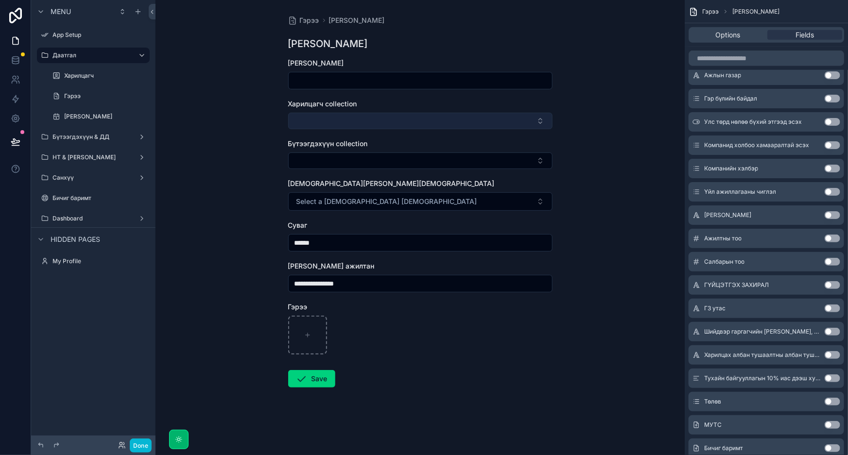
click at [388, 119] on button "Select Button" at bounding box center [420, 121] width 264 height 17
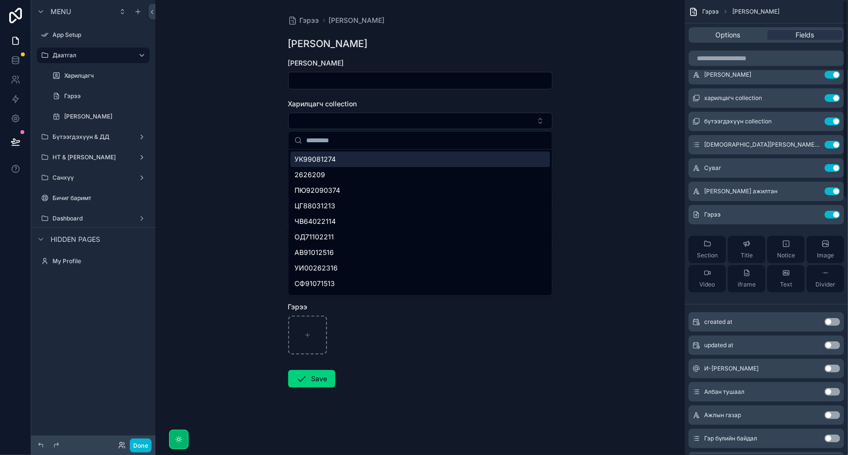
scroll to position [0, 0]
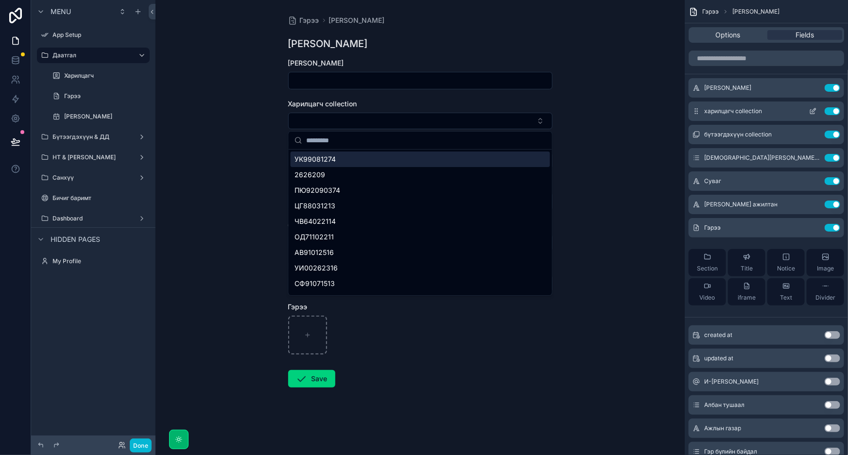
click at [810, 111] on icon "scrollable content" at bounding box center [813, 111] width 8 height 8
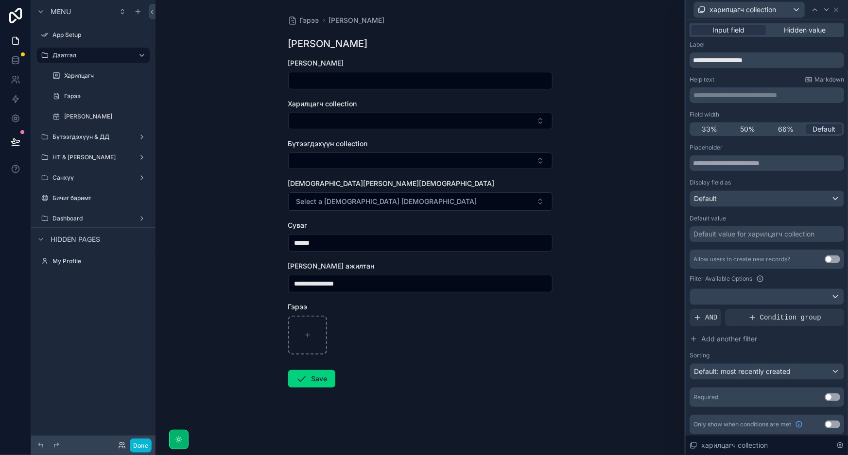
scroll to position [1, 0]
click at [824, 257] on button "Use setting" at bounding box center [832, 258] width 16 height 8
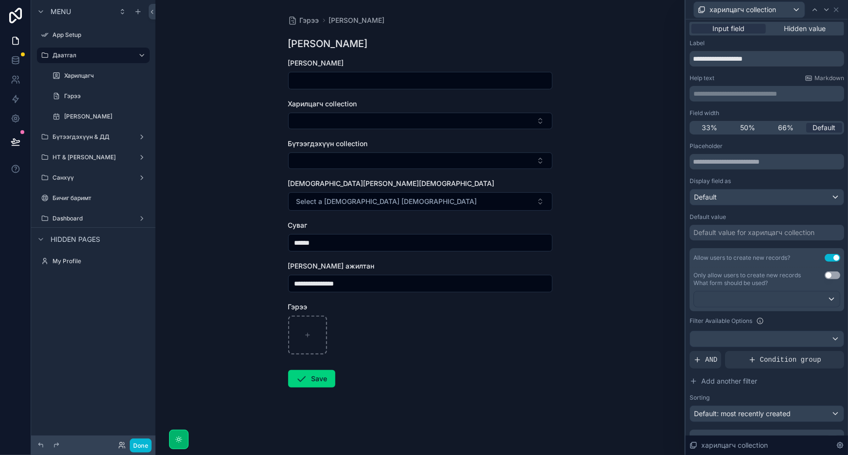
click at [824, 275] on button "Use setting" at bounding box center [832, 276] width 16 height 8
click at [624, 129] on div "**********" at bounding box center [419, 227] width 529 height 455
click at [306, 122] on span "New" at bounding box center [311, 122] width 15 height 10
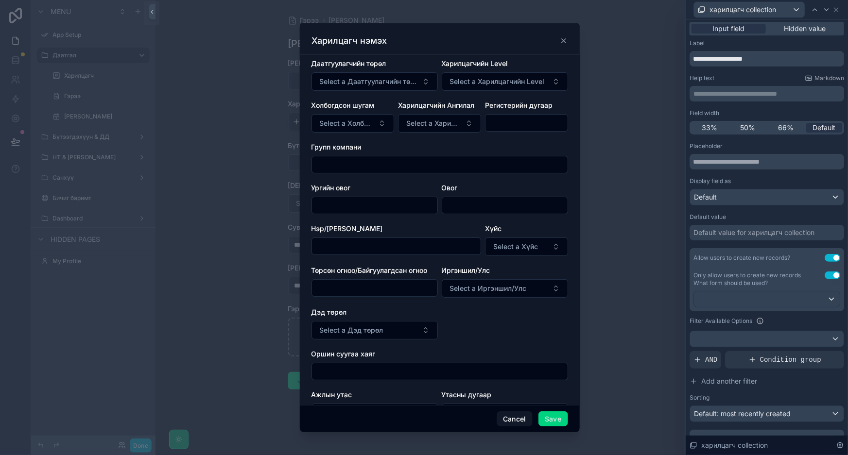
click at [565, 41] on icon "scrollable content" at bounding box center [564, 41] width 8 height 8
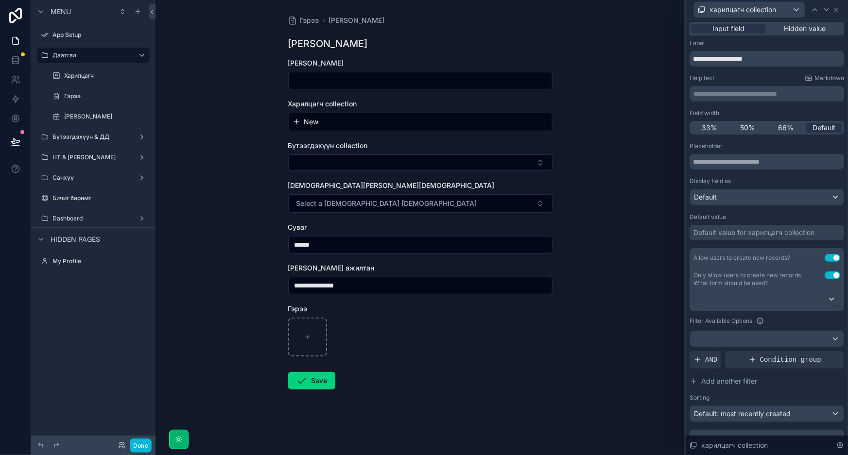
click at [494, 121] on button "New" at bounding box center [420, 122] width 256 height 10
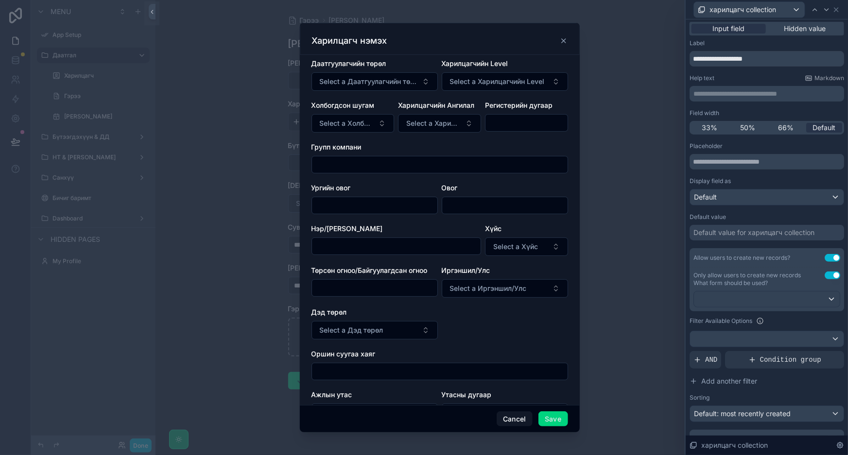
click at [566, 41] on icon "scrollable content" at bounding box center [564, 41] width 8 height 8
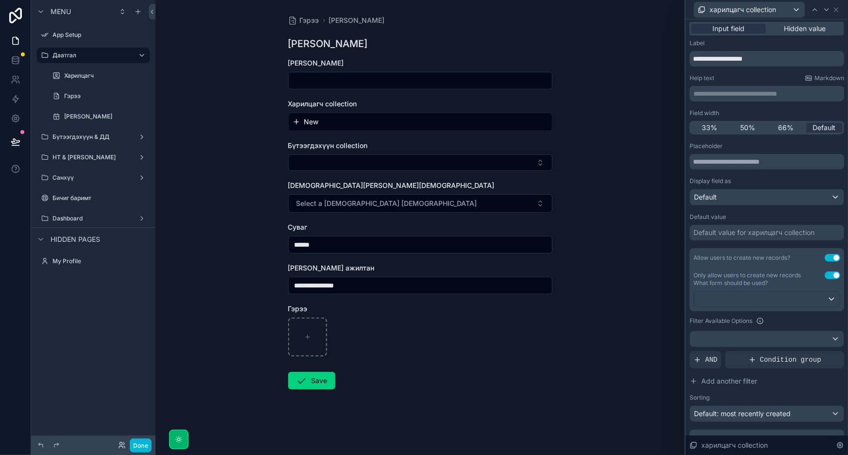
click at [827, 275] on button "Use setting" at bounding box center [832, 276] width 16 height 8
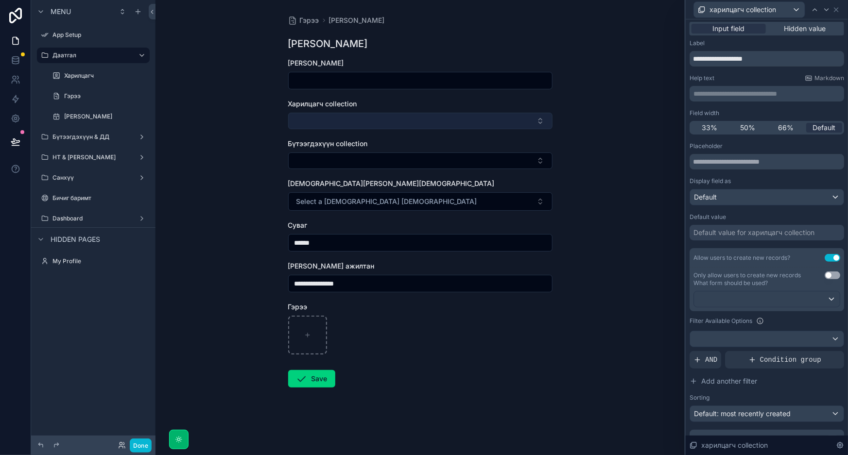
click at [481, 122] on button "Select Button" at bounding box center [420, 121] width 264 height 17
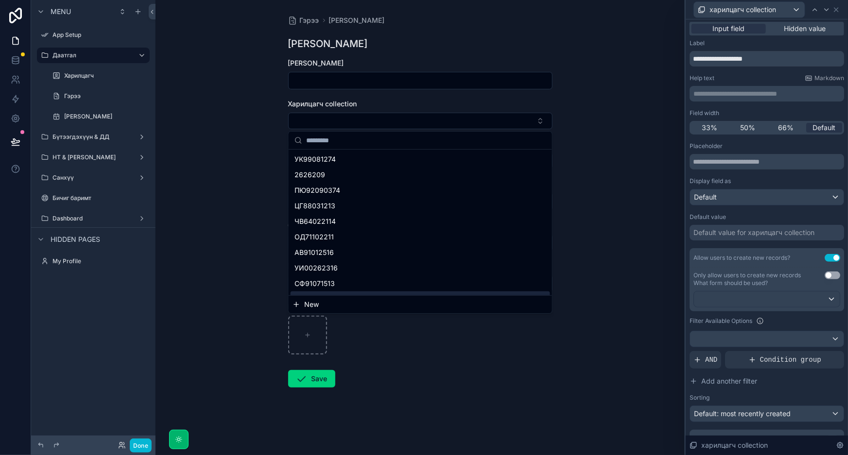
click at [386, 306] on button "New" at bounding box center [420, 305] width 256 height 10
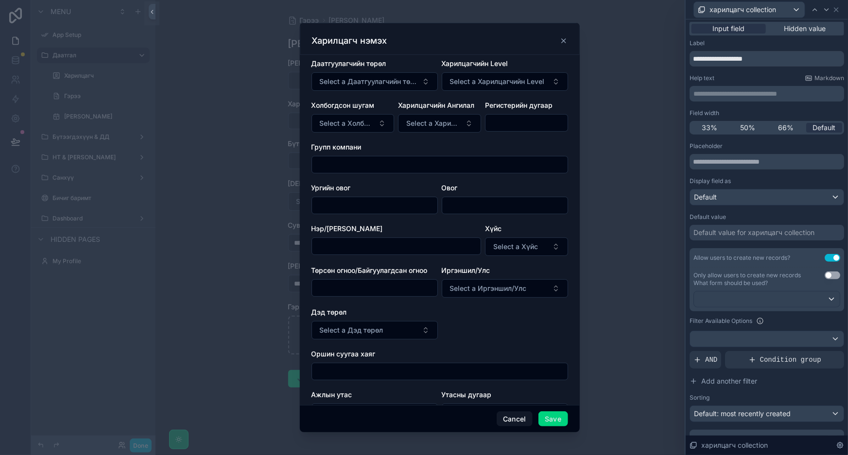
click at [568, 41] on div "Харилцагч нэмэх" at bounding box center [440, 39] width 280 height 32
click at [563, 40] on icon "scrollable content" at bounding box center [564, 41] width 4 height 4
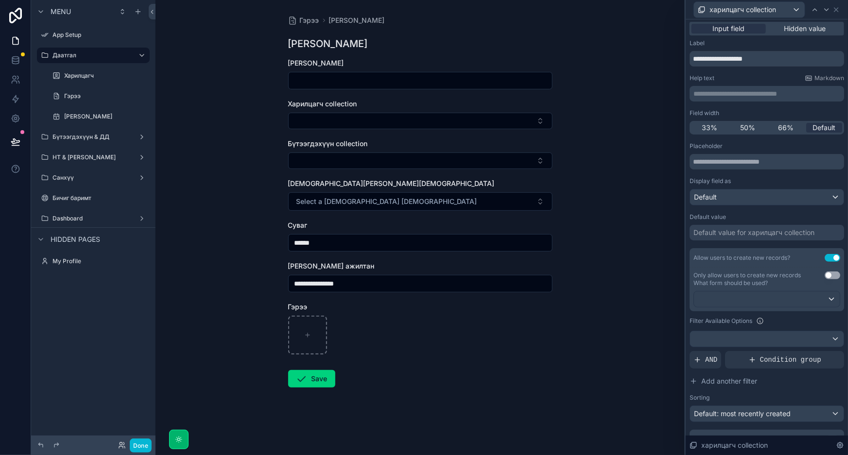
click at [604, 218] on div "**********" at bounding box center [419, 227] width 529 height 455
click at [835, 7] on icon at bounding box center [836, 10] width 8 height 8
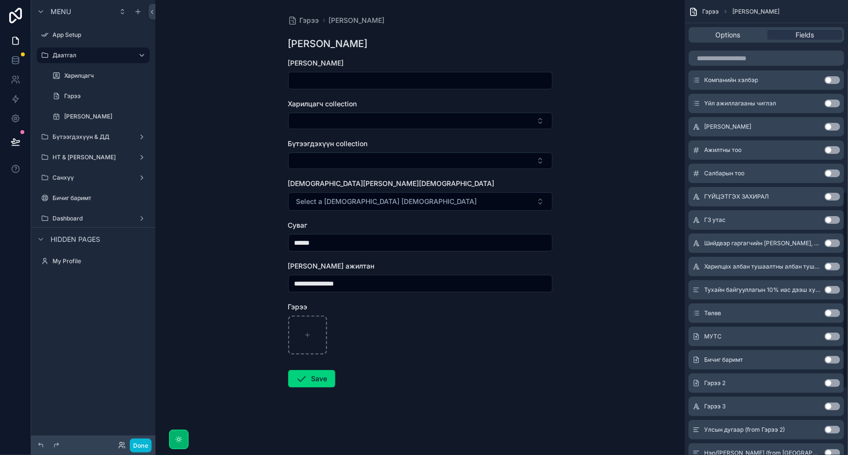
scroll to position [592, 0]
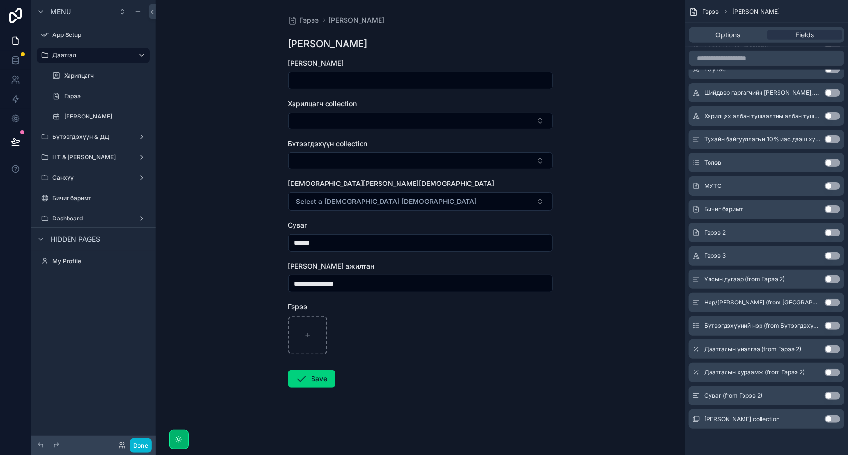
click at [830, 417] on button "Use setting" at bounding box center [832, 419] width 16 height 8
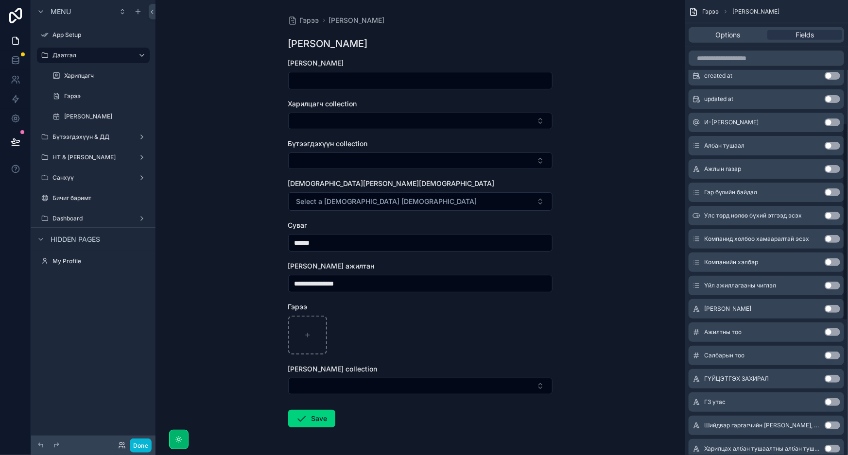
scroll to position [0, 0]
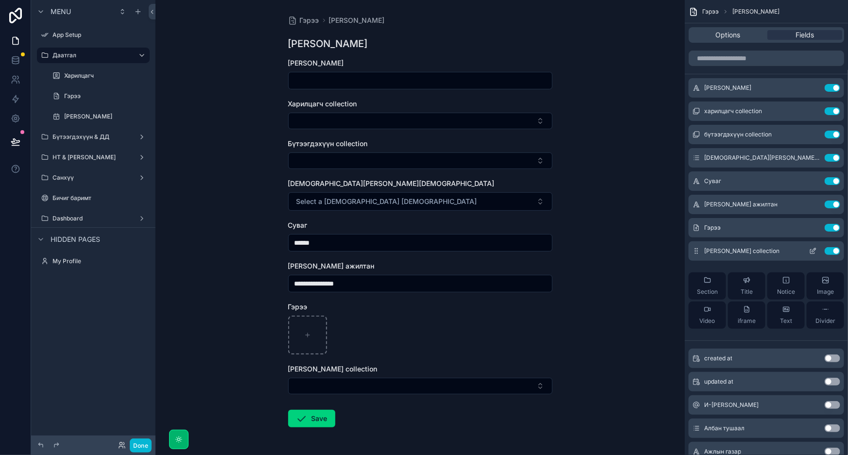
click at [811, 250] on icon "scrollable content" at bounding box center [813, 251] width 8 height 8
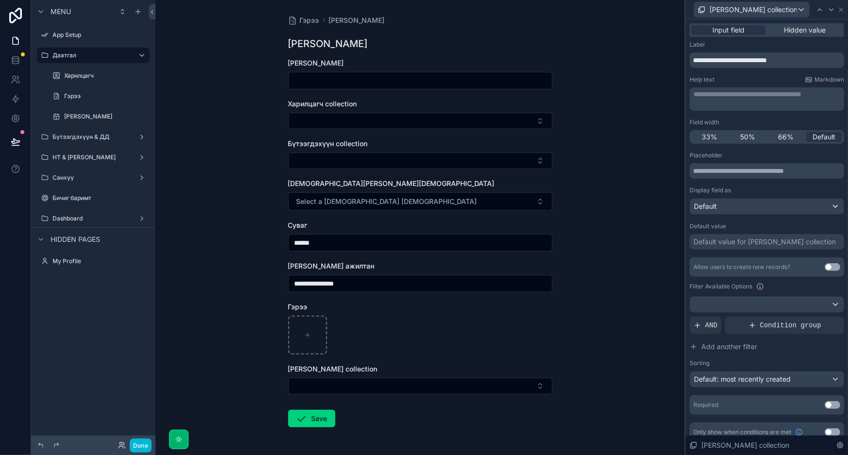
click at [825, 268] on button "Use setting" at bounding box center [832, 267] width 16 height 8
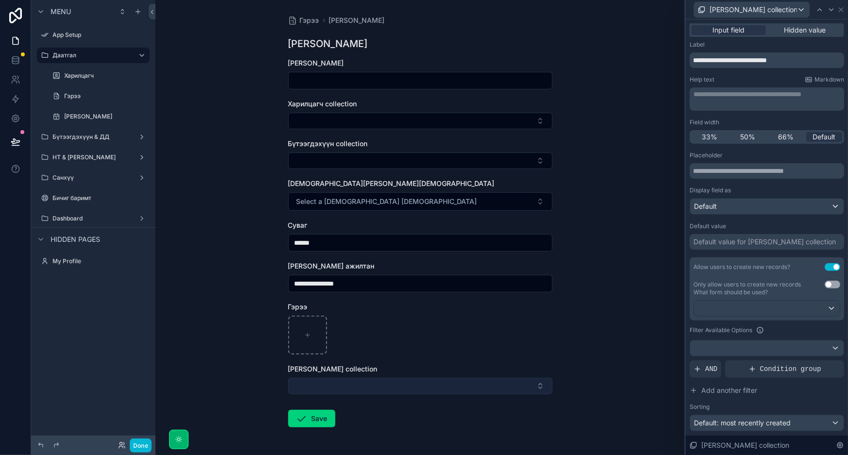
click at [384, 389] on button "Select Button" at bounding box center [420, 386] width 264 height 17
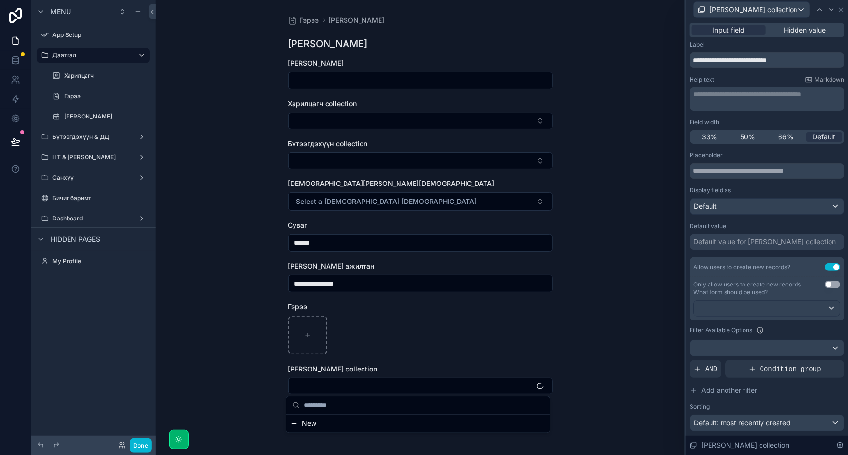
click at [343, 423] on button "New" at bounding box center [418, 424] width 256 height 10
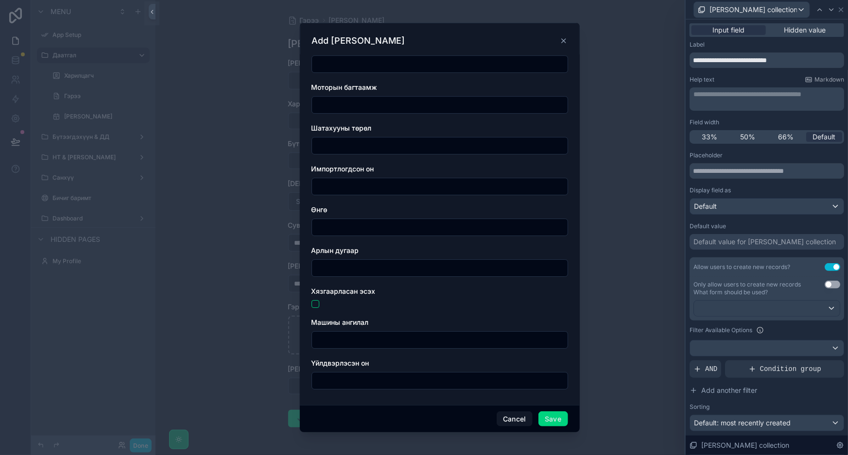
scroll to position [1608, 0]
drag, startPoint x: 598, startPoint y: 227, endPoint x: 576, endPoint y: 83, distance: 146.4
click at [598, 227] on div "scrollable content" at bounding box center [424, 227] width 848 height 455
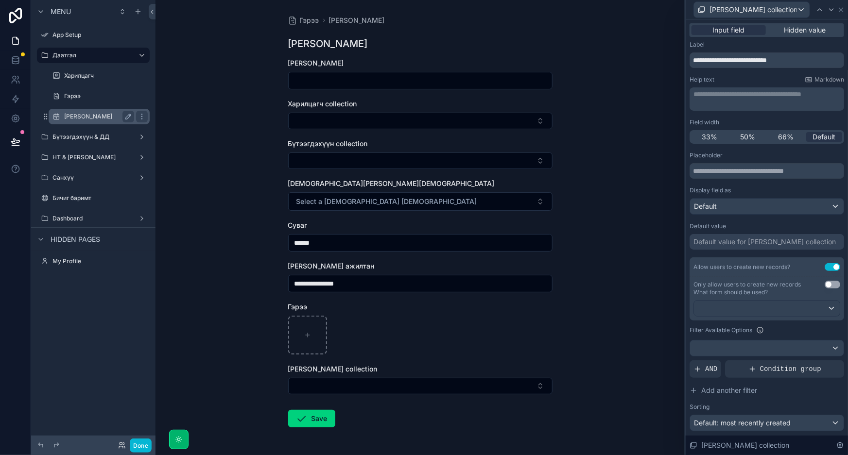
click at [100, 115] on label "[PERSON_NAME]" at bounding box center [97, 117] width 66 height 8
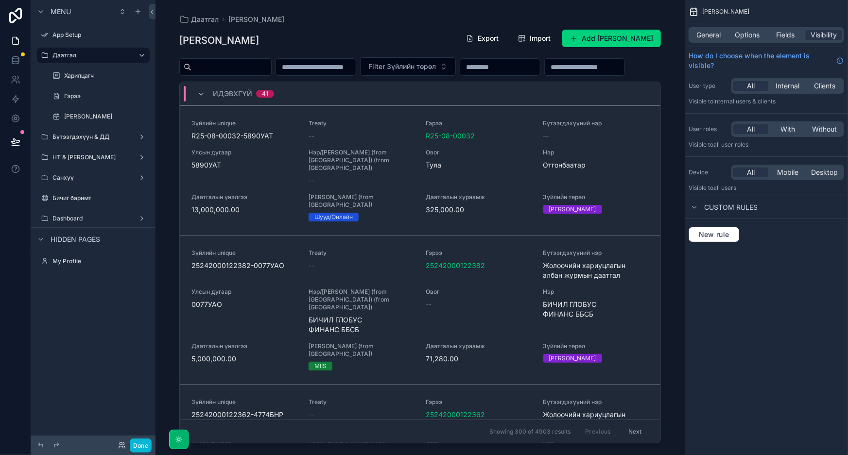
click at [606, 36] on div "scrollable content" at bounding box center [419, 222] width 497 height 444
click at [600, 39] on button "Add [PERSON_NAME]" at bounding box center [611, 38] width 99 height 17
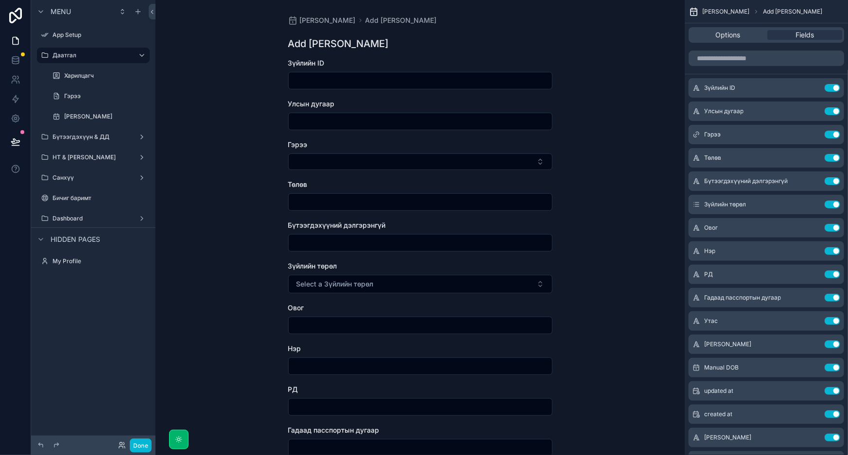
click at [419, 82] on input "scrollable content" at bounding box center [420, 81] width 263 height 14
click at [614, 94] on div "Зүйлийн дэлгэрэнгүй Add Зүйлийн дэлгэрэнгүй Add Зүйлийн дэлгэрэнгүй Зүйлийн ID …" at bounding box center [419, 227] width 529 height 455
click at [468, 82] on input "scrollable content" at bounding box center [420, 81] width 263 height 14
click at [814, 89] on icon "scrollable content" at bounding box center [813, 88] width 8 height 8
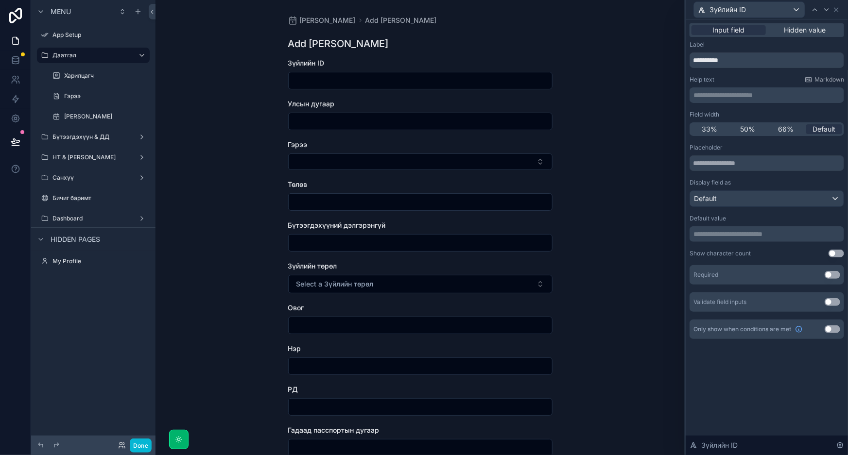
drag, startPoint x: 633, startPoint y: 157, endPoint x: 677, endPoint y: 124, distance: 55.1
click at [633, 156] on div "Зүйлийн дэлгэрэнгүй Add Зүйлийн дэлгэрэнгүй Add Зүйлийн дэлгэрэнгүй Зүйлийн ID …" at bounding box center [419, 227] width 529 height 455
click at [840, 8] on div "Зүйлийн ID" at bounding box center [766, 9] width 154 height 19
click at [838, 10] on icon at bounding box center [836, 10] width 8 height 8
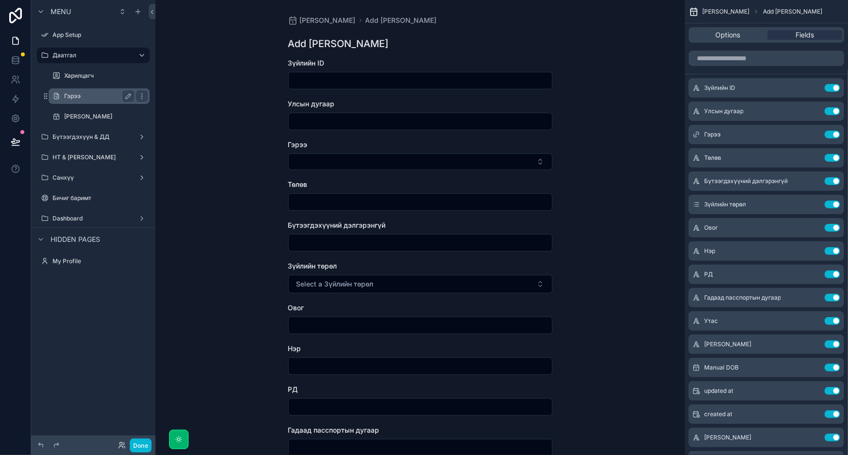
click at [97, 97] on label "Гэрээ" at bounding box center [97, 96] width 66 height 8
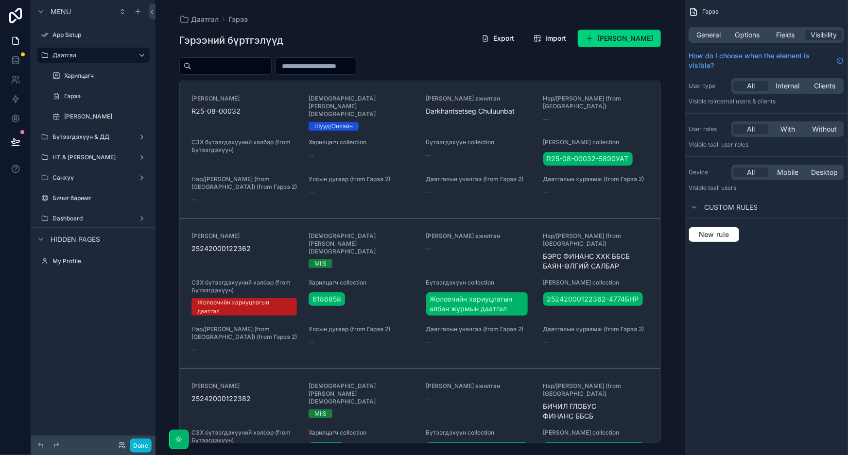
click at [616, 44] on div "scrollable content" at bounding box center [419, 222] width 497 height 444
click at [622, 35] on button "Шинэ гэрээ нэмэх" at bounding box center [619, 38] width 83 height 17
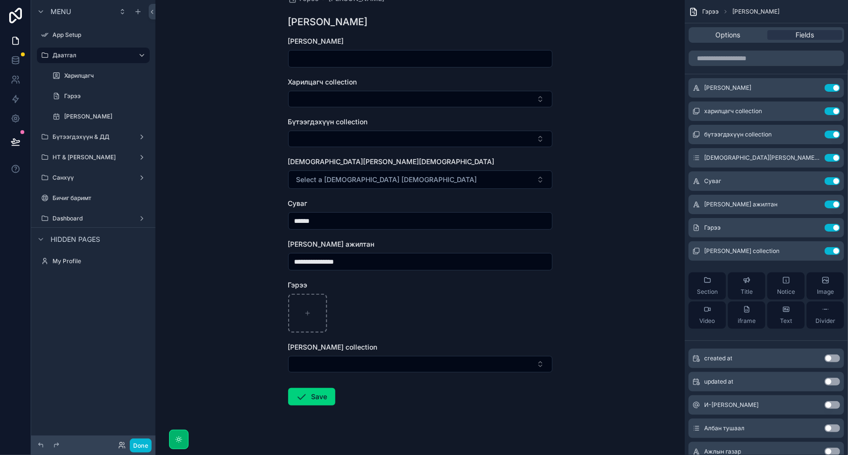
scroll to position [34, 0]
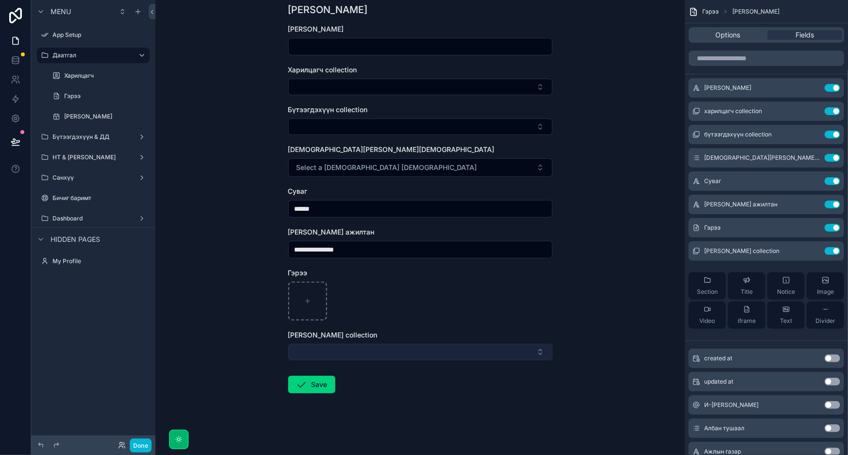
click at [500, 354] on button "Select Button" at bounding box center [420, 352] width 264 height 17
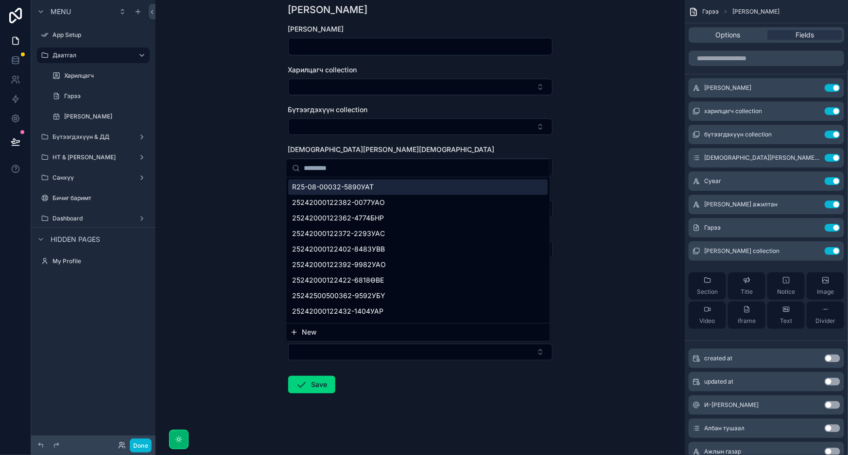
click at [441, 187] on div "R25-08-00032-5890УАТ" at bounding box center [417, 187] width 259 height 16
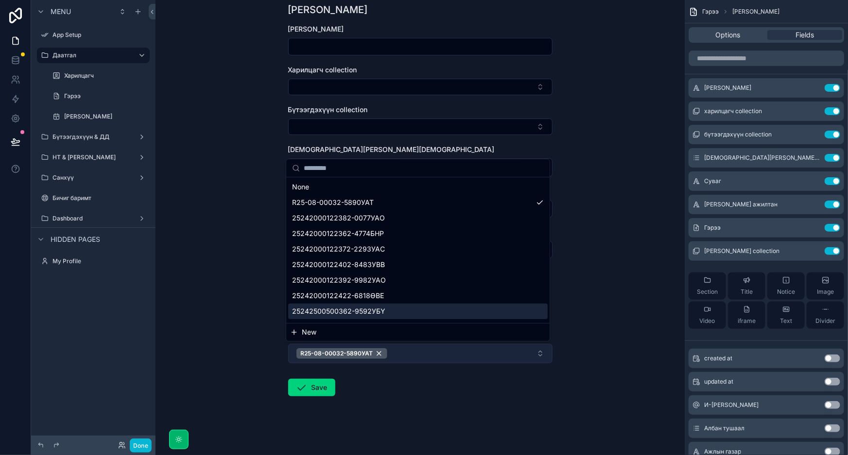
click at [461, 356] on button "R25-08-00032-5890УАТ" at bounding box center [420, 353] width 264 height 19
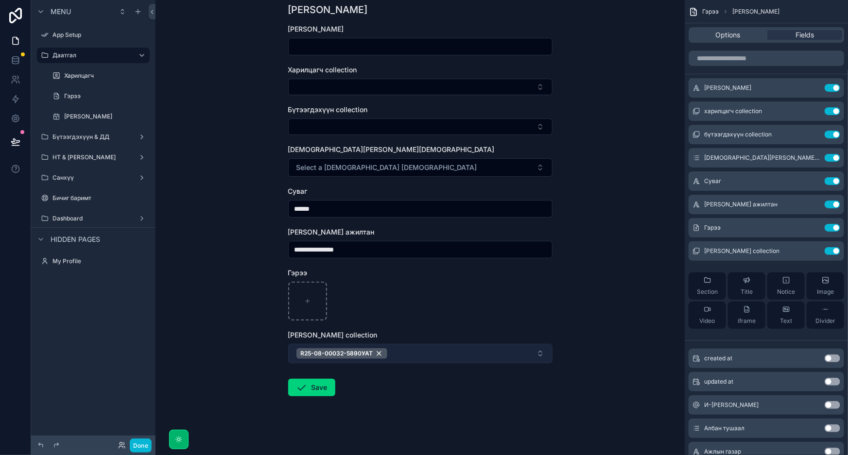
click at [461, 356] on button "R25-08-00032-5890УАТ" at bounding box center [420, 353] width 264 height 19
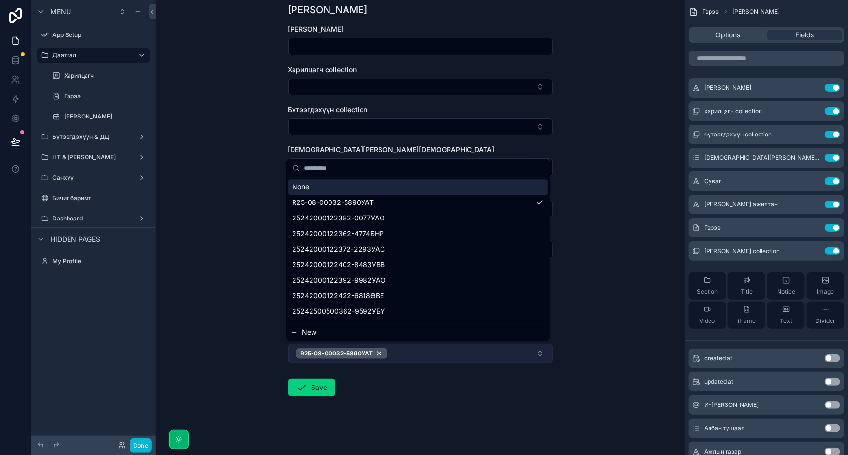
click at [461, 356] on button "R25-08-00032-5890УАТ" at bounding box center [420, 353] width 264 height 19
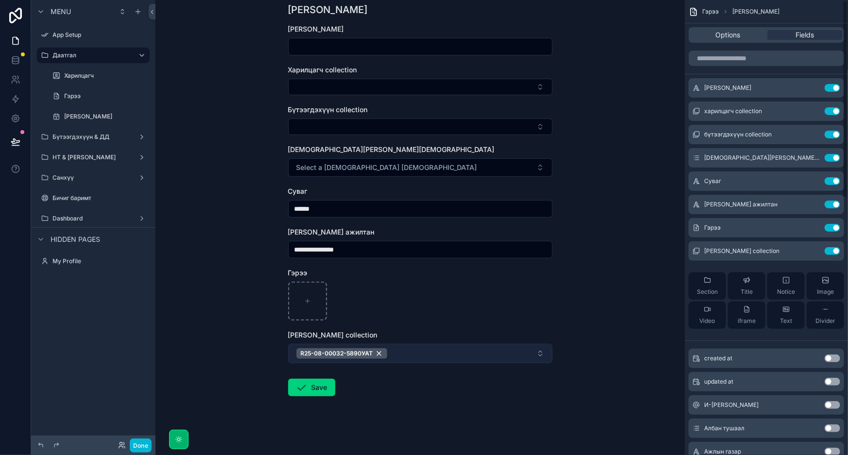
click at [476, 351] on button "R25-08-00032-5890УАТ" at bounding box center [420, 353] width 264 height 19
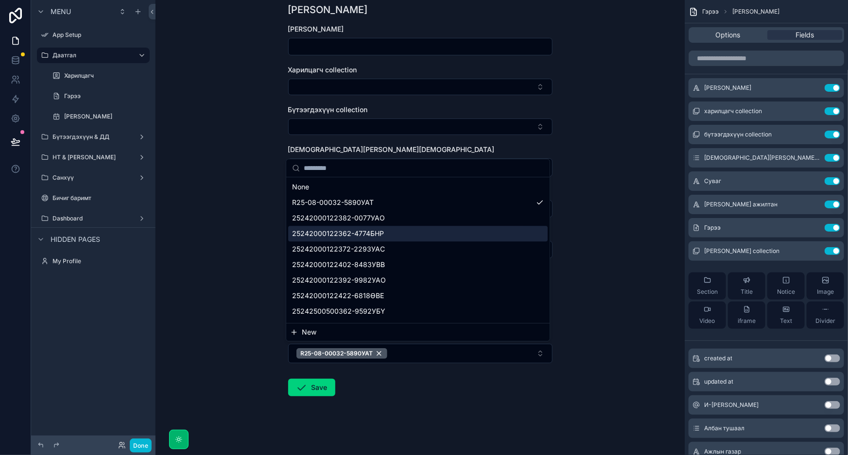
click at [468, 227] on div "25242000122362-4774БНР" at bounding box center [417, 234] width 259 height 16
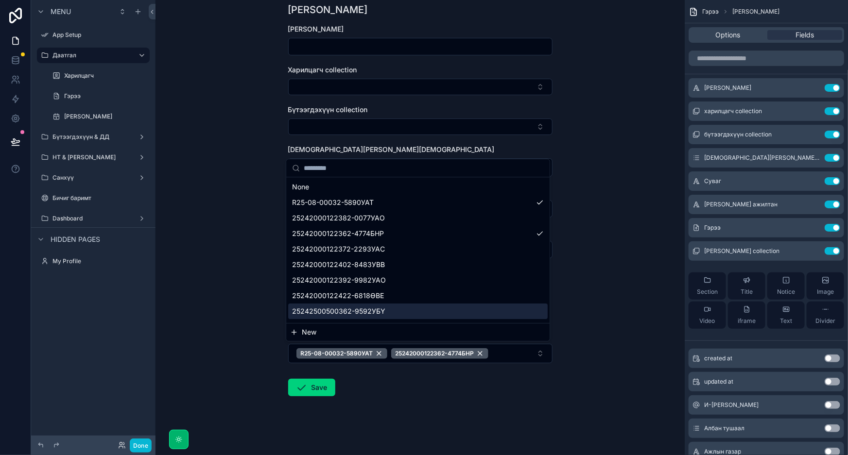
click at [588, 368] on div "**********" at bounding box center [419, 193] width 529 height 455
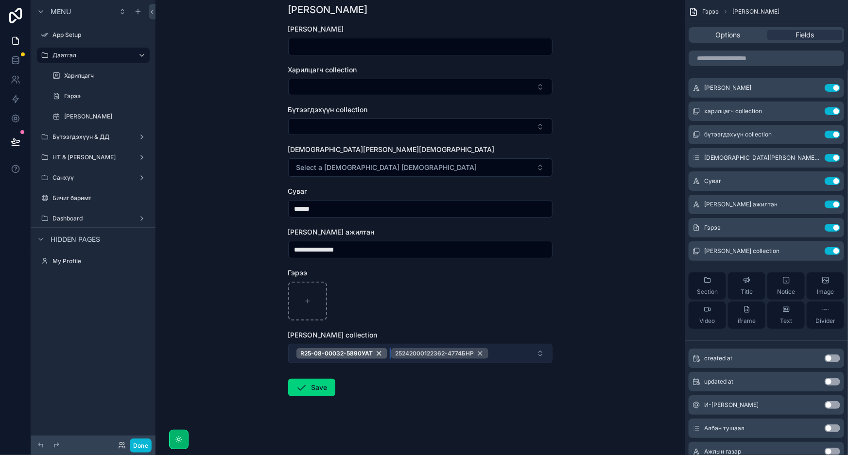
click at [480, 353] on div "25242000122362-4774БНР" at bounding box center [439, 353] width 97 height 11
click at [378, 353] on div "R25-08-00032-5890УАТ" at bounding box center [341, 353] width 91 height 11
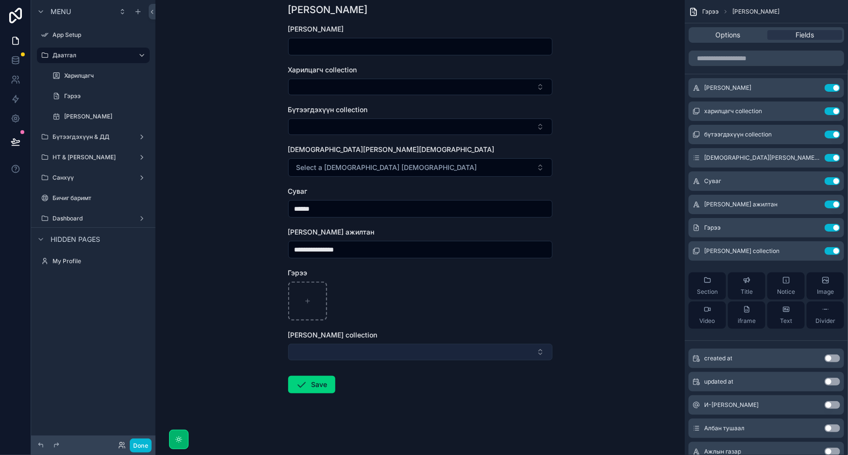
click at [476, 360] on button "Select Button" at bounding box center [420, 352] width 264 height 17
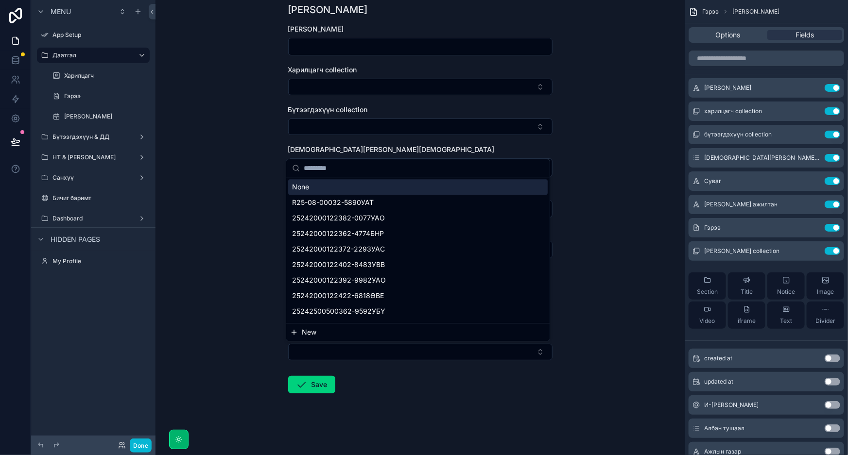
click at [611, 358] on div "**********" at bounding box center [419, 193] width 529 height 455
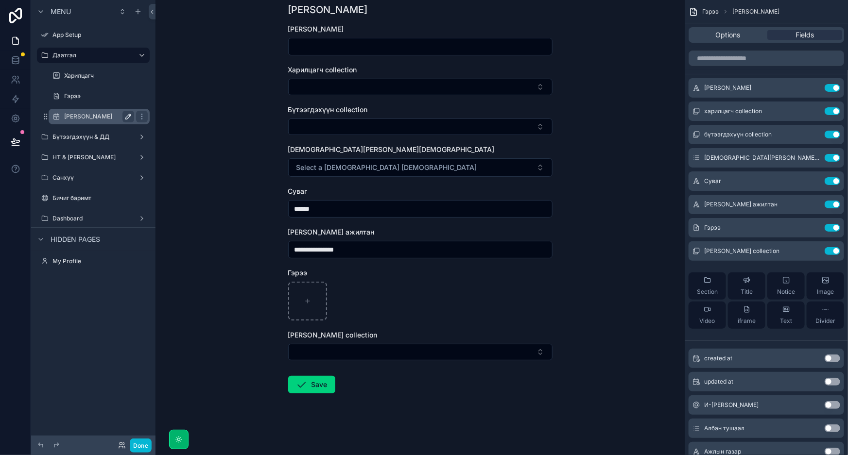
click at [128, 118] on icon "scrollable content" at bounding box center [128, 116] width 5 height 5
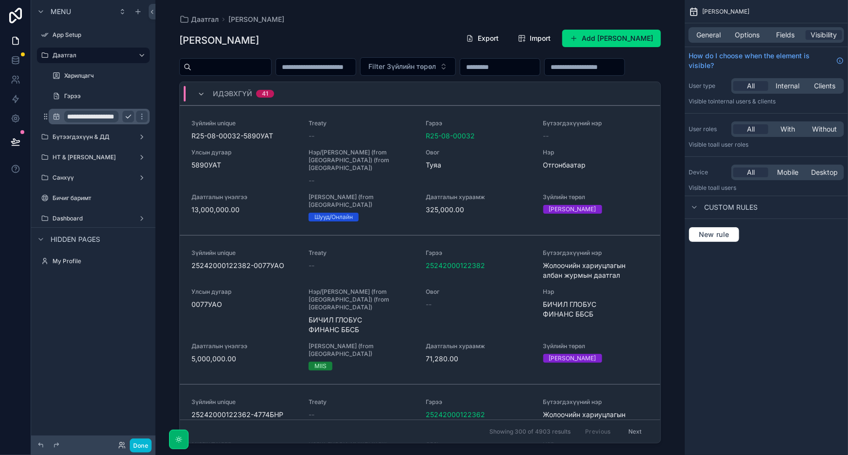
click at [160, 87] on div "Даатгал Зүйлийн дэлгэрэнгүй Зүйлийн дэлгэрэнгүй Export Import Add Зүйлийн дэлгэ…" at bounding box center [419, 227] width 529 height 455
click at [86, 117] on input "**********" at bounding box center [91, 117] width 54 height 12
drag, startPoint x: 185, startPoint y: 83, endPoint x: 170, endPoint y: 84, distance: 15.1
click at [182, 83] on div "scrollable content" at bounding box center [419, 222] width 497 height 444
click at [170, 84] on div "Даатгал Зүйлийн дэлгэрэнгүй Зүйлийн дэлгэрэнгүй Export Import Add Зүйлийн дэлгэ…" at bounding box center [419, 227] width 529 height 455
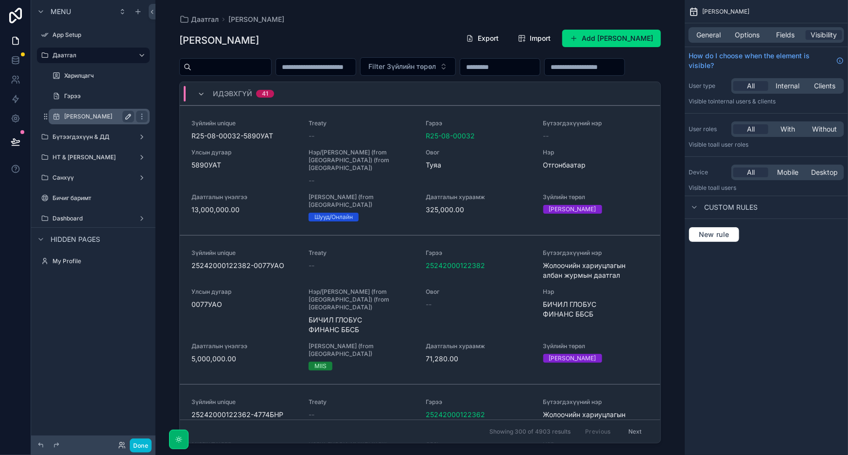
click at [77, 116] on label "[PERSON_NAME]" at bounding box center [97, 117] width 66 height 8
click at [596, 37] on button "Add [PERSON_NAME]" at bounding box center [611, 38] width 99 height 17
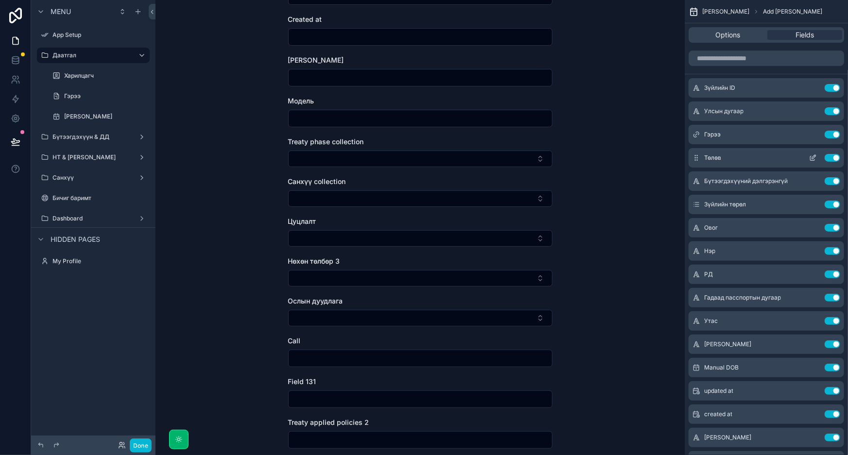
click at [837, 158] on button "Use setting" at bounding box center [832, 158] width 16 height 8
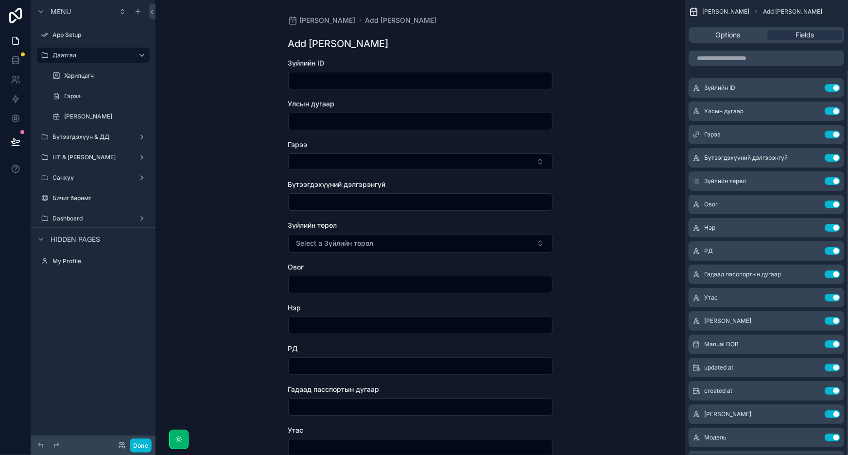
click at [837, 158] on button "Use setting" at bounding box center [832, 158] width 16 height 8
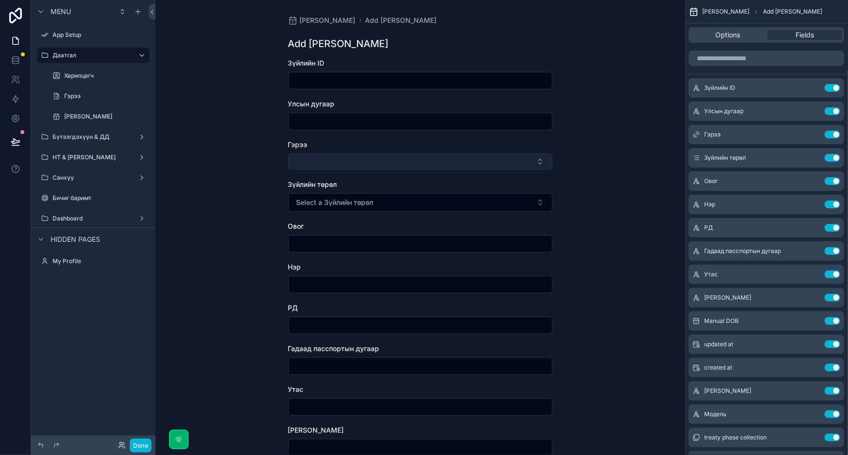
click at [500, 157] on button "Select Button" at bounding box center [420, 162] width 264 height 17
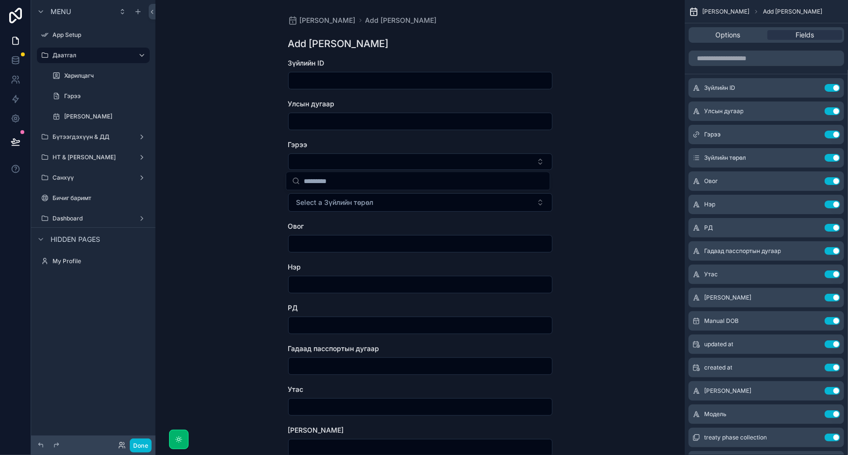
click at [630, 156] on div "Зүйлийн дэлгэрэнгүй Add Зүйлийн дэлгэрэнгүй Add Зүйлийн дэлгэрэнгүй Зүйлийн ID …" at bounding box center [419, 227] width 529 height 455
click at [694, 110] on icon "scrollable content" at bounding box center [696, 111] width 8 height 8
click at [751, 58] on input "scrollable content" at bounding box center [765, 59] width 155 height 16
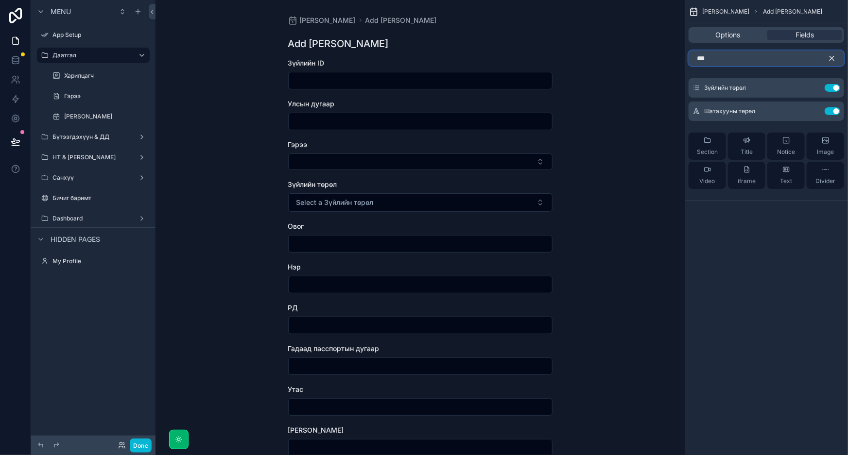
type input "***"
click at [835, 57] on icon "scrollable content" at bounding box center [831, 58] width 9 height 9
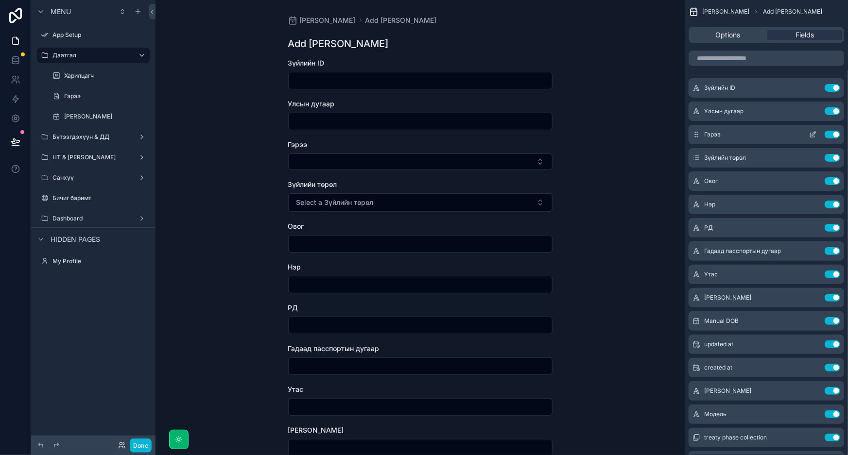
click at [833, 136] on button "Use setting" at bounding box center [832, 135] width 16 height 8
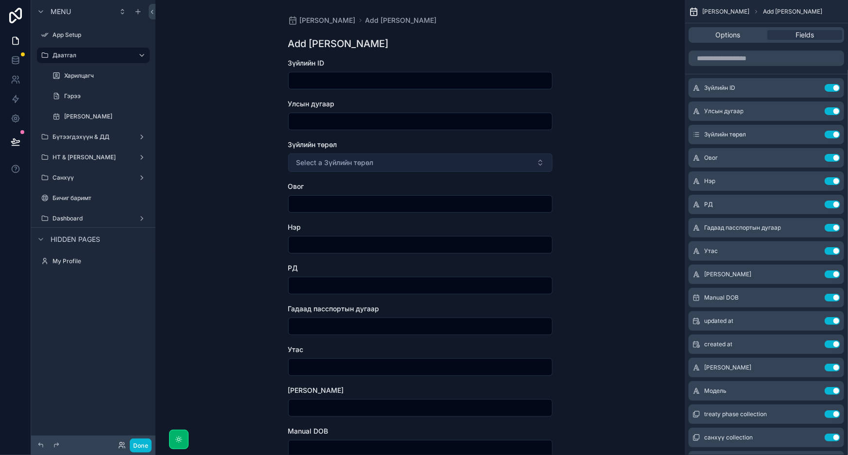
click at [378, 160] on button "Select a Зүйлийн төрөл" at bounding box center [420, 163] width 264 height 18
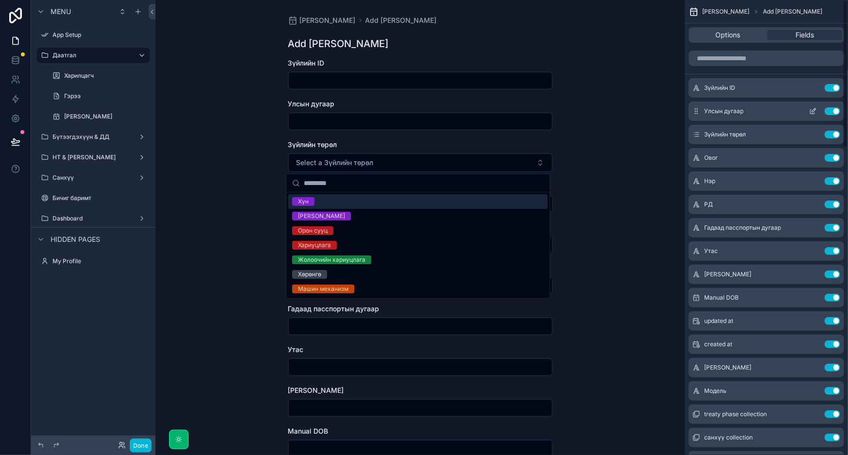
click at [705, 114] on span "Улсын дугаар" at bounding box center [723, 111] width 39 height 8
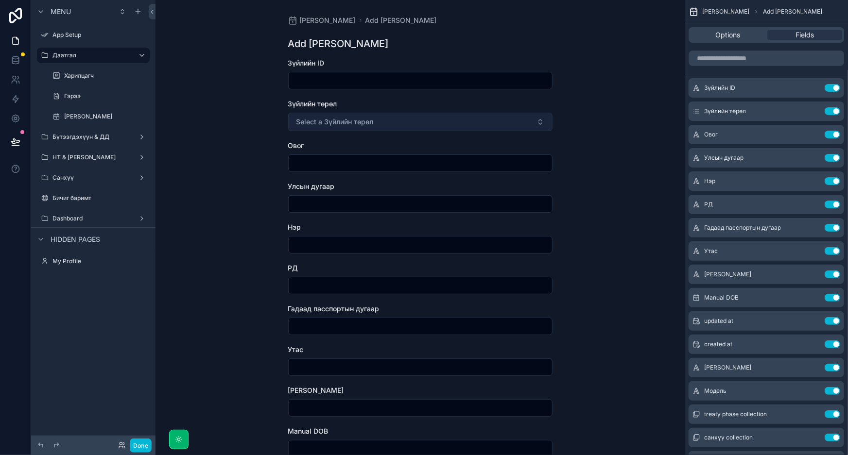
click at [452, 125] on button "Select a Зүйлийн төрөл" at bounding box center [420, 122] width 264 height 18
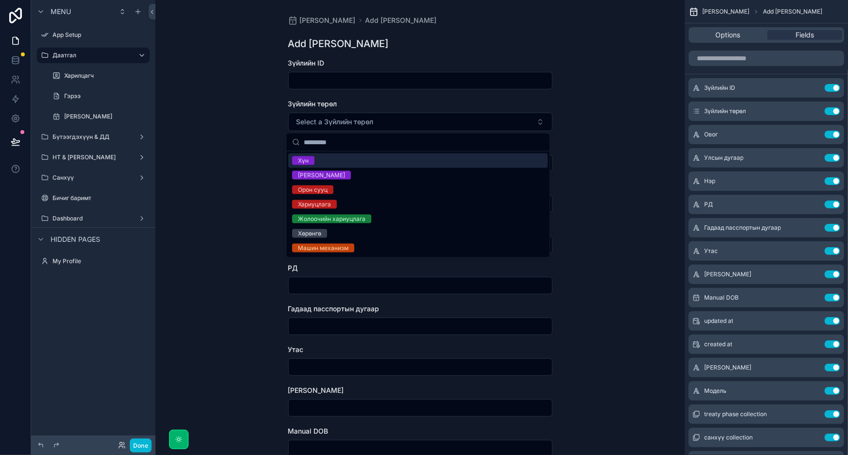
click at [602, 165] on div "Зүйлийн дэлгэрэнгүй Add Зүйлийн дэлгэрэнгүй Add Зүйлийн дэлгэрэнгүй Зүйлийн ID …" at bounding box center [419, 227] width 529 height 455
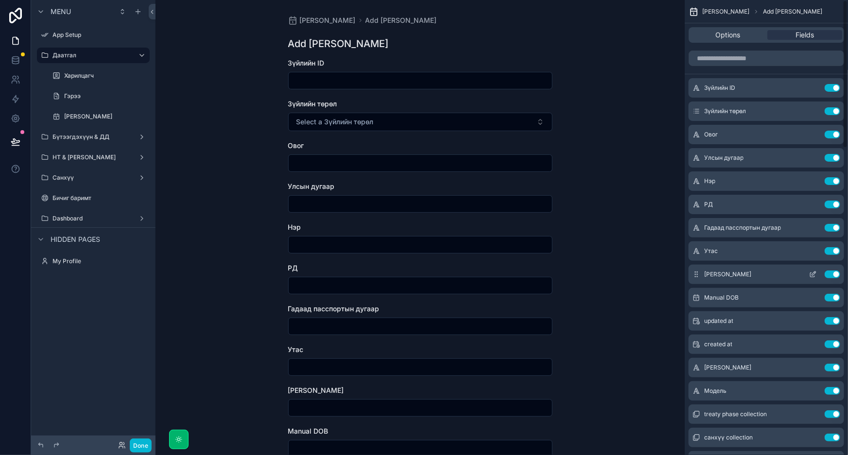
click at [832, 274] on button "Use setting" at bounding box center [832, 275] width 16 height 8
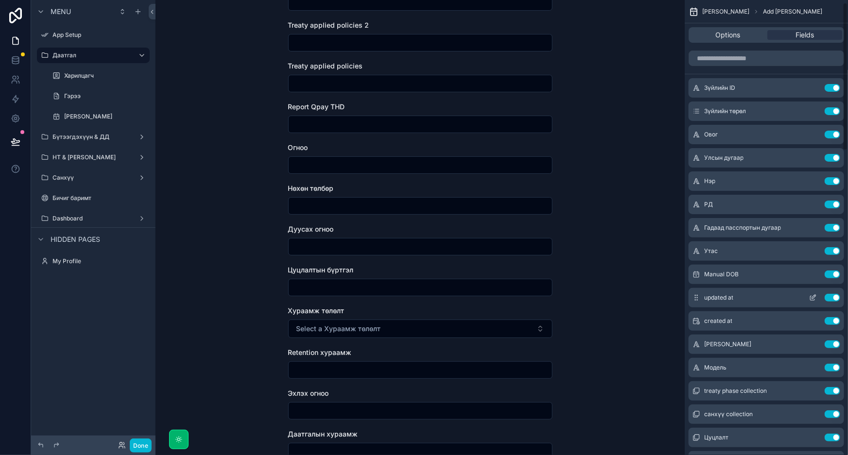
scroll to position [132, 0]
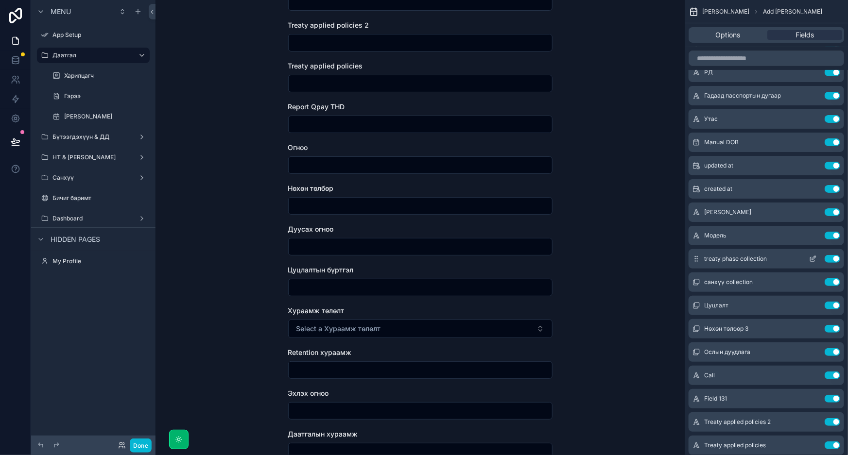
click at [832, 257] on button "Use setting" at bounding box center [832, 259] width 16 height 8
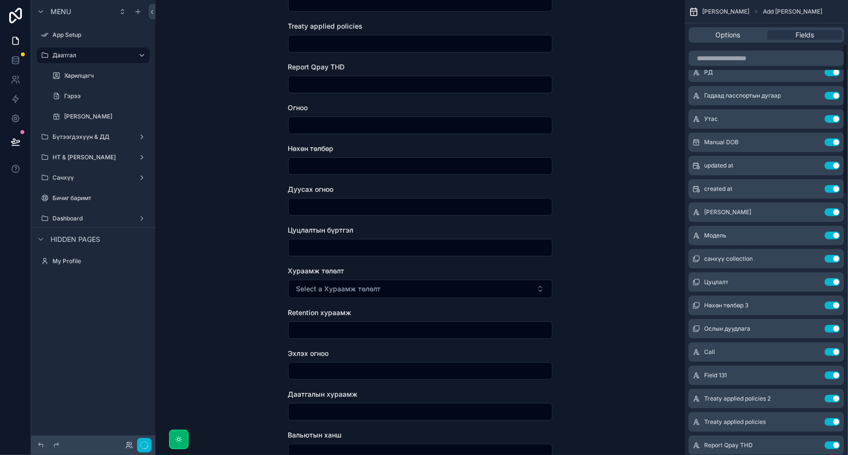
scroll to position [0, 0]
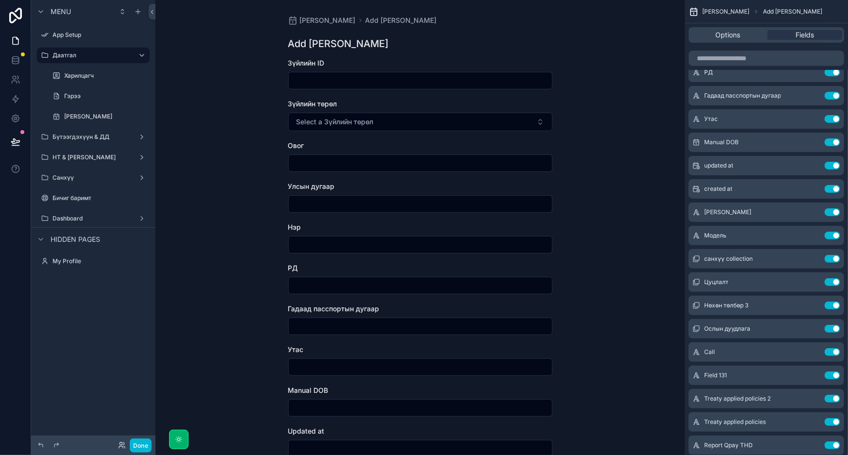
click at [832, 257] on button "Use setting" at bounding box center [832, 259] width 16 height 8
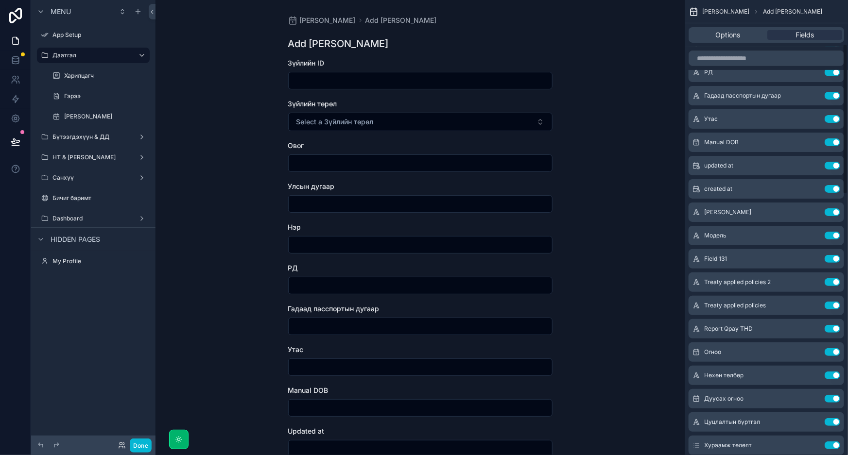
click at [832, 257] on button "Use setting" at bounding box center [832, 259] width 16 height 8
click at [833, 257] on button "Use setting" at bounding box center [832, 259] width 16 height 8
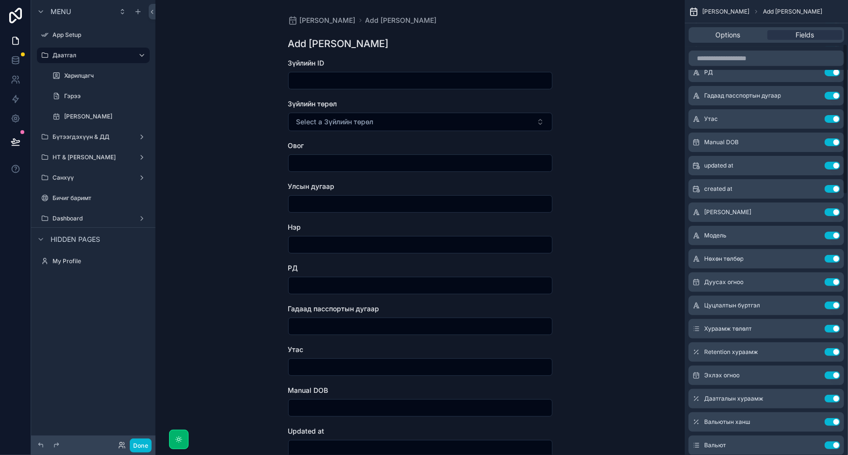
click at [833, 257] on button "Use setting" at bounding box center [832, 259] width 16 height 8
click at [833, 278] on button "Use setting" at bounding box center [832, 282] width 16 height 8
click at [833, 257] on button "Use setting" at bounding box center [832, 259] width 16 height 8
click at [833, 278] on button "Use setting" at bounding box center [832, 282] width 16 height 8
click at [833, 302] on button "Use setting" at bounding box center [832, 306] width 16 height 8
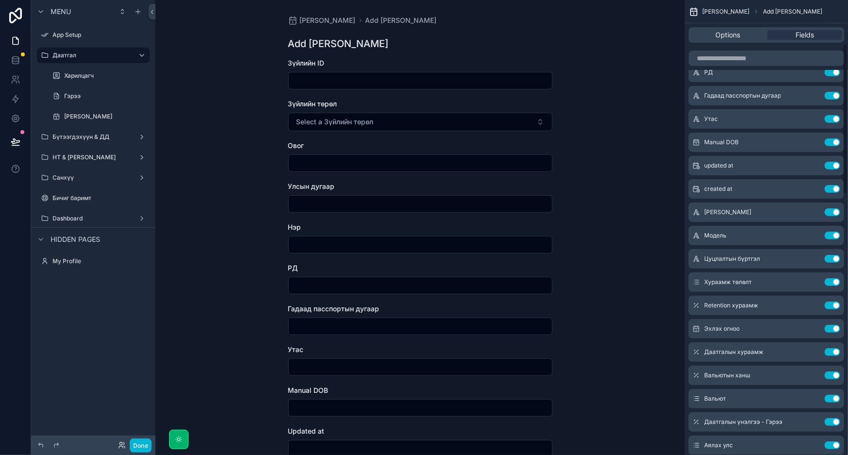
click at [833, 325] on button "Use setting" at bounding box center [832, 329] width 16 height 8
click at [833, 348] on button "Use setting" at bounding box center [832, 352] width 16 height 8
click at [833, 372] on button "Use setting" at bounding box center [832, 376] width 16 height 8
click at [833, 395] on button "Use setting" at bounding box center [832, 399] width 16 height 8
click at [833, 257] on button "Use setting" at bounding box center [832, 259] width 16 height 8
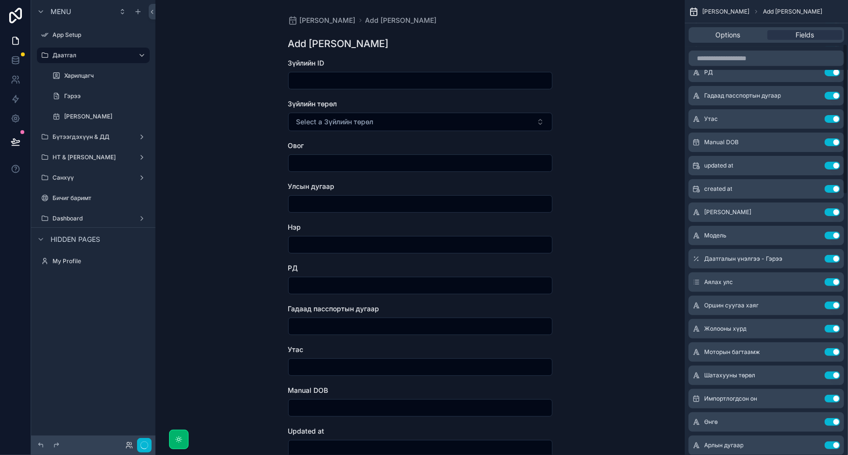
click at [833, 278] on button "Use setting" at bounding box center [832, 282] width 16 height 8
click at [833, 302] on button "Use setting" at bounding box center [832, 306] width 16 height 8
click at [833, 257] on button "Use setting" at bounding box center [832, 259] width 16 height 8
click at [833, 278] on button "Use setting" at bounding box center [832, 282] width 16 height 8
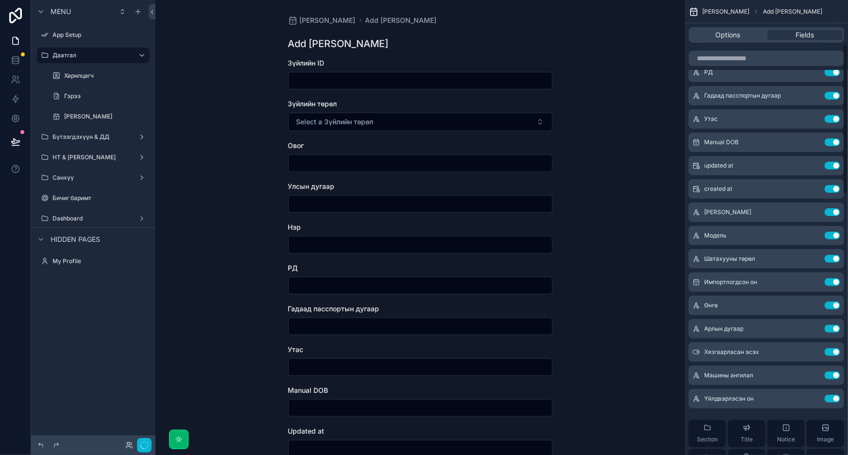
click at [833, 257] on button "Use setting" at bounding box center [832, 259] width 16 height 8
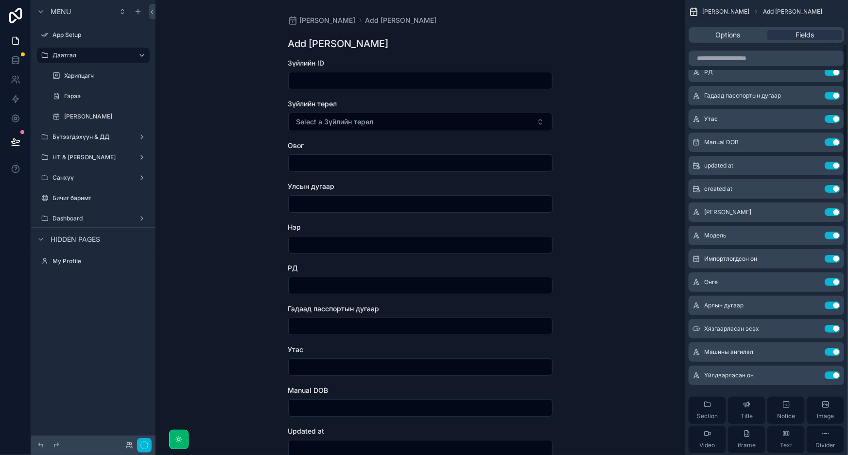
click at [833, 257] on button "Use setting" at bounding box center [832, 259] width 16 height 8
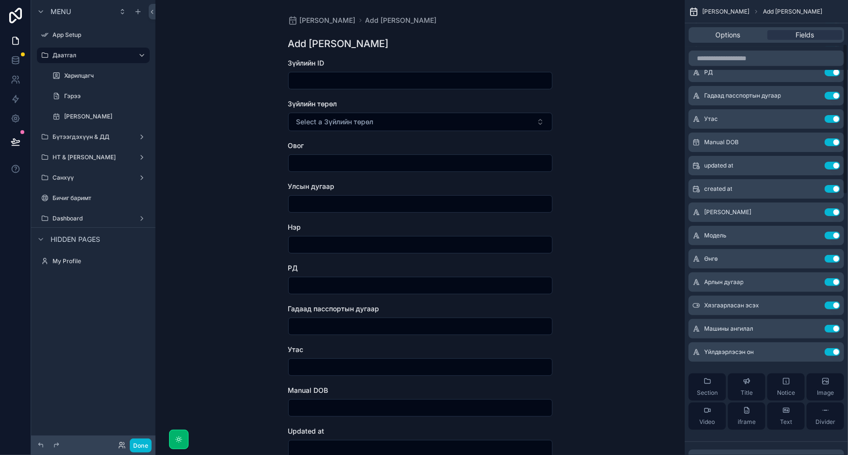
click at [833, 257] on button "Use setting" at bounding box center [832, 259] width 16 height 8
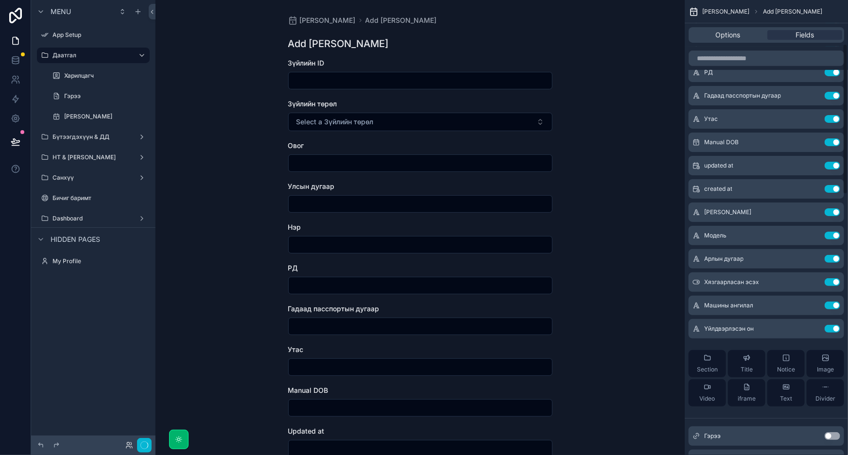
click at [833, 257] on button "Use setting" at bounding box center [832, 259] width 16 height 8
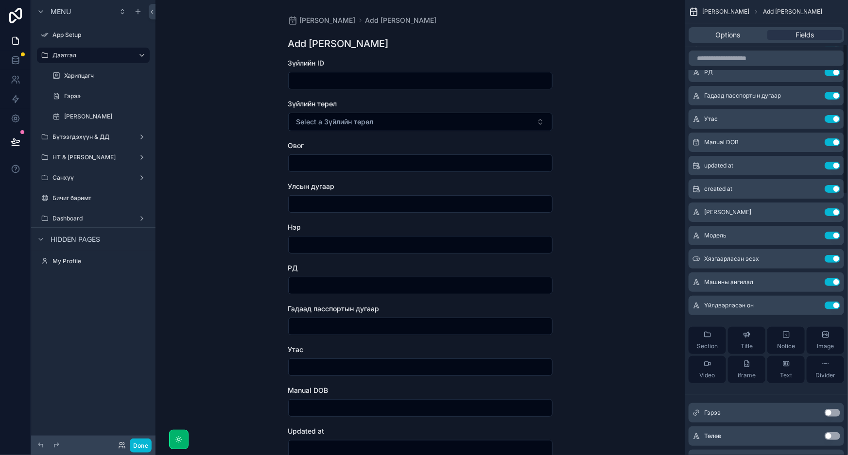
click at [833, 257] on button "Use setting" at bounding box center [832, 259] width 16 height 8
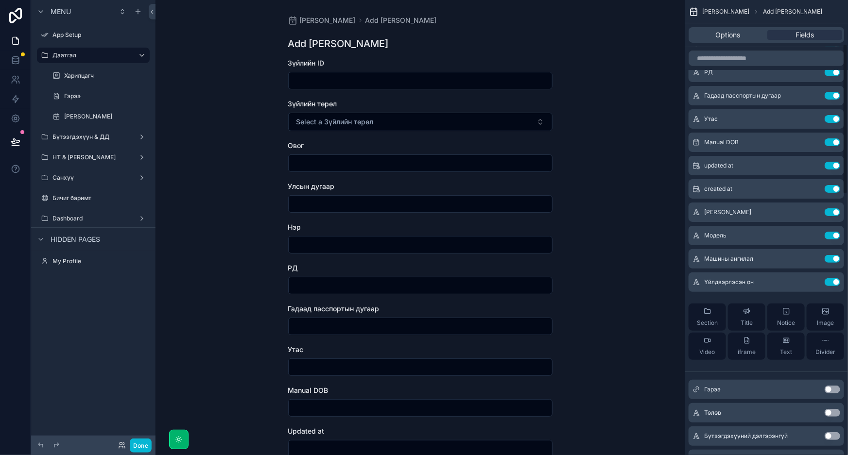
click at [833, 257] on button "Use setting" at bounding box center [832, 259] width 16 height 8
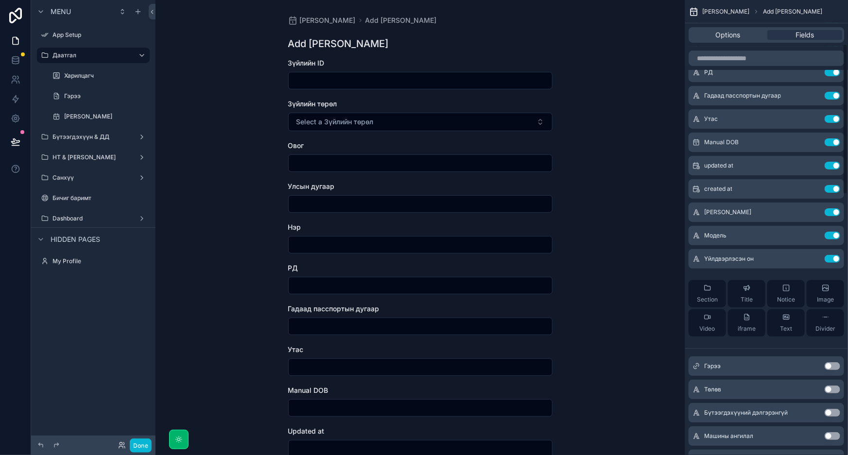
click at [833, 257] on button "Use setting" at bounding box center [832, 259] width 16 height 8
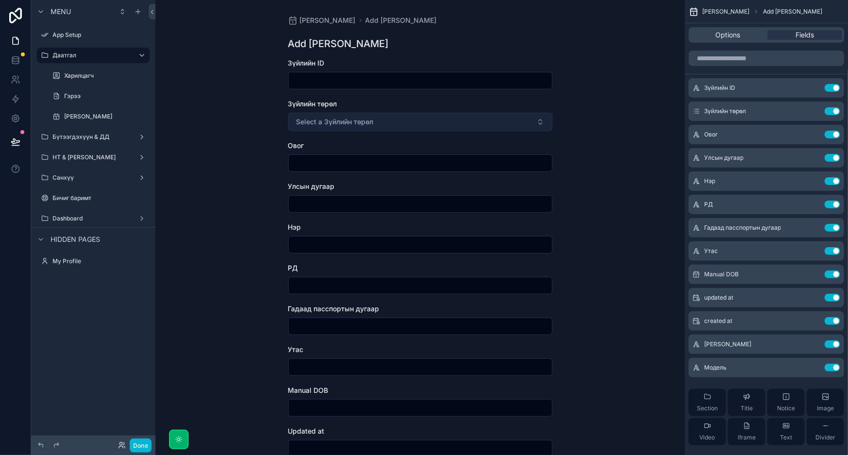
click at [363, 120] on span "Select a Зүйлийн төрөл" at bounding box center [334, 122] width 77 height 10
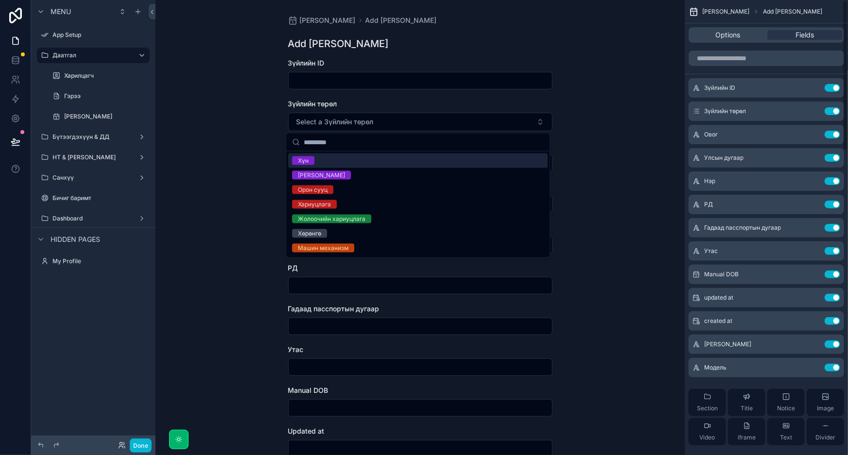
click at [634, 133] on div "Зүйлийн дэлгэрэнгүй Add Зүйлийн дэлгэрэнгүй Add Зүйлийн дэлгэрэнгүй Зүйлийн ID …" at bounding box center [419, 227] width 529 height 455
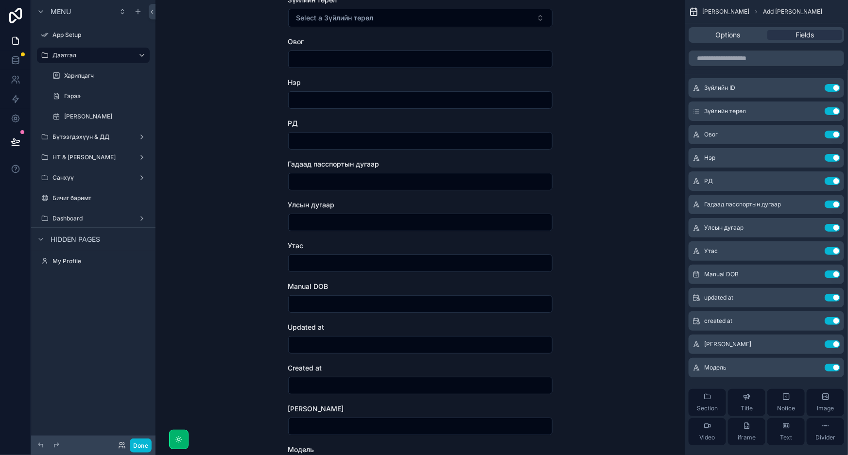
scroll to position [132, 0]
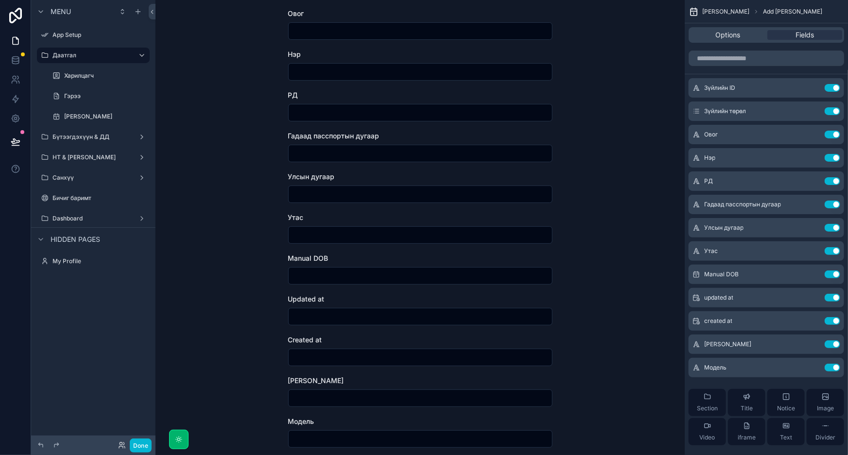
click at [340, 276] on input "scrollable content" at bounding box center [420, 276] width 263 height 14
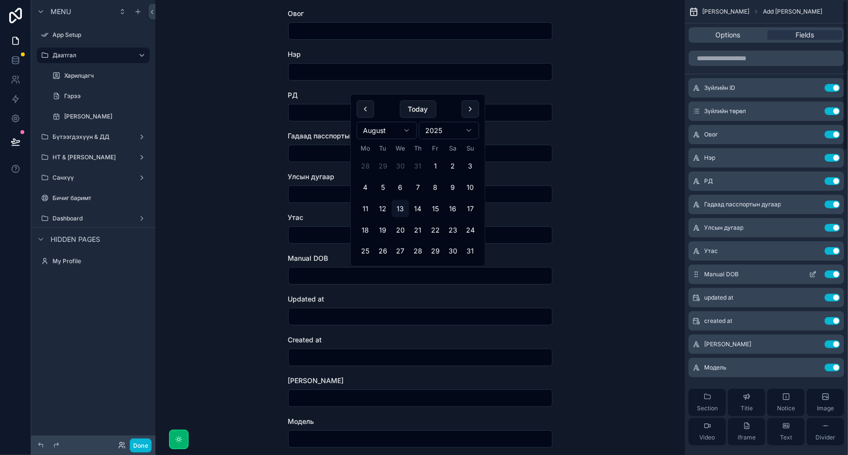
click at [733, 281] on div "Manual DOB Use setting" at bounding box center [765, 274] width 155 height 19
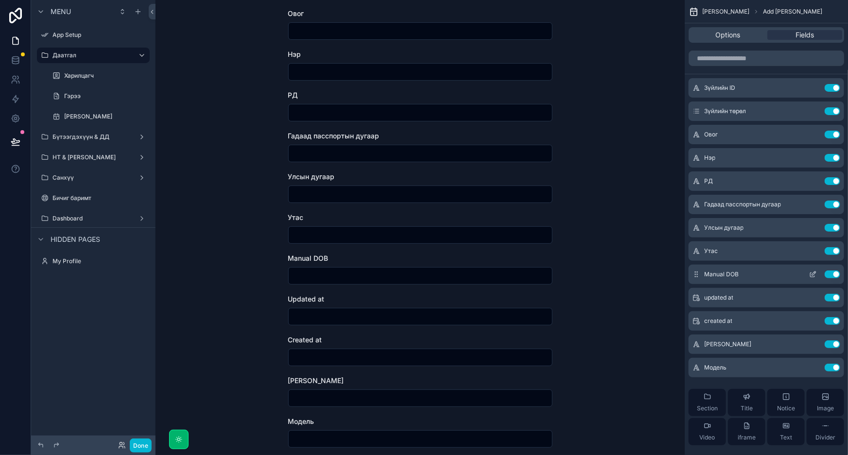
click at [812, 274] on icon "scrollable content" at bounding box center [813, 275] width 8 height 8
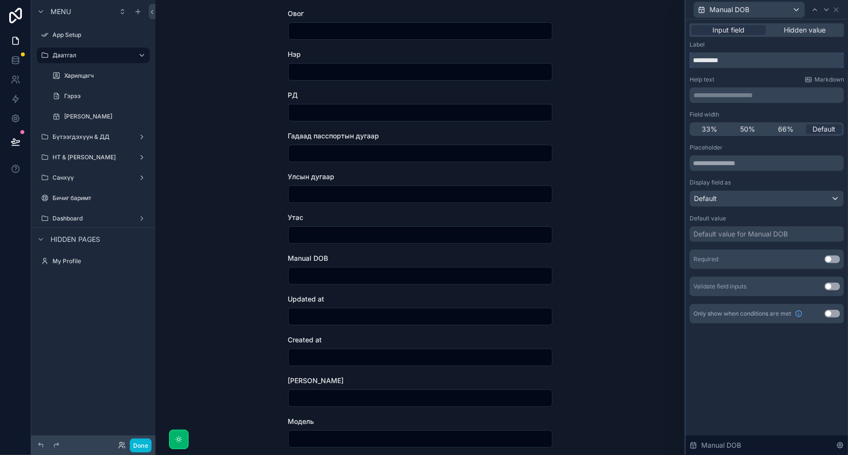
click at [763, 62] on input "**********" at bounding box center [766, 60] width 154 height 16
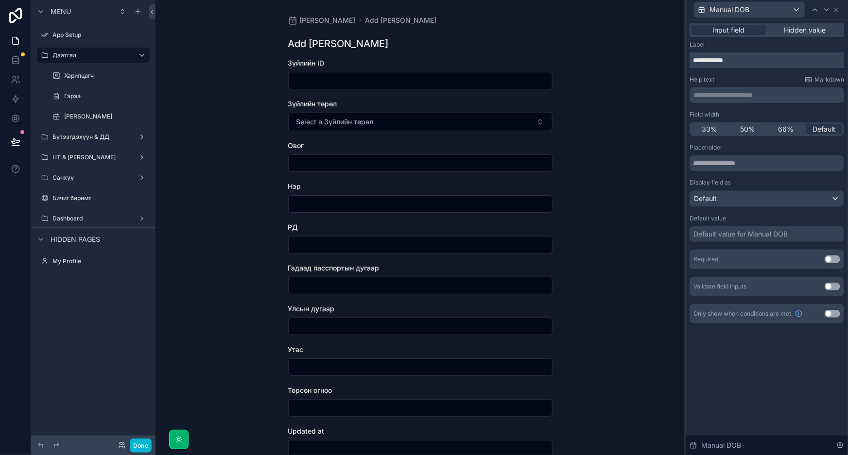
type input "**********"
click at [628, 180] on div "Зүйлийн дэлгэрэнгүй Add Зүйлийн дэлгэрэнгүй Add Зүйлийн дэлгэрэнгүй Зүйлийн ID …" at bounding box center [419, 227] width 529 height 455
click at [835, 9] on icon at bounding box center [836, 10] width 4 height 4
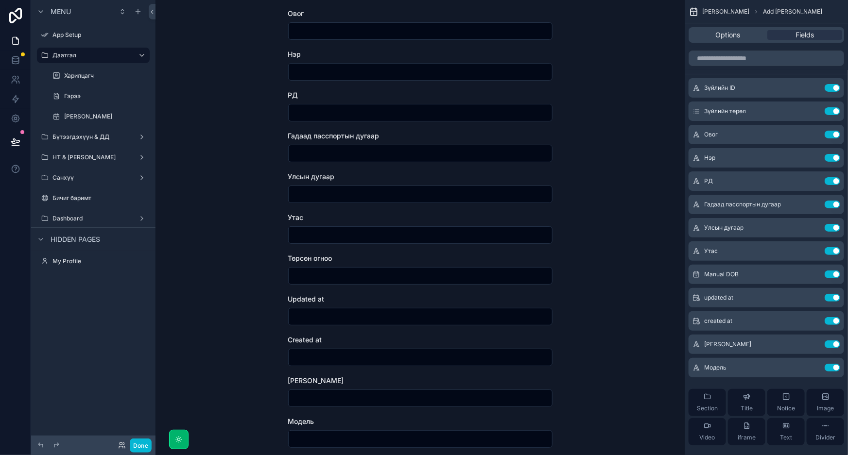
scroll to position [176, 0]
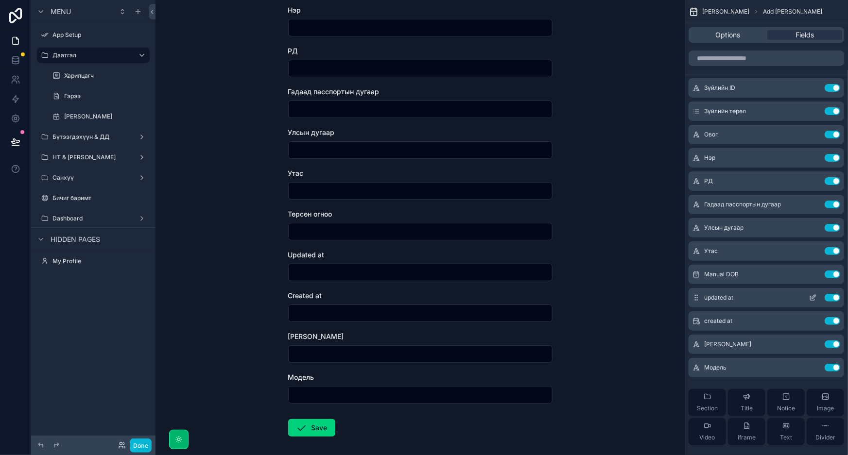
click at [835, 298] on button "Use setting" at bounding box center [832, 298] width 16 height 8
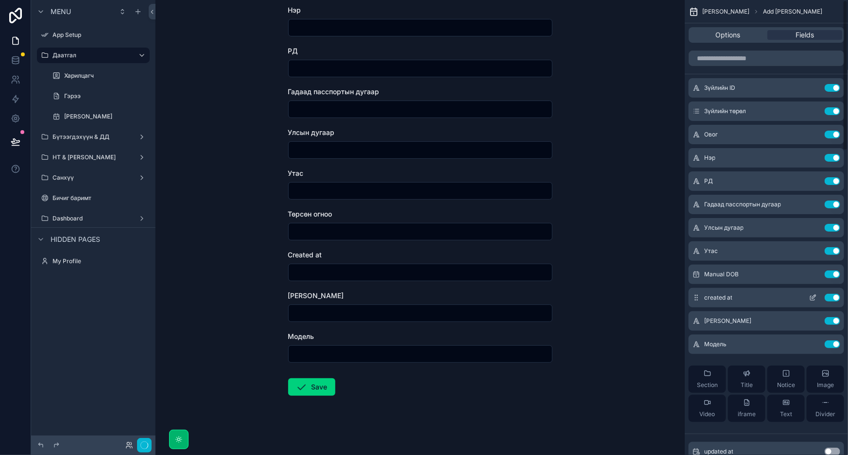
scroll to position [0, 0]
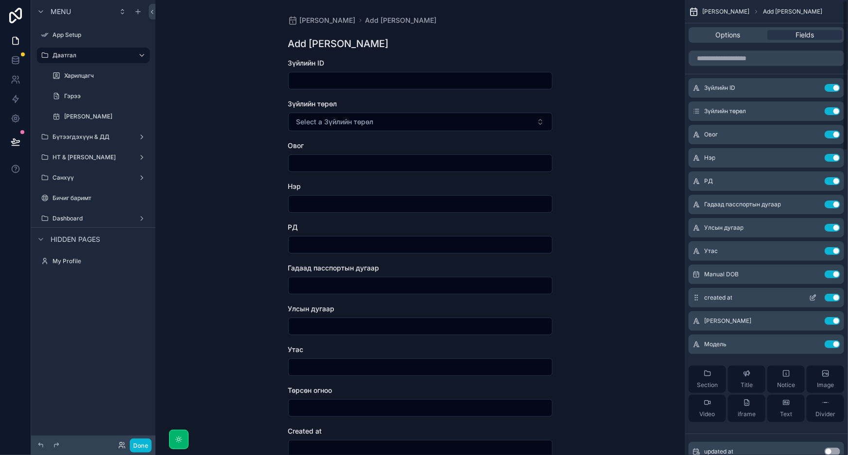
click at [835, 298] on button "Use setting" at bounding box center [832, 298] width 16 height 8
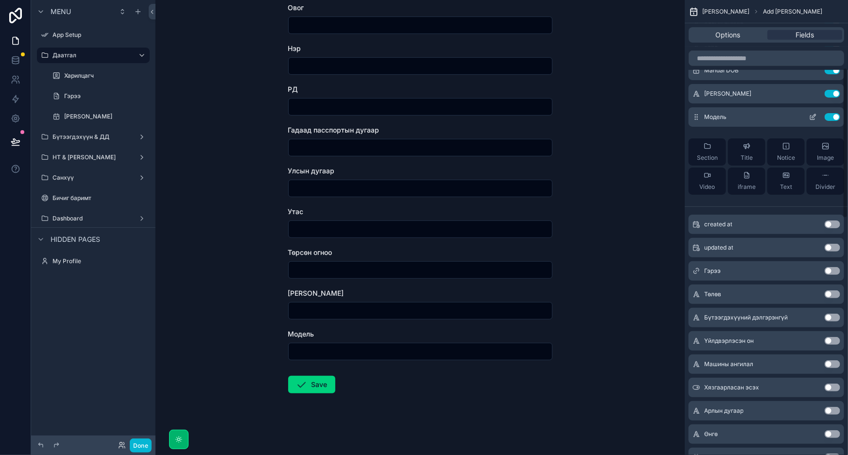
scroll to position [221, 0]
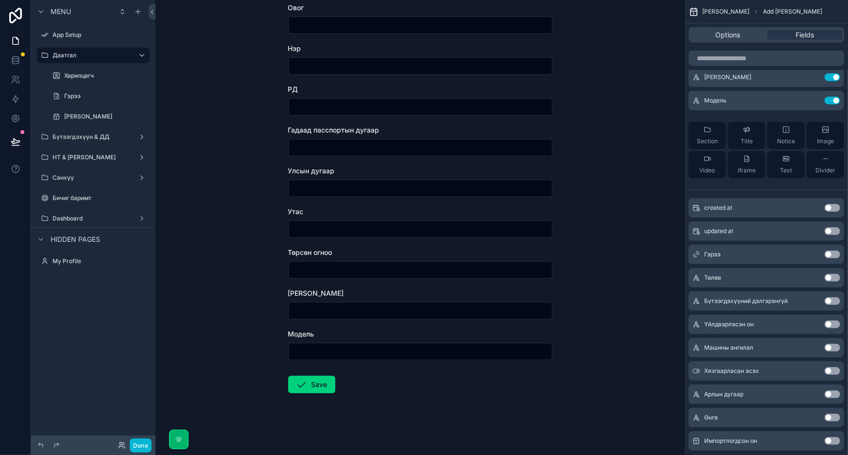
click at [830, 349] on button "Use setting" at bounding box center [832, 348] width 16 height 8
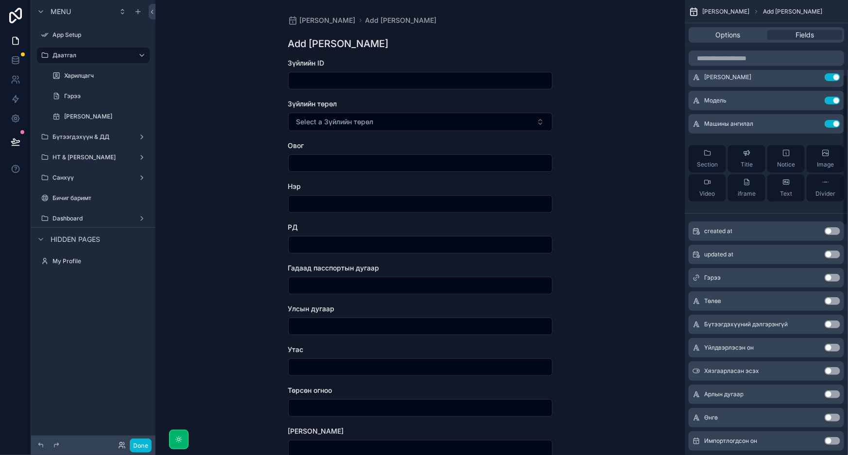
scroll to position [265, 0]
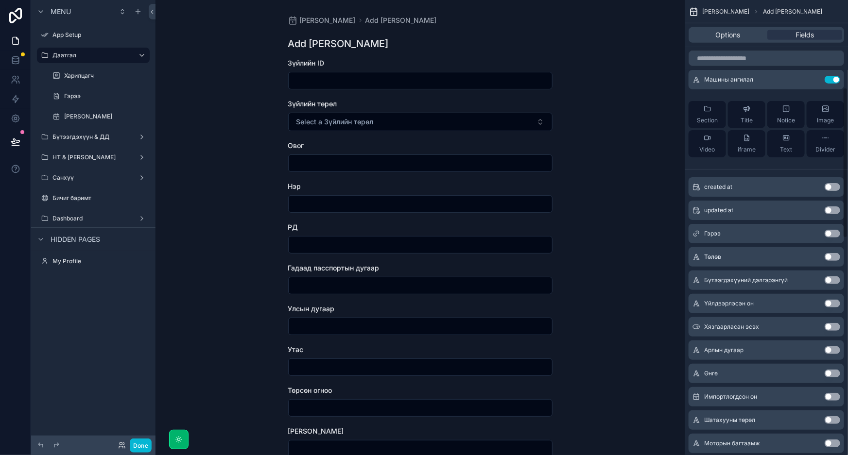
click at [833, 348] on button "Use setting" at bounding box center [832, 350] width 16 height 8
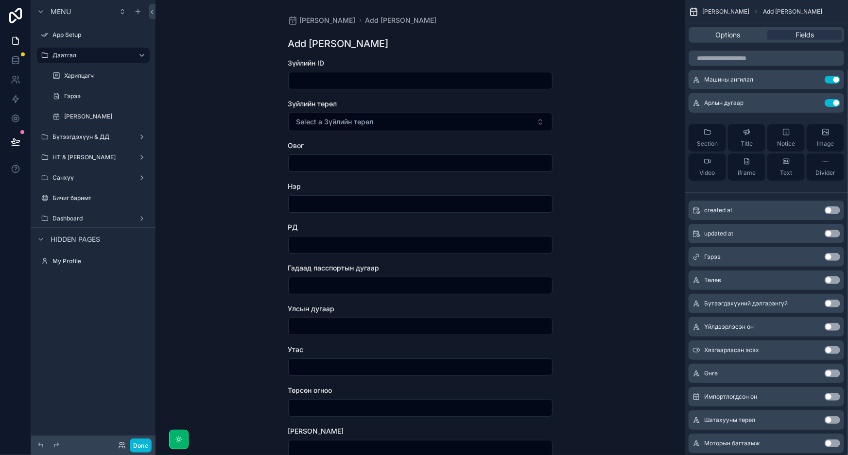
click at [830, 325] on button "Use setting" at bounding box center [832, 327] width 16 height 8
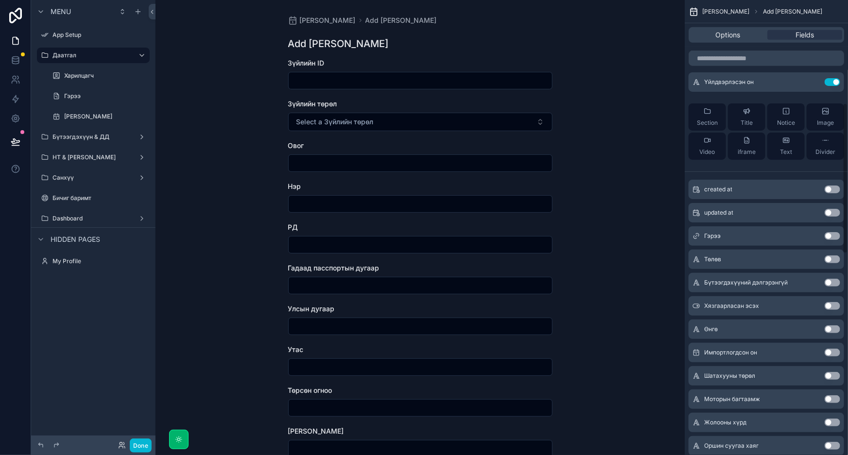
scroll to position [353, 0]
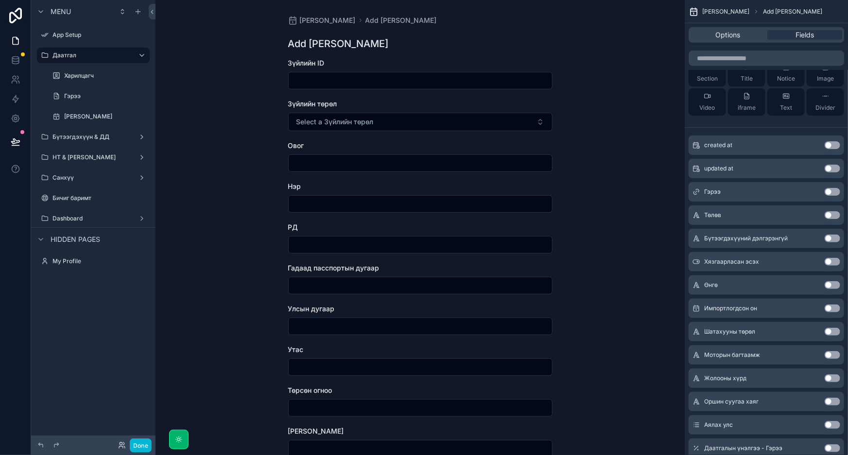
click at [834, 286] on button "Use setting" at bounding box center [832, 285] width 16 height 8
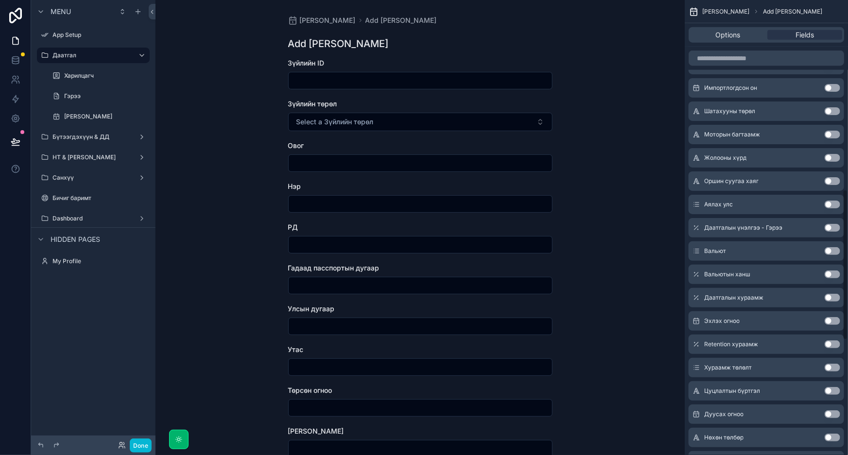
scroll to position [530, 0]
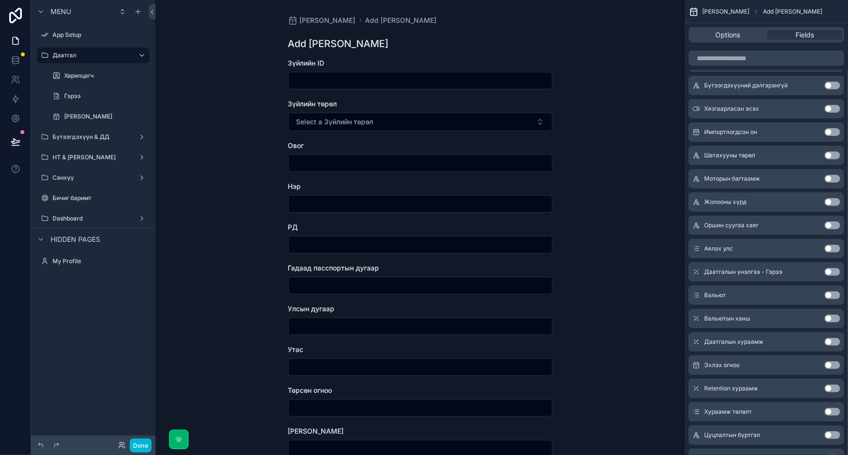
click at [830, 225] on button "Use setting" at bounding box center [832, 226] width 16 height 8
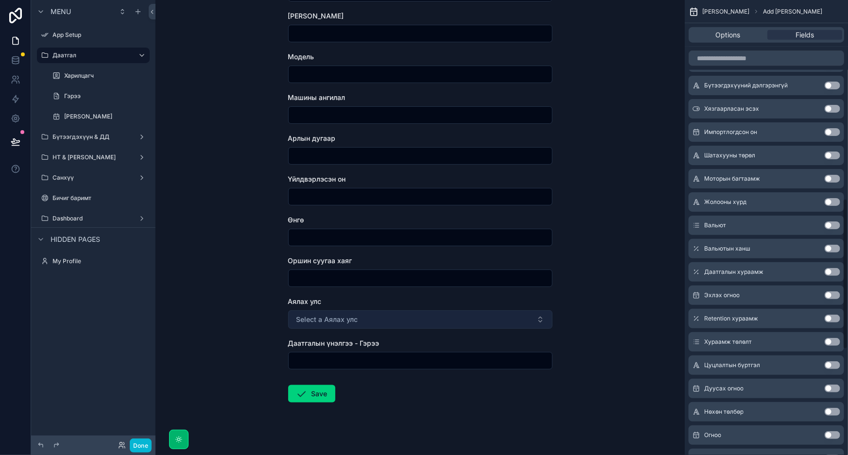
scroll to position [425, 0]
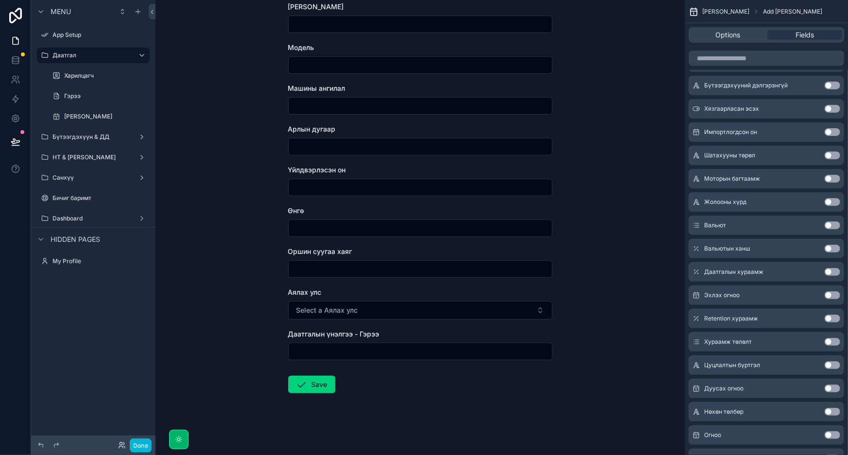
click at [399, 353] on input "scrollable content" at bounding box center [420, 352] width 263 height 14
type input "**********"
click at [582, 376] on div "**********" at bounding box center [419, 227] width 529 height 455
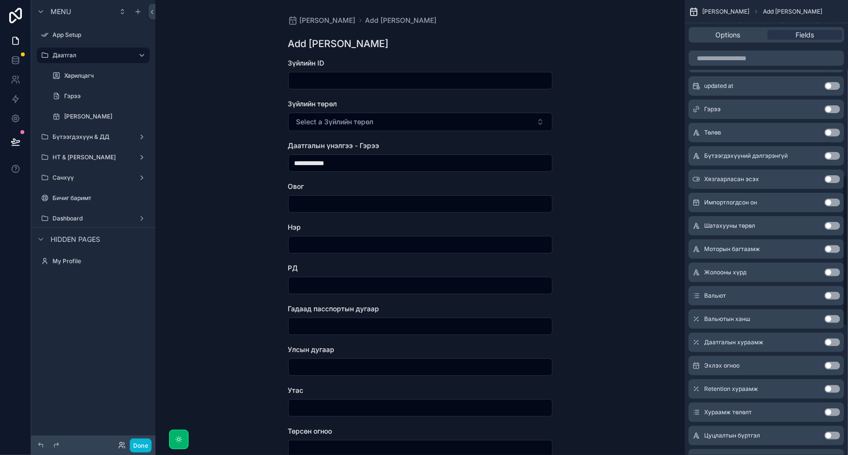
scroll to position [530, 0]
click at [831, 319] on button "Use setting" at bounding box center [832, 319] width 16 height 8
click at [831, 319] on button "Use setting" at bounding box center [832, 318] width 16 height 8
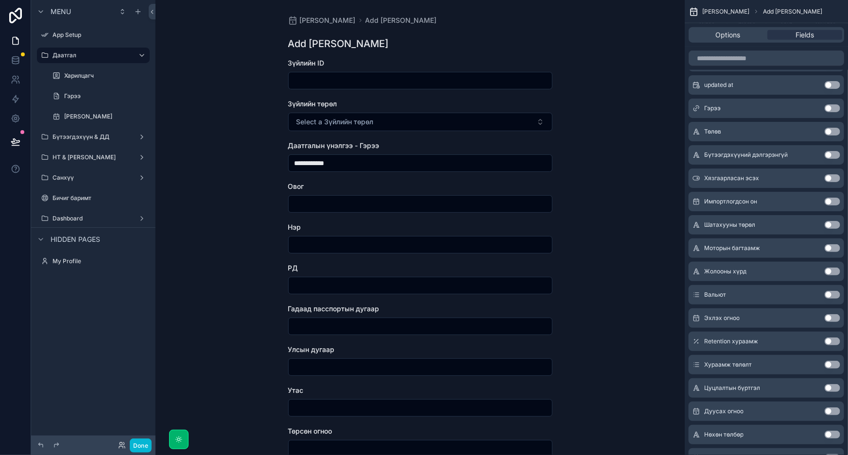
click at [832, 292] on button "Use setting" at bounding box center [832, 295] width 16 height 8
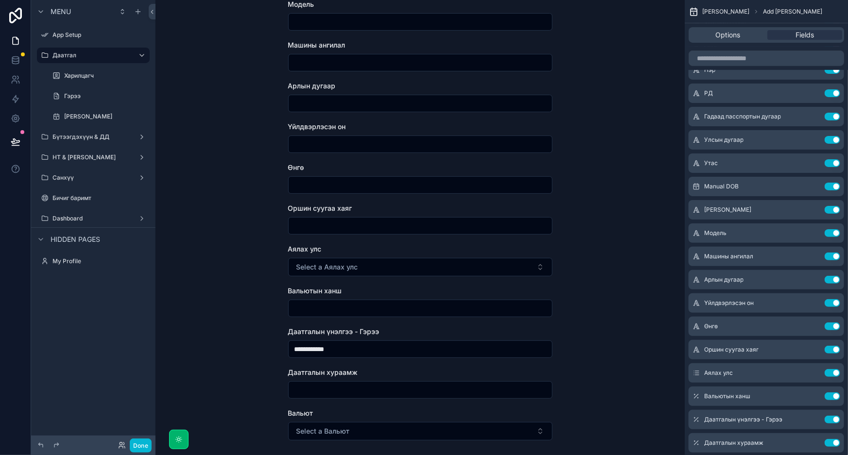
scroll to position [548, 0]
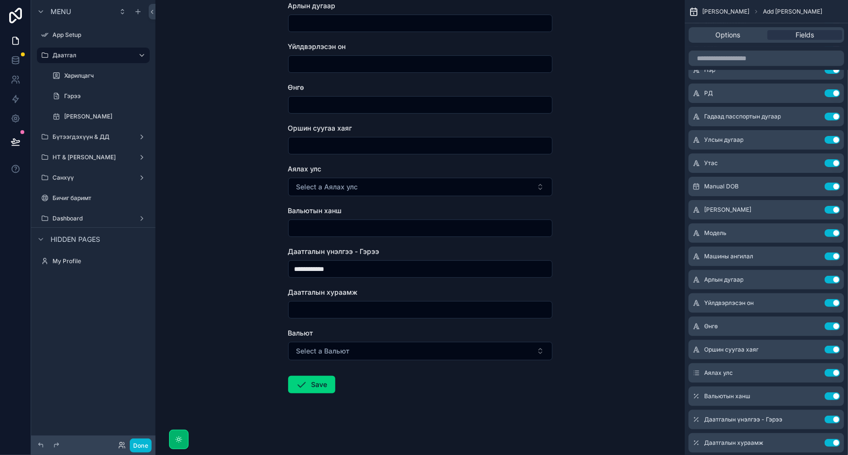
click at [394, 271] on input "**********" at bounding box center [420, 269] width 263 height 14
click at [379, 314] on input "scrollable content" at bounding box center [420, 310] width 263 height 14
click at [390, 226] on input "scrollable content" at bounding box center [420, 229] width 263 height 14
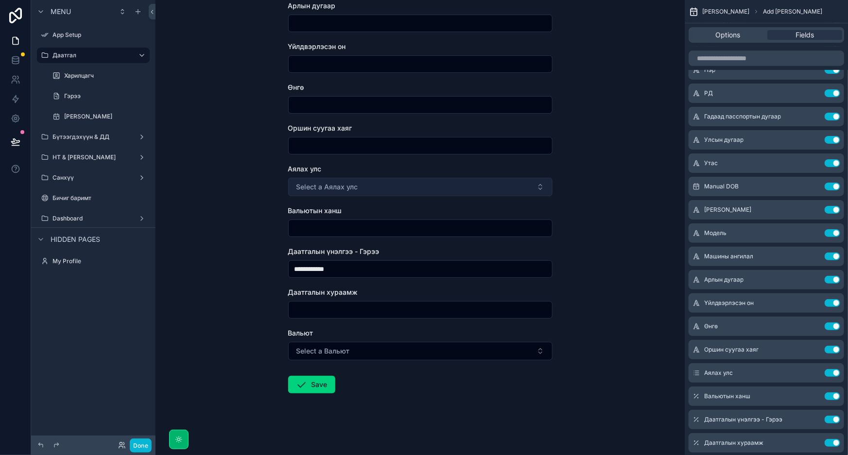
click at [398, 189] on button "Select a Аялах улс" at bounding box center [420, 187] width 264 height 18
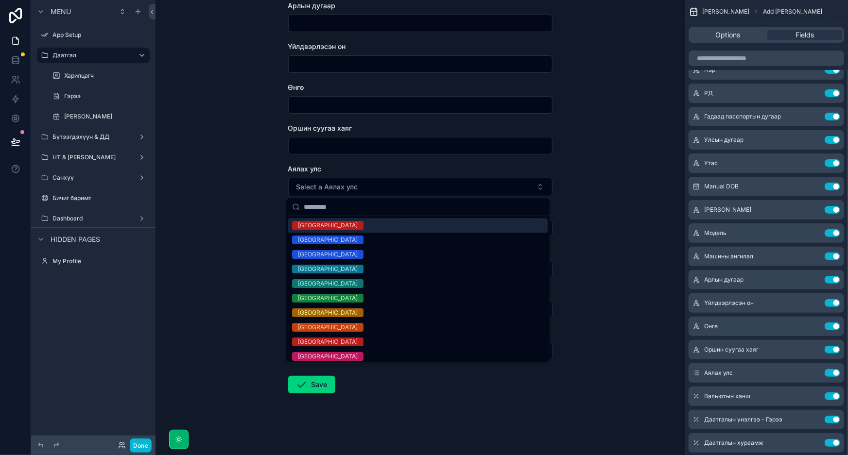
click at [655, 241] on div "**********" at bounding box center [419, 227] width 529 height 455
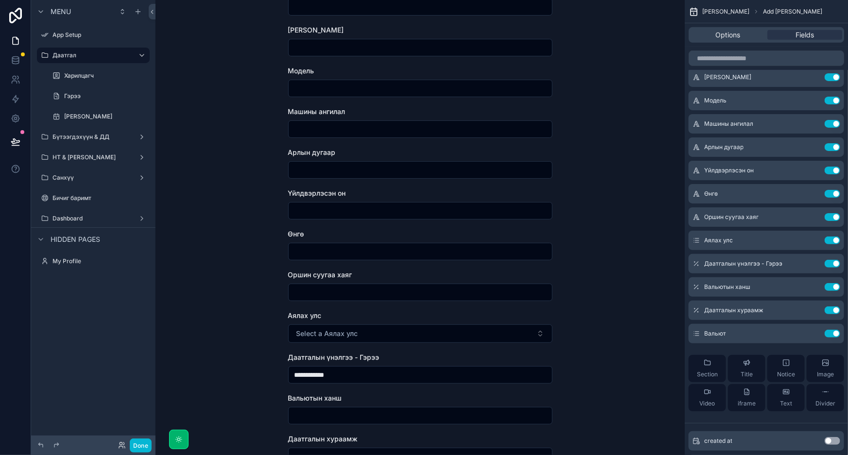
scroll to position [530, 0]
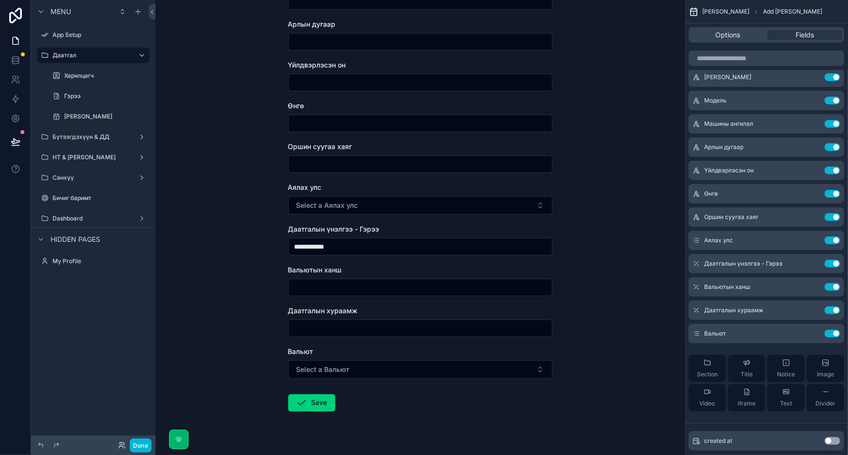
click at [354, 283] on input "scrollable content" at bounding box center [420, 288] width 263 height 14
type input "****"
click at [372, 241] on input "**********" at bounding box center [420, 247] width 263 height 14
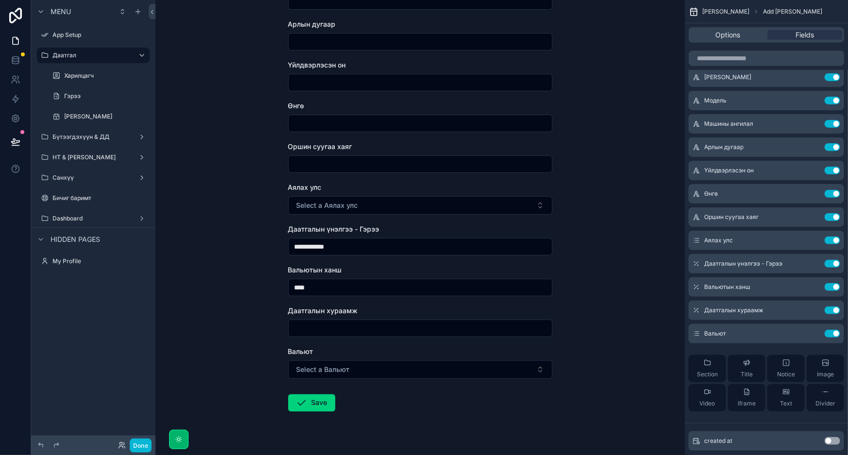
click at [362, 286] on input "****" at bounding box center [420, 288] width 263 height 14
click at [714, 336] on span "Вальют" at bounding box center [715, 334] width 22 height 8
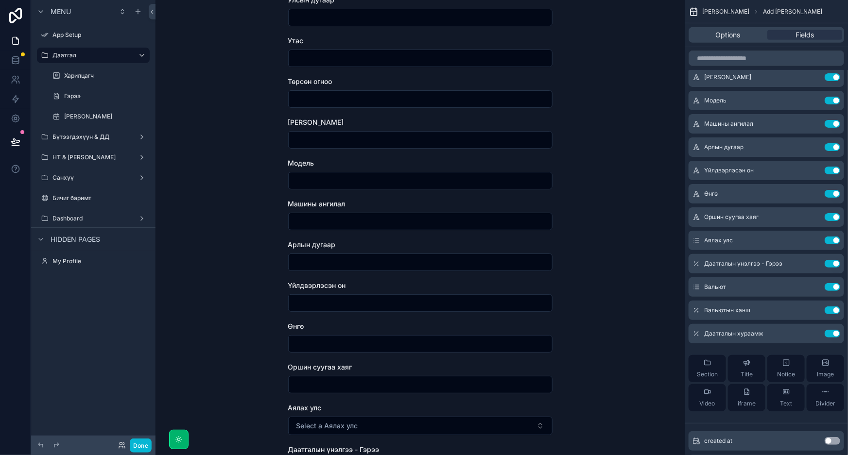
scroll to position [548, 0]
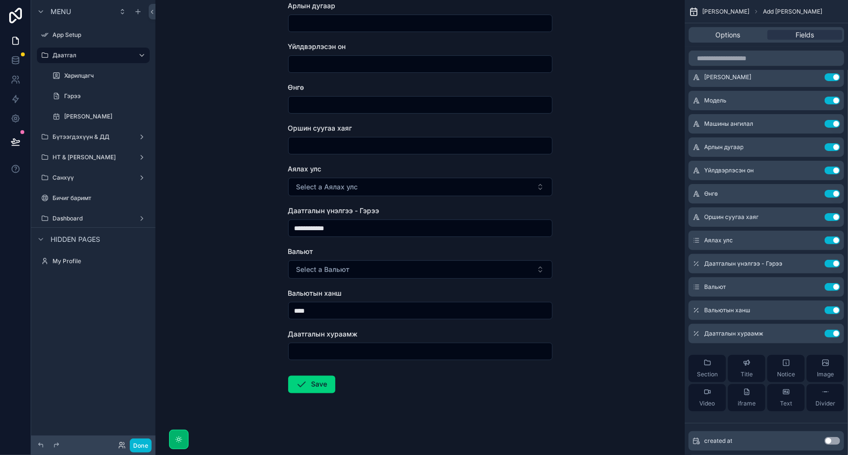
click at [322, 311] on input "****" at bounding box center [420, 311] width 263 height 14
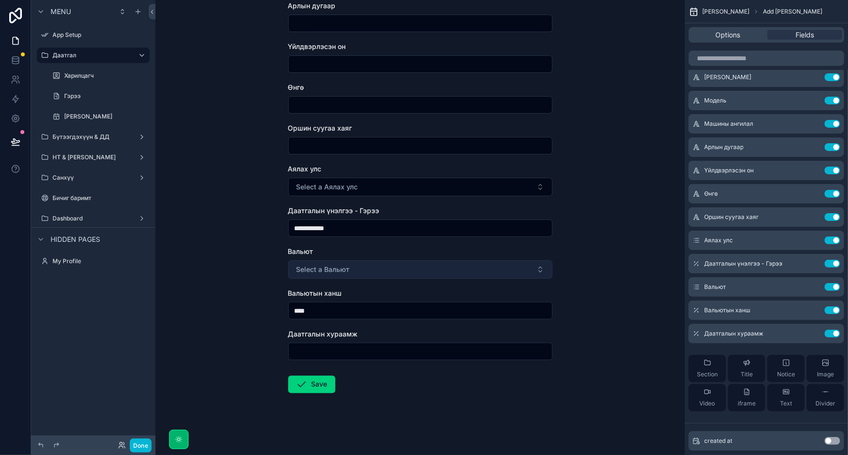
click at [365, 268] on button "Select a Вальют" at bounding box center [420, 269] width 264 height 18
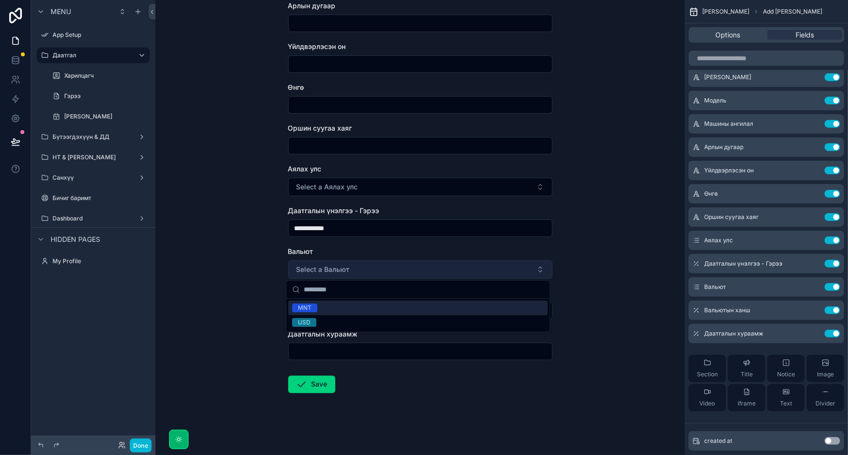
click at [365, 268] on button "Select a Вальют" at bounding box center [420, 269] width 264 height 18
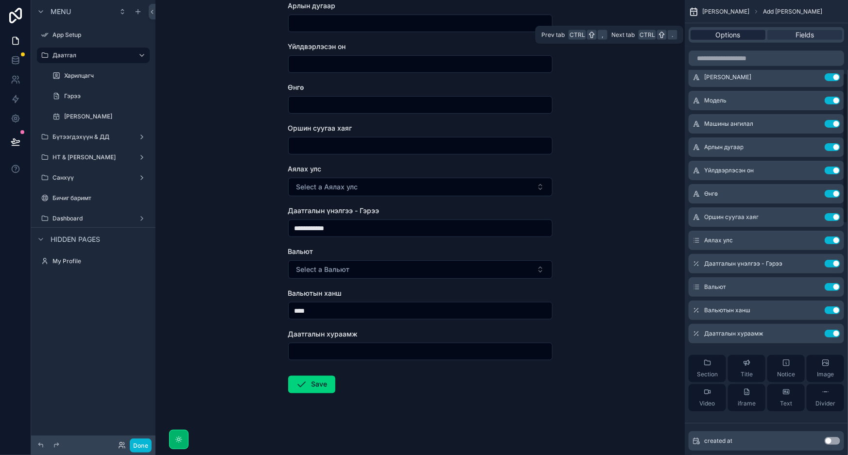
click at [737, 32] on span "Options" at bounding box center [728, 35] width 25 height 10
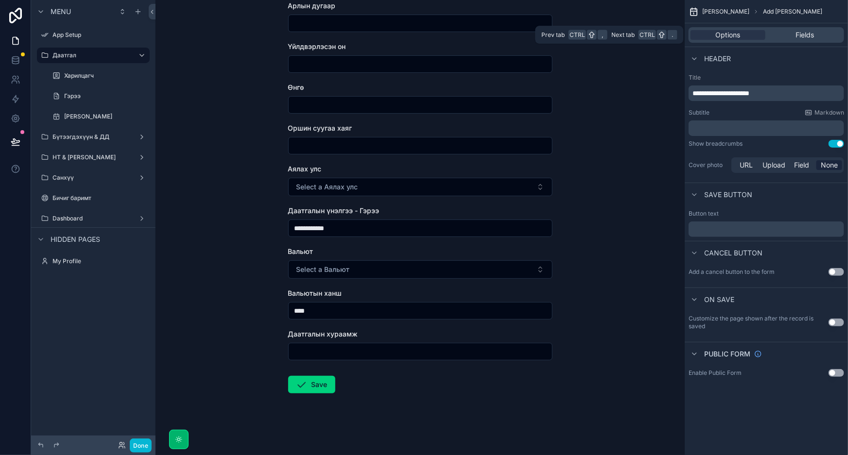
scroll to position [0, 0]
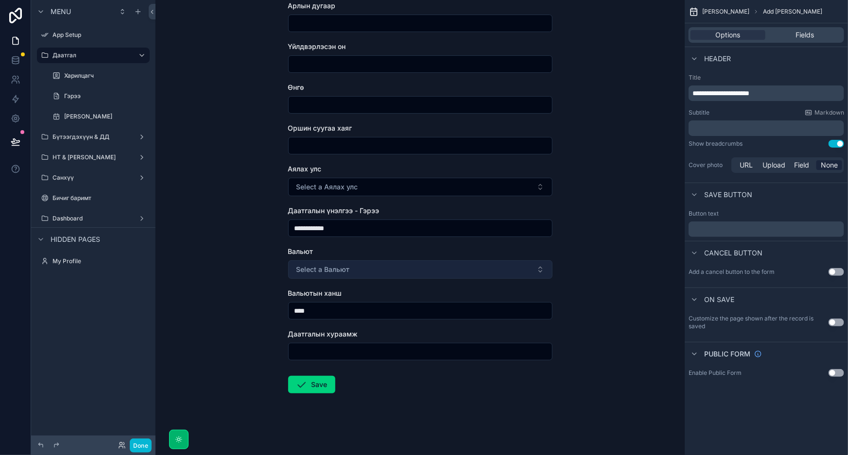
click at [350, 273] on button "Select a Вальют" at bounding box center [420, 269] width 264 height 18
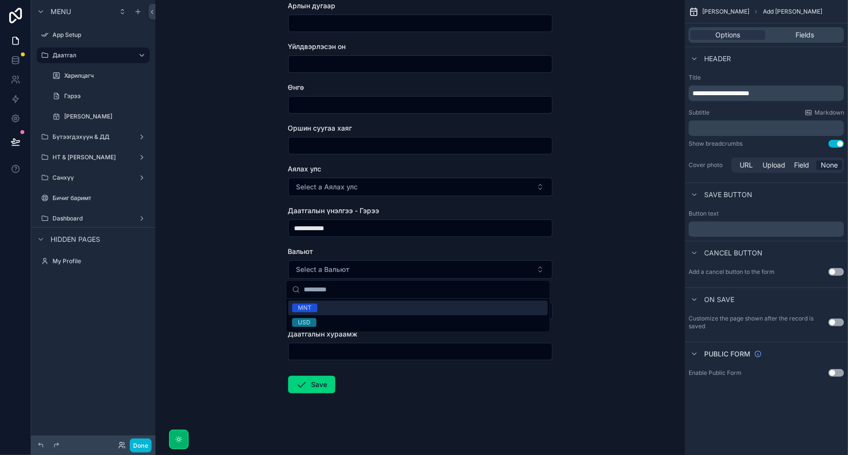
click at [609, 277] on div "**********" at bounding box center [419, 227] width 529 height 455
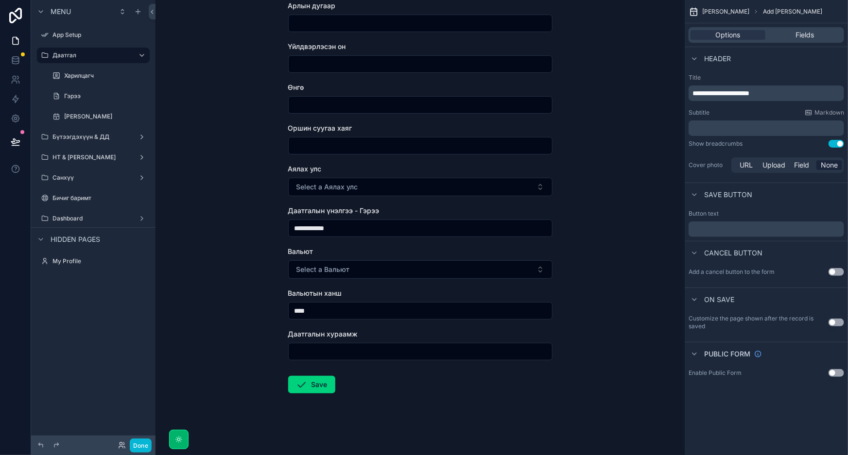
click at [452, 313] on input "****" at bounding box center [420, 311] width 263 height 14
click at [795, 34] on span "Fields" at bounding box center [804, 35] width 18 height 10
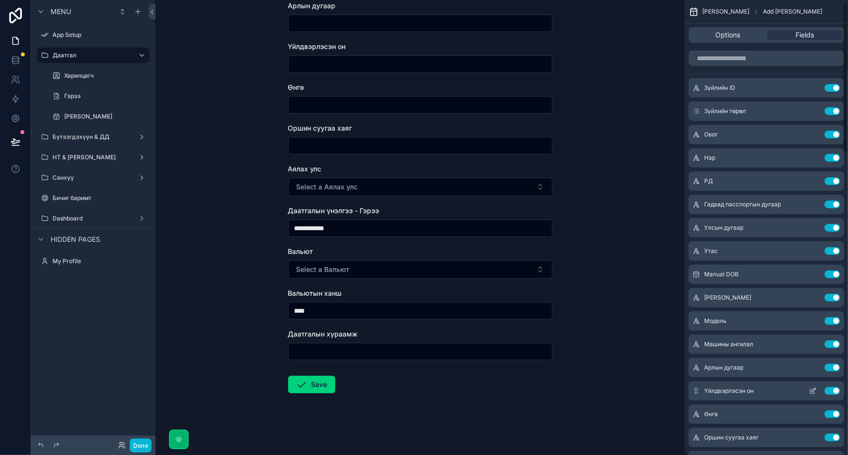
scroll to position [221, 0]
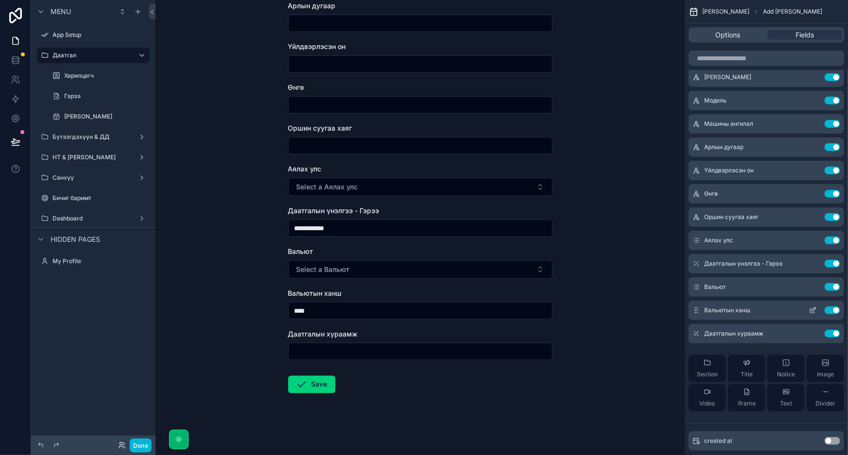
click at [812, 307] on icon "scrollable content" at bounding box center [813, 311] width 8 height 8
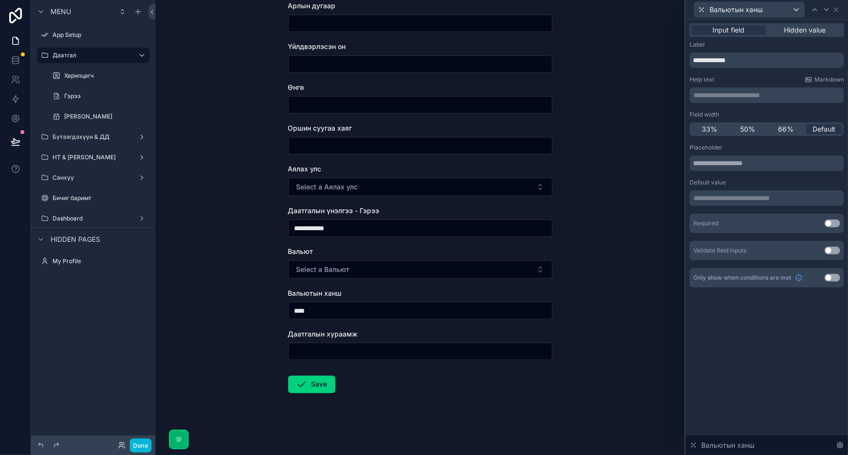
click at [736, 199] on p "**********" at bounding box center [767, 198] width 149 height 10
click at [748, 204] on div "**********" at bounding box center [766, 198] width 154 height 16
click at [754, 199] on p "**********" at bounding box center [767, 198] width 149 height 10
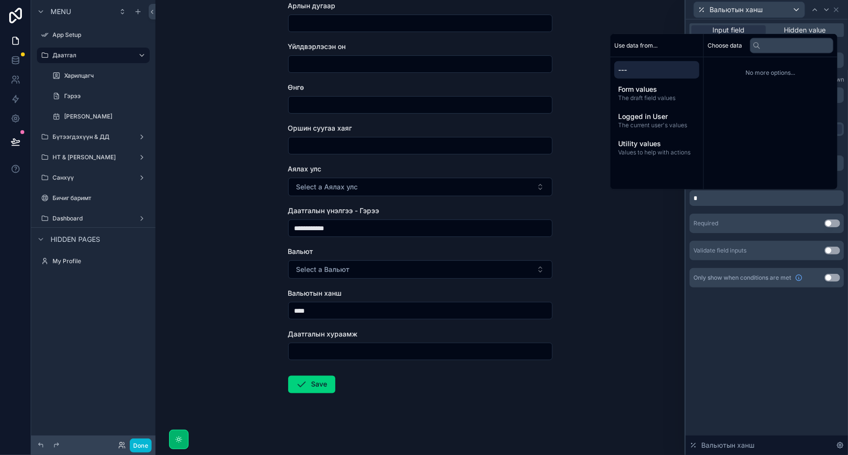
scroll to position [0, 0]
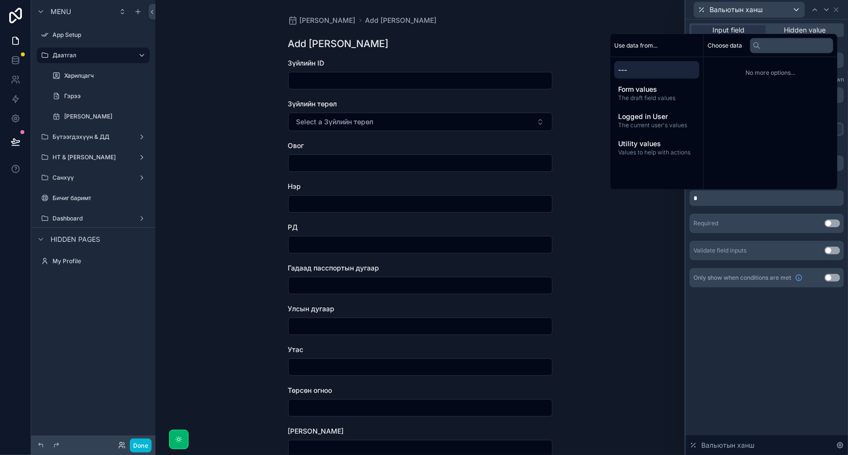
click at [648, 281] on div "**********" at bounding box center [419, 227] width 529 height 455
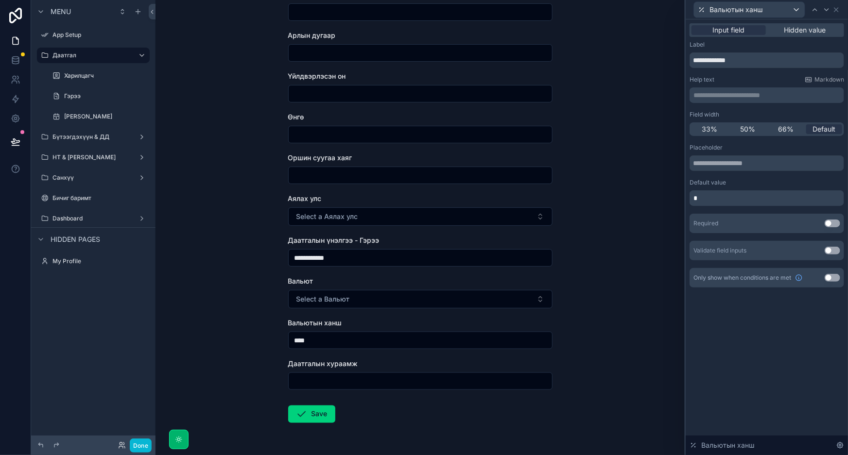
scroll to position [548, 0]
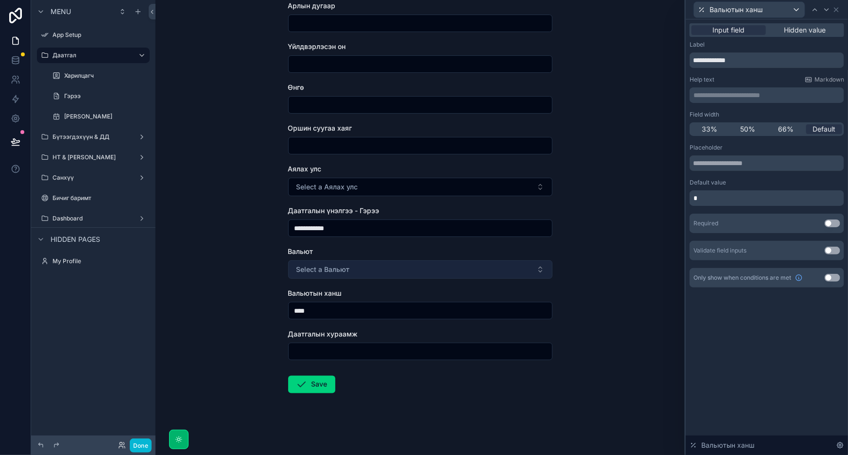
click at [359, 270] on button "Select a Вальют" at bounding box center [420, 269] width 264 height 18
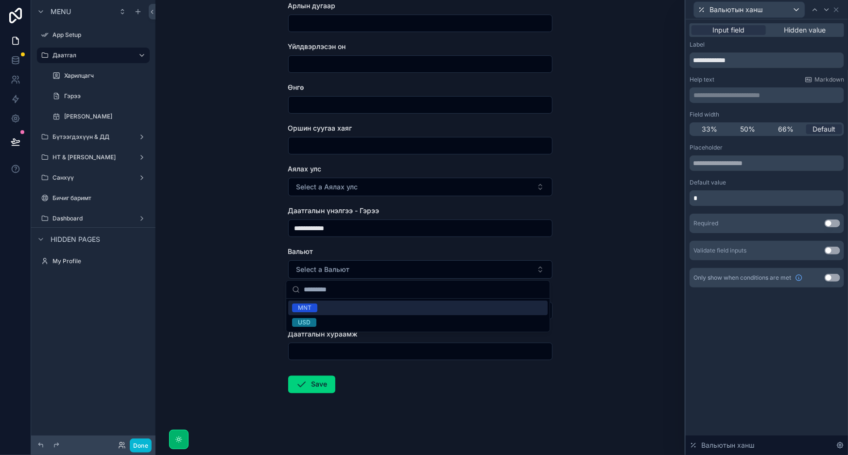
click at [327, 306] on div "MNT" at bounding box center [417, 308] width 259 height 15
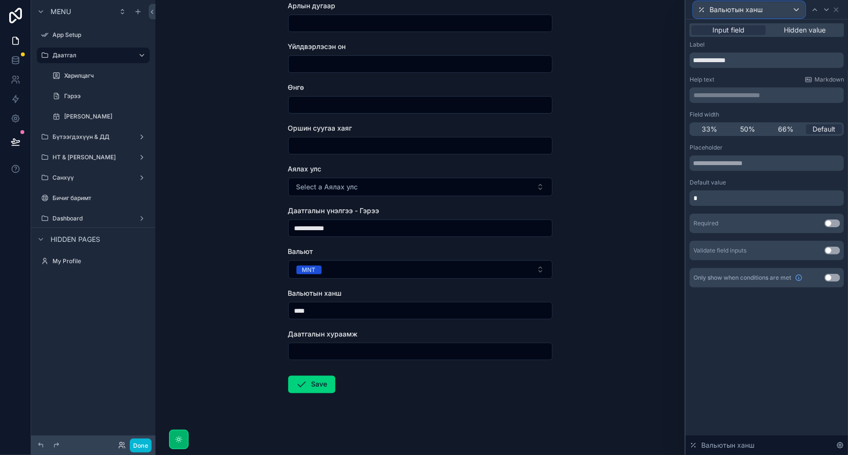
click at [783, 11] on div "Вальютын ханш" at bounding box center [749, 10] width 111 height 16
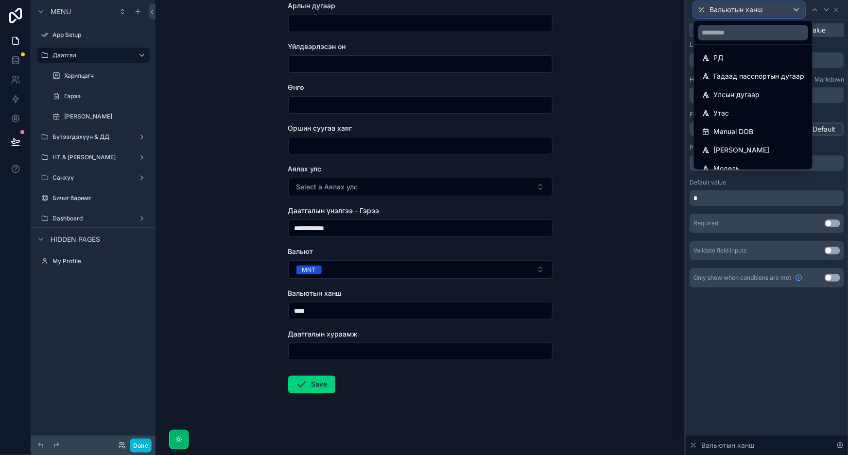
scroll to position [265, 0]
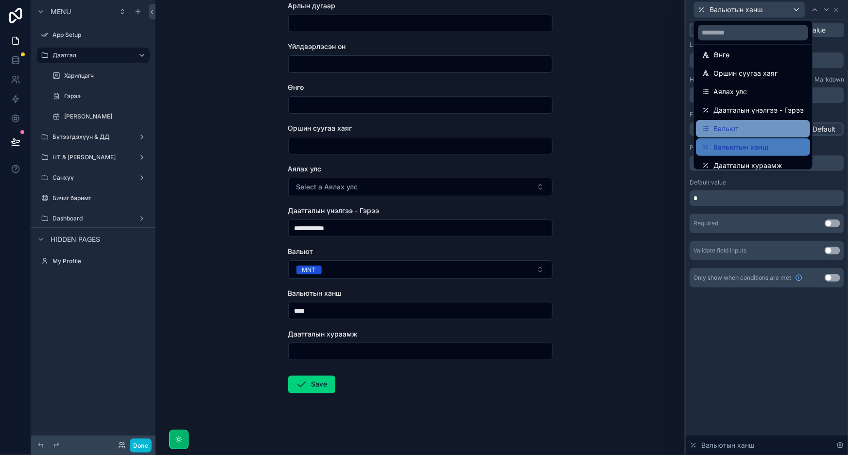
click at [759, 131] on div "Вальют" at bounding box center [753, 129] width 103 height 12
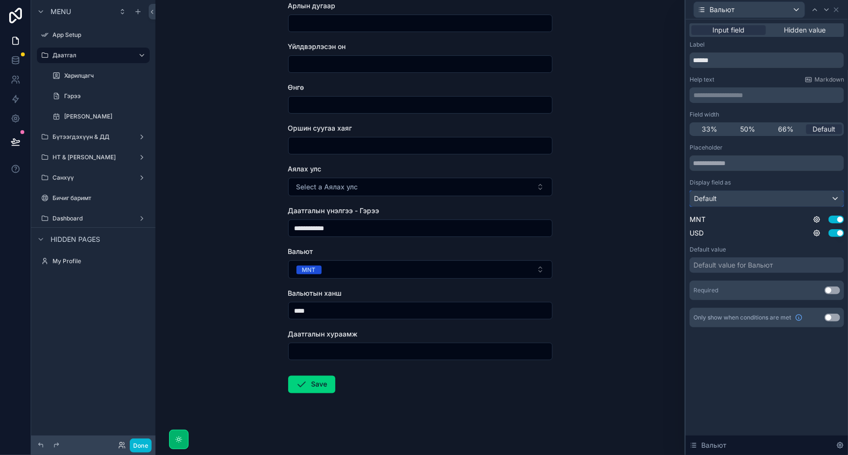
click at [765, 199] on div "Default" at bounding box center [767, 199] width 154 height 16
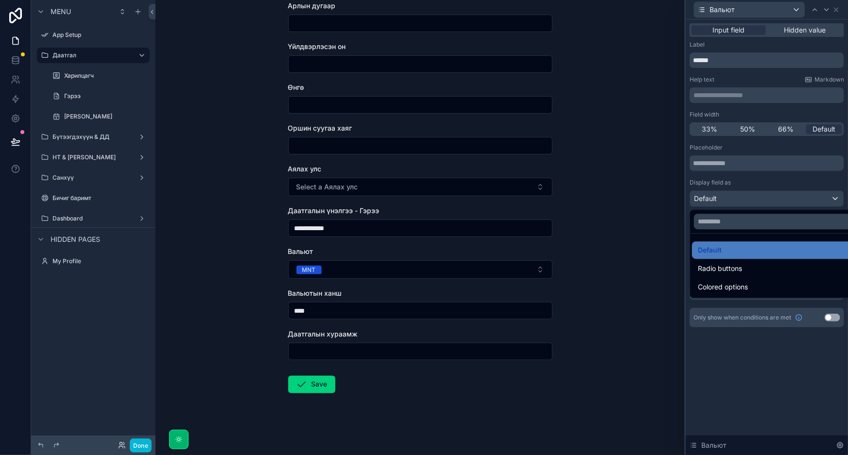
click at [765, 199] on div at bounding box center [766, 227] width 162 height 455
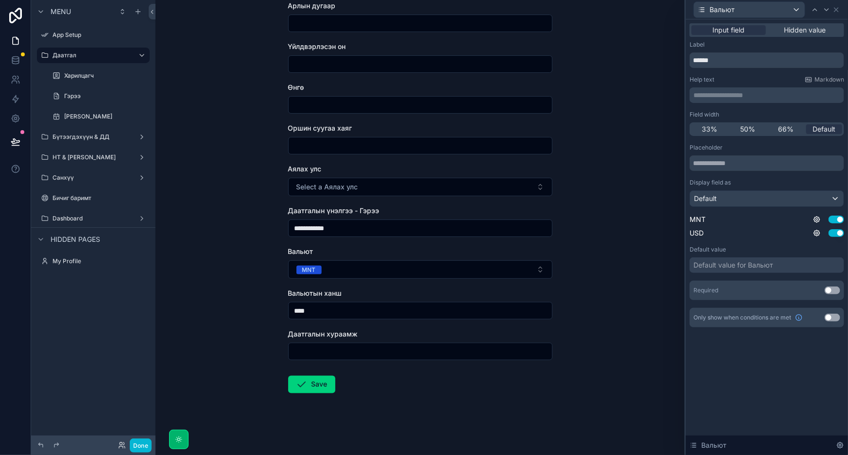
click at [724, 271] on div "Default value for Вальют" at bounding box center [766, 265] width 154 height 16
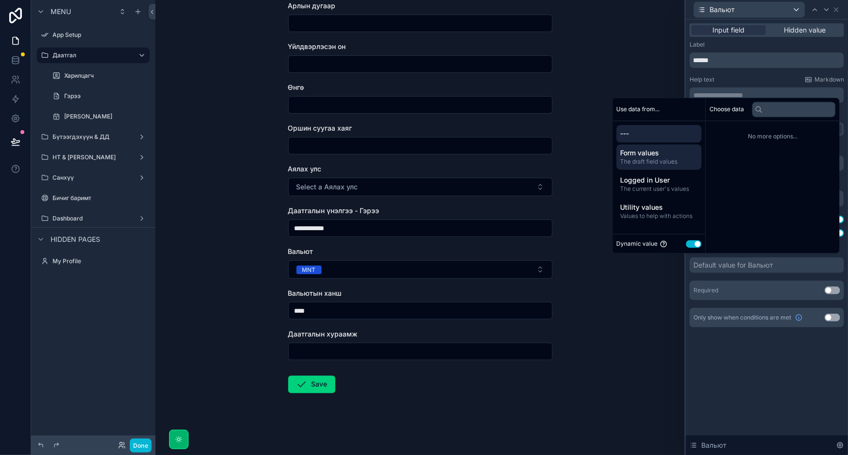
click at [672, 158] on span "The draft field values" at bounding box center [658, 162] width 77 height 8
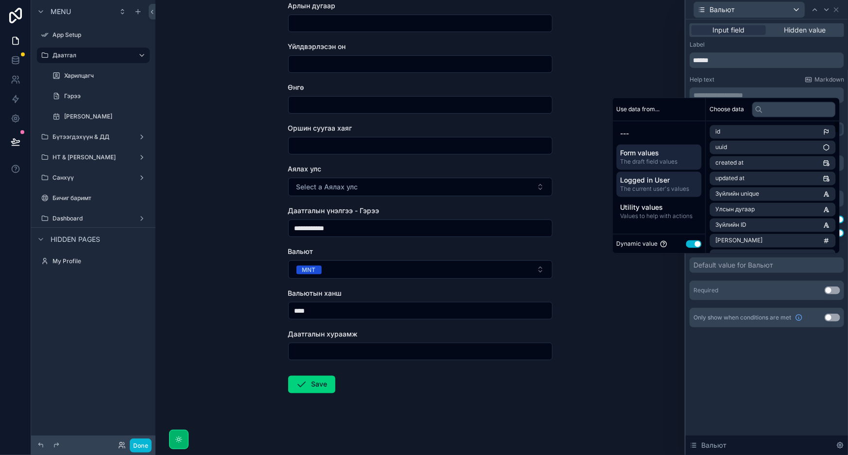
click at [639, 182] on span "Logged in User" at bounding box center [658, 181] width 77 height 10
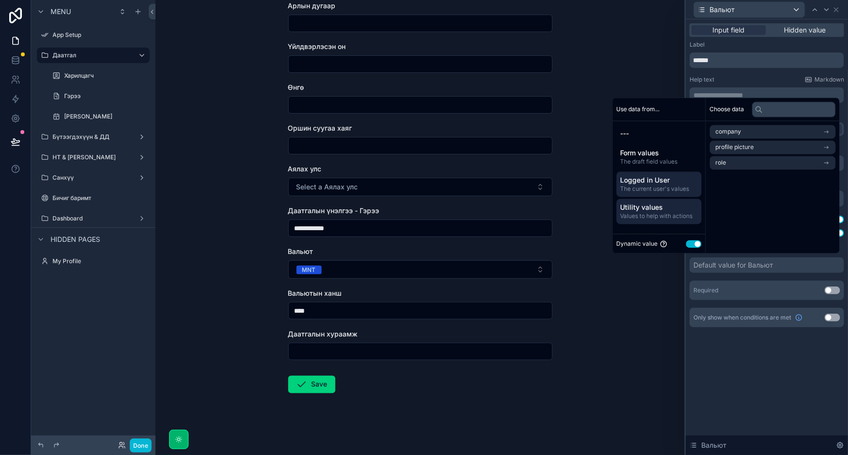
click at [648, 215] on span "Values to help with actions" at bounding box center [658, 217] width 77 height 8
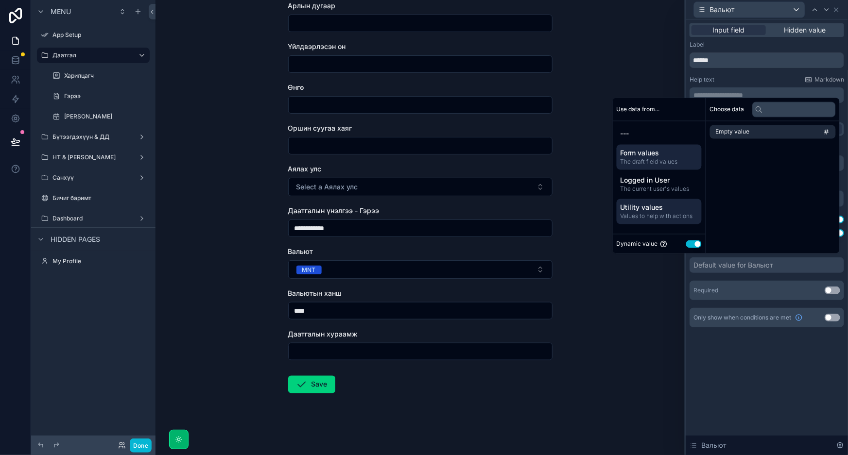
click at [648, 149] on span "Form values" at bounding box center [658, 154] width 77 height 10
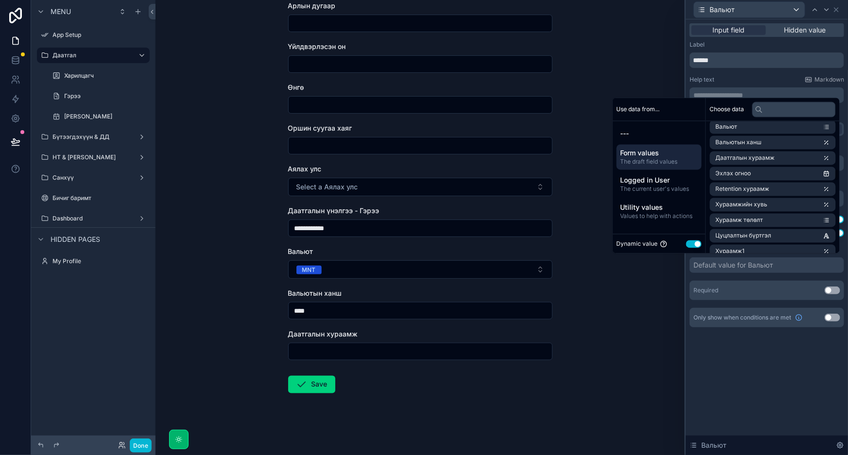
scroll to position [883, 0]
click at [776, 276] on div "Placeholder Display field as Default MNT Use setting USD Use setting Default va…" at bounding box center [766, 222] width 154 height 156
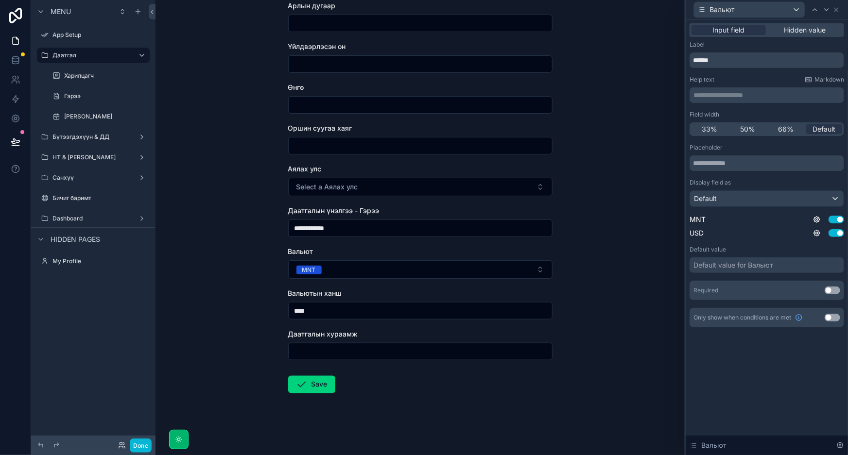
click at [778, 268] on div "Default value for Вальют" at bounding box center [766, 265] width 154 height 16
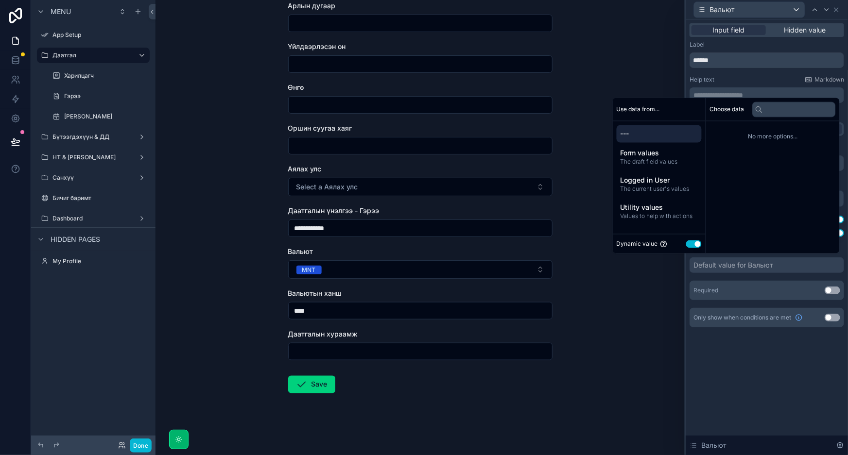
click at [687, 244] on button "Use setting" at bounding box center [694, 244] width 16 height 8
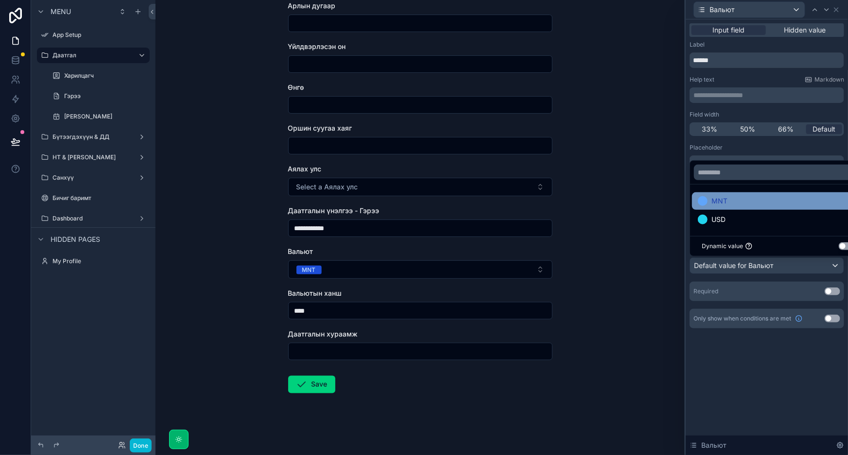
click at [732, 198] on div "MNT" at bounding box center [778, 201] width 160 height 12
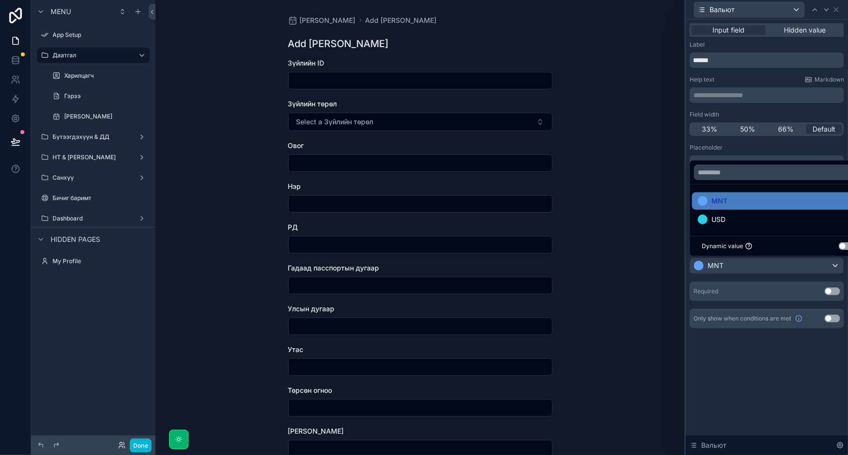
click at [627, 247] on div "**********" at bounding box center [419, 227] width 529 height 455
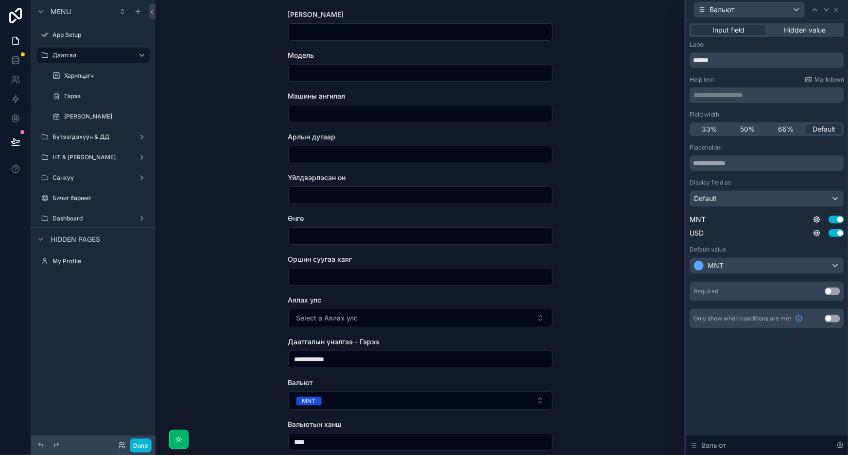
scroll to position [548, 0]
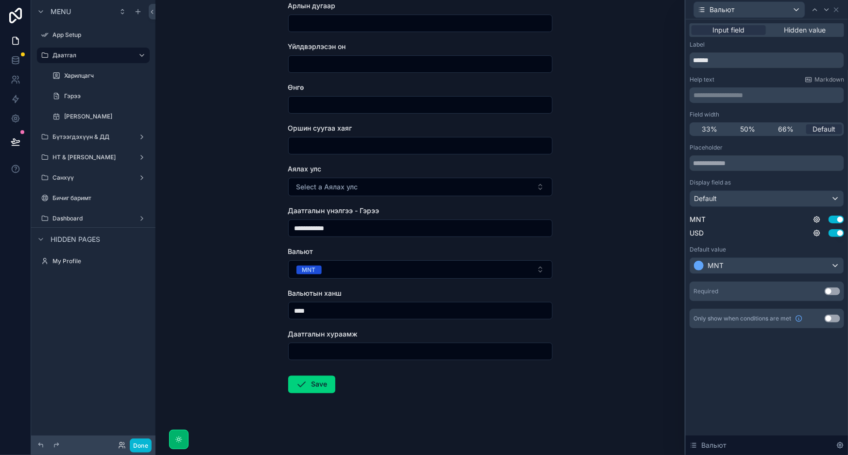
click at [454, 304] on input "****" at bounding box center [420, 311] width 263 height 14
click at [459, 340] on div "Даатгалын хураамж" at bounding box center [420, 344] width 264 height 31
click at [450, 351] on input "scrollable content" at bounding box center [420, 352] width 263 height 14
click at [838, 9] on icon at bounding box center [836, 10] width 8 height 8
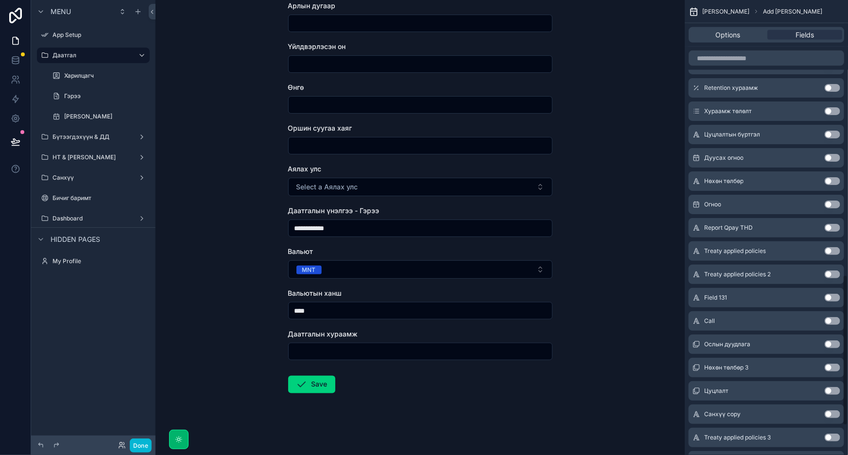
scroll to position [786, 0]
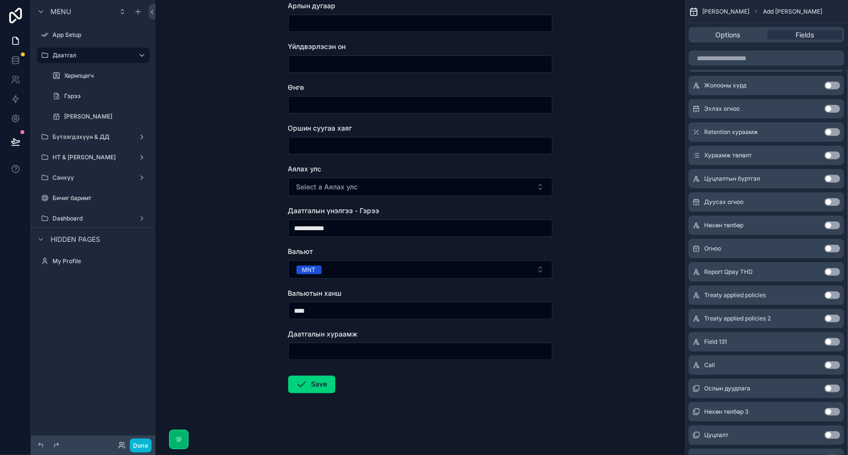
click at [833, 154] on button "Use setting" at bounding box center [832, 156] width 16 height 8
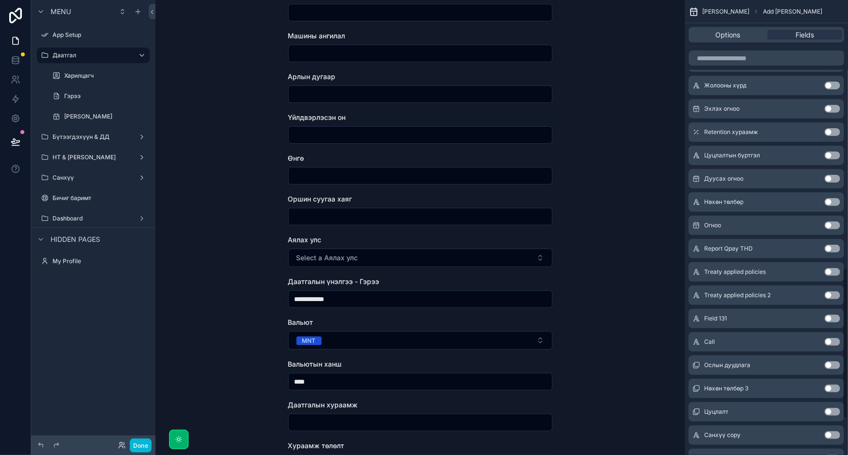
scroll to position [589, 0]
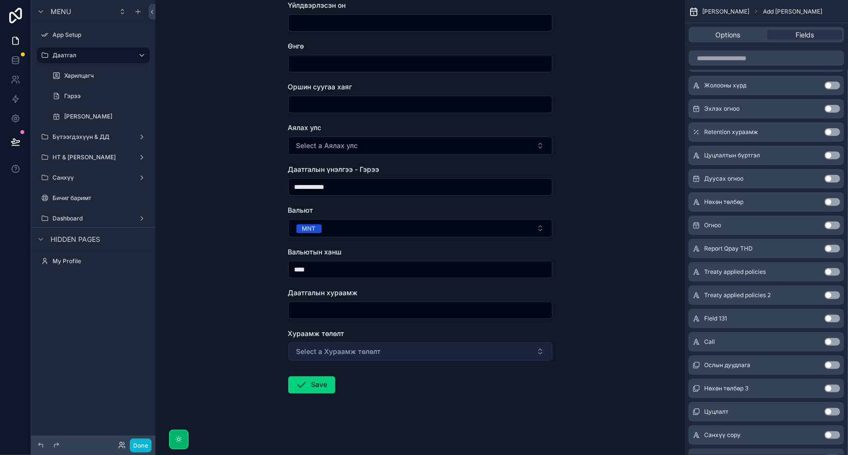
click at [468, 345] on button "Select a Хураамж төлөлт" at bounding box center [420, 352] width 264 height 18
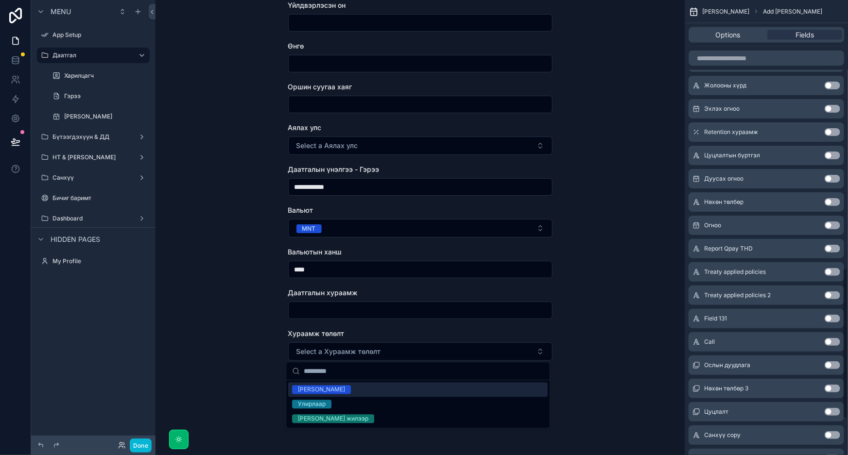
click at [788, 305] on div "created at Use setting updated at Use setting Гэрээ Use setting Төлөв Use setti…" at bounding box center [766, 200] width 163 height 676
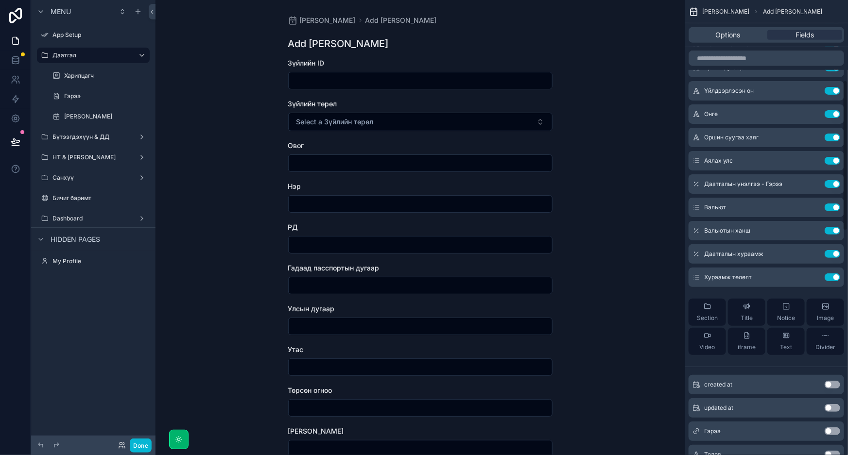
scroll to position [0, 0]
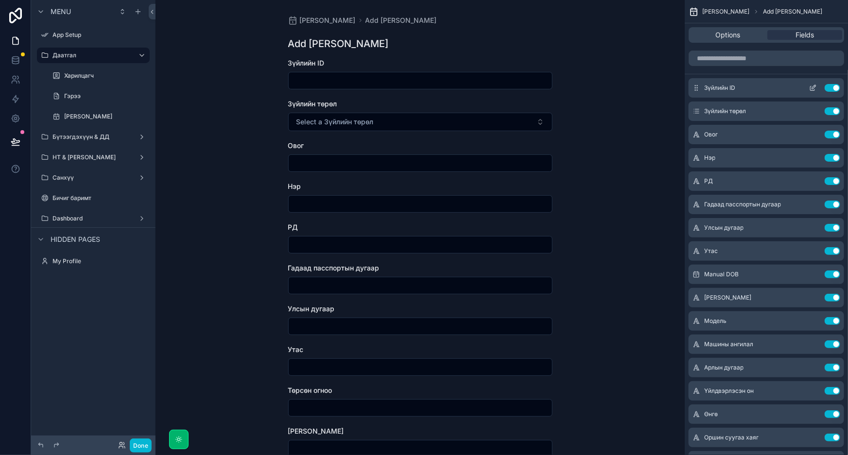
click at [811, 87] on icon "scrollable content" at bounding box center [813, 88] width 8 height 8
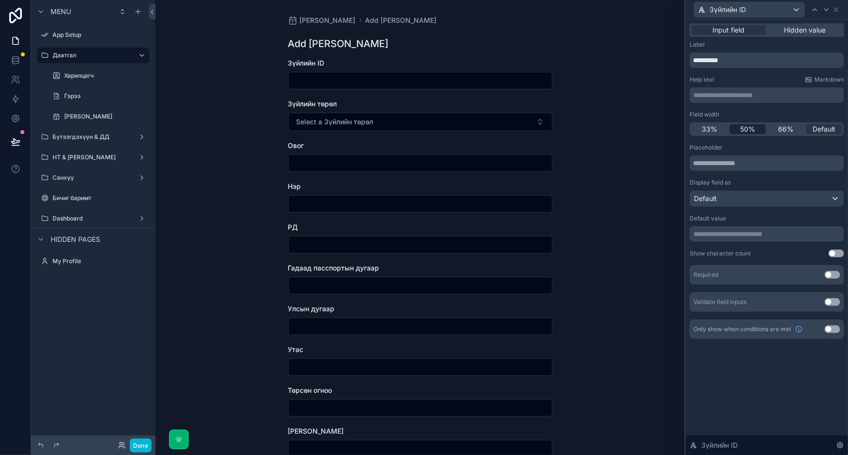
click at [740, 129] on span "50%" at bounding box center [747, 129] width 15 height 10
click at [769, 11] on div "Зүйлийн ID" at bounding box center [749, 10] width 111 height 16
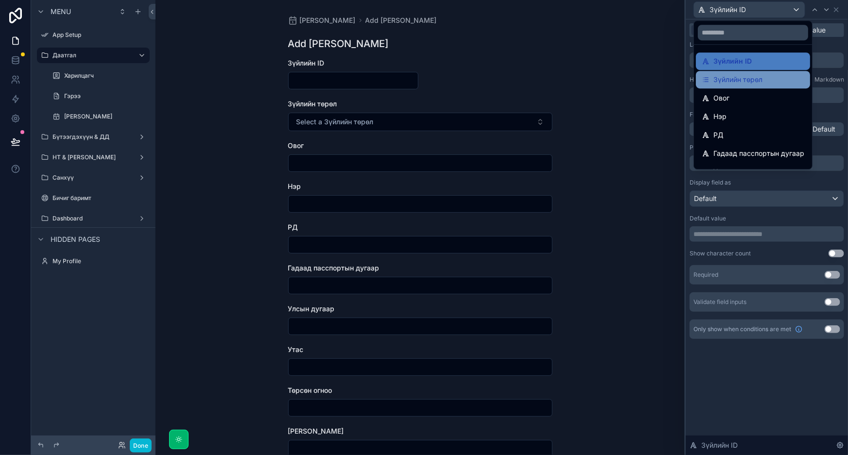
click at [743, 82] on span "Зүйлийн төрөл" at bounding box center [737, 80] width 49 height 12
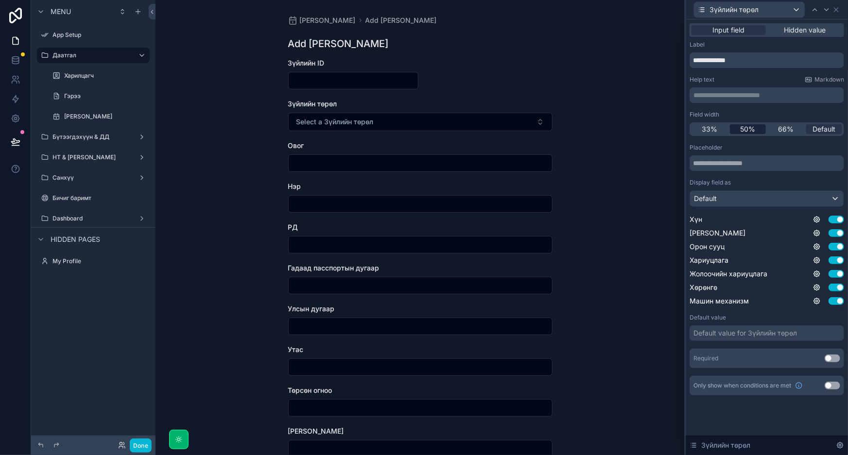
click at [751, 126] on span "50%" at bounding box center [747, 129] width 15 height 10
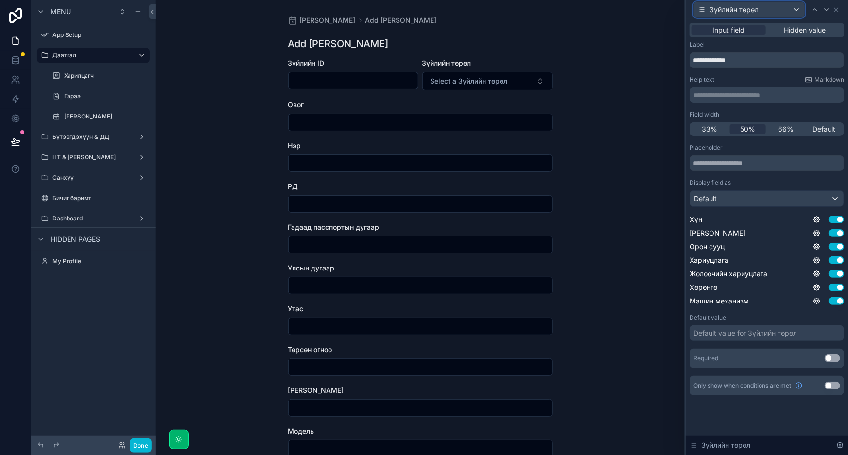
click at [758, 5] on span "Зүйлийн төрөл" at bounding box center [733, 10] width 49 height 10
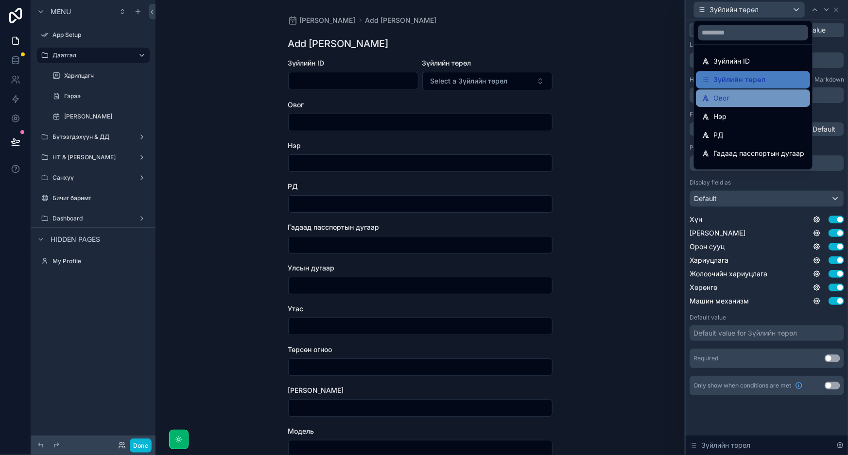
click at [741, 93] on div "Овог" at bounding box center [753, 98] width 103 height 12
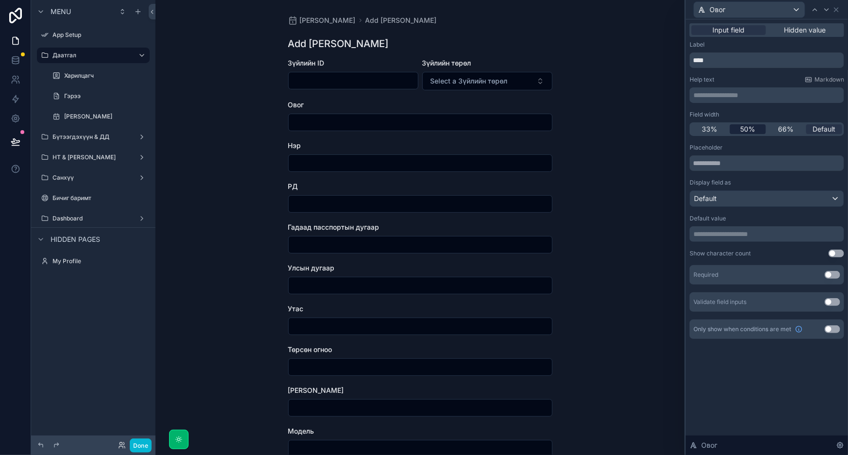
click at [746, 130] on span "50%" at bounding box center [747, 129] width 15 height 10
click at [780, 6] on div "Овог" at bounding box center [749, 10] width 111 height 16
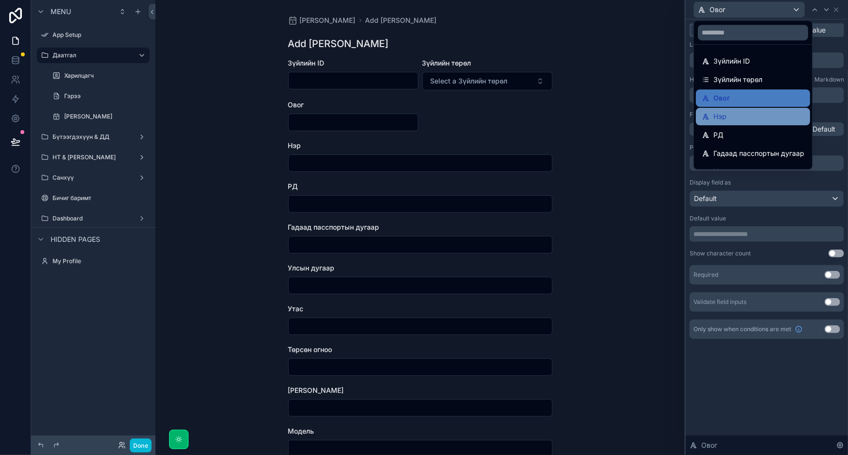
click at [754, 114] on div "Нэр" at bounding box center [753, 117] width 103 height 12
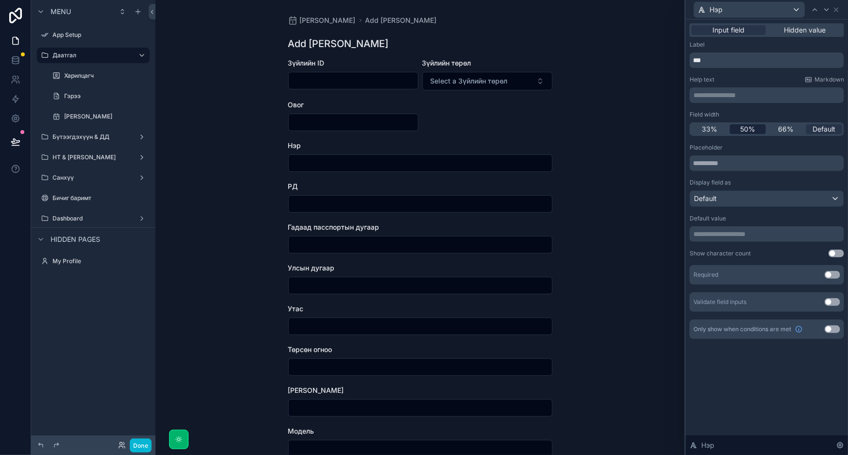
click at [753, 126] on span "50%" at bounding box center [747, 129] width 15 height 10
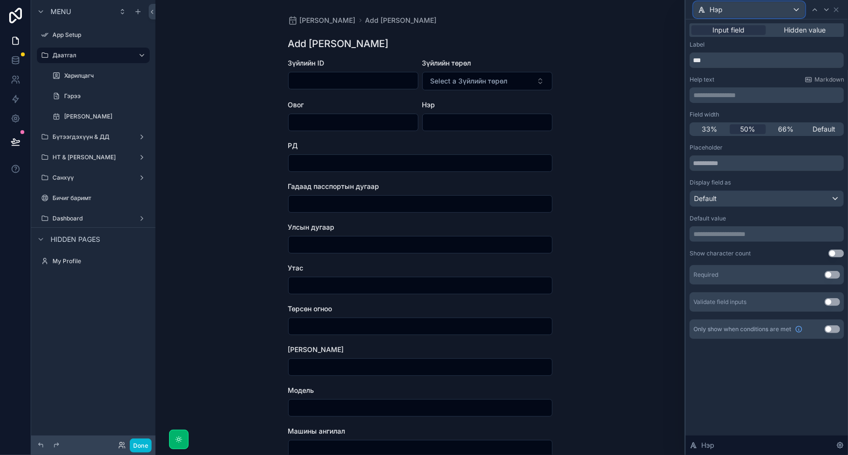
click at [773, 5] on div "Нэр" at bounding box center [749, 10] width 111 height 16
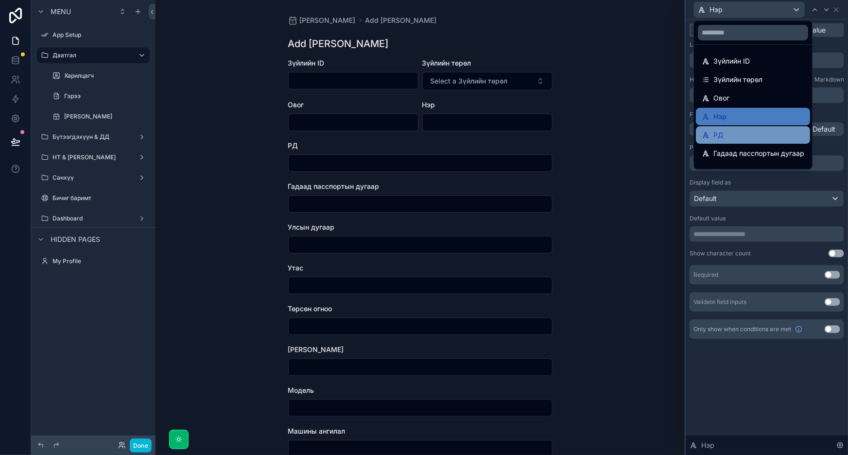
click at [739, 129] on div "РД" at bounding box center [753, 135] width 103 height 12
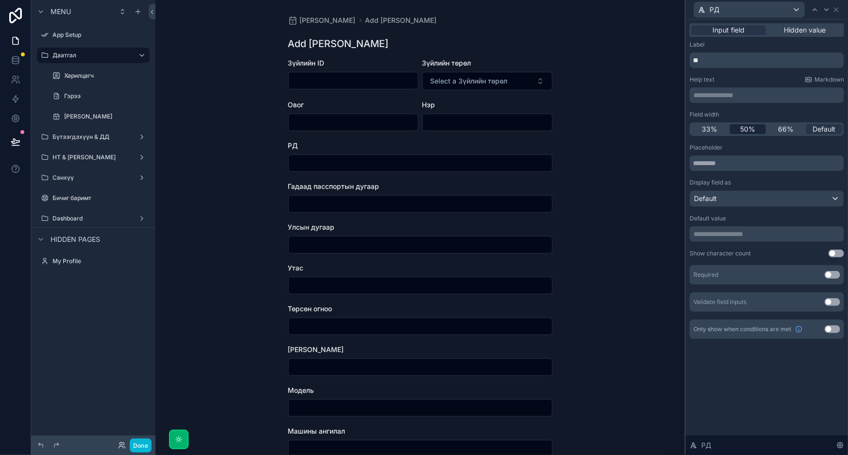
click at [739, 130] on div "50%" at bounding box center [748, 129] width 36 height 10
click at [767, 12] on div "РД" at bounding box center [749, 10] width 111 height 16
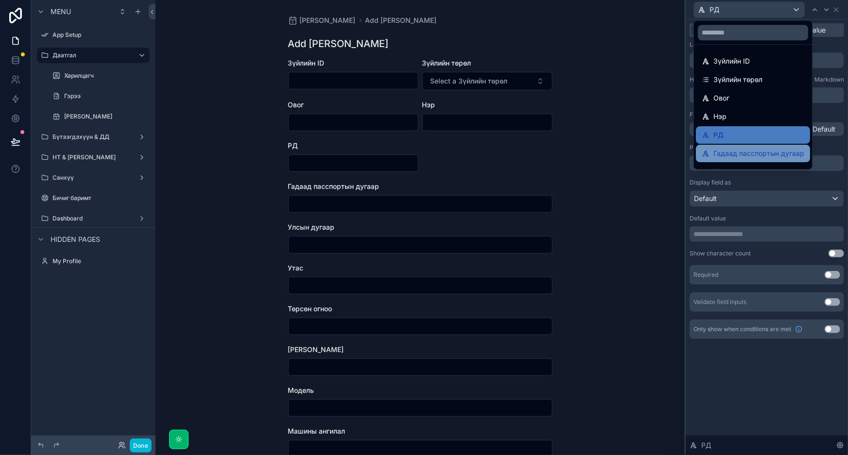
click at [753, 149] on span "Гадаад пасспортын дугаар" at bounding box center [758, 154] width 91 height 12
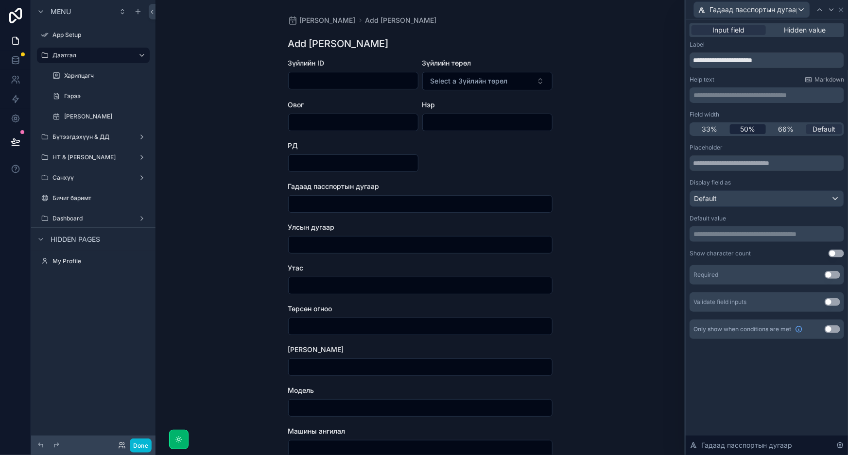
click at [752, 130] on span "50%" at bounding box center [747, 129] width 15 height 10
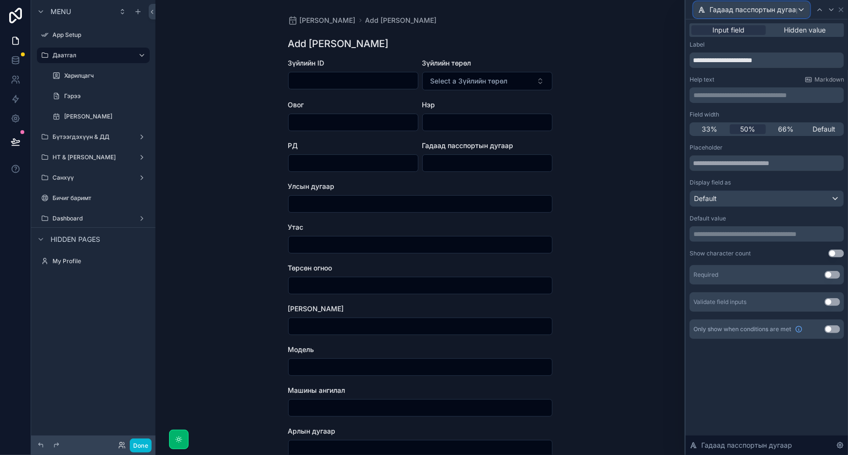
click at [764, 12] on span "Гадаад пасспортын дугаар" at bounding box center [752, 10] width 87 height 10
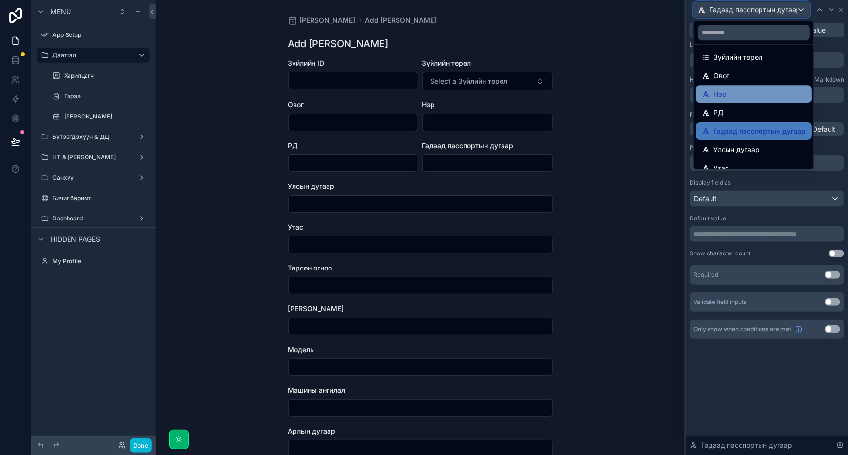
scroll to position [44, 0]
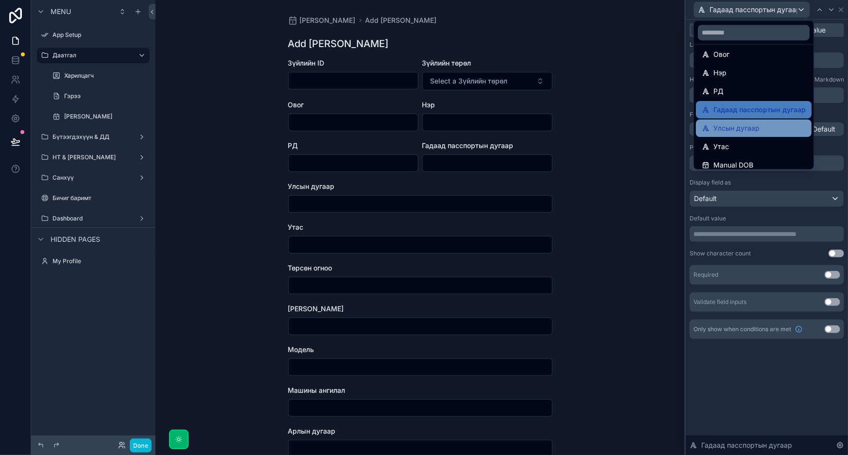
click at [751, 128] on span "Улсын дугаар" at bounding box center [736, 128] width 46 height 12
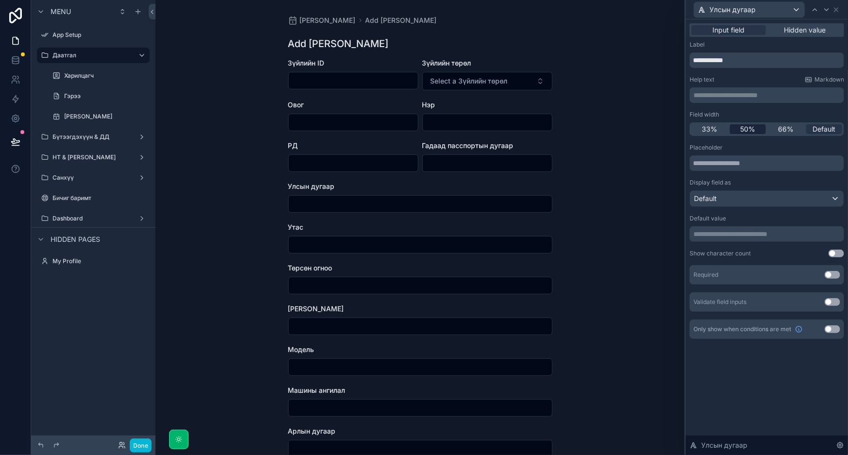
click at [751, 131] on span "50%" at bounding box center [747, 129] width 15 height 10
click at [770, 12] on div "Улсын дугаар" at bounding box center [749, 10] width 111 height 16
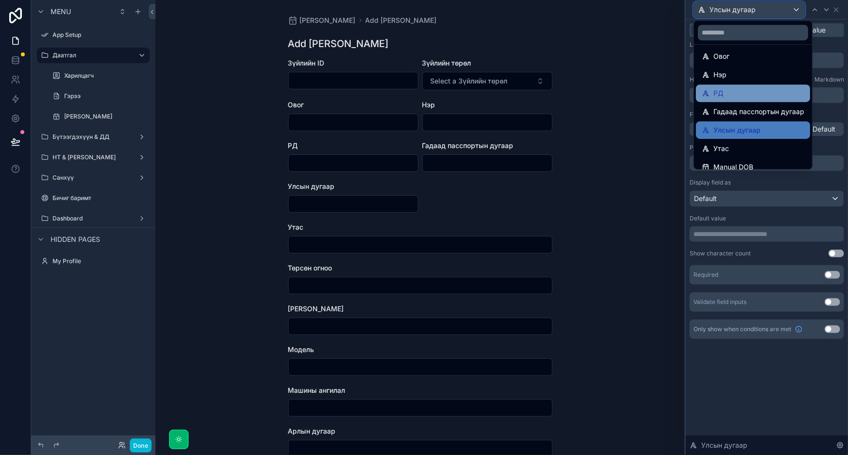
scroll to position [88, 0]
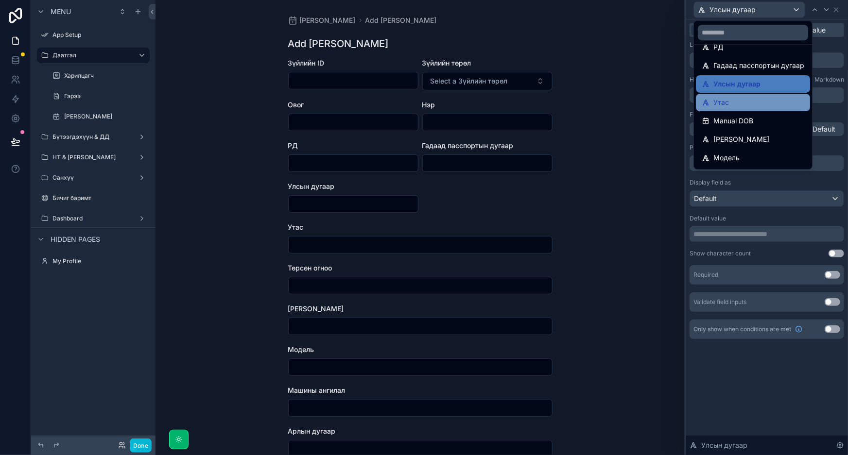
click at [742, 103] on div "Утас" at bounding box center [753, 103] width 103 height 12
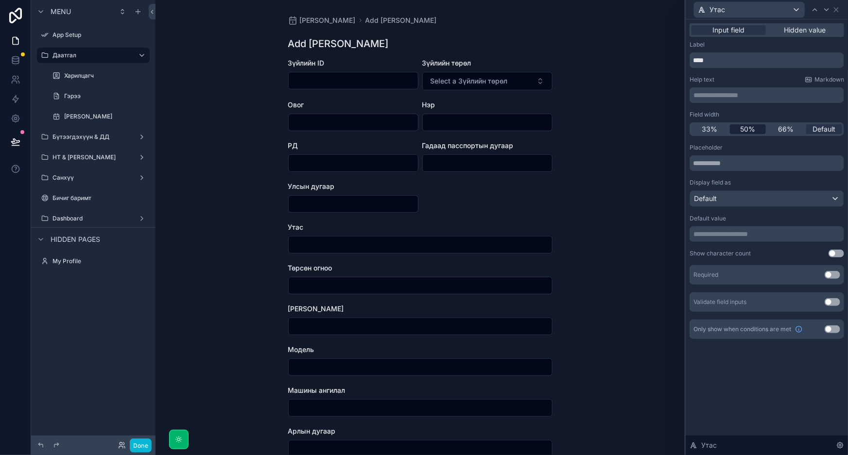
click at [746, 131] on span "50%" at bounding box center [747, 129] width 15 height 10
click at [758, 11] on div "Утас" at bounding box center [749, 10] width 111 height 16
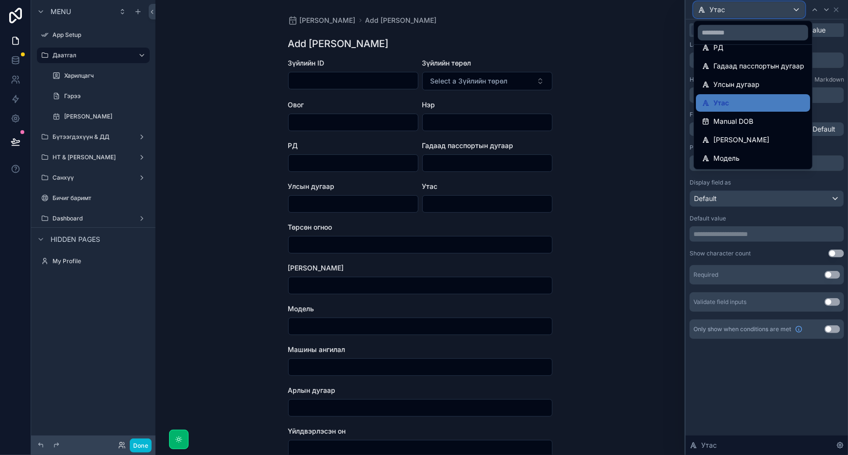
scroll to position [88, 0]
click at [757, 122] on div "Manual DOB" at bounding box center [753, 121] width 103 height 12
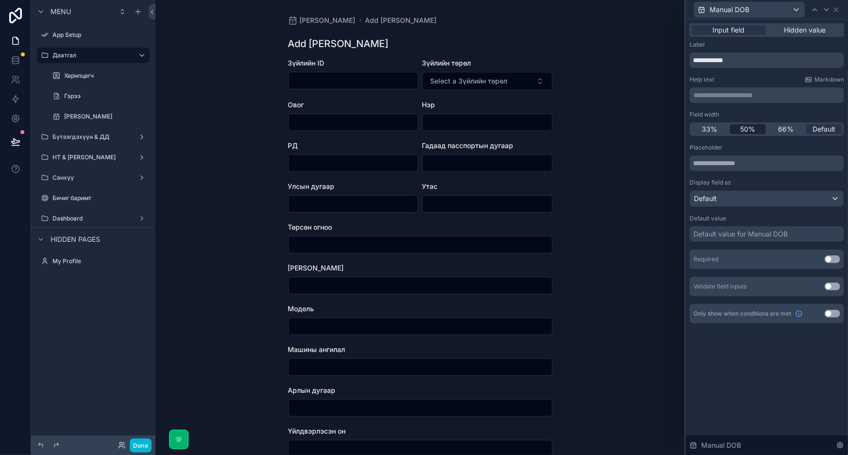
click at [754, 130] on span "50%" at bounding box center [747, 129] width 15 height 10
click at [672, 122] on div "**********" at bounding box center [419, 227] width 529 height 455
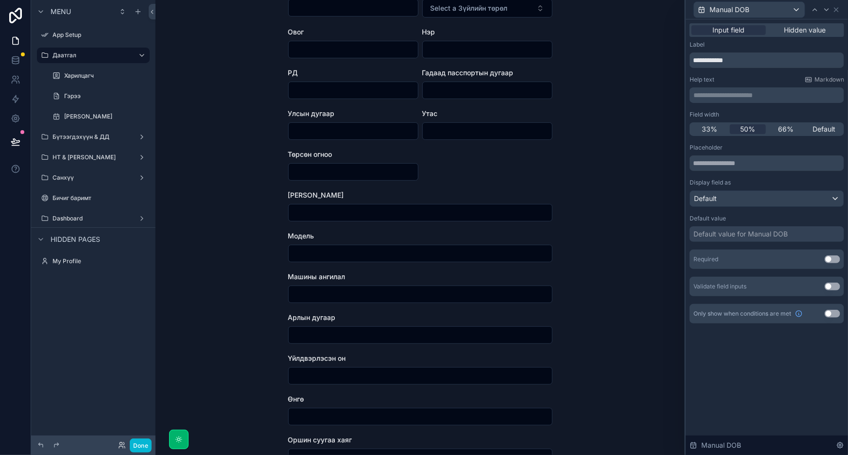
scroll to position [29, 0]
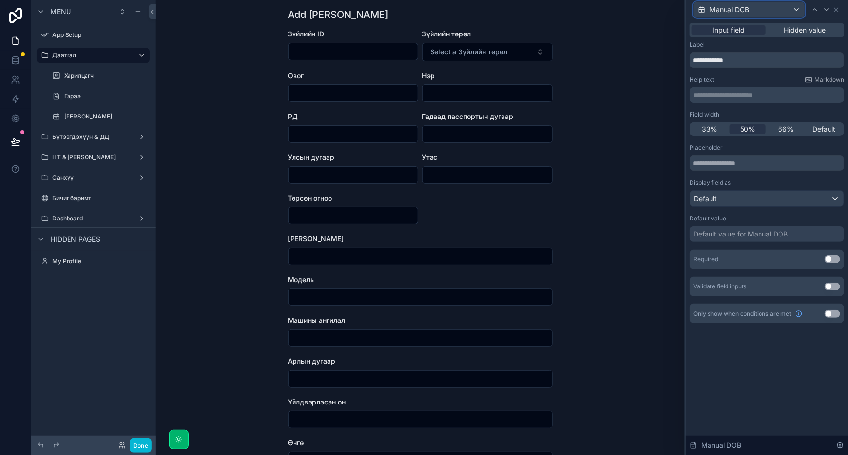
click at [768, 10] on div "Manual DOB" at bounding box center [749, 10] width 111 height 16
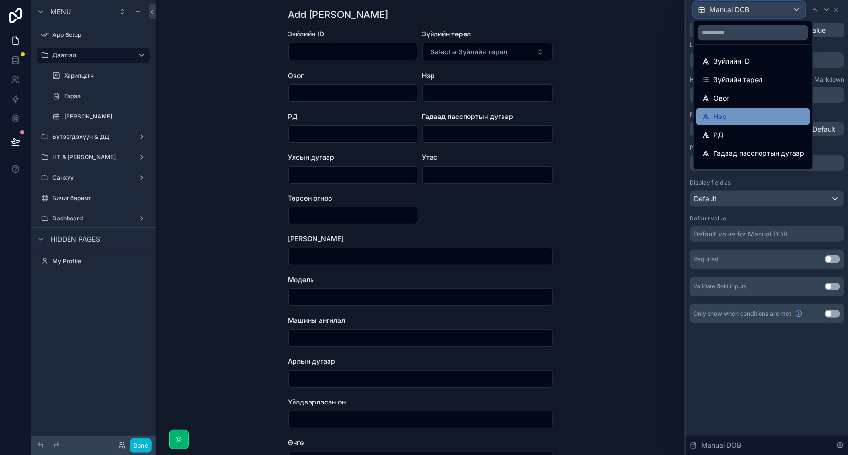
scroll to position [88, 0]
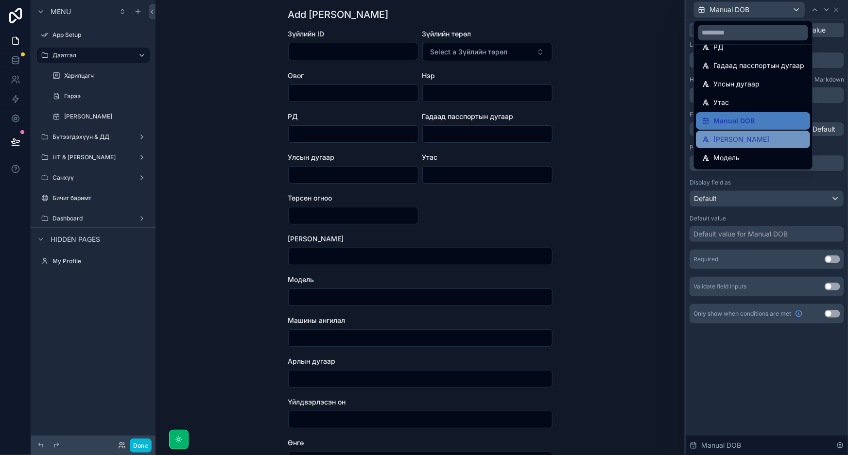
click at [748, 136] on div "[PERSON_NAME]" at bounding box center [753, 140] width 103 height 12
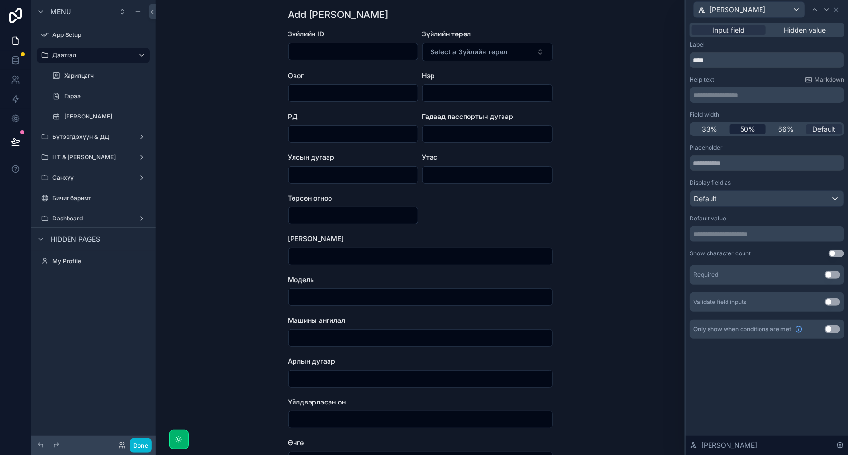
click at [753, 133] on span "50%" at bounding box center [747, 129] width 15 height 10
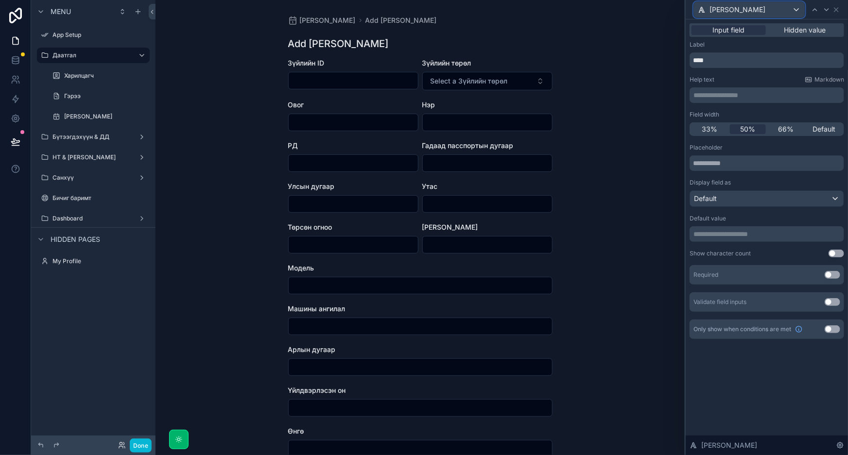
click at [752, 4] on div "[PERSON_NAME]" at bounding box center [749, 10] width 111 height 16
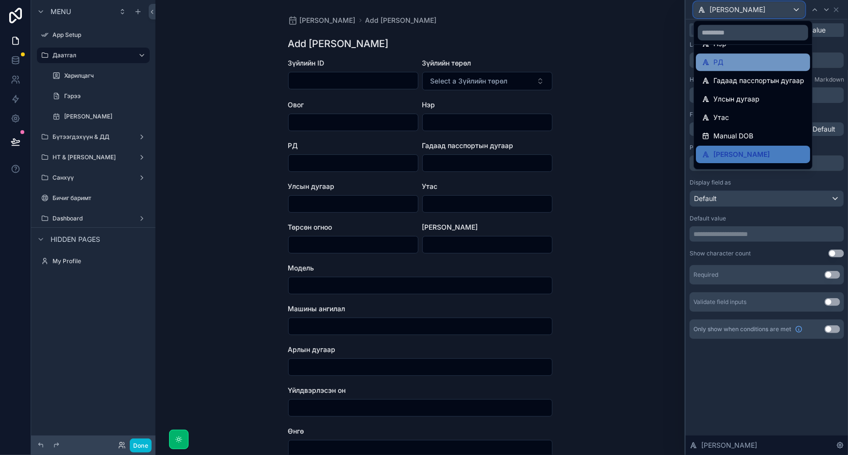
scroll to position [132, 0]
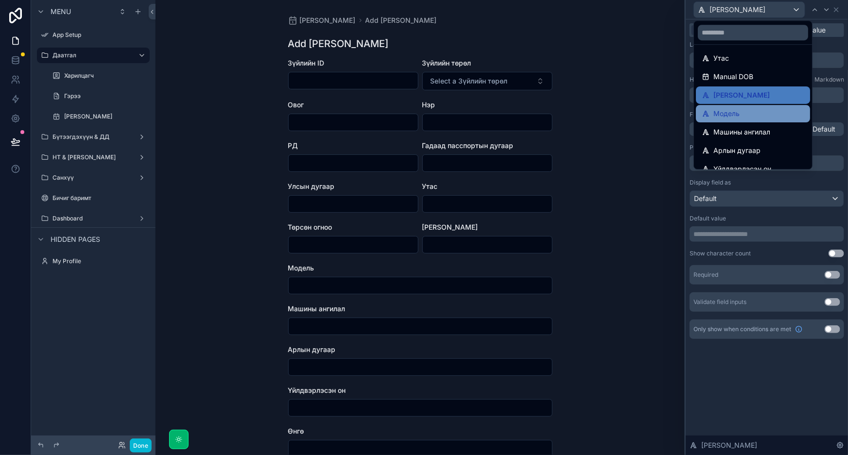
click at [750, 105] on div "Модель" at bounding box center [753, 113] width 114 height 17
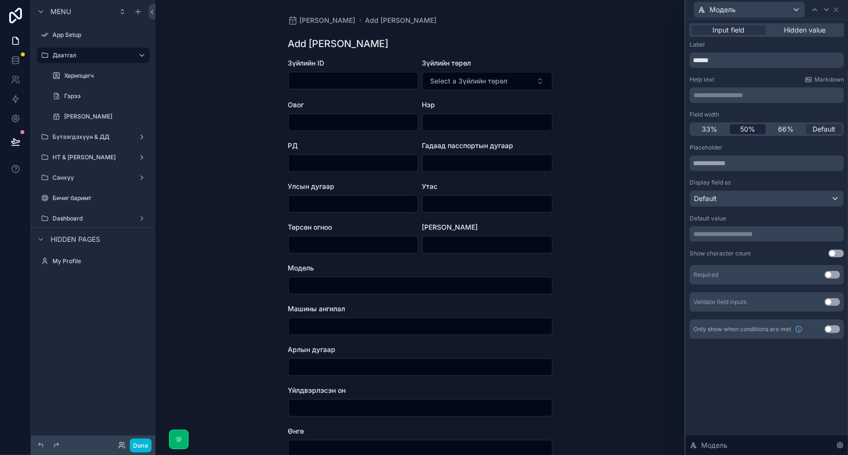
click at [738, 124] on div "50%" at bounding box center [748, 129] width 36 height 10
click at [759, 12] on div "Модель" at bounding box center [749, 10] width 111 height 16
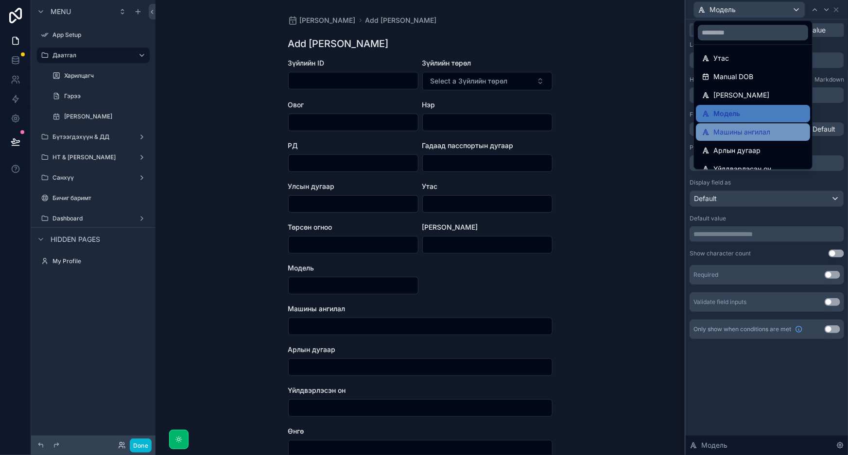
click at [746, 127] on span "Машины ангилал" at bounding box center [741, 132] width 57 height 12
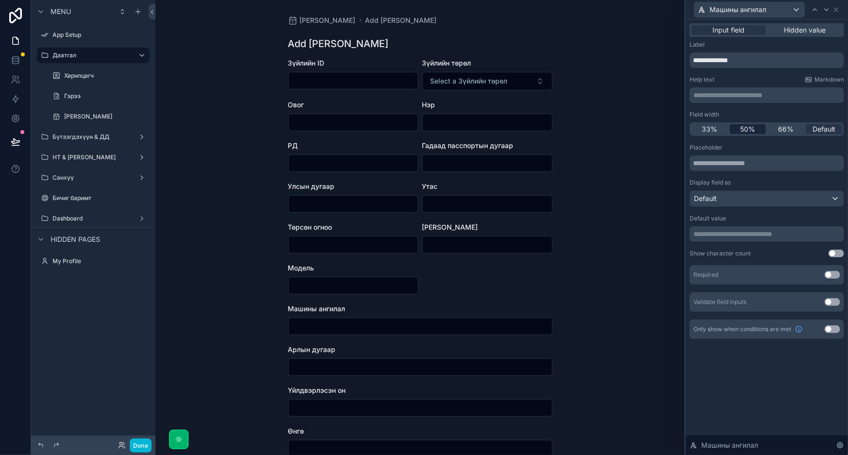
click at [740, 131] on span "50%" at bounding box center [747, 129] width 15 height 10
click at [769, 16] on div "Машины ангилал" at bounding box center [749, 10] width 111 height 16
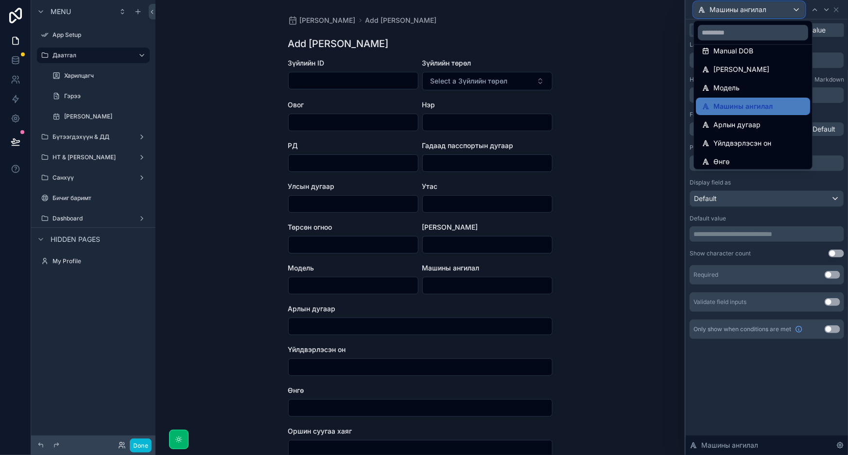
scroll to position [176, 0]
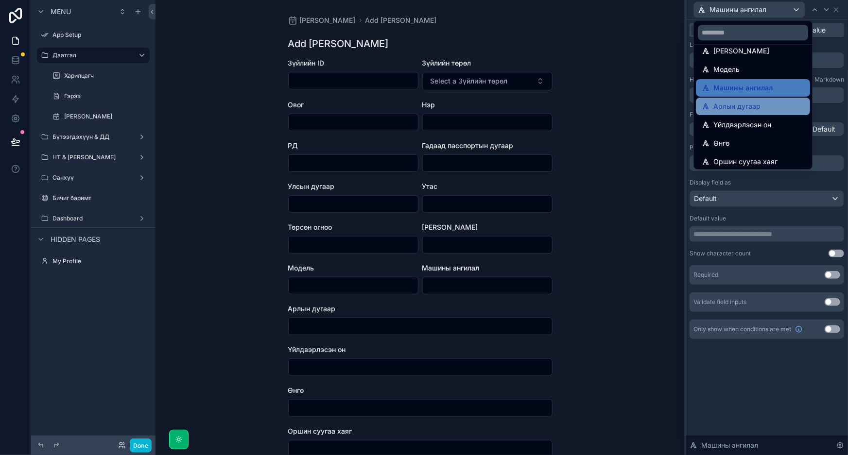
click at [750, 106] on span "Арлын дугаар" at bounding box center [736, 107] width 47 height 12
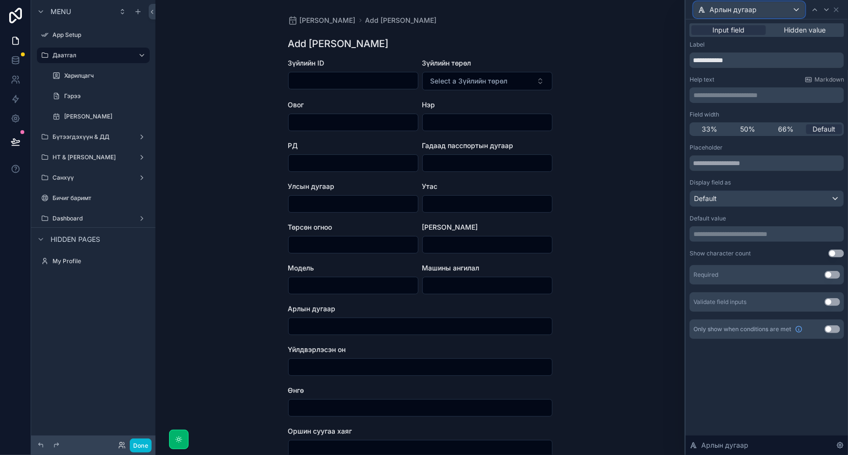
click at [759, 2] on div "Арлын дугаар" at bounding box center [749, 10] width 111 height 16
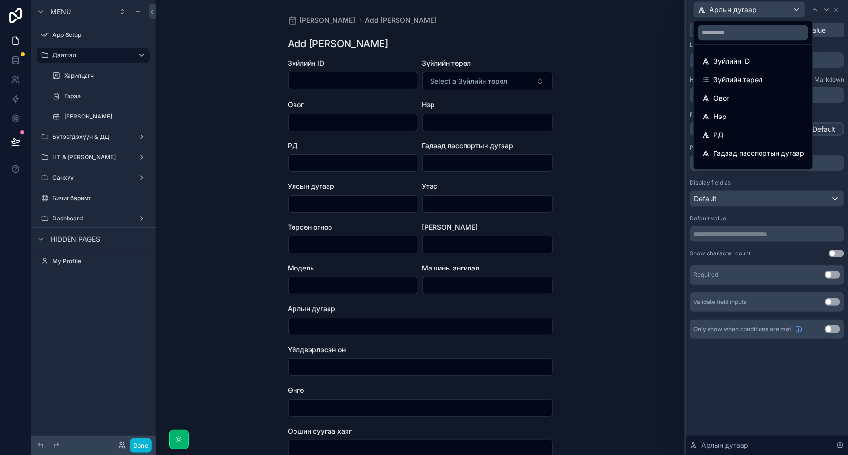
click at [759, 3] on div at bounding box center [766, 227] width 162 height 455
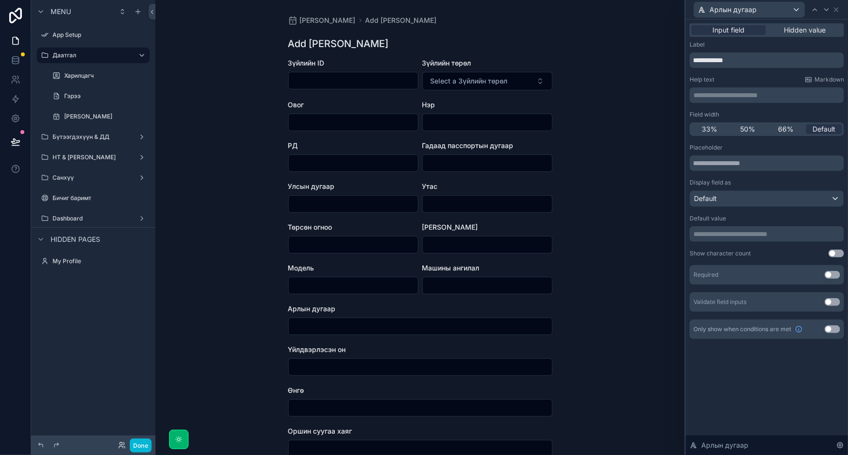
click at [744, 127] on span "50%" at bounding box center [747, 129] width 15 height 10
click at [759, 4] on div "Арлын дугаар" at bounding box center [749, 10] width 111 height 16
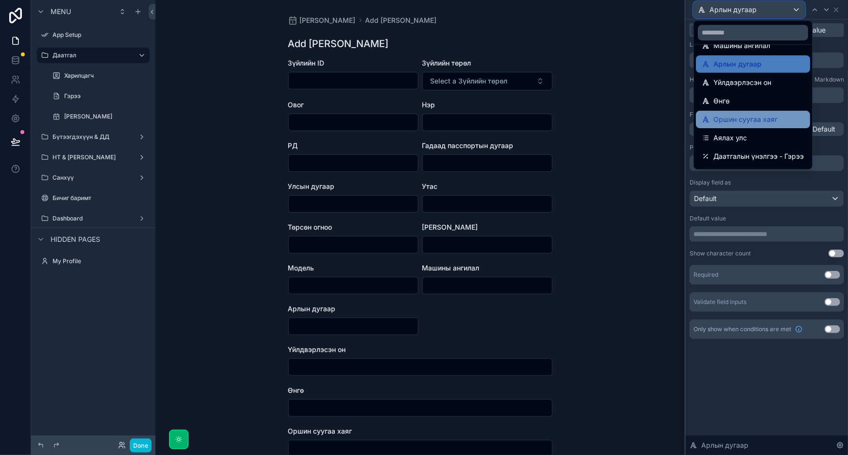
scroll to position [221, 0]
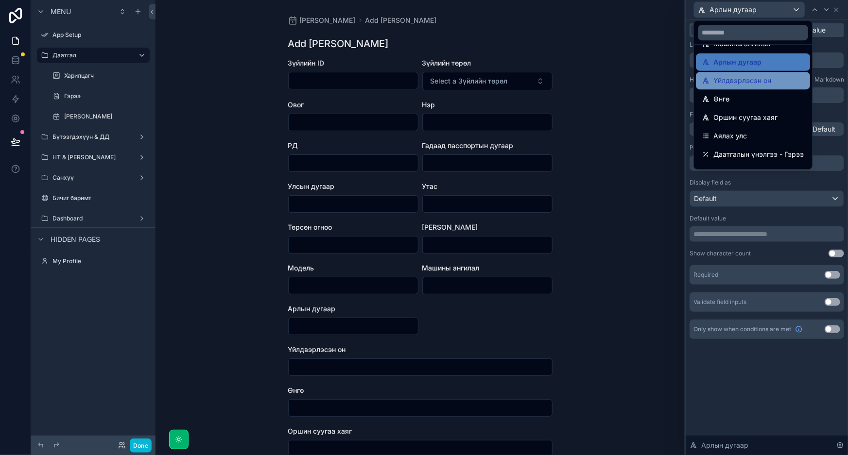
click at [767, 77] on span "Үйлдвэрлэсэн он" at bounding box center [742, 81] width 58 height 12
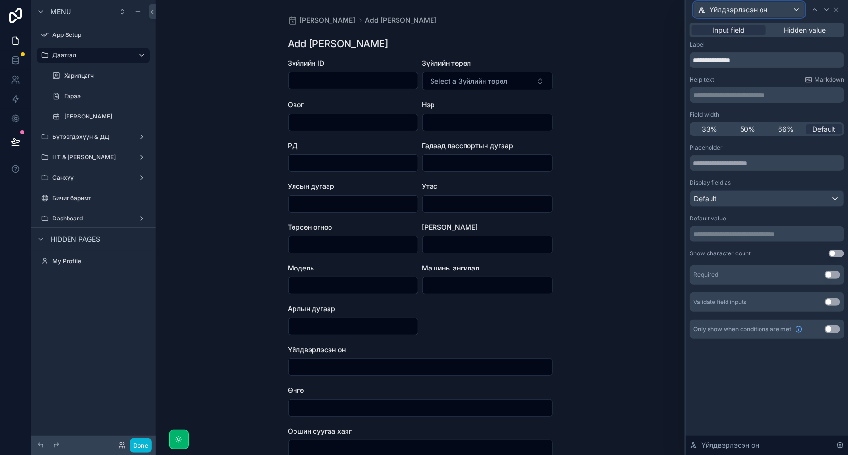
click at [762, 14] on span "Үйлдвэрлэсэн он" at bounding box center [738, 10] width 58 height 10
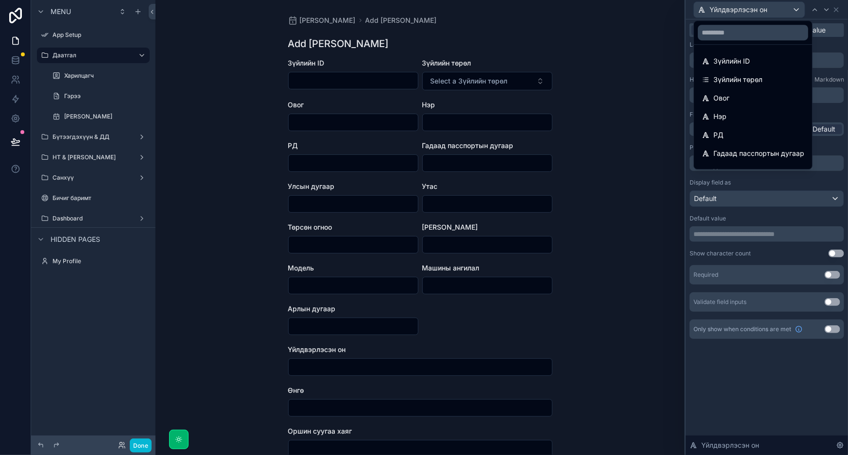
click at [635, 138] on div "**********" at bounding box center [419, 227] width 529 height 455
click at [805, 185] on div at bounding box center [766, 227] width 162 height 455
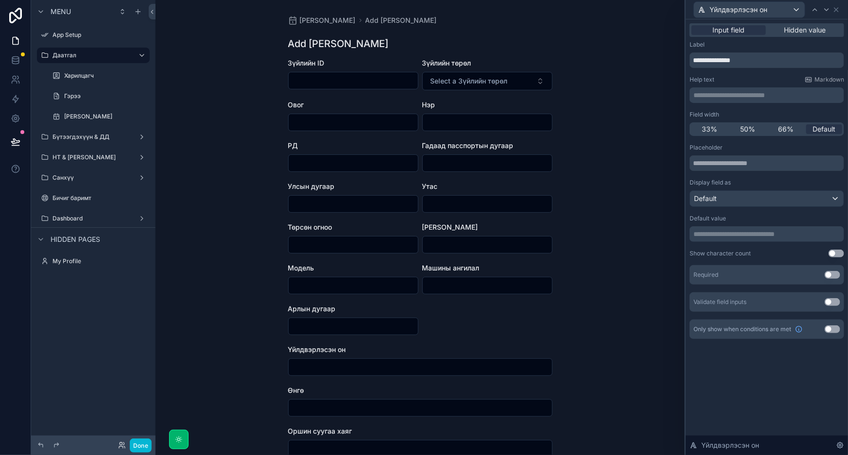
click at [744, 128] on span "50%" at bounding box center [747, 129] width 15 height 10
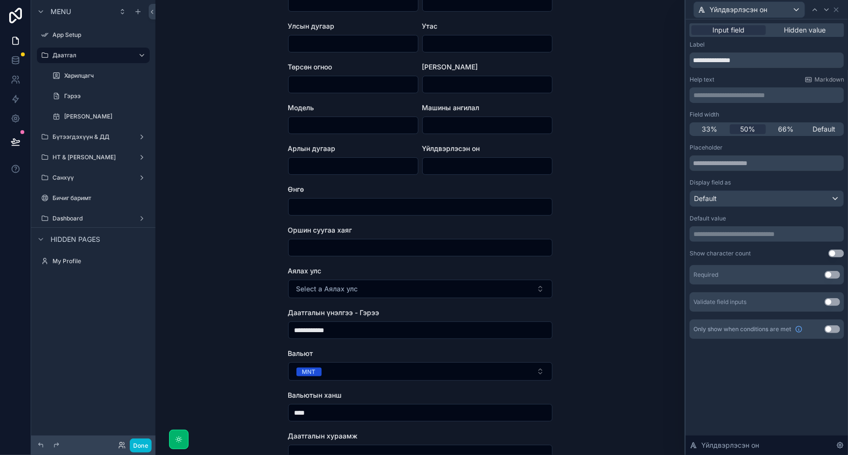
scroll to position [176, 0]
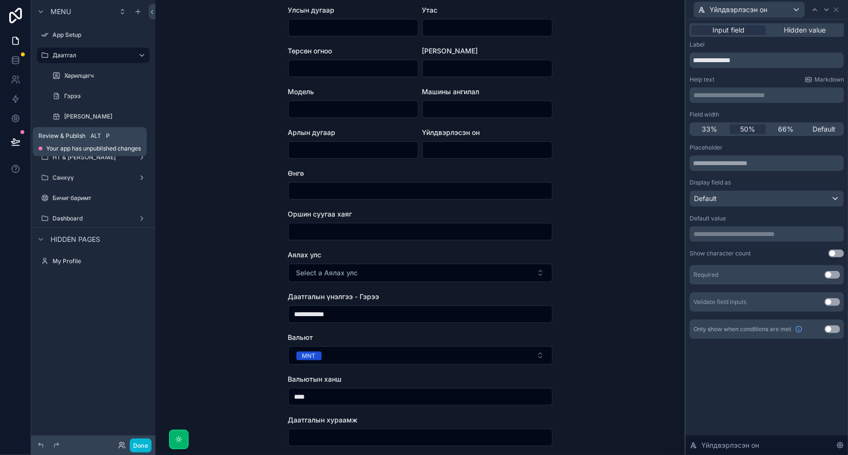
click at [8, 144] on button at bounding box center [15, 141] width 21 height 27
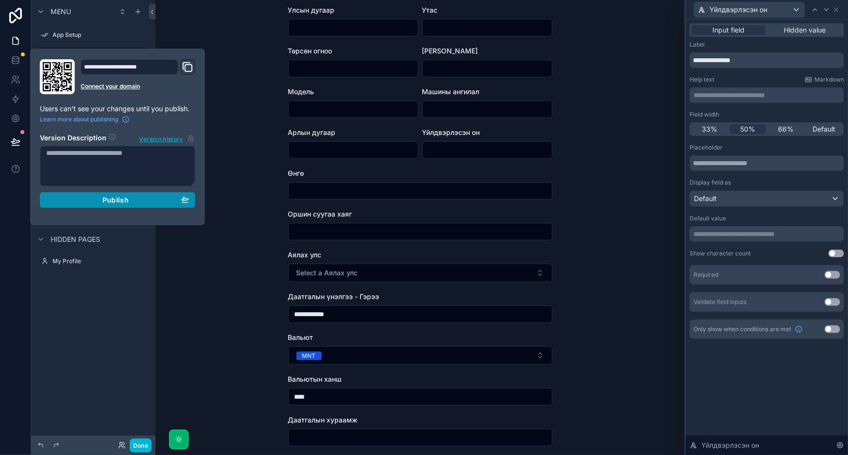
click at [117, 201] on span "Publish" at bounding box center [116, 200] width 26 height 9
